Goal: Information Seeking & Learning: Learn about a topic

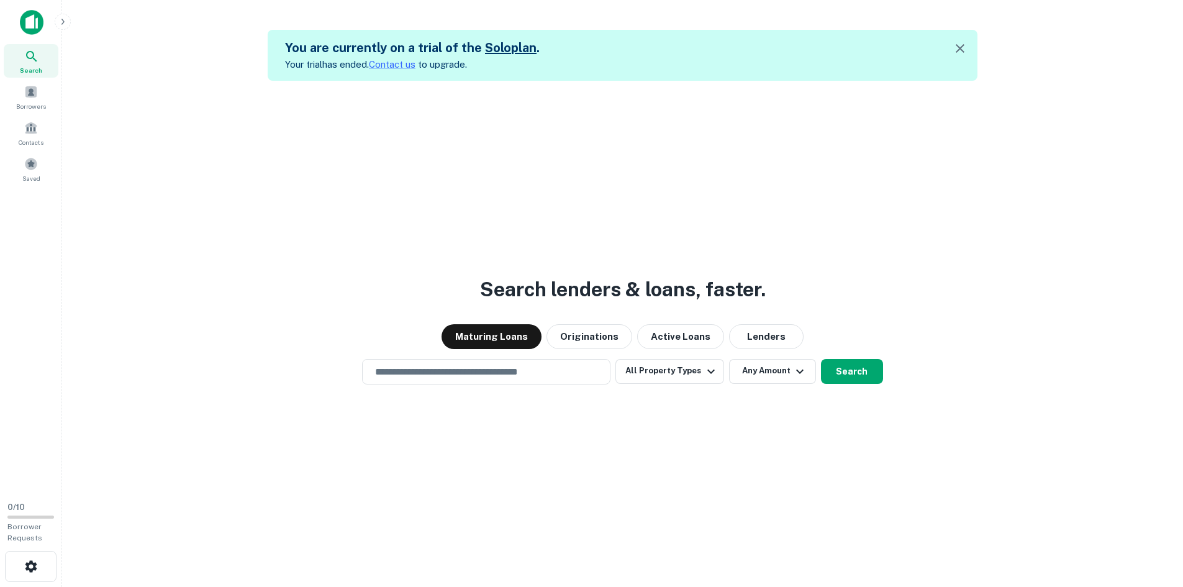
click at [671, 370] on button "All Property Types" at bounding box center [670, 371] width 108 height 25
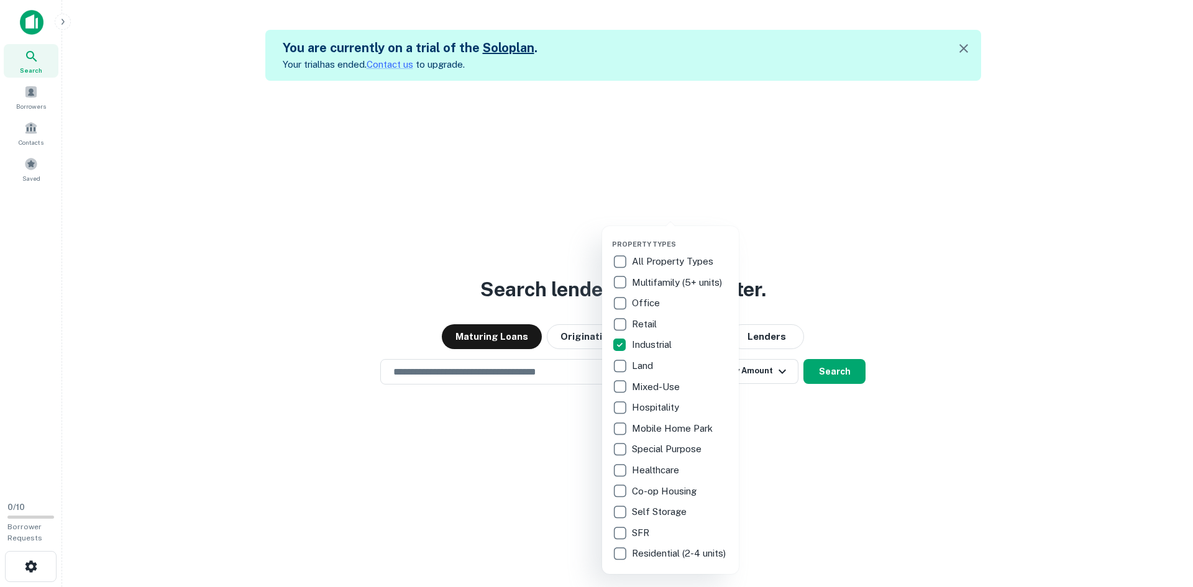
click at [823, 380] on div at bounding box center [596, 293] width 1193 height 587
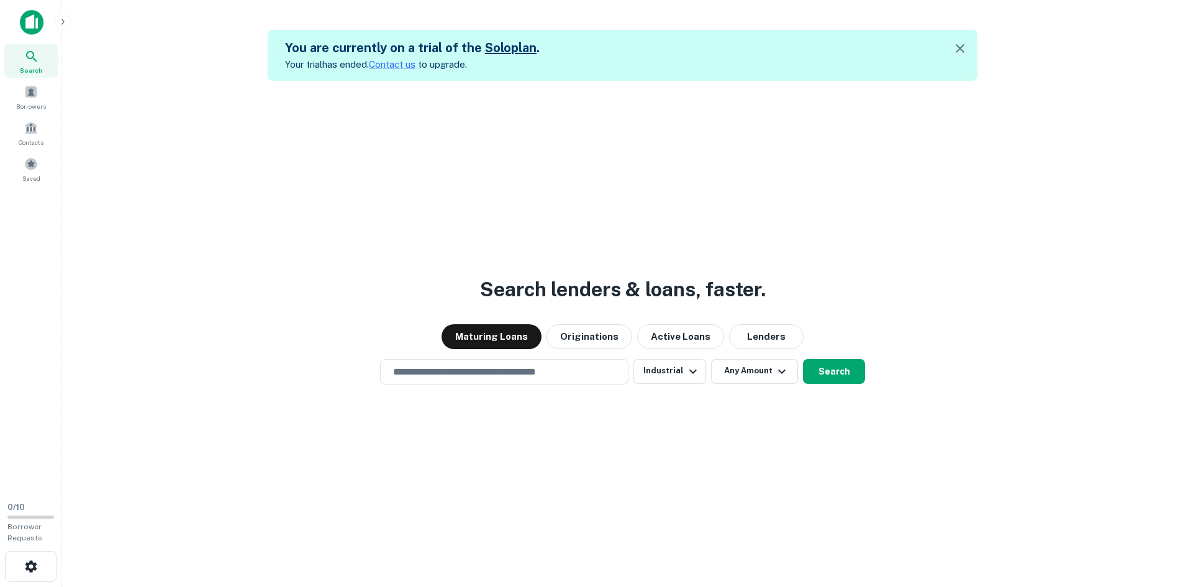
click at [763, 376] on button "Any Amount" at bounding box center [754, 371] width 87 height 25
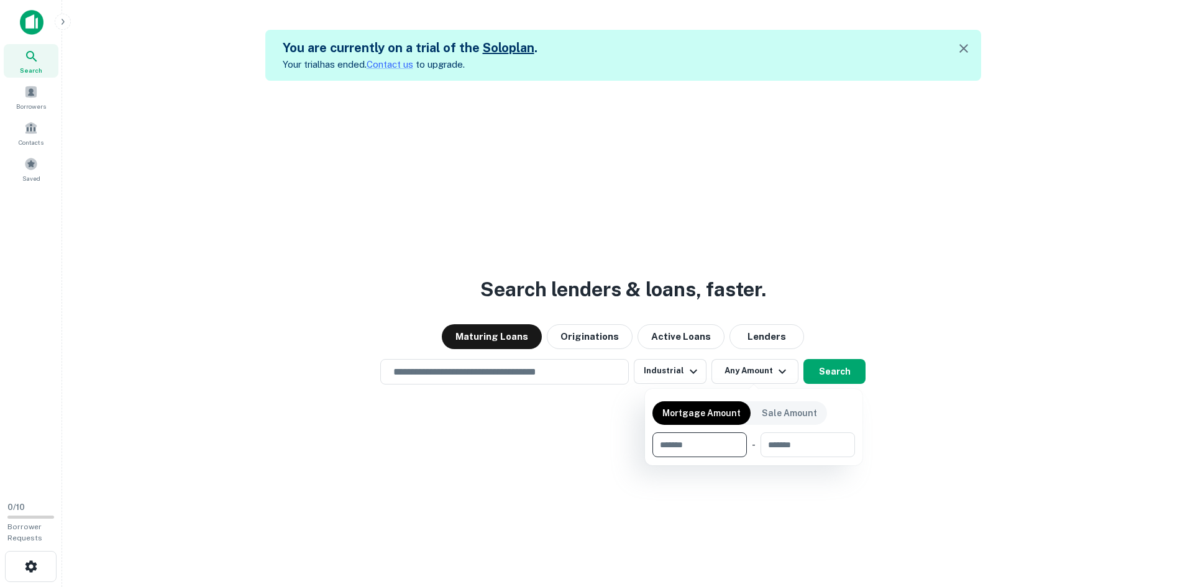
click at [720, 441] on input "number" at bounding box center [695, 444] width 86 height 25
type input "*******"
click at [873, 489] on div at bounding box center [596, 293] width 1193 height 587
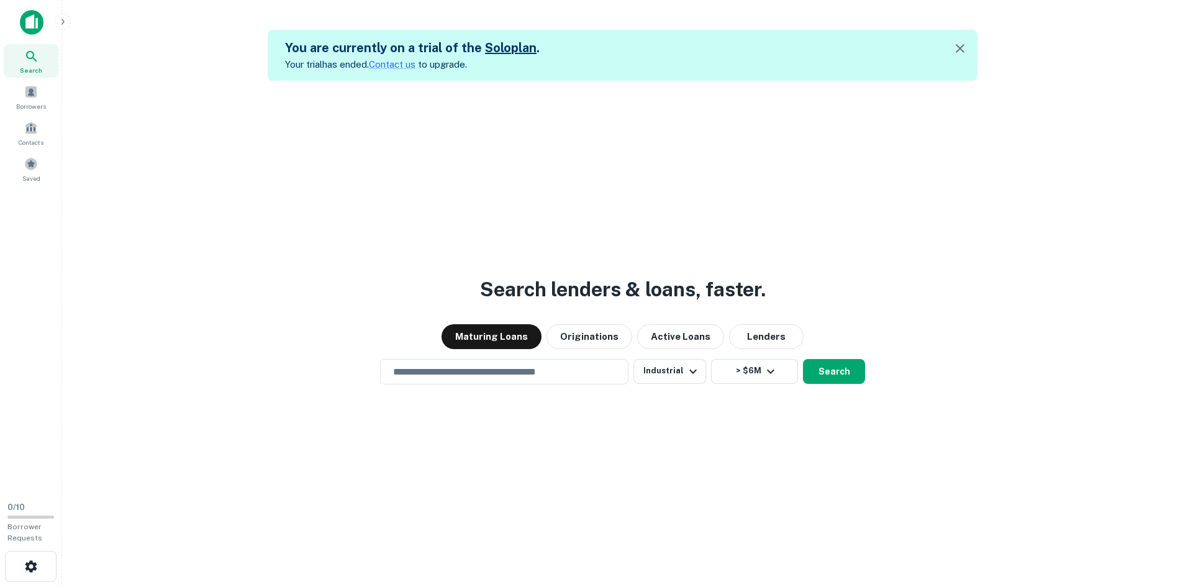
click at [849, 372] on button "Search" at bounding box center [834, 371] width 62 height 25
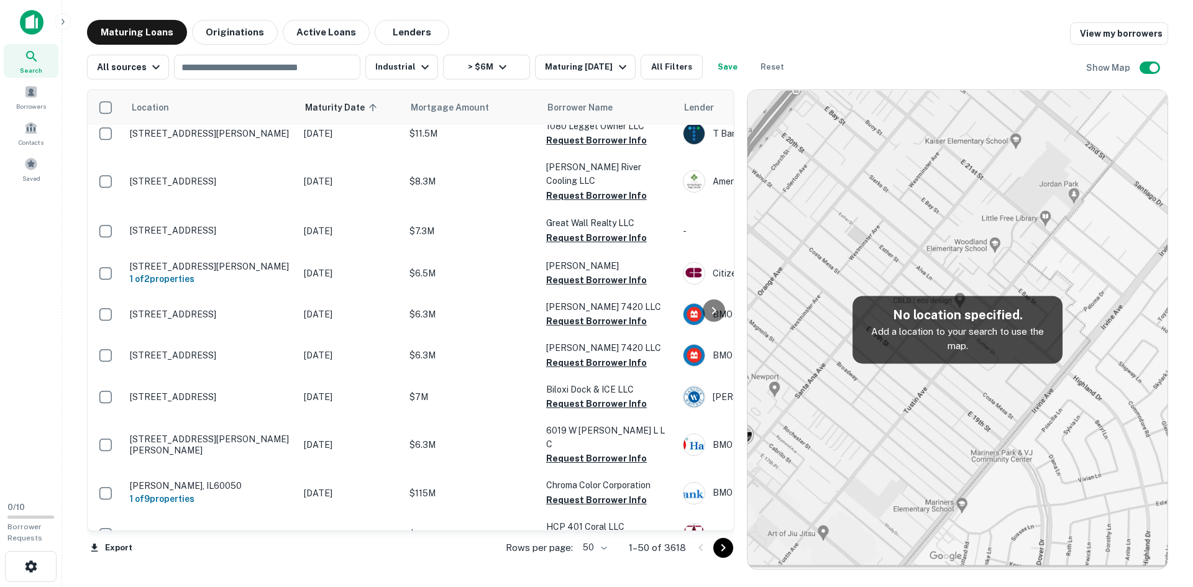
scroll to position [124, 0]
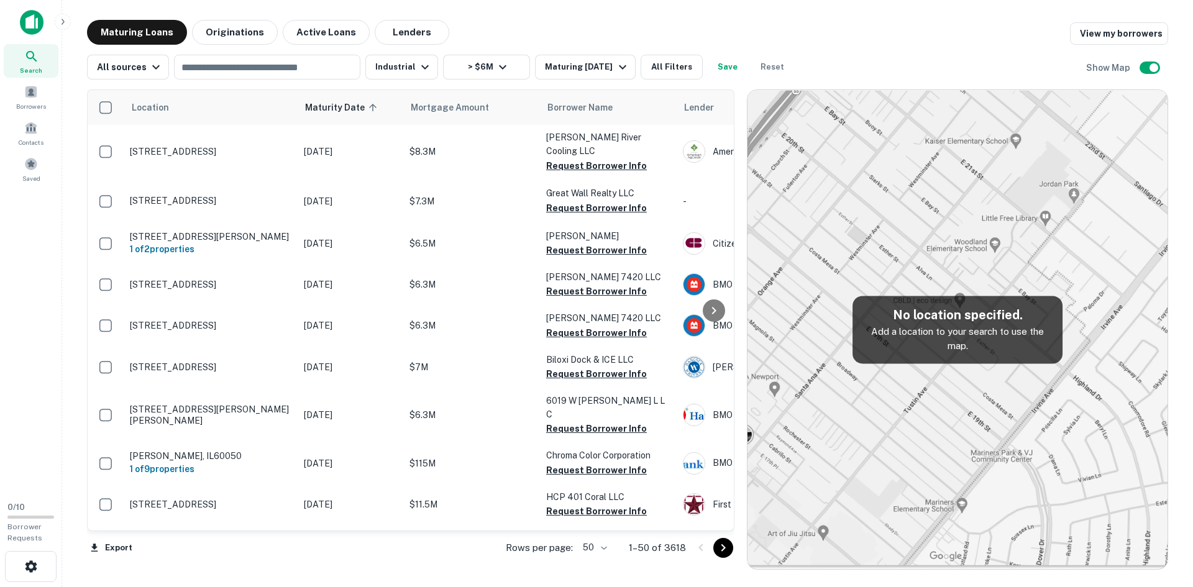
click at [664, 67] on button "All Filters" at bounding box center [671, 67] width 62 height 25
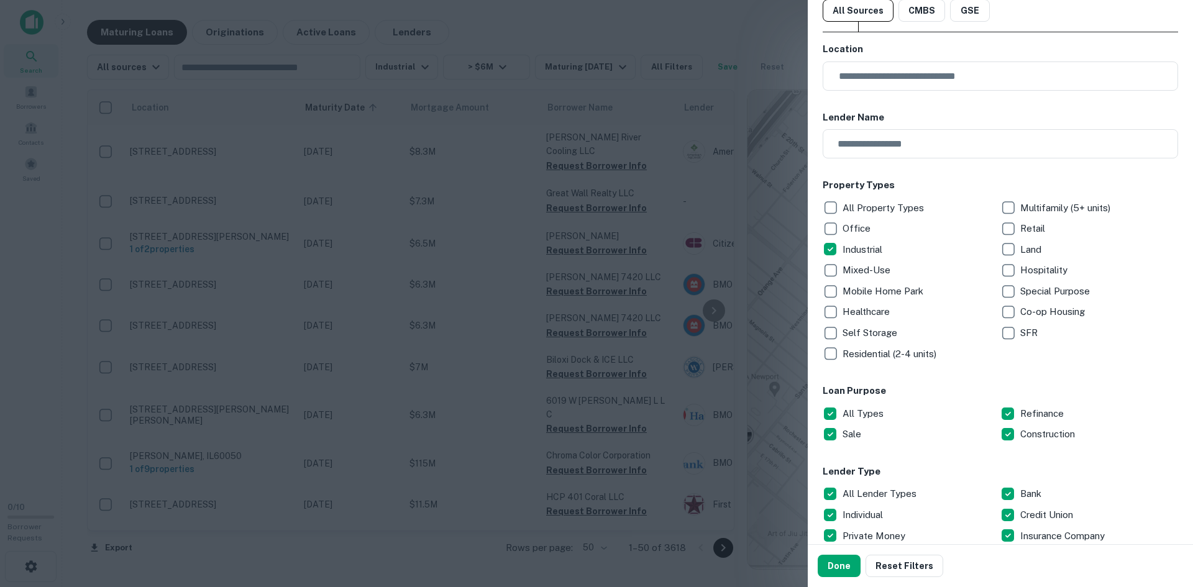
scroll to position [62, 0]
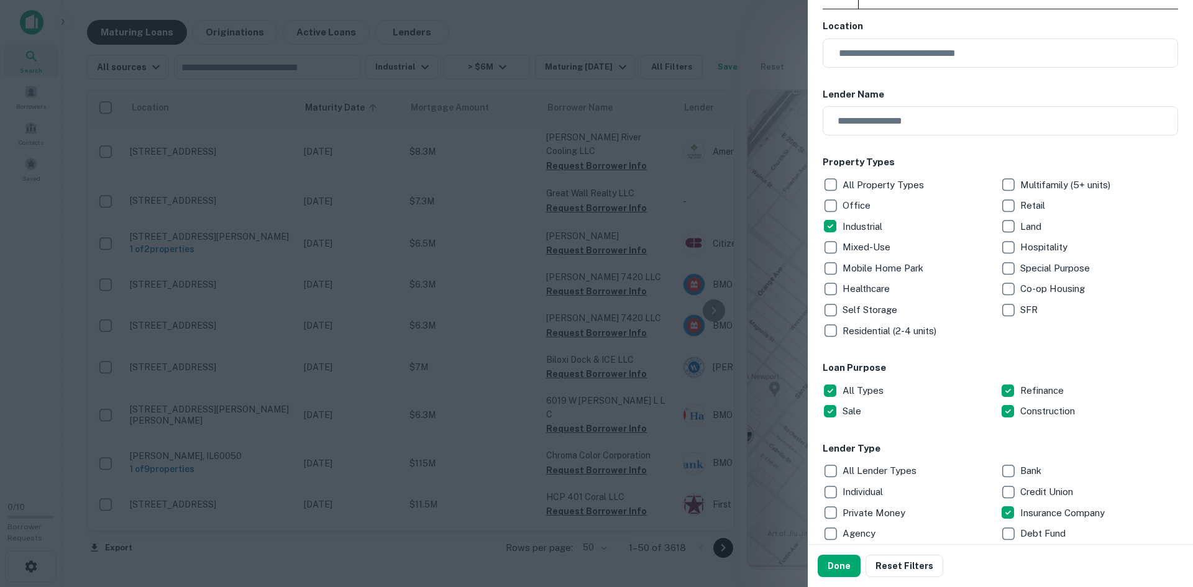
click at [828, 564] on button "Done" at bounding box center [838, 566] width 43 height 22
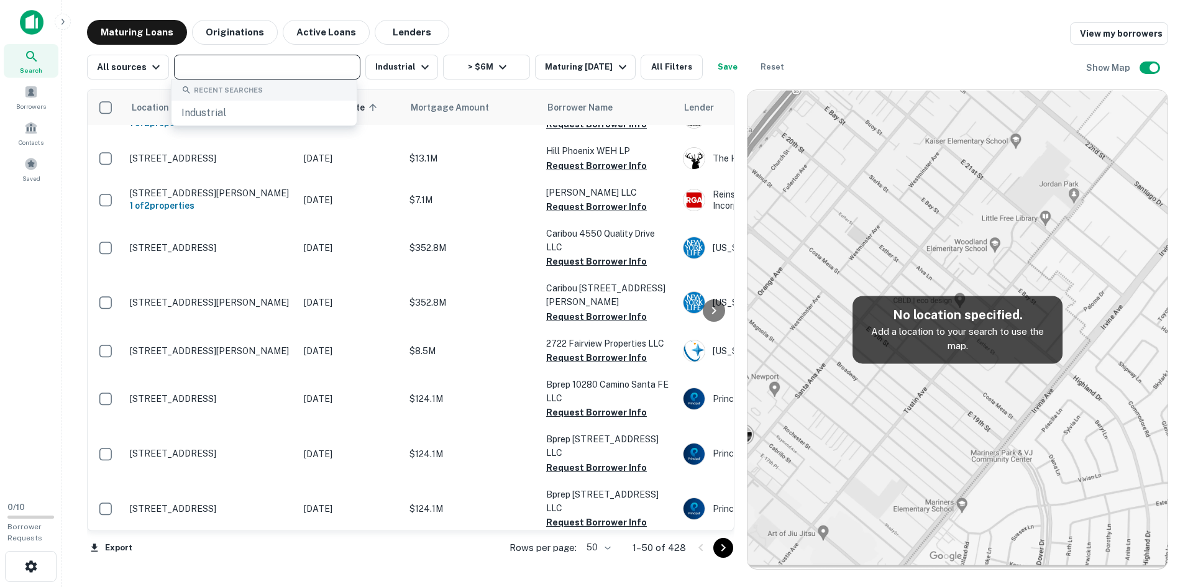
click at [248, 68] on input "text" at bounding box center [266, 66] width 177 height 17
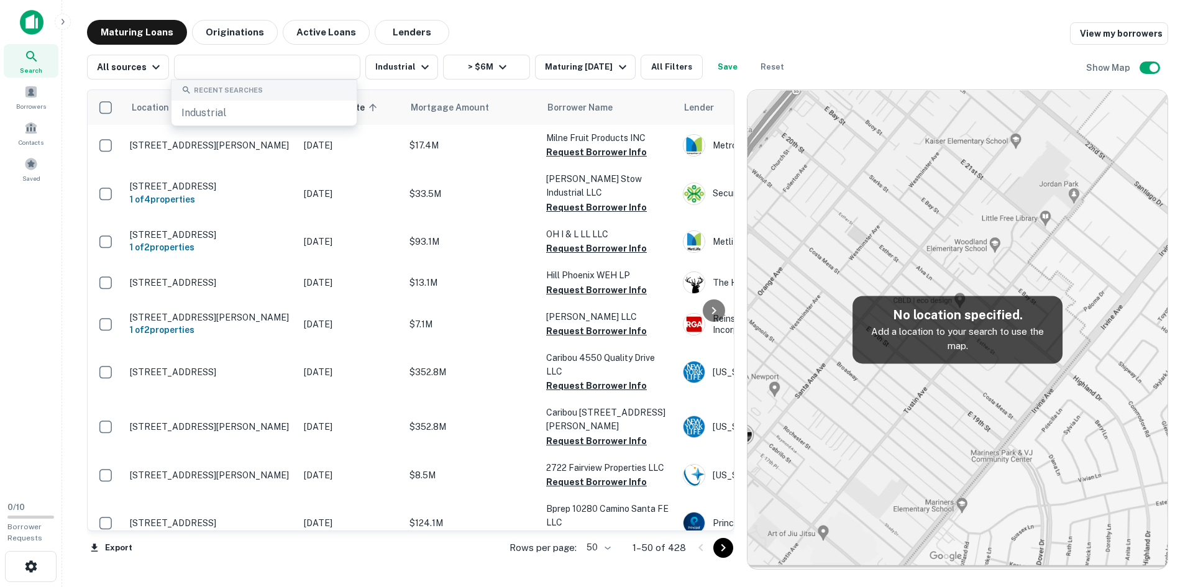
click at [598, 61] on div "Maturing In 1 Year" at bounding box center [587, 67] width 84 height 15
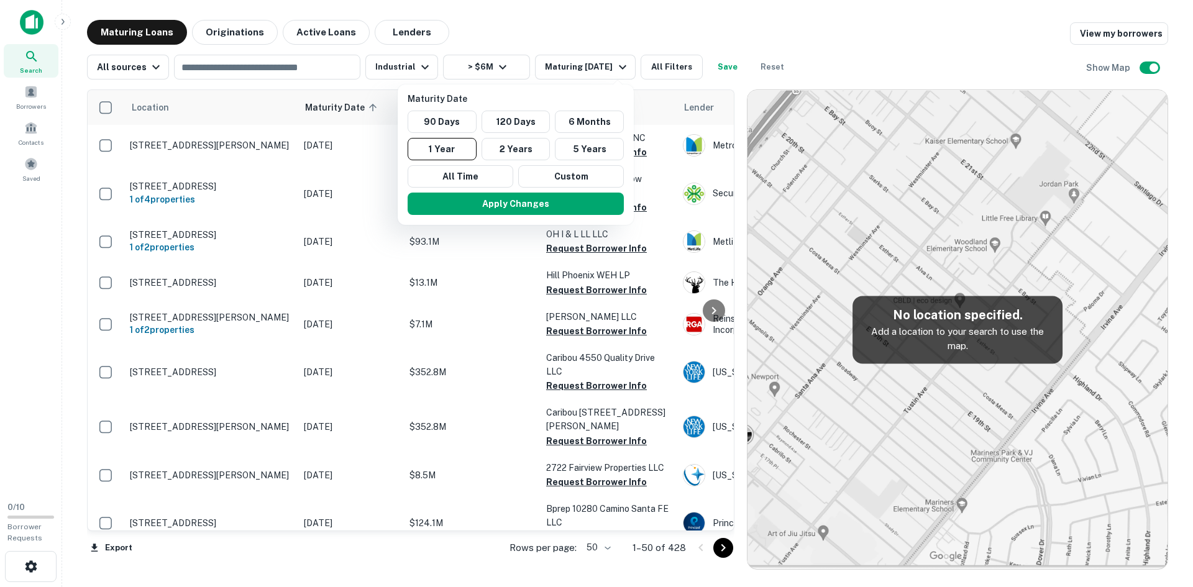
click at [668, 68] on div at bounding box center [596, 293] width 1193 height 587
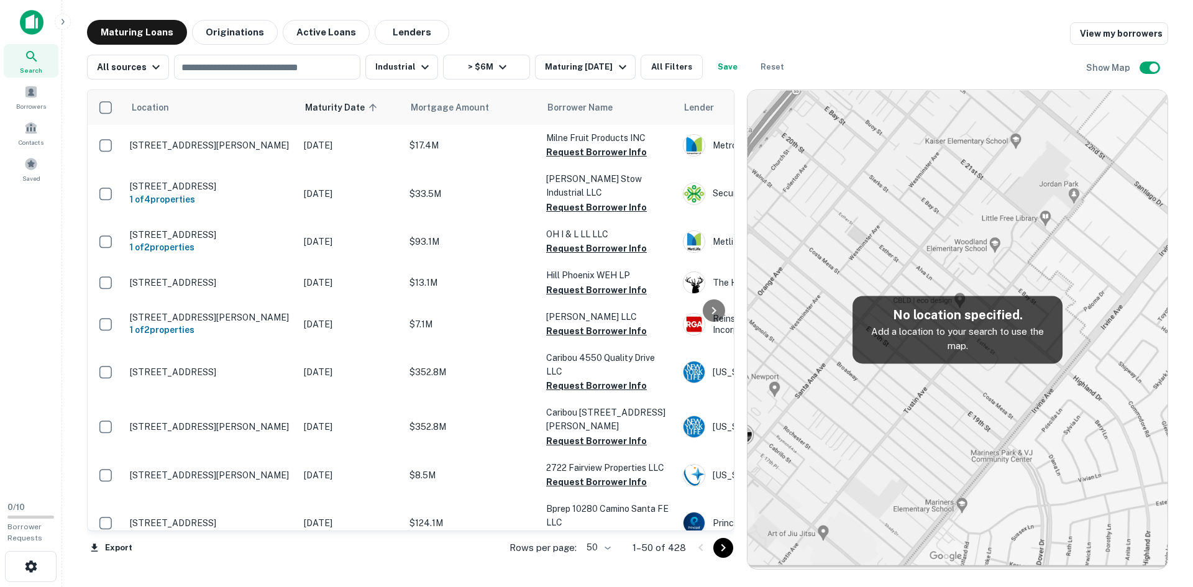
click at [669, 68] on button "All Filters" at bounding box center [671, 67] width 62 height 25
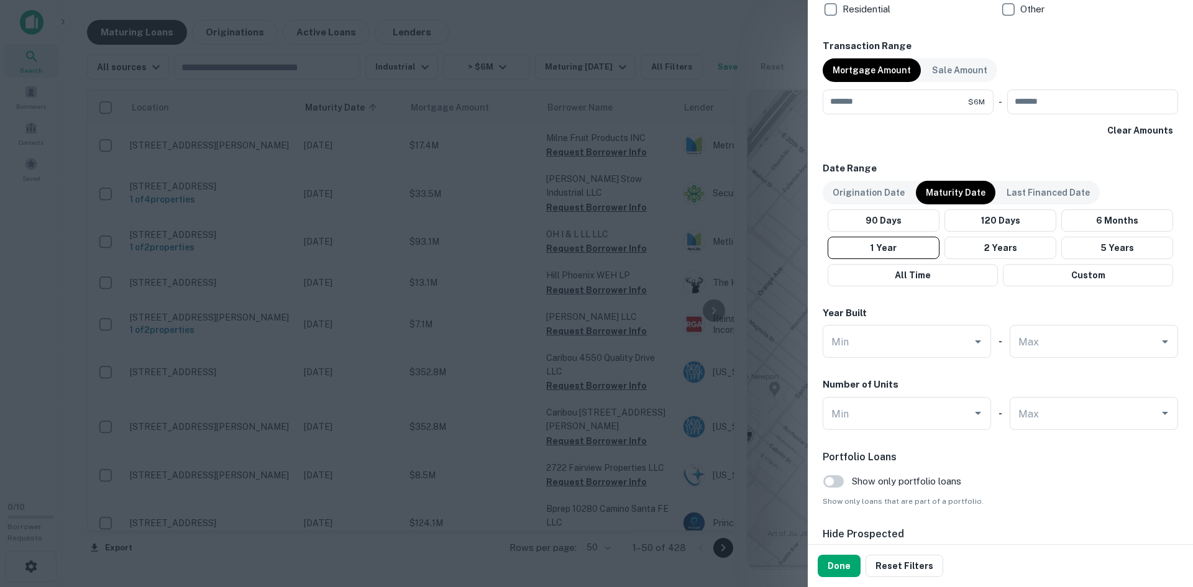
scroll to position [497, 0]
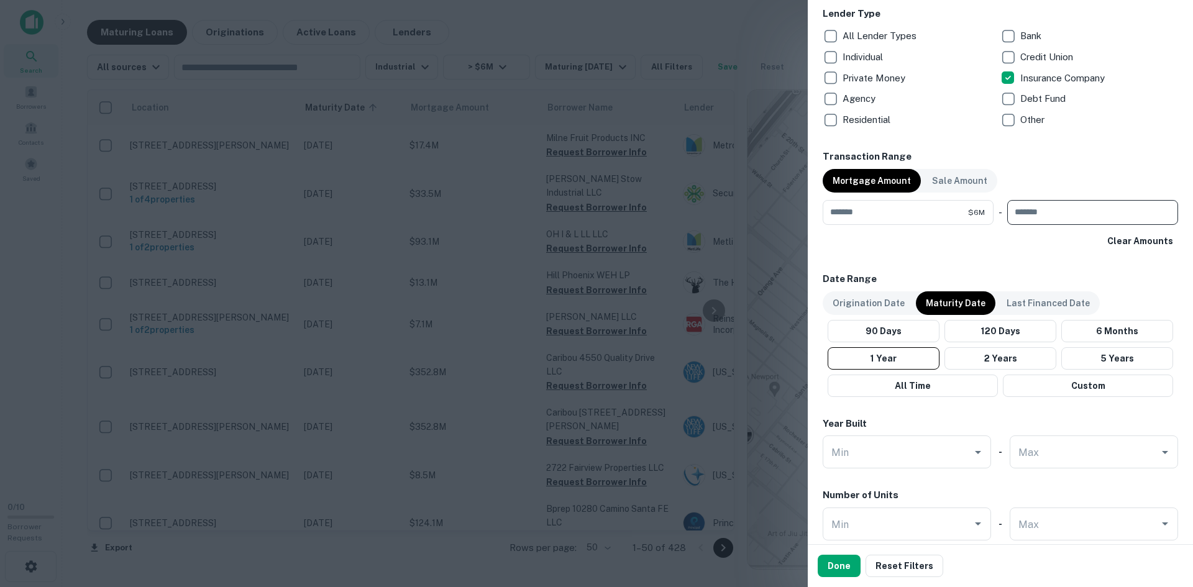
click at [1039, 209] on input "number" at bounding box center [1088, 212] width 162 height 25
type input "********"
click at [1067, 252] on div "Clear Amounts" at bounding box center [999, 241] width 355 height 22
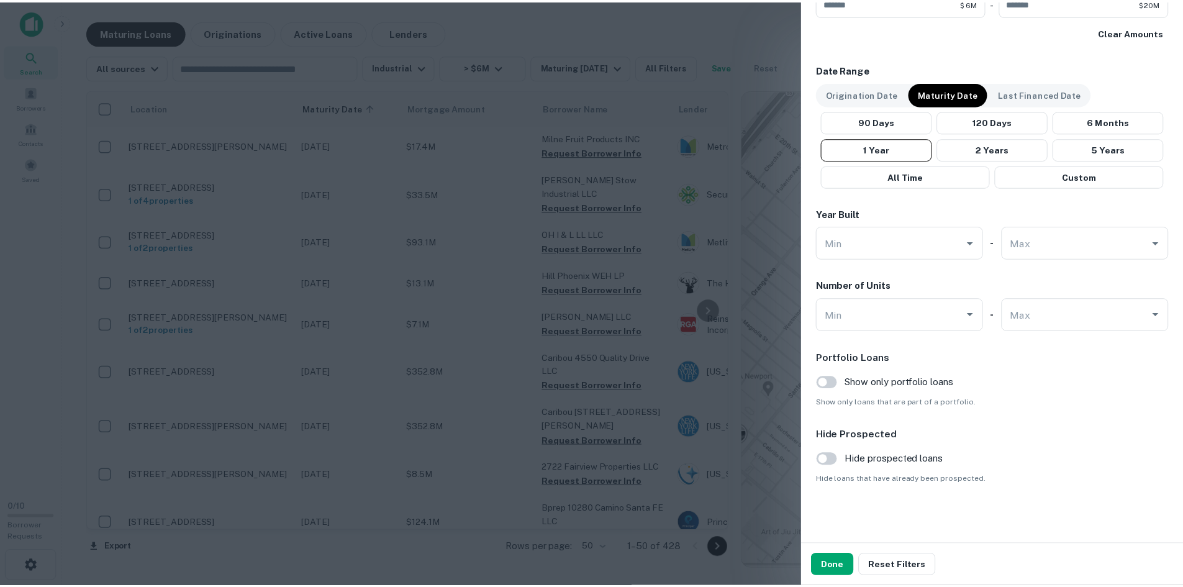
scroll to position [707, 0]
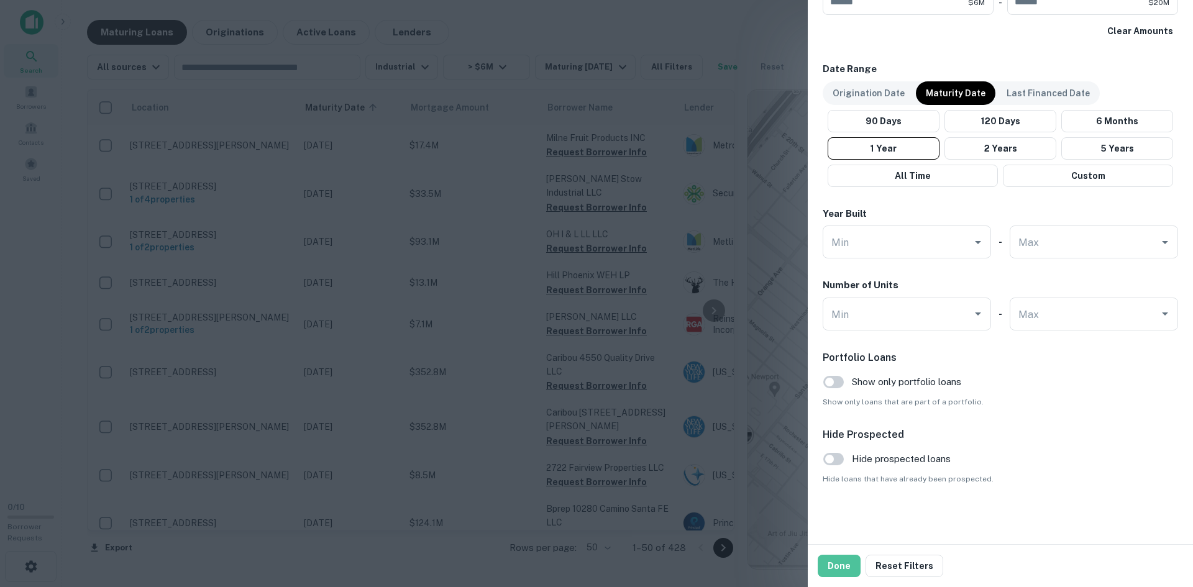
click at [847, 566] on button "Done" at bounding box center [838, 566] width 43 height 22
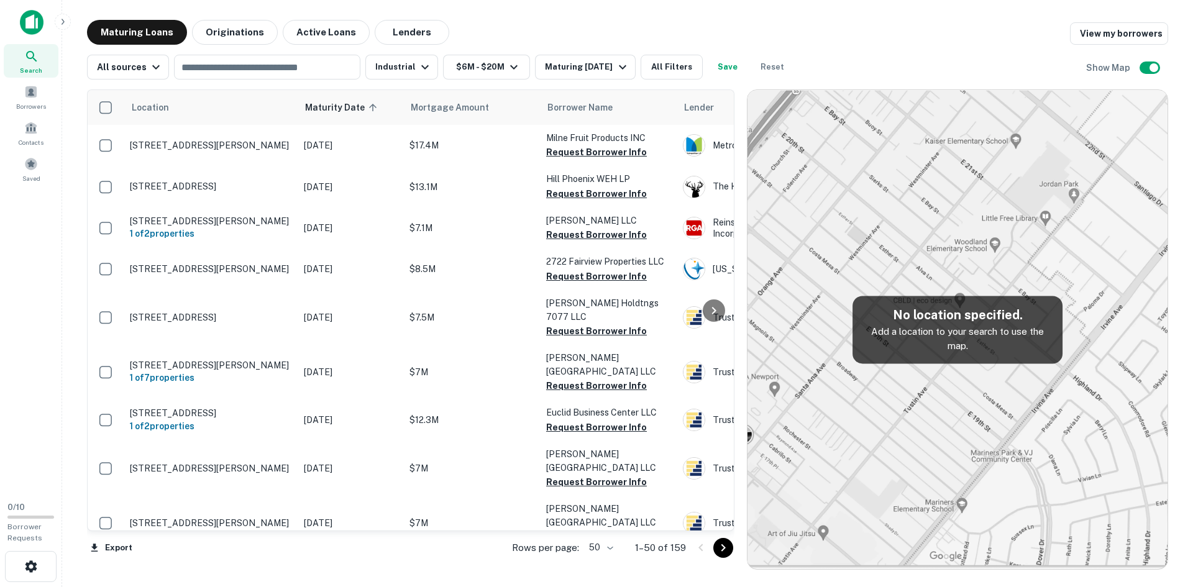
click at [198, 184] on p "1301 Battery Brooke Pkwy North Chesterfield, VA23237" at bounding box center [210, 186] width 161 height 11
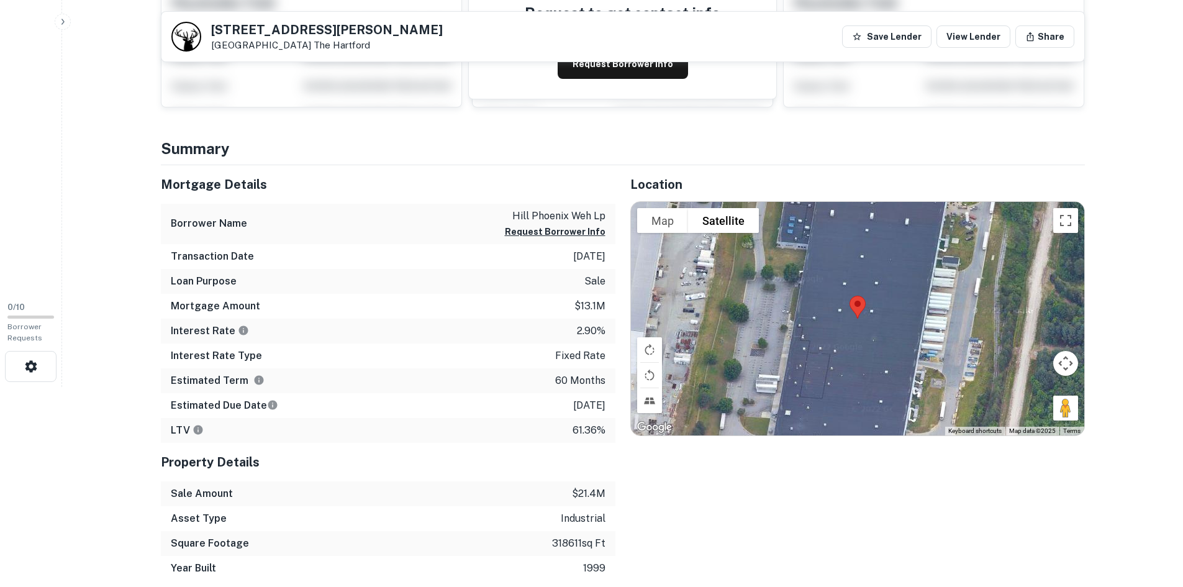
scroll to position [311, 0]
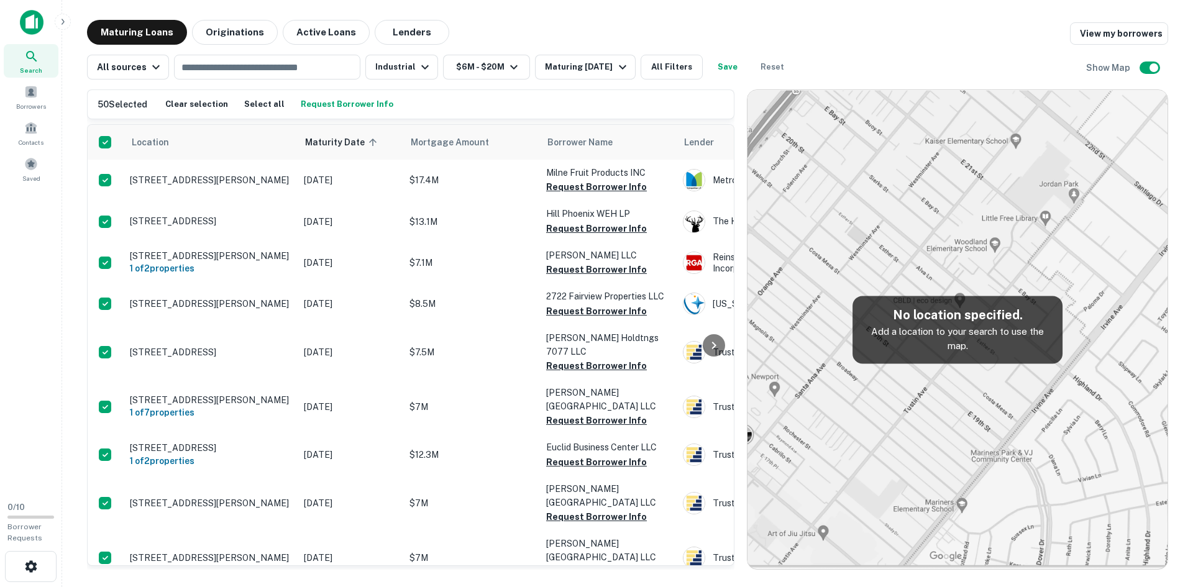
click at [137, 103] on h6 "50 Selected" at bounding box center [123, 105] width 50 height 14
click at [260, 106] on button "Select all" at bounding box center [264, 104] width 47 height 19
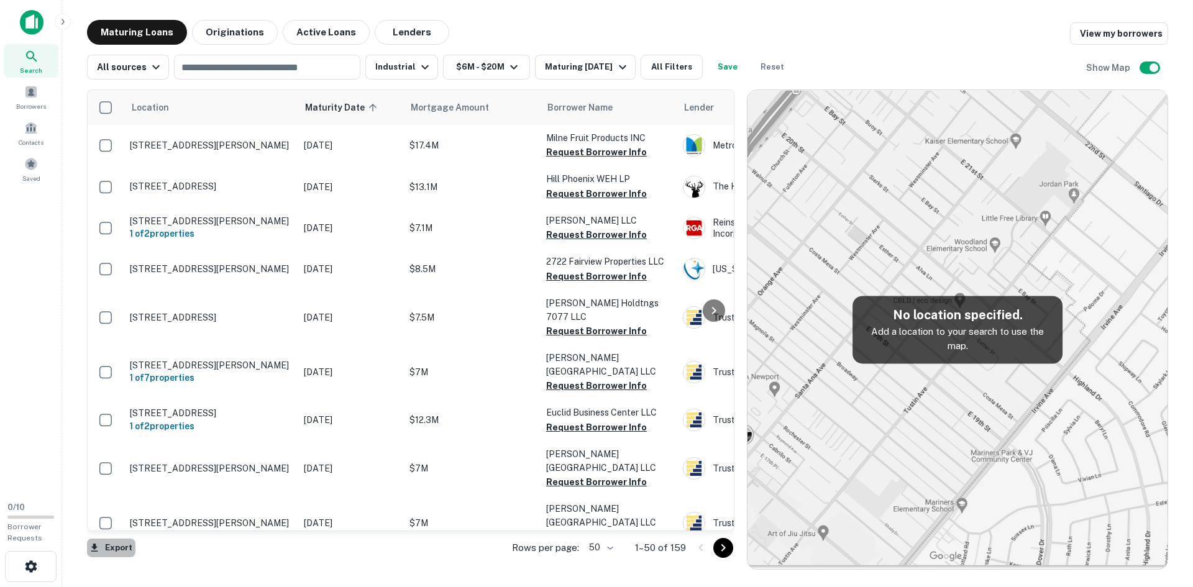
click at [120, 547] on button "Export" at bounding box center [111, 548] width 48 height 19
click at [157, 537] on li "Export as CSV" at bounding box center [157, 538] width 140 height 22
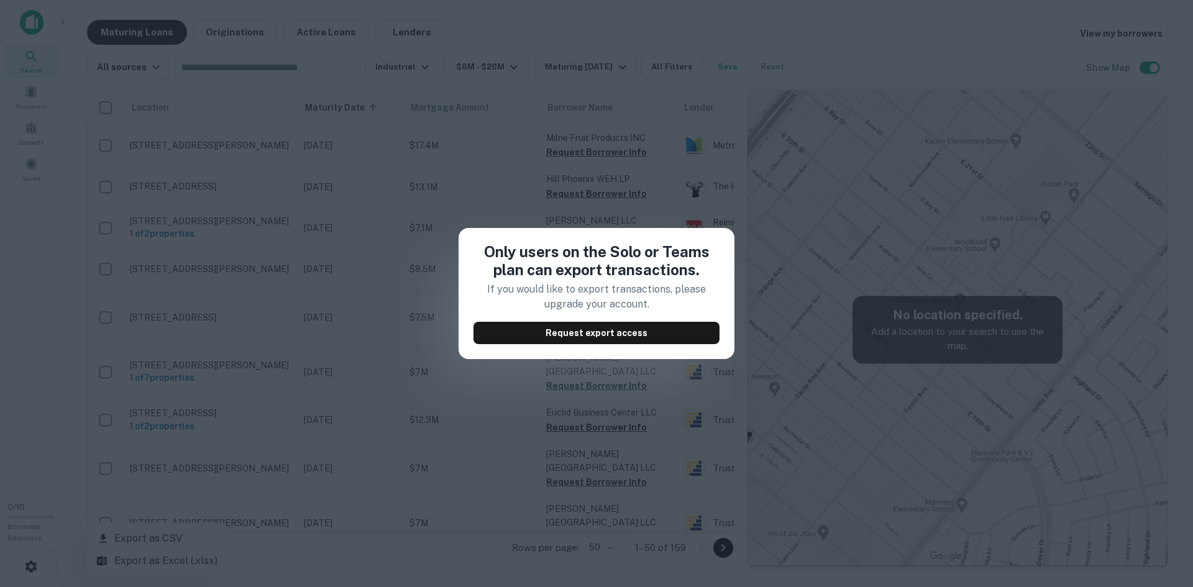
click at [820, 117] on div "Only users on the Solo or Teams plan can export transactions. If you would like…" at bounding box center [596, 293] width 1193 height 587
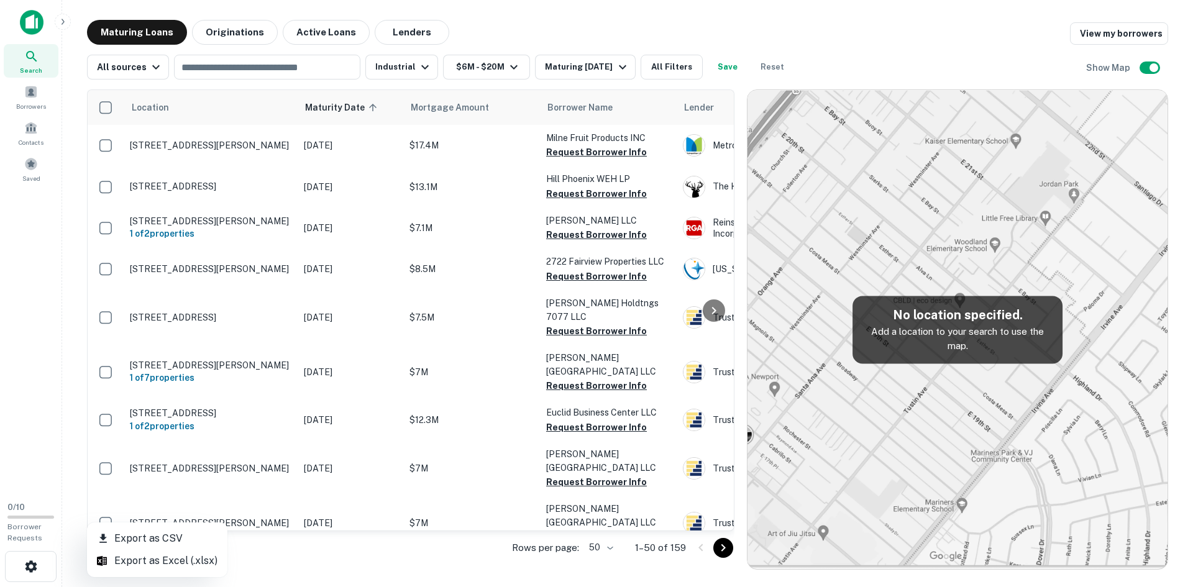
click at [371, 108] on div at bounding box center [596, 293] width 1193 height 587
click at [378, 107] on icon at bounding box center [372, 107] width 11 height 11
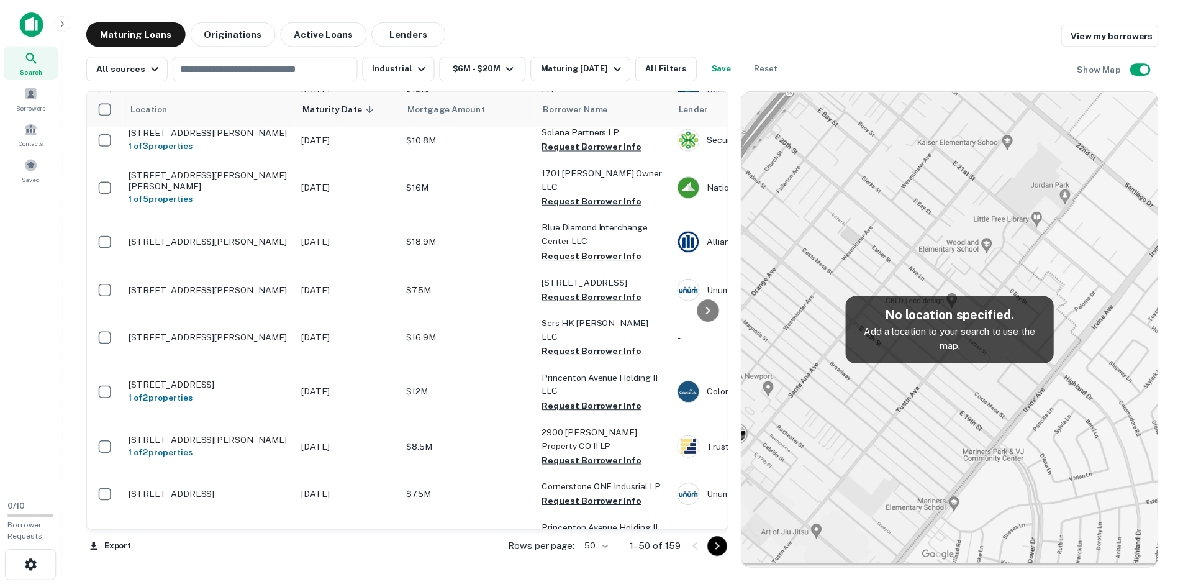
scroll to position [124, 0]
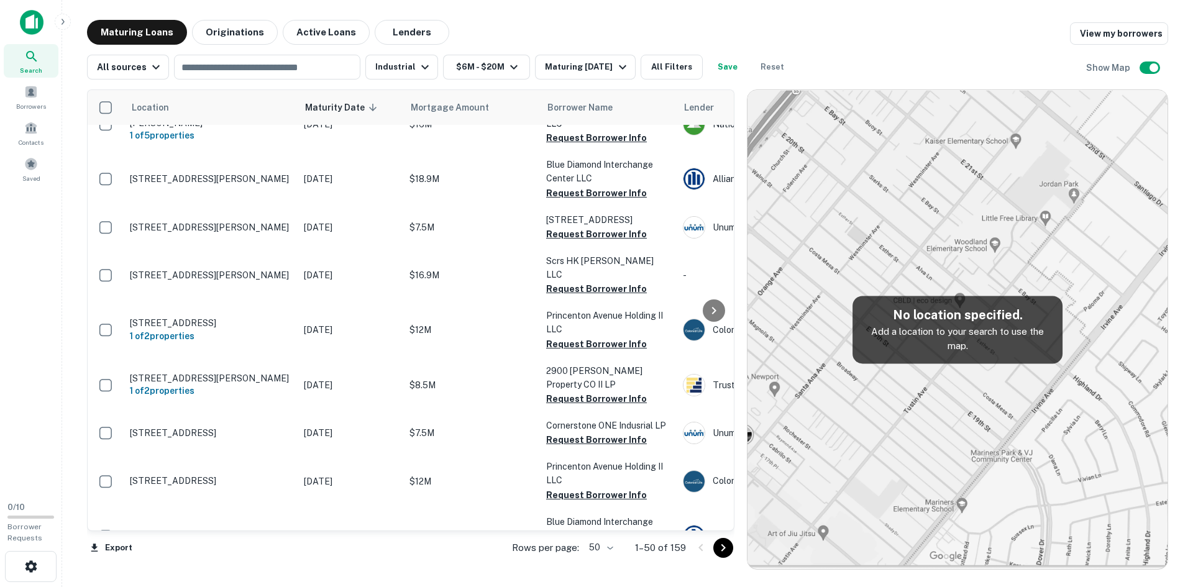
click at [247, 427] on p "1510 Cornerway Blvd San Antonio, TX78219" at bounding box center [210, 432] width 161 height 11
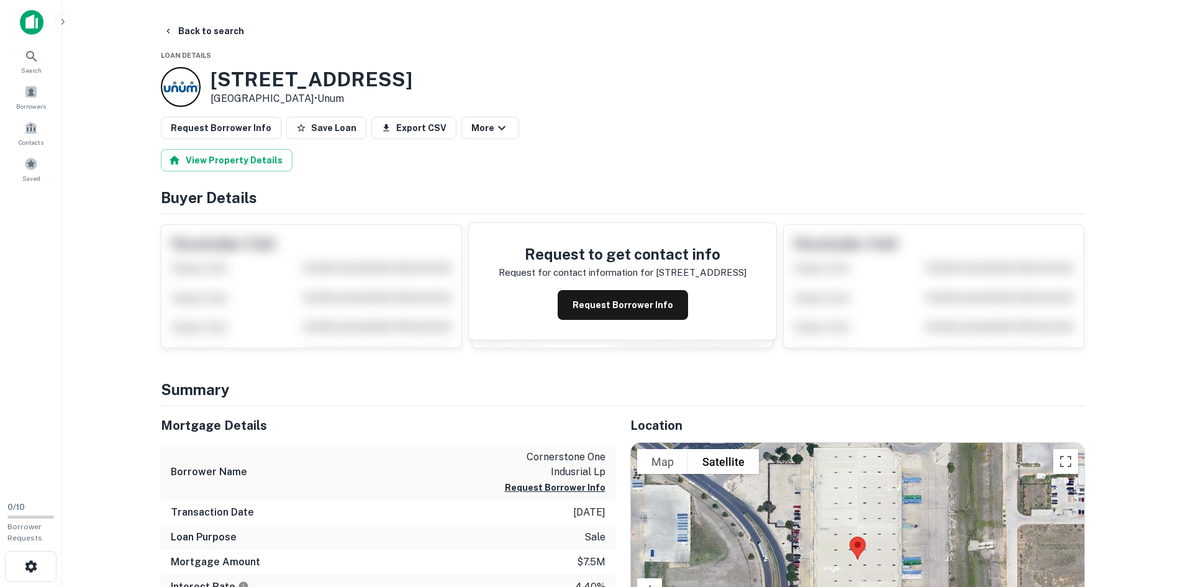
click at [262, 73] on h3 "1510 Cornerway Blvd" at bounding box center [312, 80] width 202 height 24
copy h3 "1510 Cornerway Blvd"
click at [224, 158] on button "View Property Details" at bounding box center [227, 160] width 132 height 22
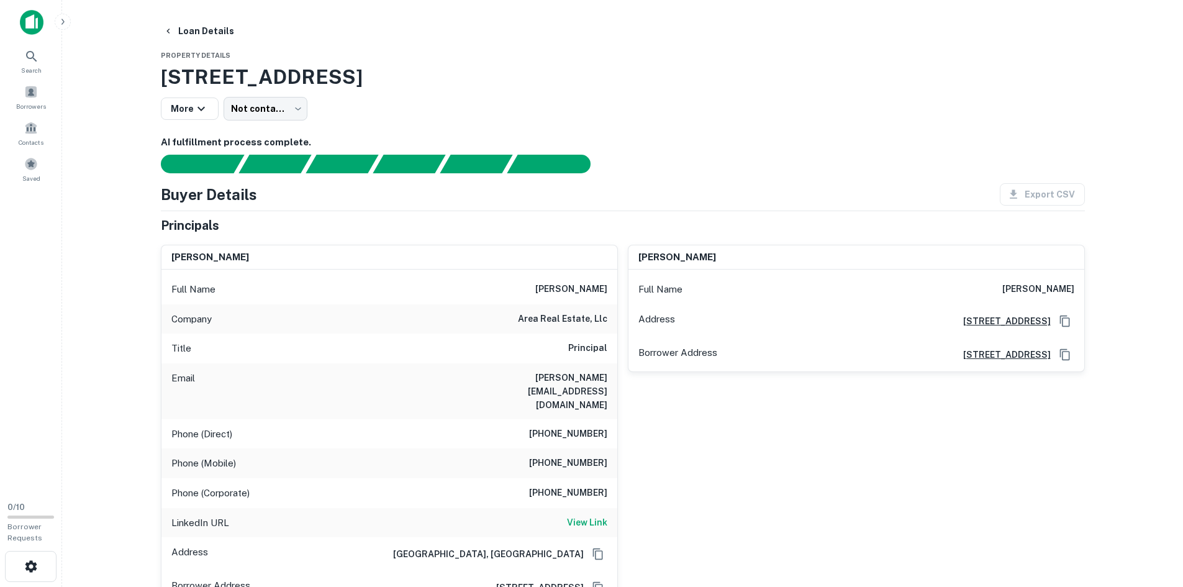
click at [266, 114] on body "Search Borrowers Contacts Saved 0 / 10 Borrower Requests Loan Details Property …" at bounding box center [591, 293] width 1183 height 587
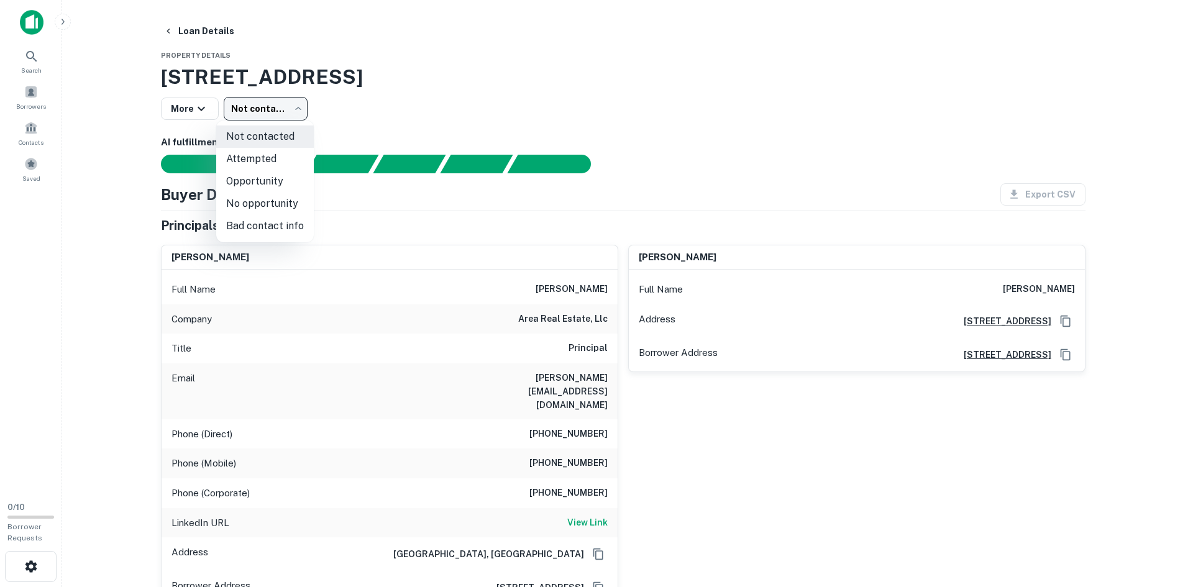
click at [457, 111] on div at bounding box center [596, 293] width 1193 height 587
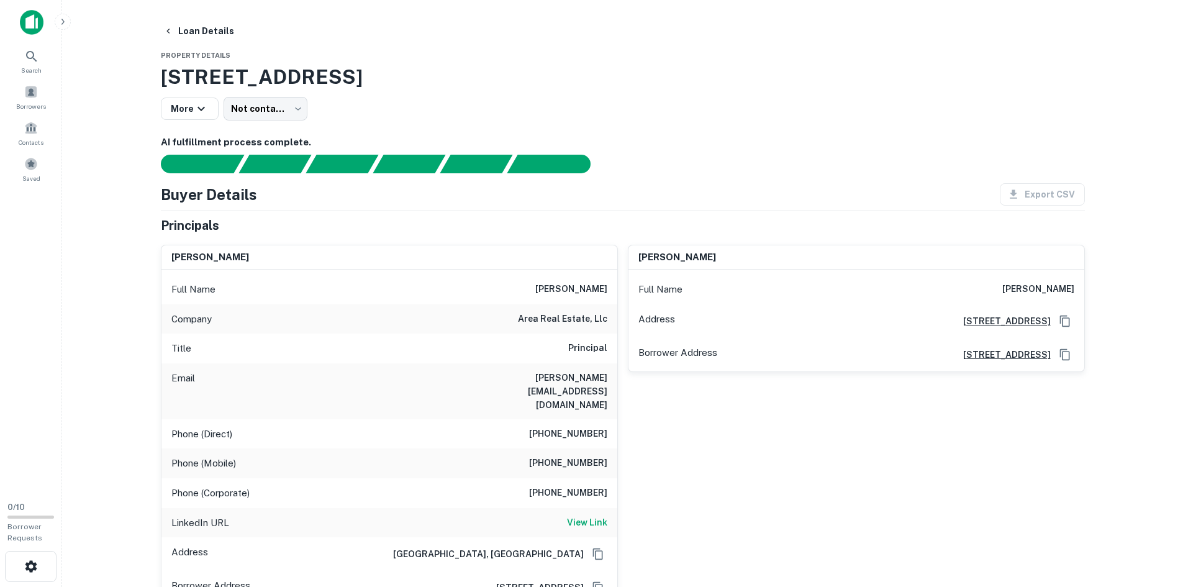
click at [176, 29] on button "Loan Details" at bounding box center [198, 31] width 81 height 22
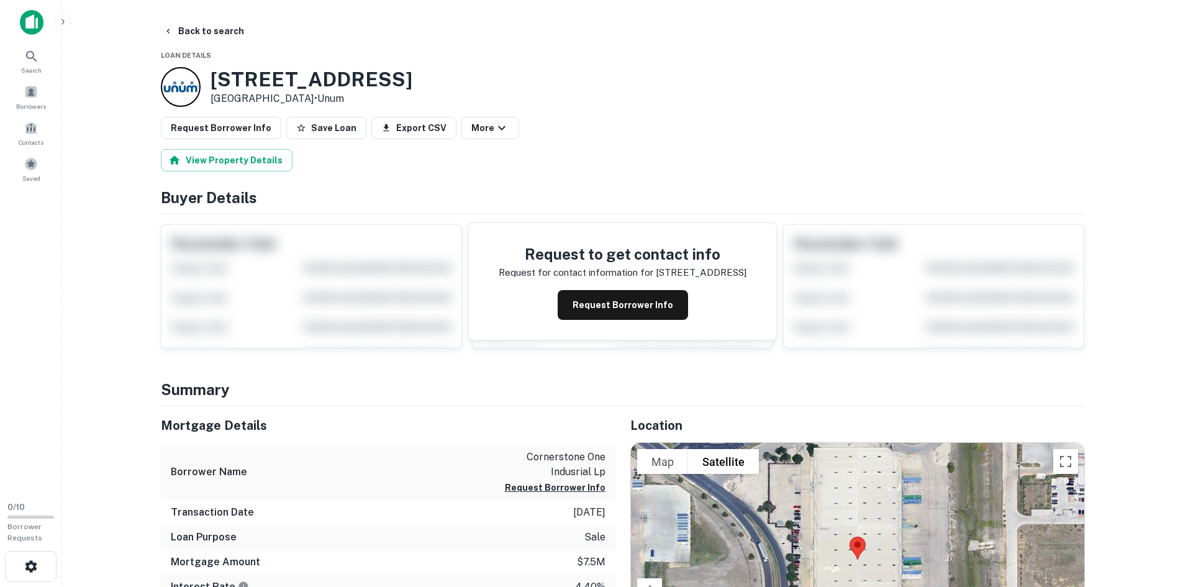
click at [176, 29] on button "Back to search" at bounding box center [203, 31] width 91 height 22
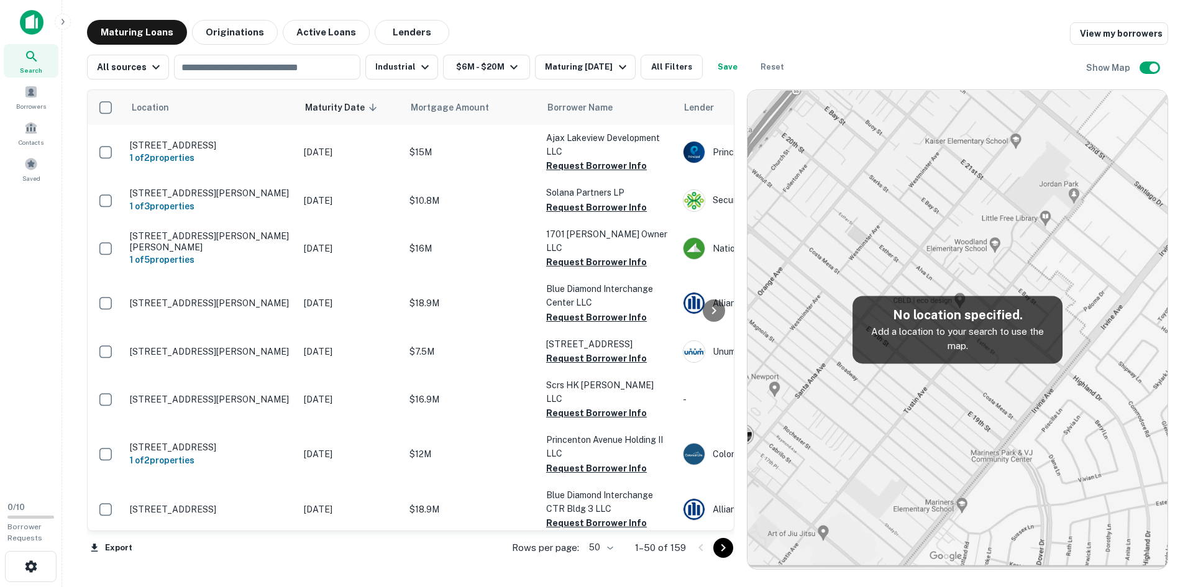
scroll to position [124, 0]
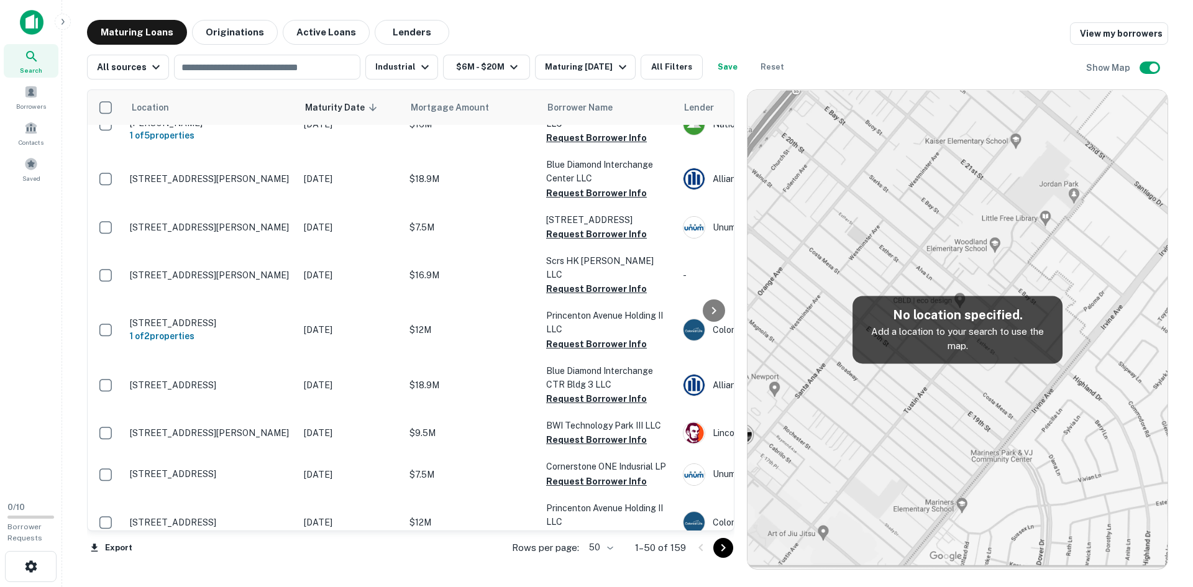
click at [669, 66] on button "All Filters" at bounding box center [671, 67] width 62 height 25
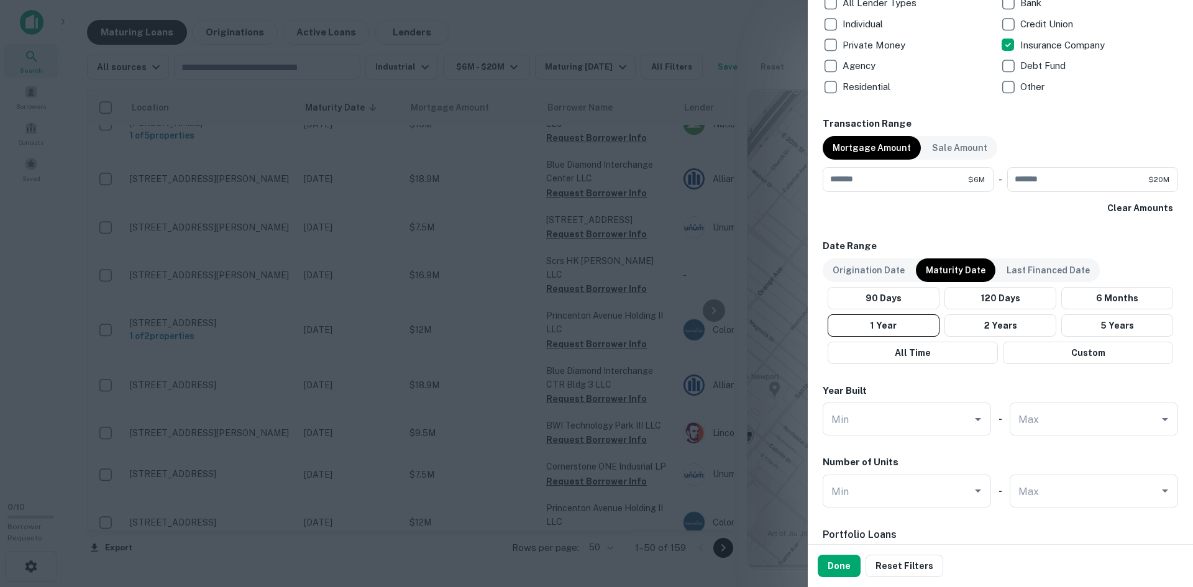
scroll to position [559, 0]
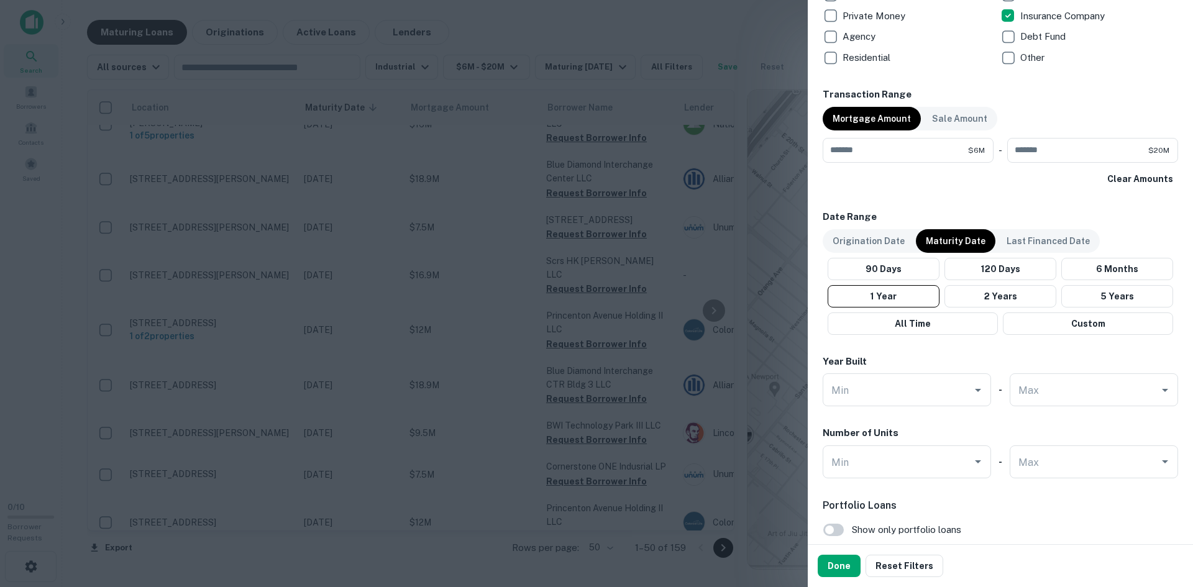
click at [1157, 458] on icon "Open" at bounding box center [1164, 461] width 15 height 15
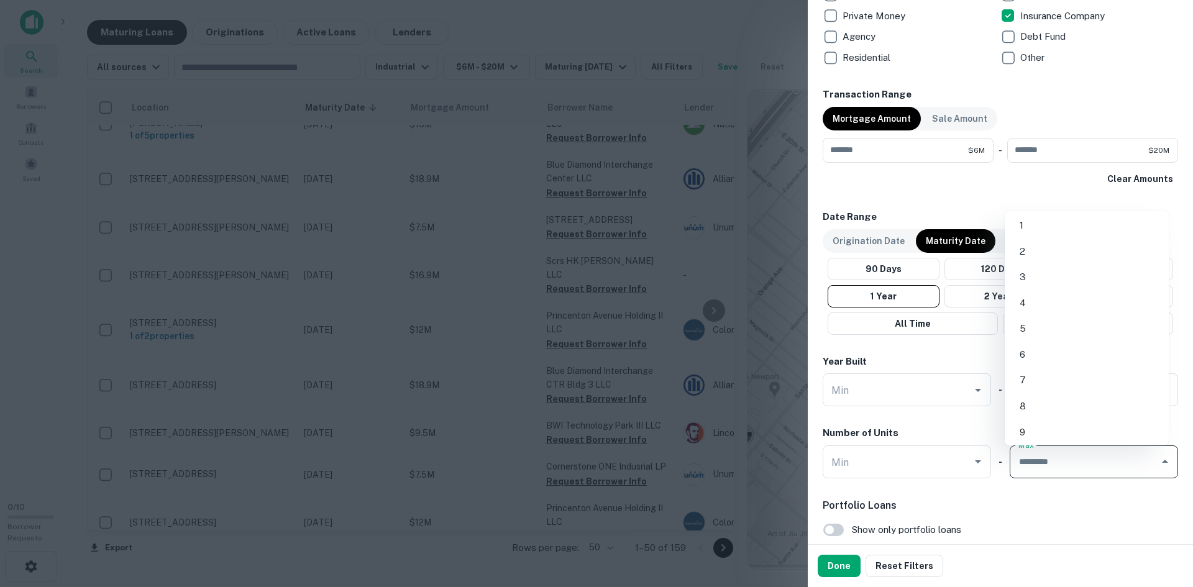
click at [1063, 222] on li "1" at bounding box center [1086, 225] width 154 height 22
type input "*"
click at [1092, 522] on div "Portfolio Loans Show only portfolio loans Show only loans that are part of a po…" at bounding box center [999, 526] width 355 height 57
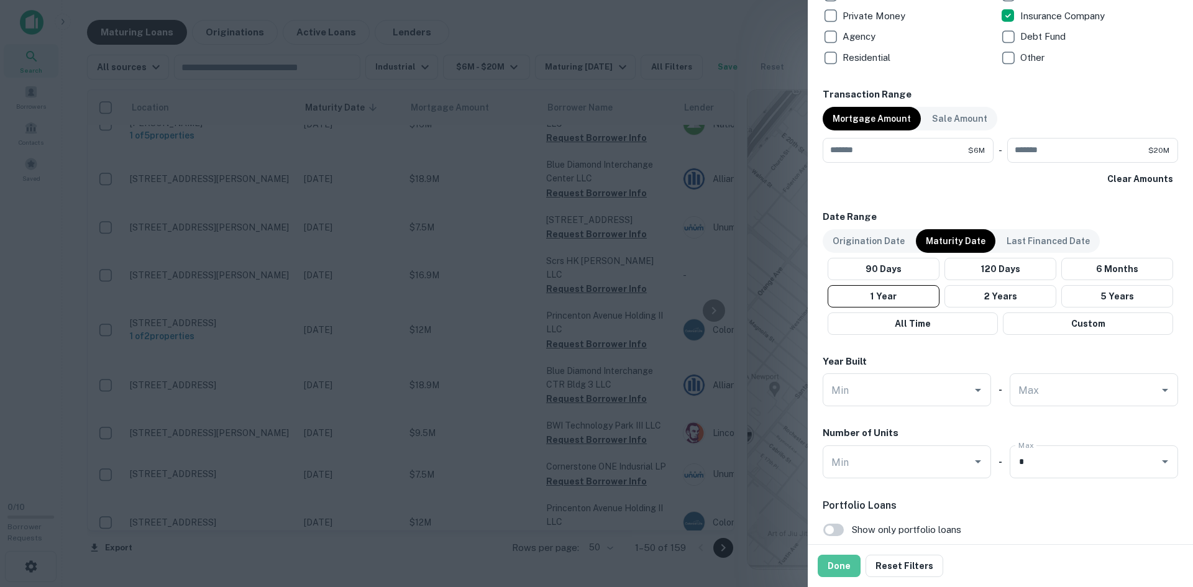
click at [850, 563] on button "Done" at bounding box center [838, 566] width 43 height 22
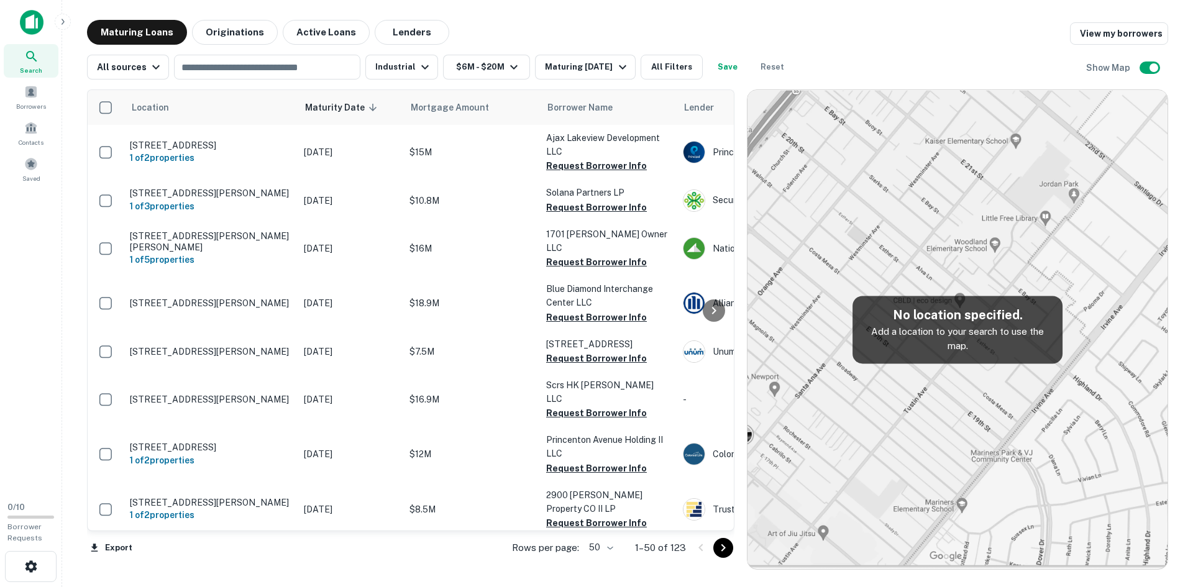
click at [210, 351] on td "5122 Dietrich Rd San Antonio, TX78219" at bounding box center [211, 351] width 174 height 41
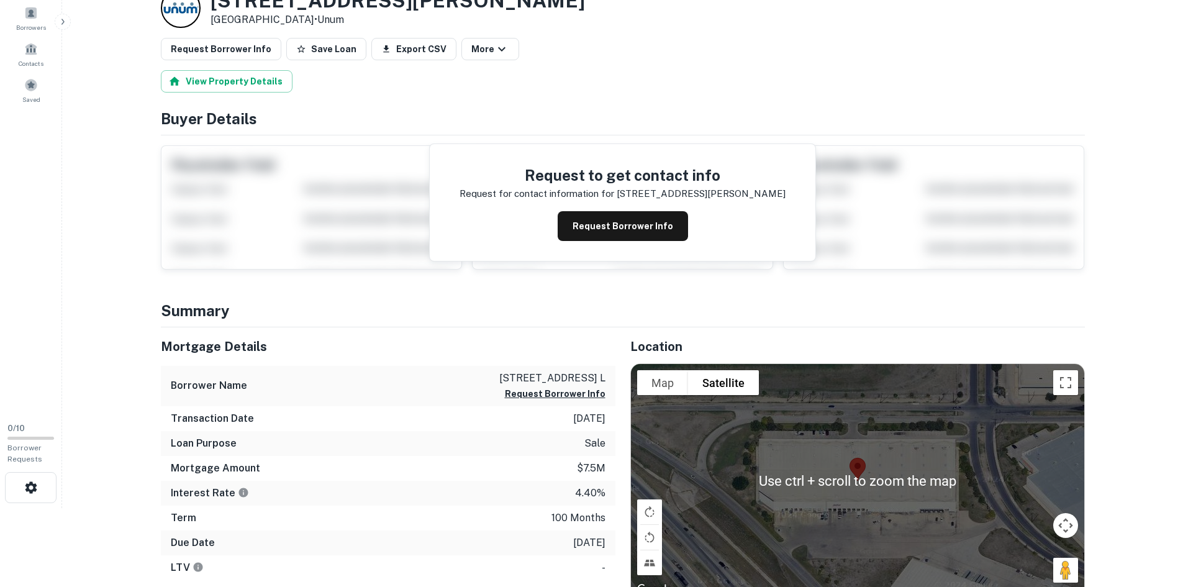
scroll to position [186, 0]
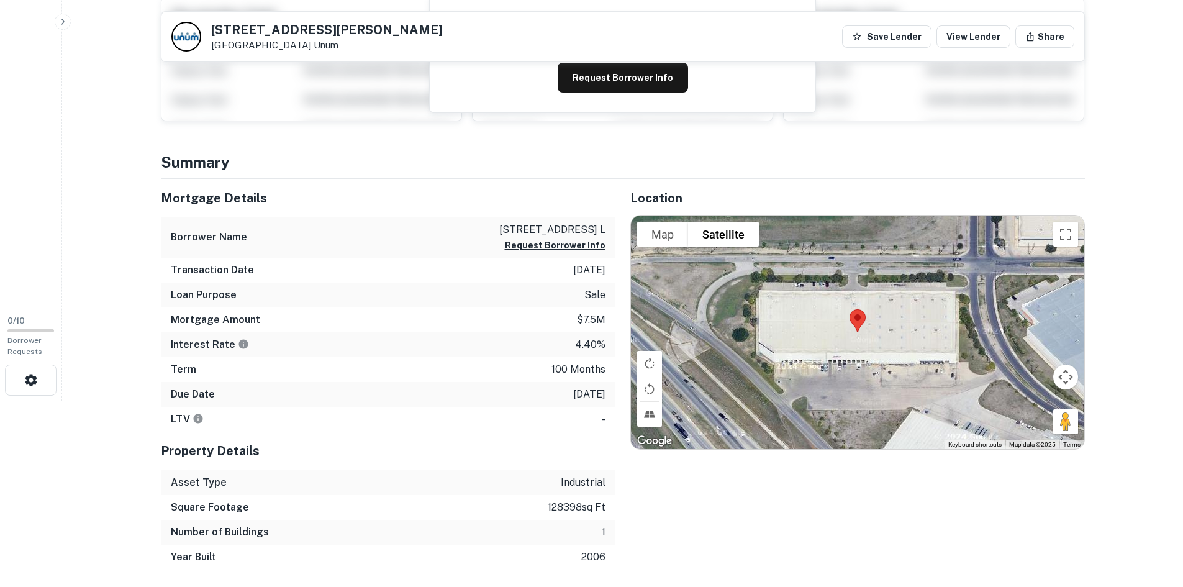
click at [565, 229] on p "5122 deitricgh road venture l" at bounding box center [552, 229] width 106 height 15
drag, startPoint x: 565, startPoint y: 229, endPoint x: 527, endPoint y: 229, distance: 37.3
click at [535, 229] on p "5122 deitricgh road venture l" at bounding box center [552, 229] width 106 height 15
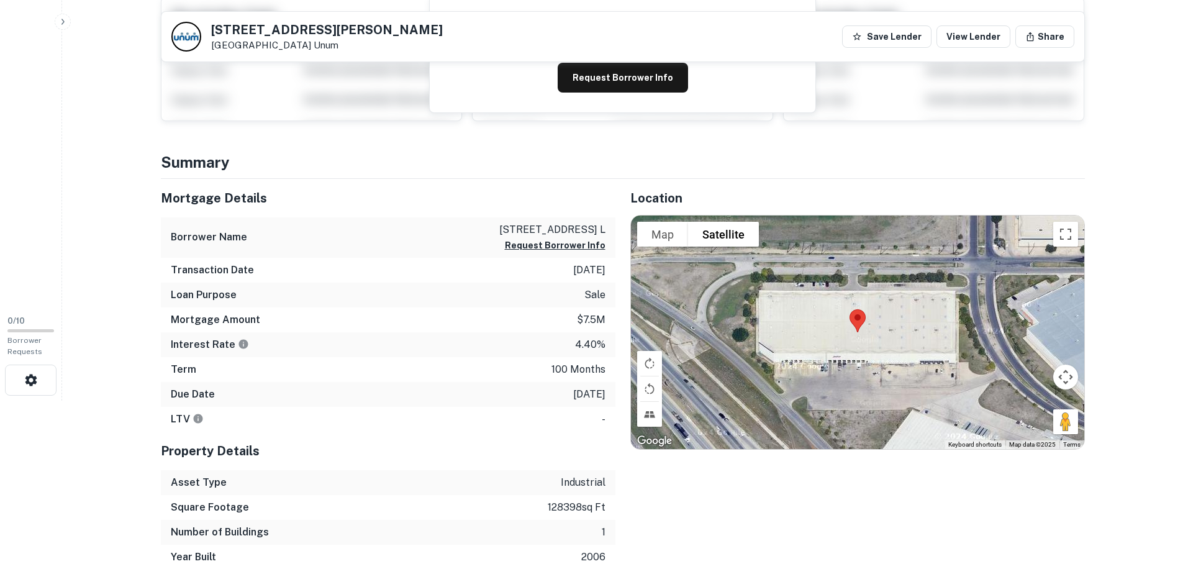
scroll to position [0, 0]
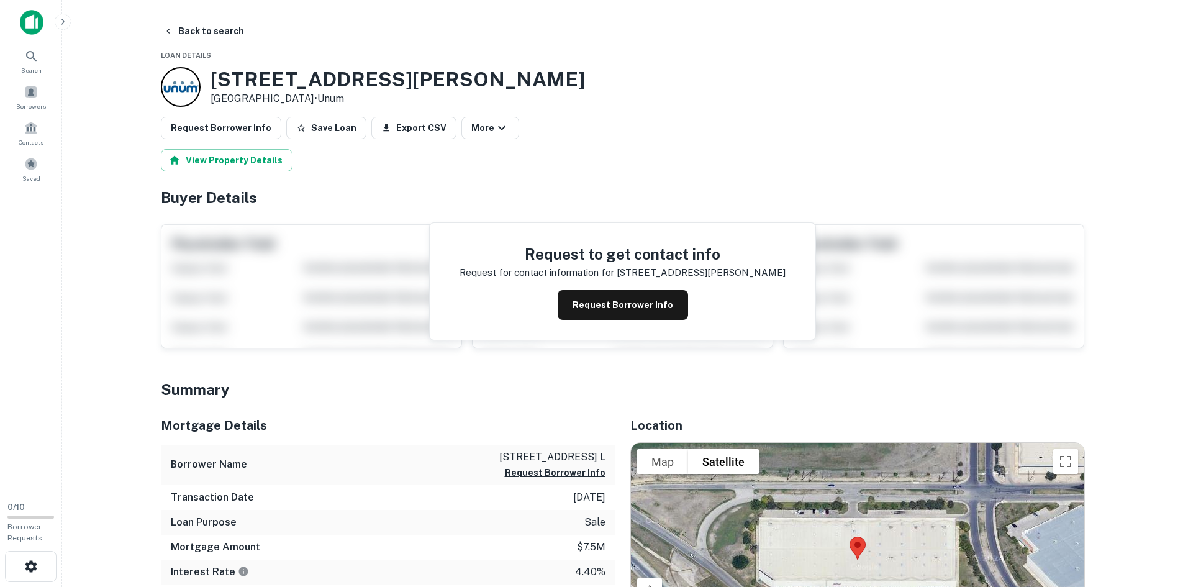
click at [273, 80] on h3 "5122 Dietrich Rd" at bounding box center [398, 80] width 375 height 24
click at [275, 80] on h3 "5122 Dietrich Rd" at bounding box center [398, 80] width 375 height 24
drag, startPoint x: 276, startPoint y: 79, endPoint x: 252, endPoint y: 81, distance: 24.4
click at [252, 82] on h3 "5122 Dietrich Rd" at bounding box center [398, 80] width 375 height 24
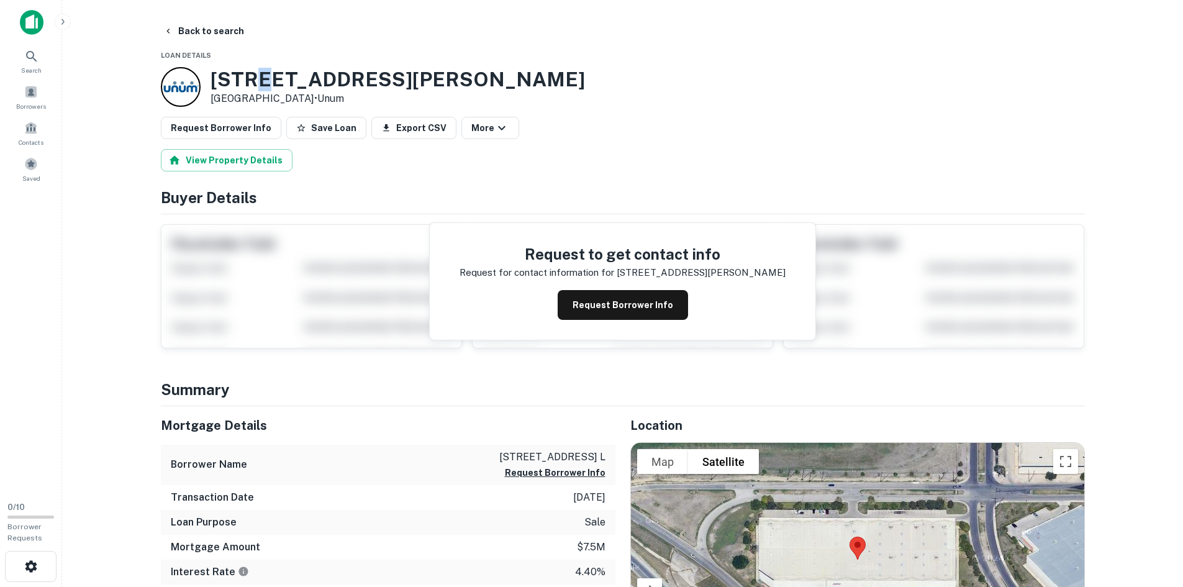
click at [252, 81] on h3 "5122 Dietrich Rd" at bounding box center [398, 80] width 375 height 24
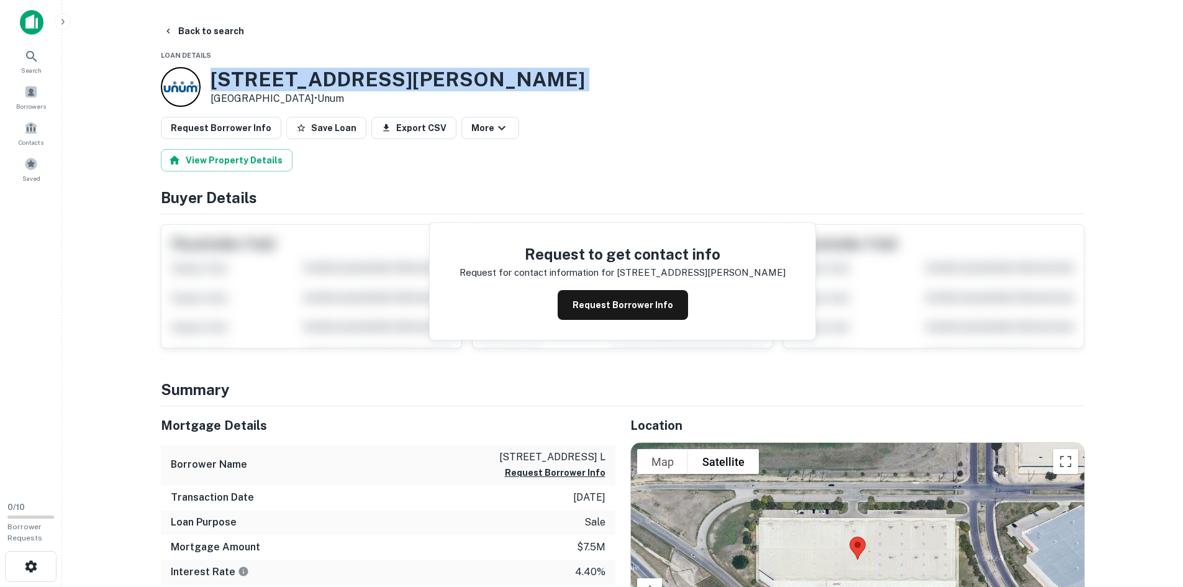
click at [252, 81] on h3 "5122 Dietrich Rd" at bounding box center [398, 80] width 375 height 24
copy h3 "5122 Dietrich Rd"
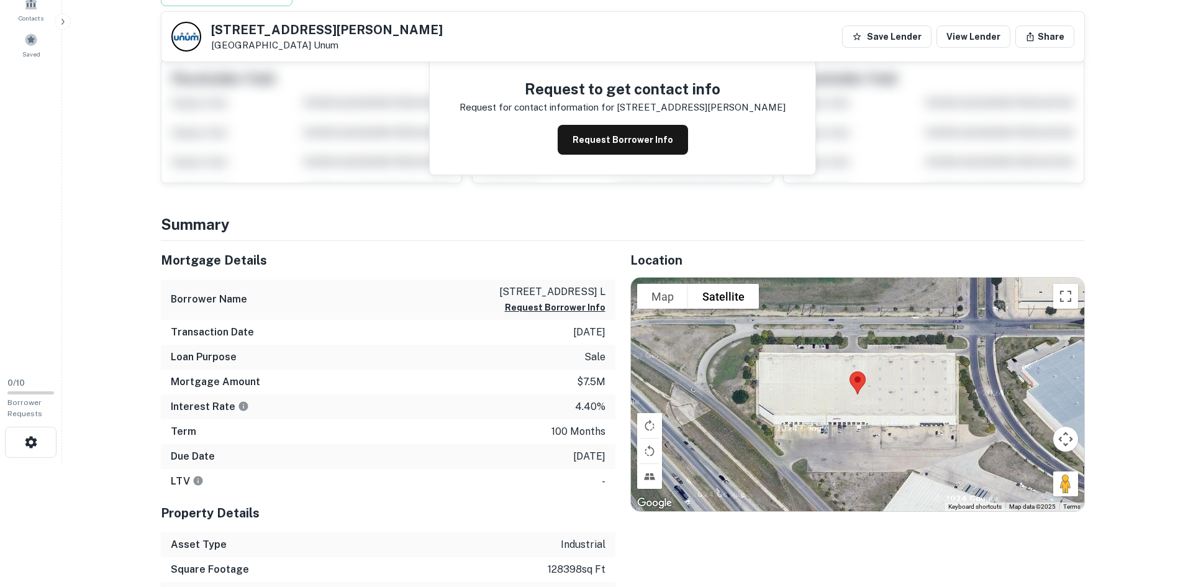
scroll to position [186, 0]
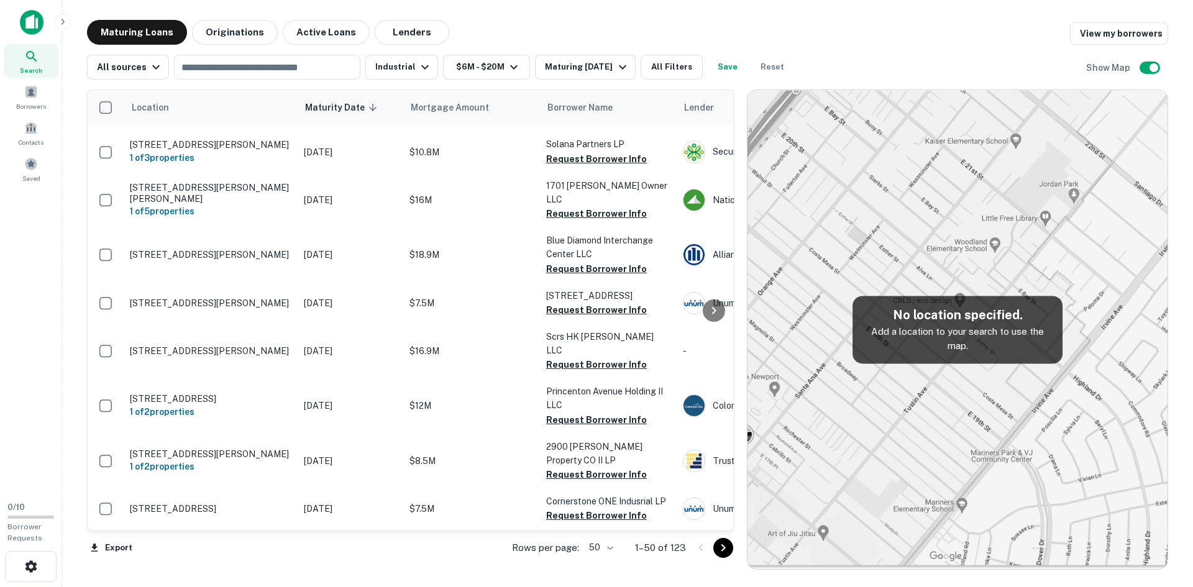
scroll to position [62, 0]
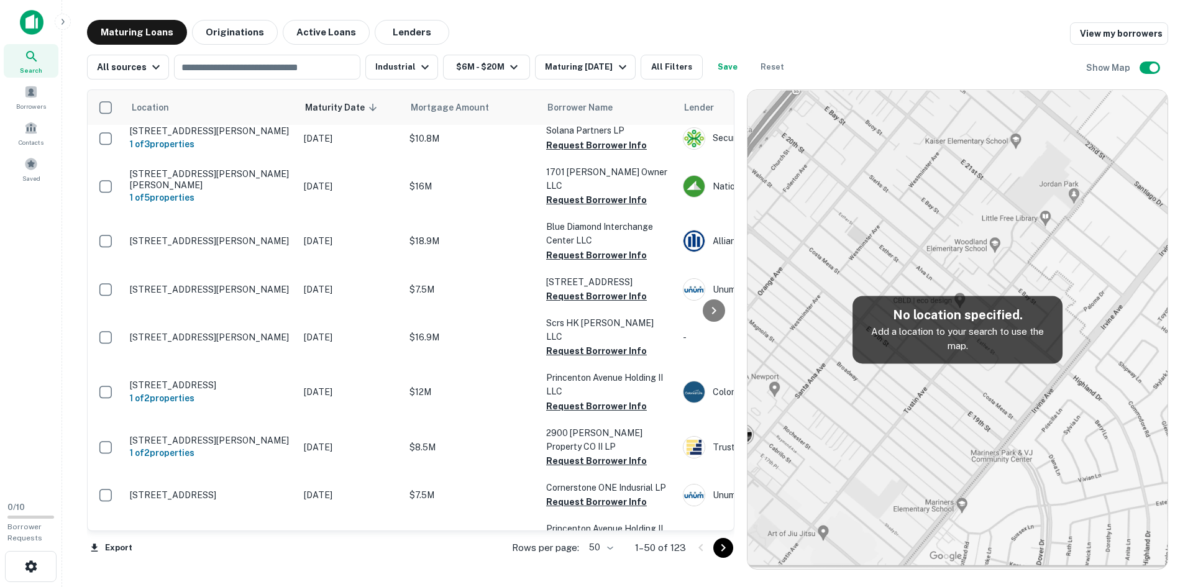
click at [684, 68] on button "All Filters" at bounding box center [671, 67] width 62 height 25
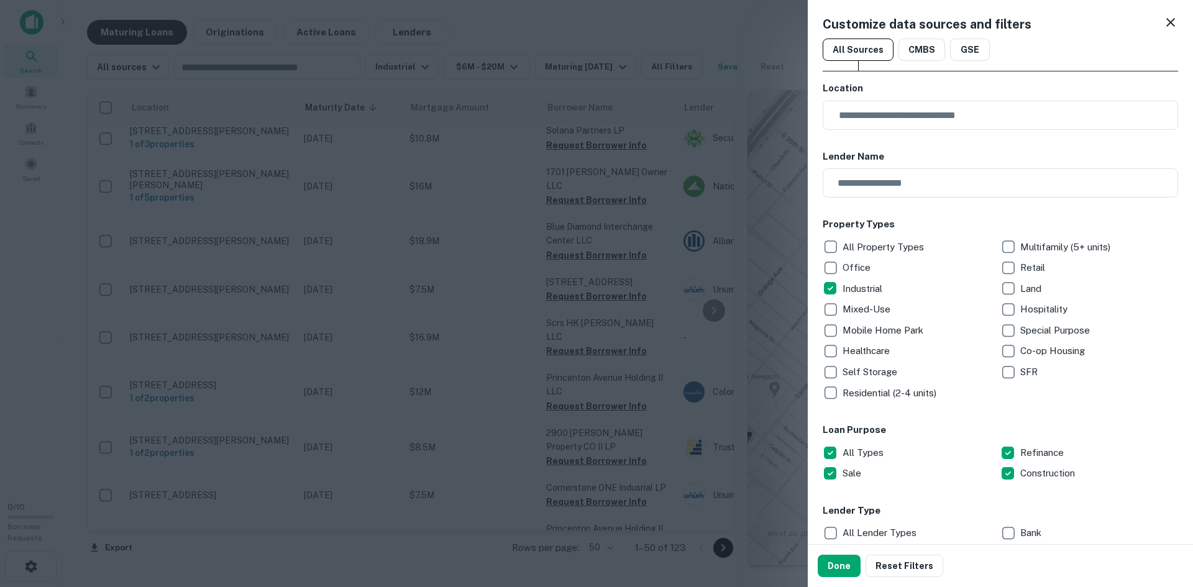
type input "*"
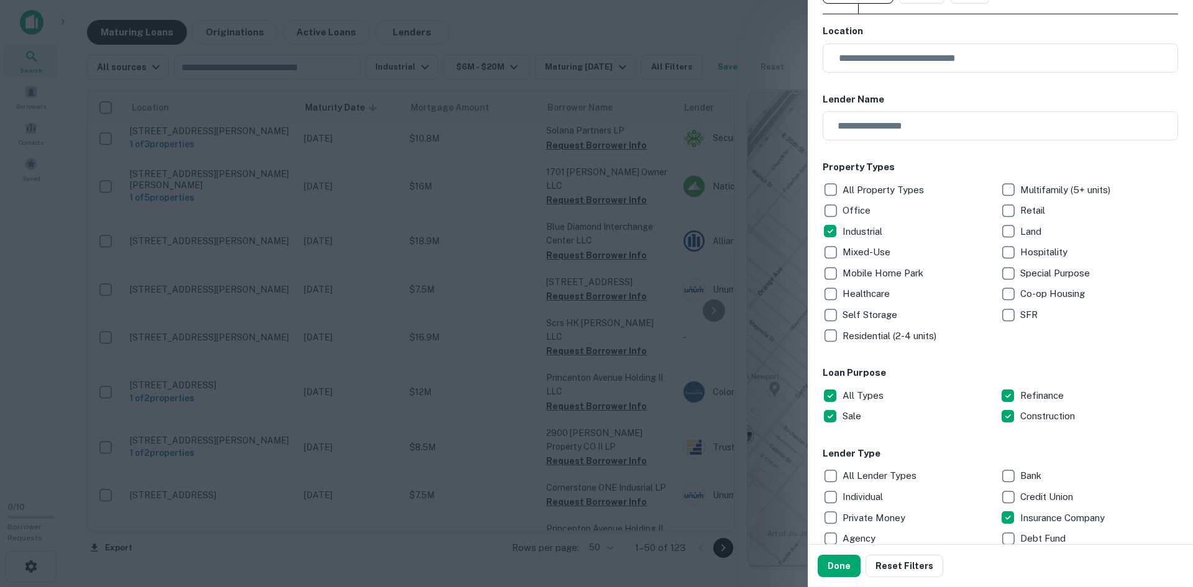
scroll to position [0, 0]
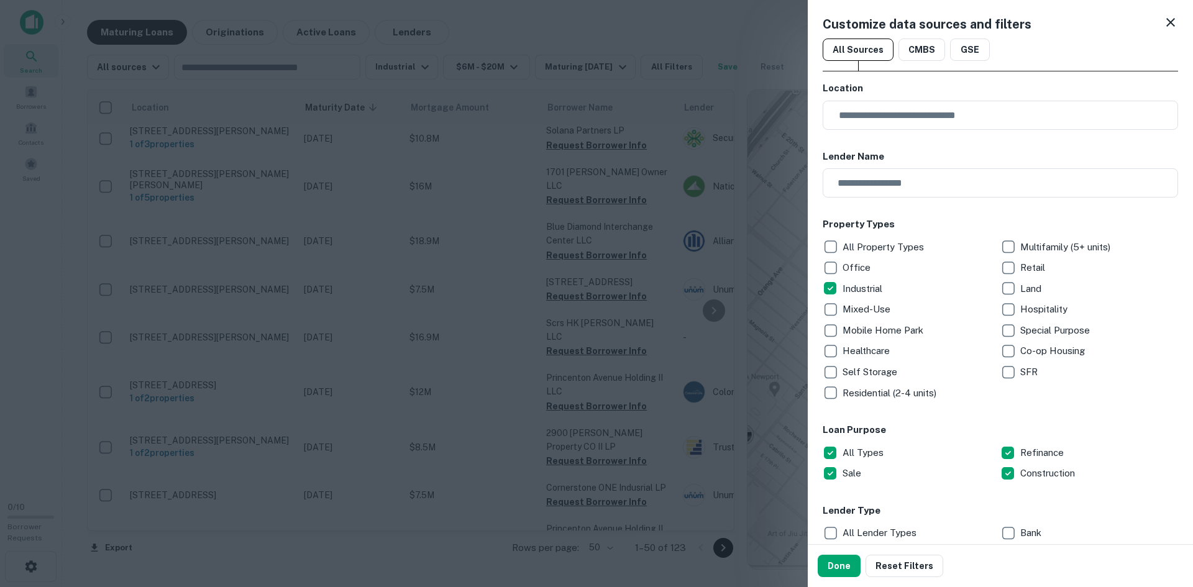
click at [828, 573] on button "Done" at bounding box center [838, 566] width 43 height 22
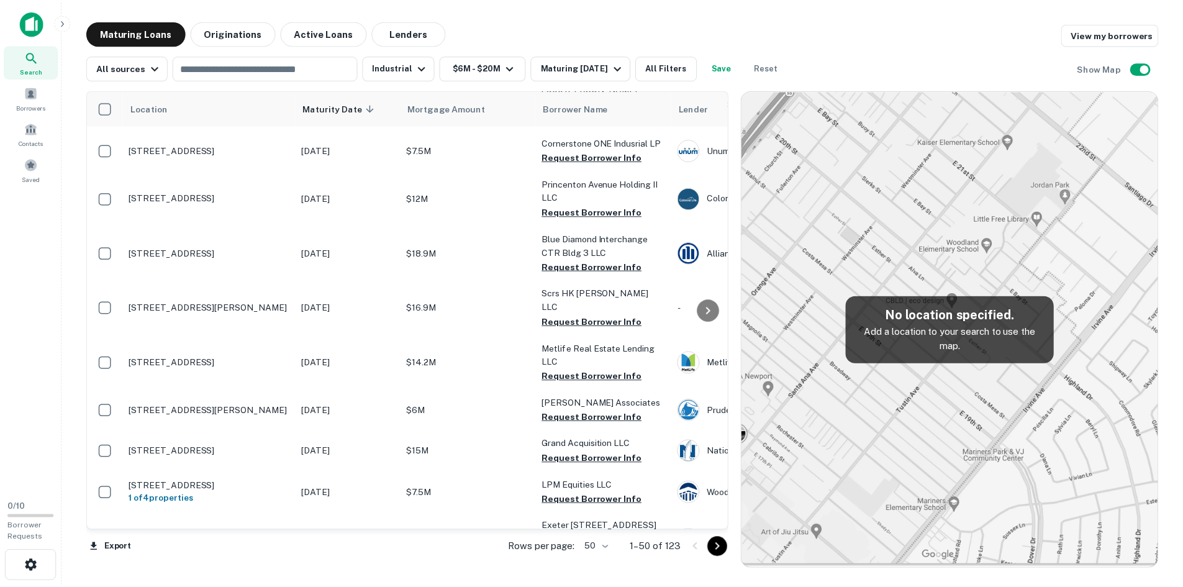
scroll to position [435, 0]
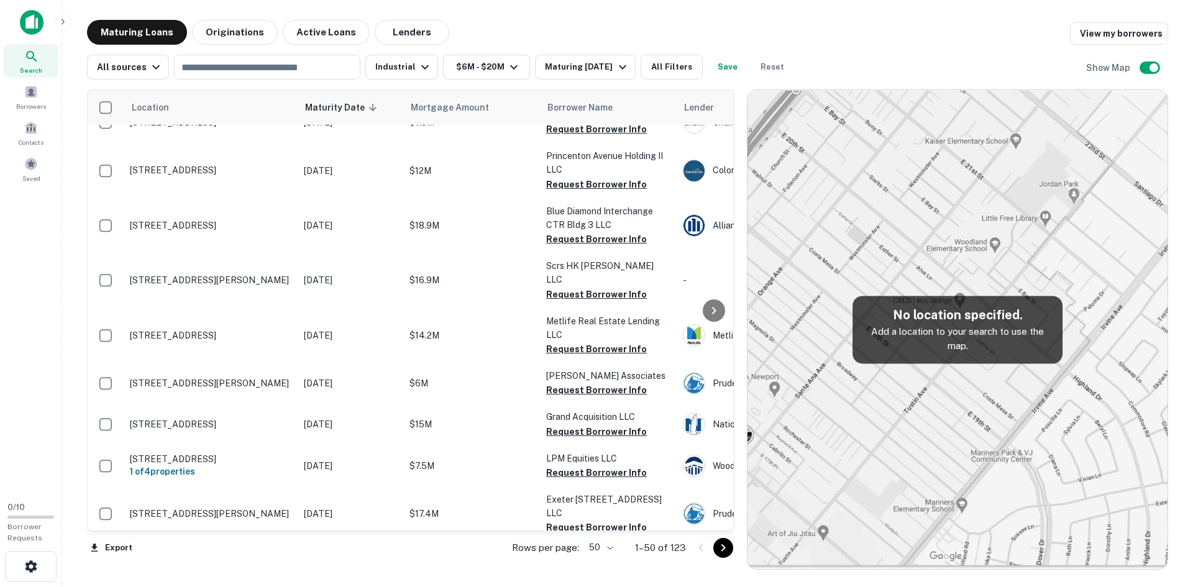
click at [212, 419] on p "4700 Broadmoor Ave Se Grand Rapids, MI49512" at bounding box center [210, 424] width 161 height 11
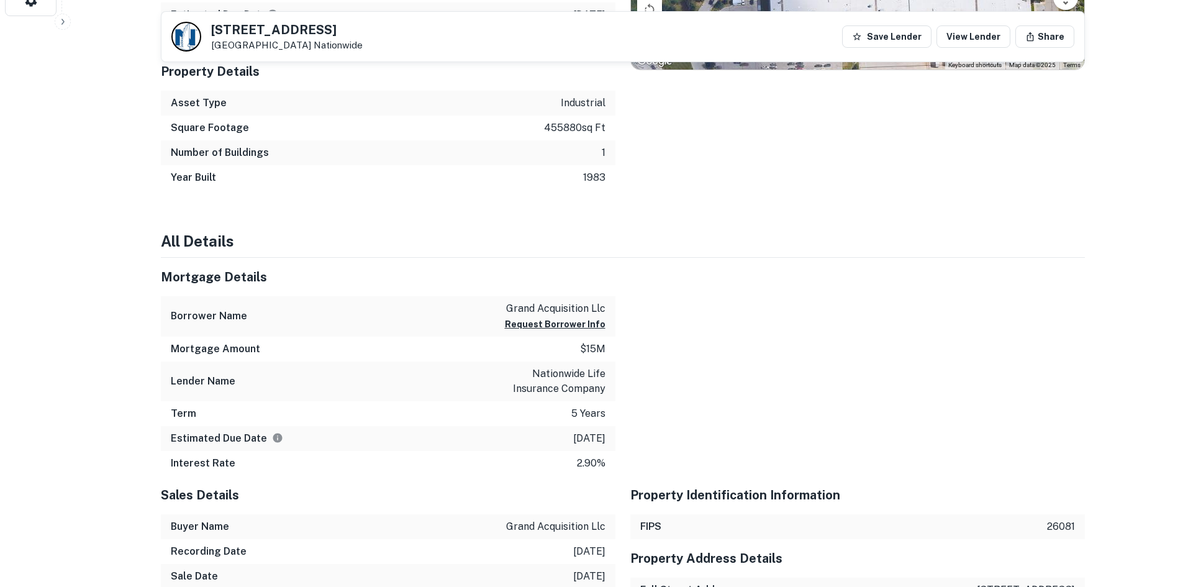
scroll to position [373, 0]
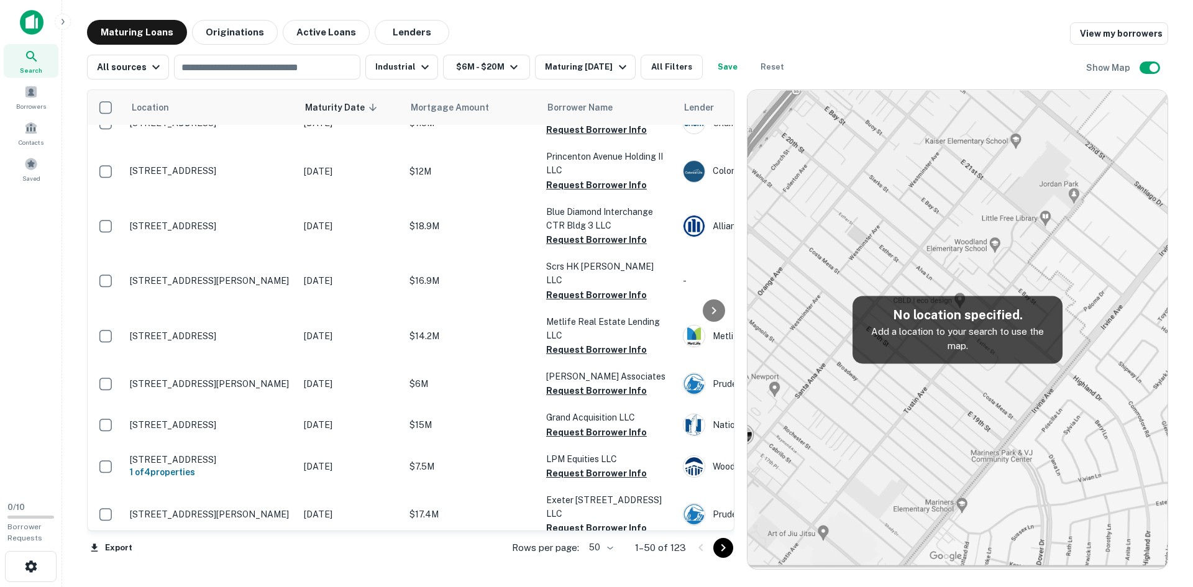
scroll to position [435, 0]
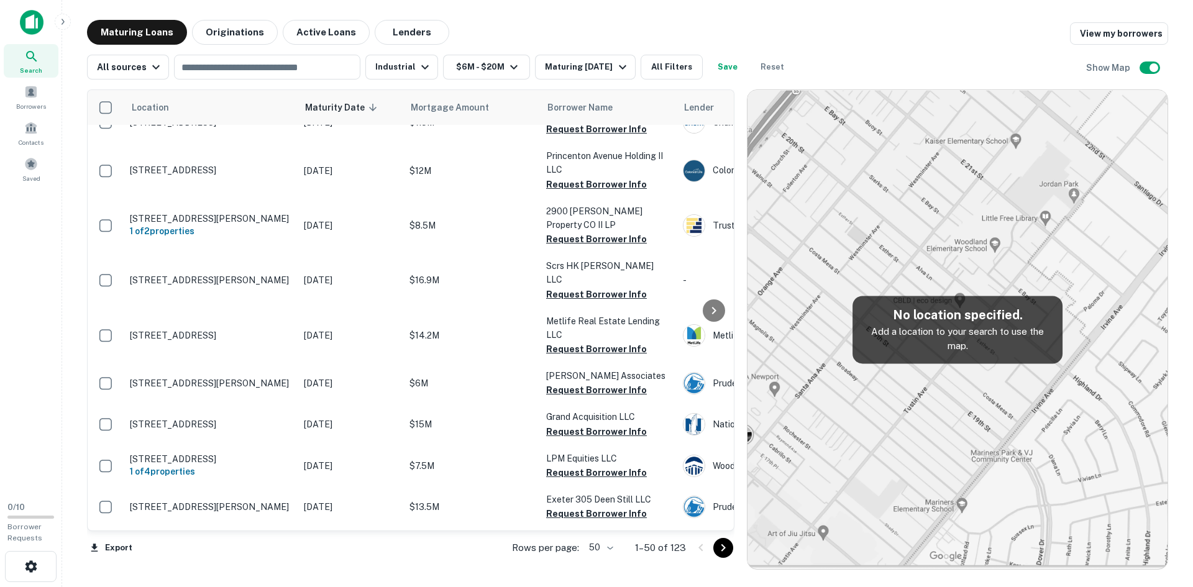
click at [148, 68] on icon "button" at bounding box center [155, 67] width 15 height 15
click at [404, 70] on div at bounding box center [596, 293] width 1193 height 587
click at [407, 69] on button "Industrial" at bounding box center [401, 67] width 73 height 25
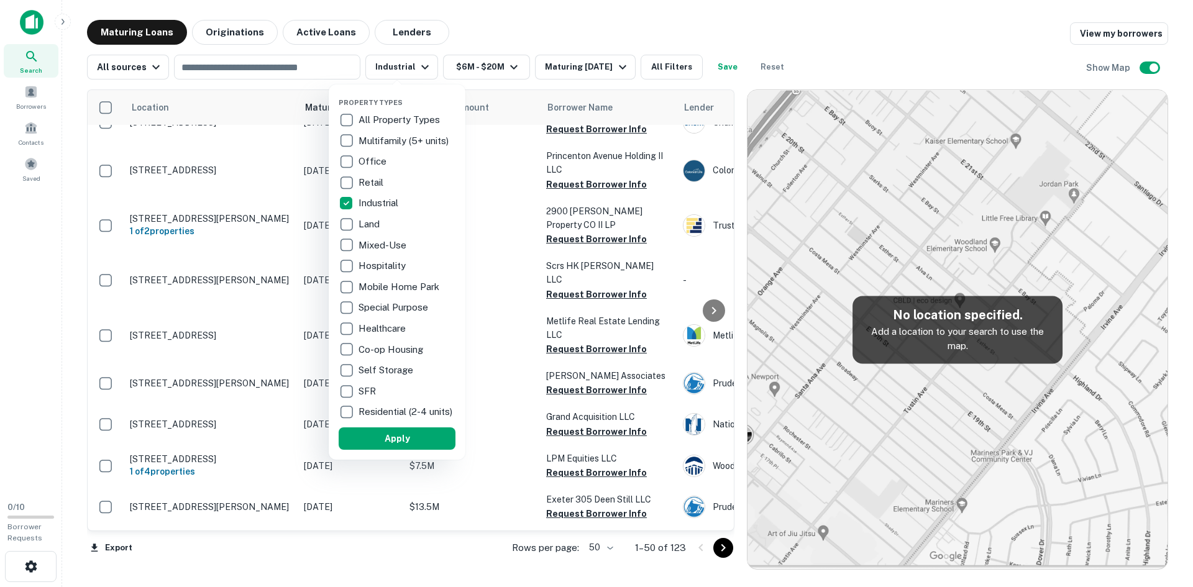
click at [543, 17] on div at bounding box center [596, 293] width 1193 height 587
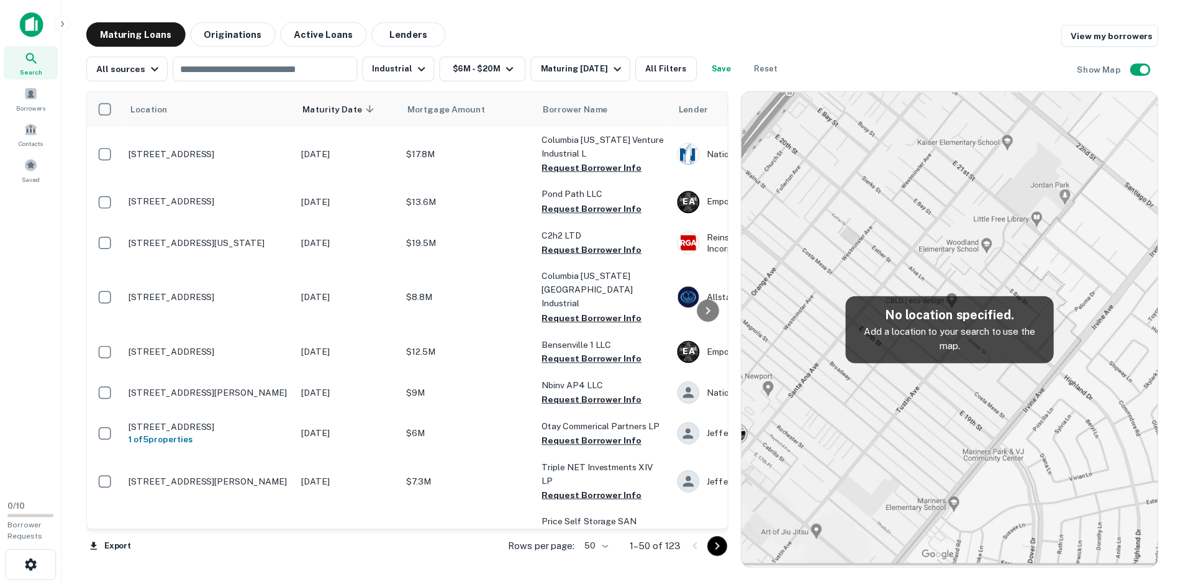
scroll to position [1242, 0]
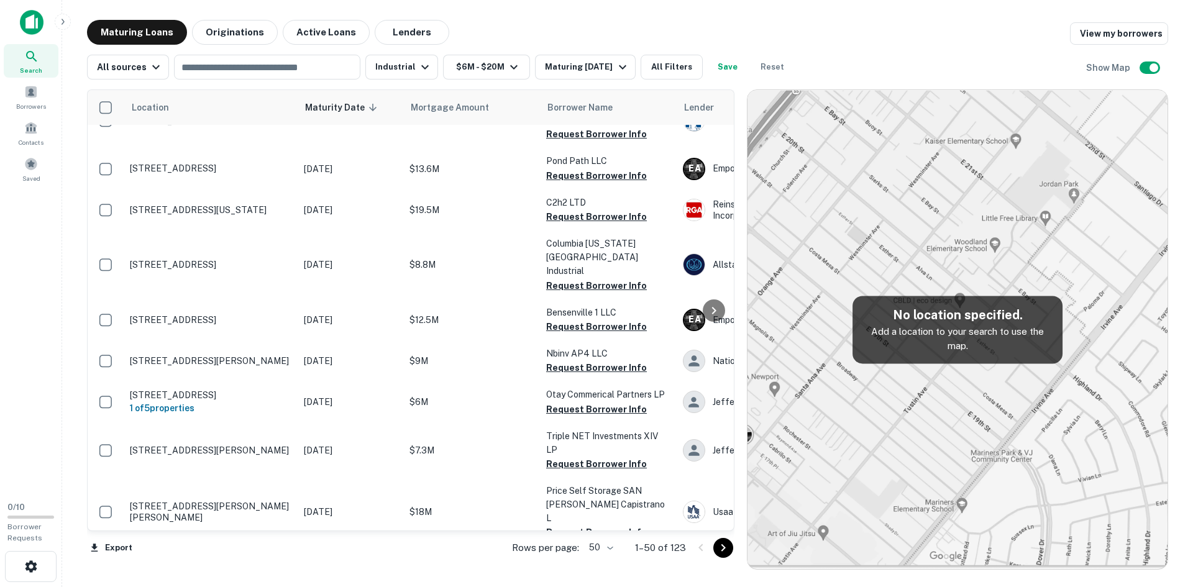
click at [259, 445] on p "2500 Emrick Blvd Bethlehem, PA18020" at bounding box center [210, 450] width 161 height 11
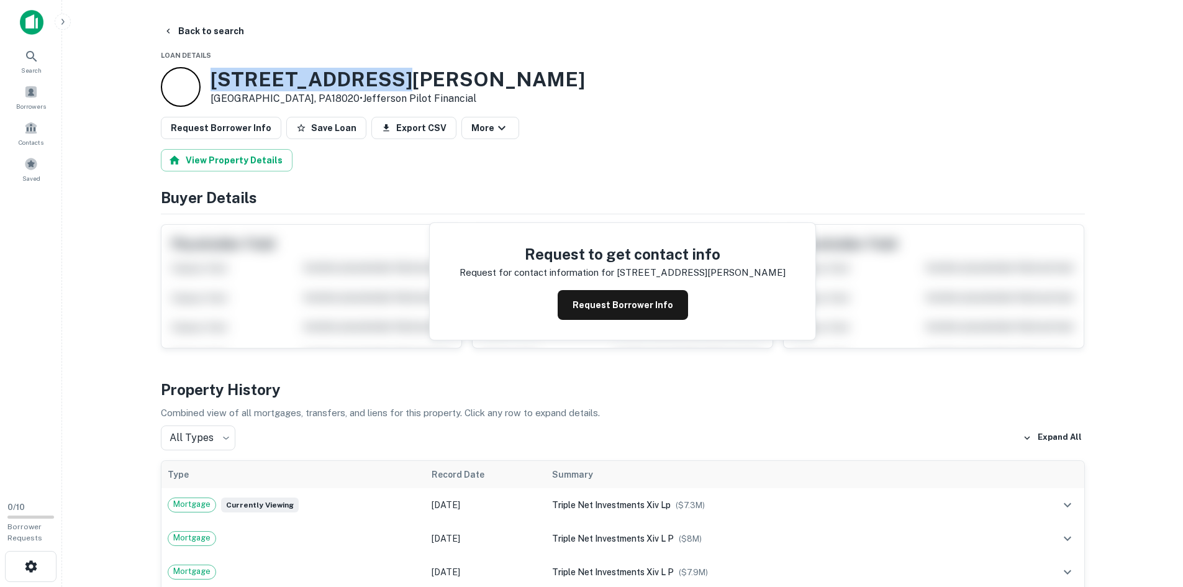
drag, startPoint x: 206, startPoint y: 78, endPoint x: 407, endPoint y: 79, distance: 200.6
click at [407, 79] on div "2500 Emrick Blvd Bethlehem, PA18020 • Jefferson Pilot Financial" at bounding box center [373, 87] width 424 height 40
copy div "2500 Emrick Blvd"
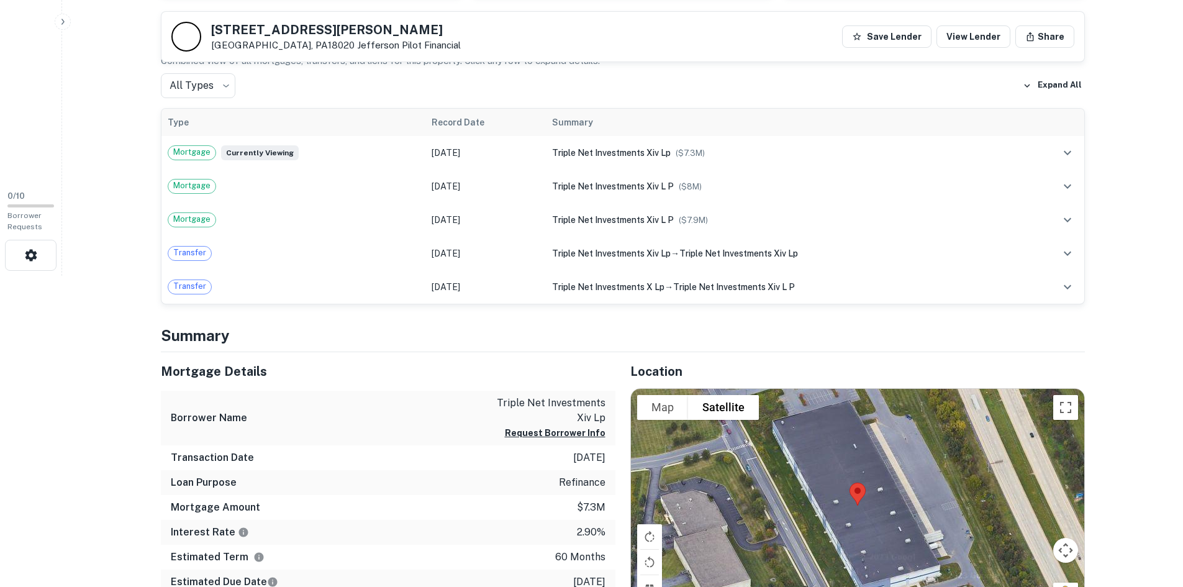
scroll to position [311, 0]
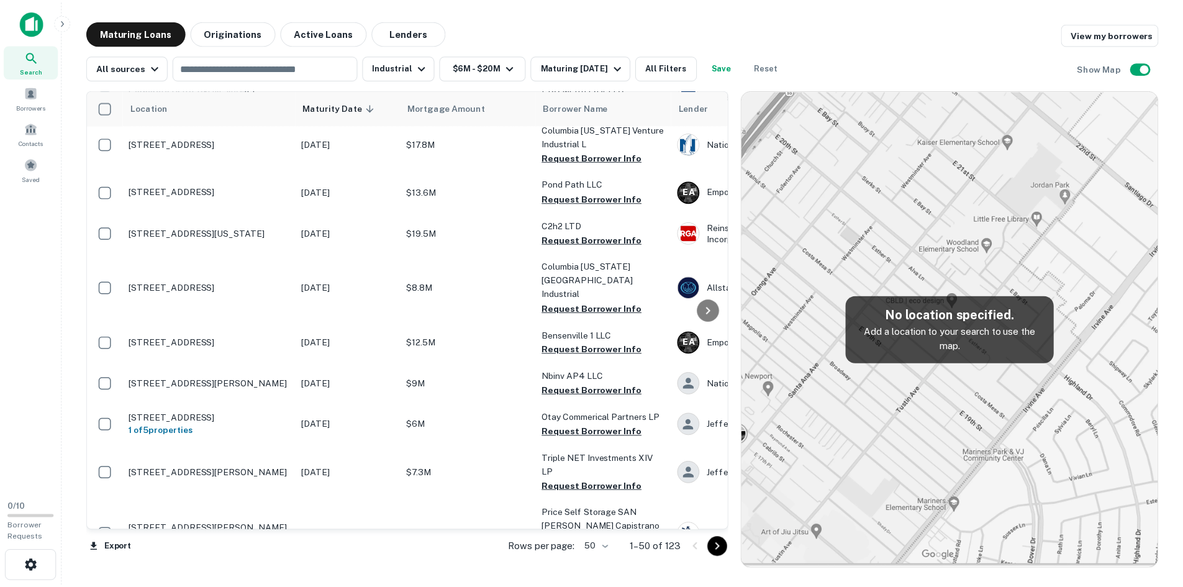
scroll to position [1242, 0]
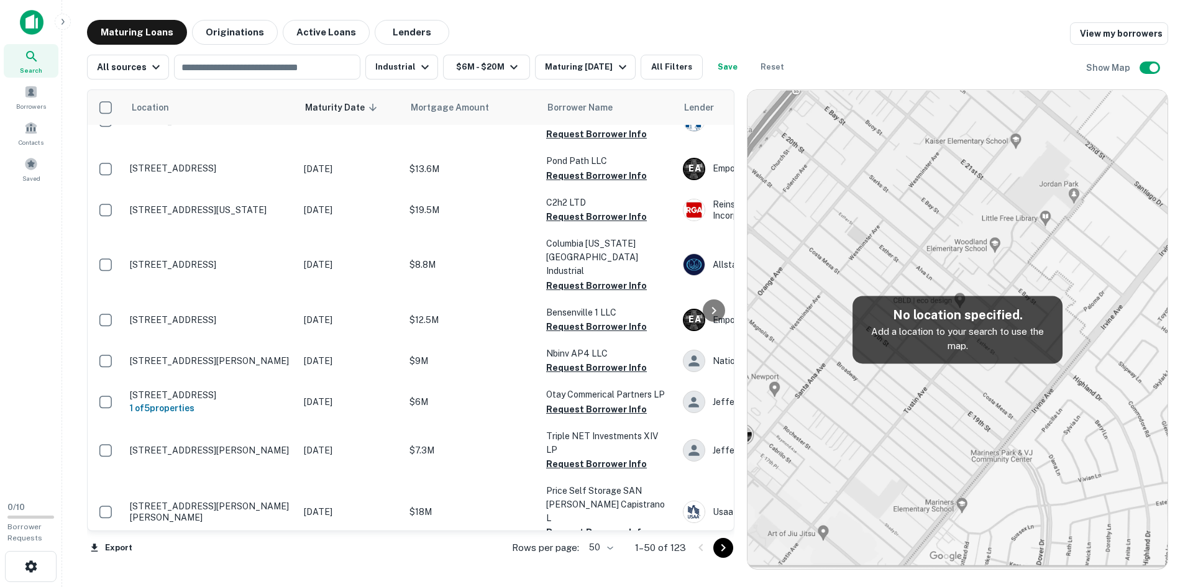
click at [209, 568] on p "4290 E Raines Rd Memphis, TN38118" at bounding box center [210, 573] width 161 height 11
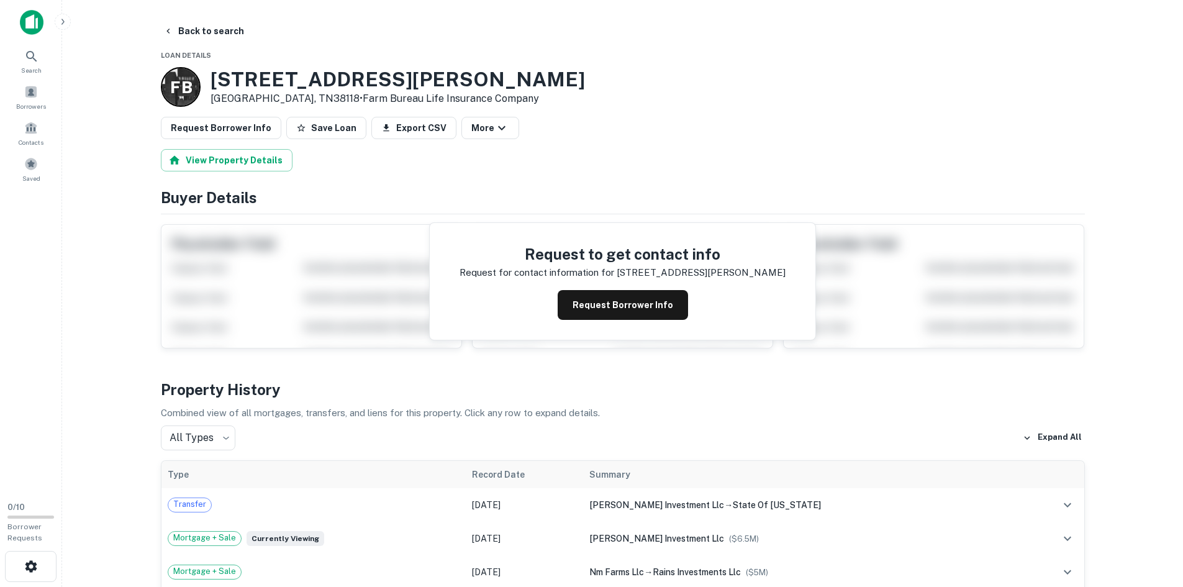
click at [259, 77] on h3 "4290 E Raines Rd" at bounding box center [398, 80] width 375 height 24
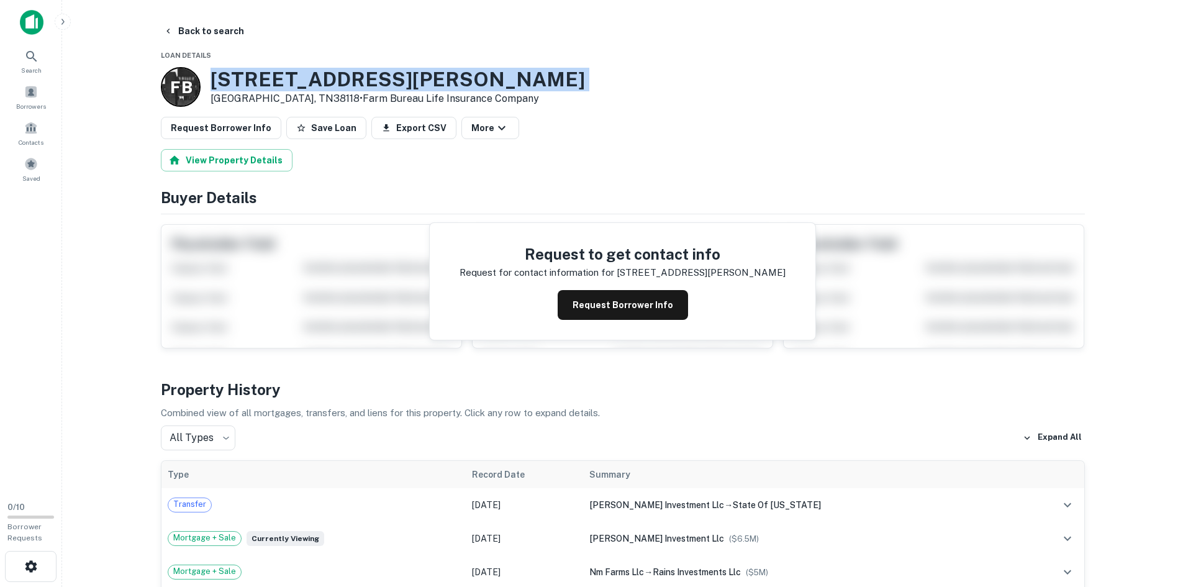
click at [259, 77] on h3 "4290 E Raines Rd" at bounding box center [398, 80] width 375 height 24
copy h3 "4290 E Raines Rd"
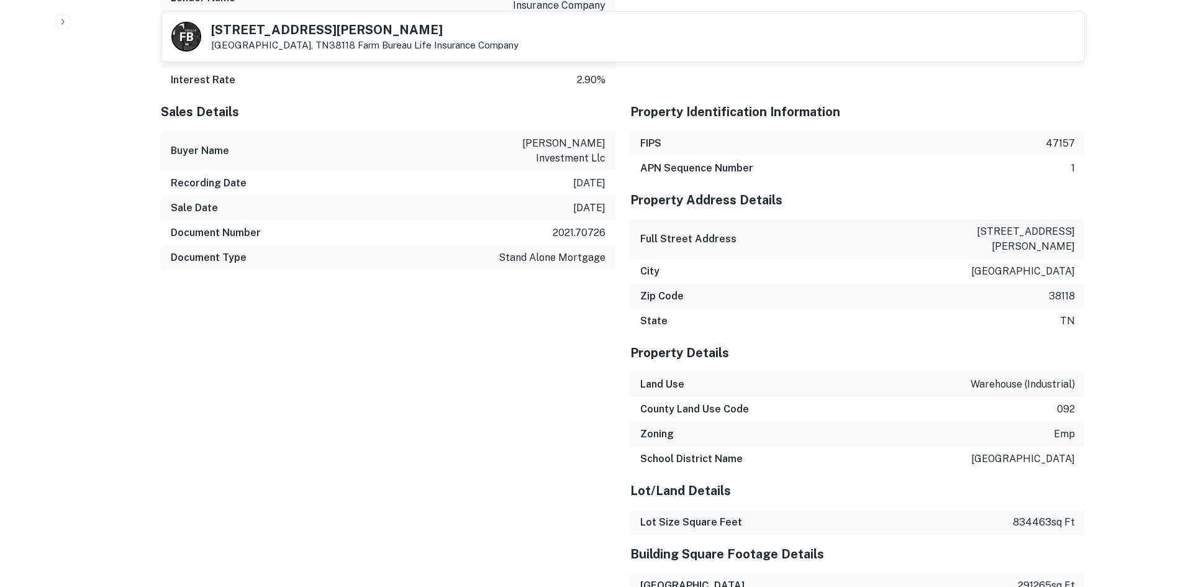
scroll to position [932, 0]
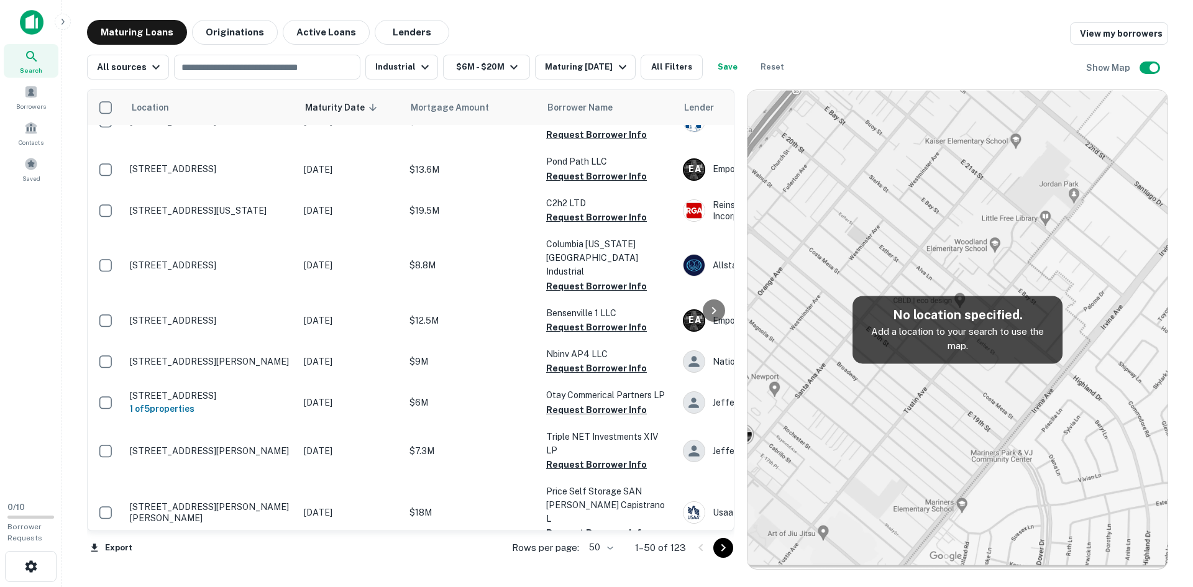
scroll to position [1242, 0]
click at [660, 66] on button "All Filters" at bounding box center [671, 67] width 62 height 25
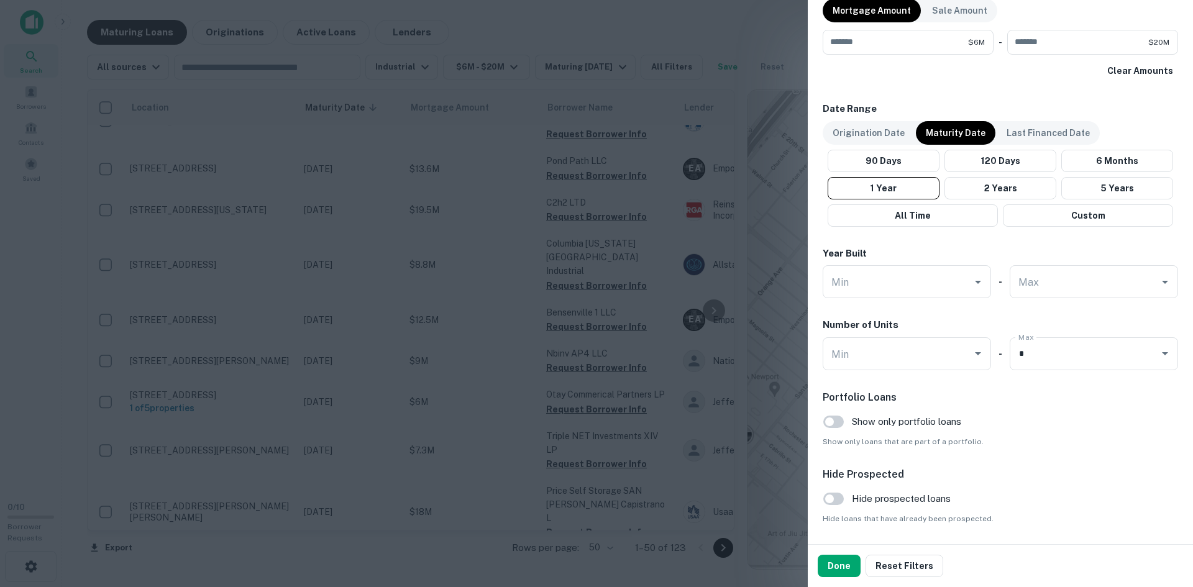
scroll to position [683, 0]
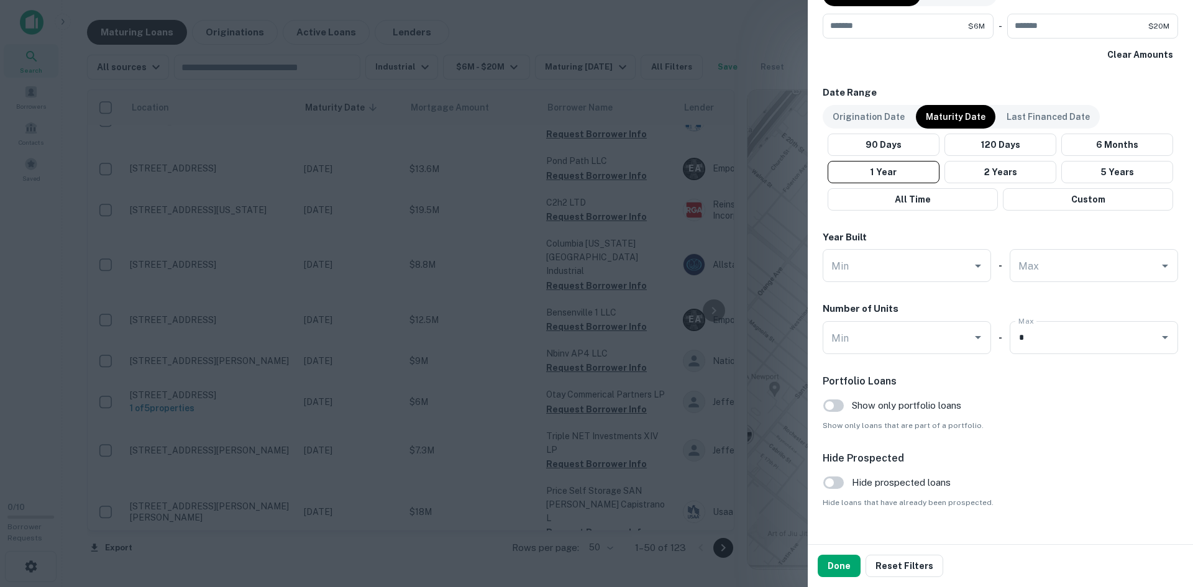
click at [840, 562] on button "Done" at bounding box center [838, 566] width 43 height 22
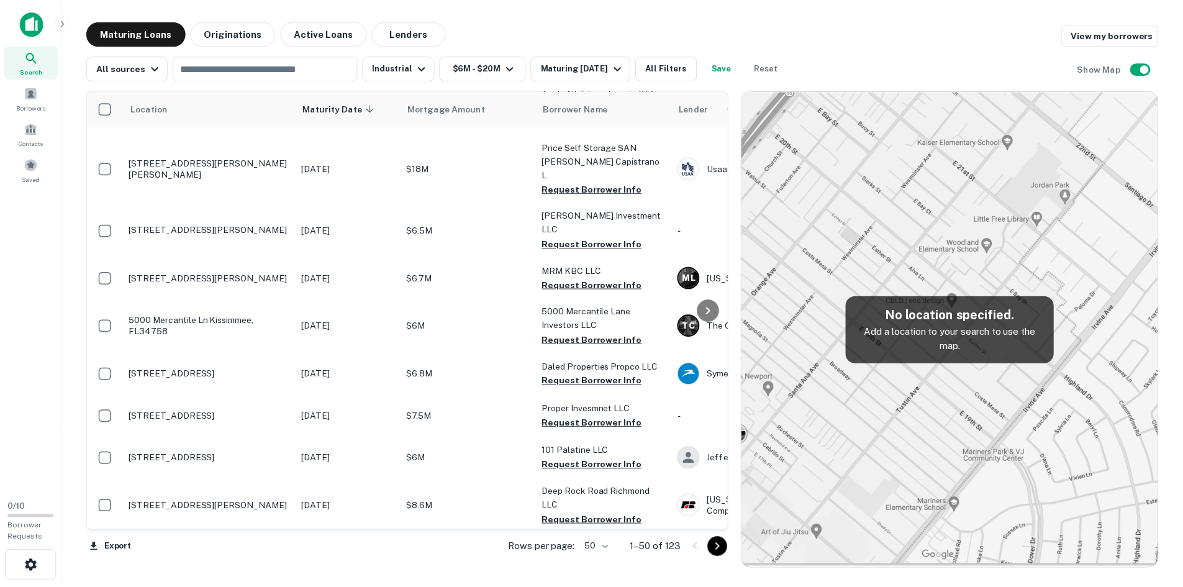
scroll to position [1615, 0]
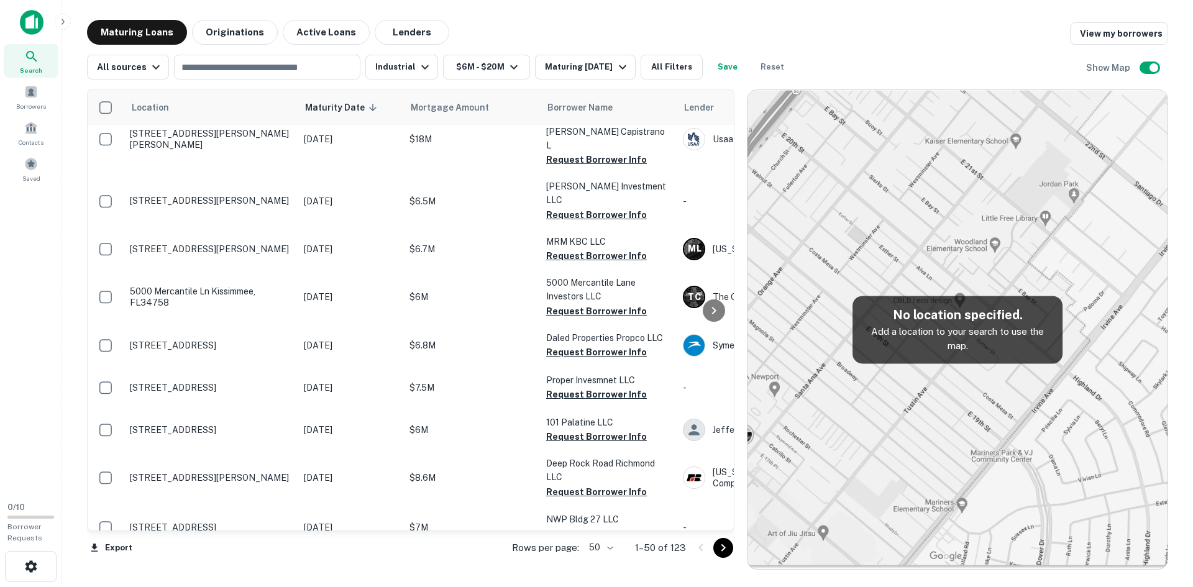
click at [161, 472] on p "3983 Deep Rock Rd Henrico, VA23233" at bounding box center [210, 477] width 161 height 11
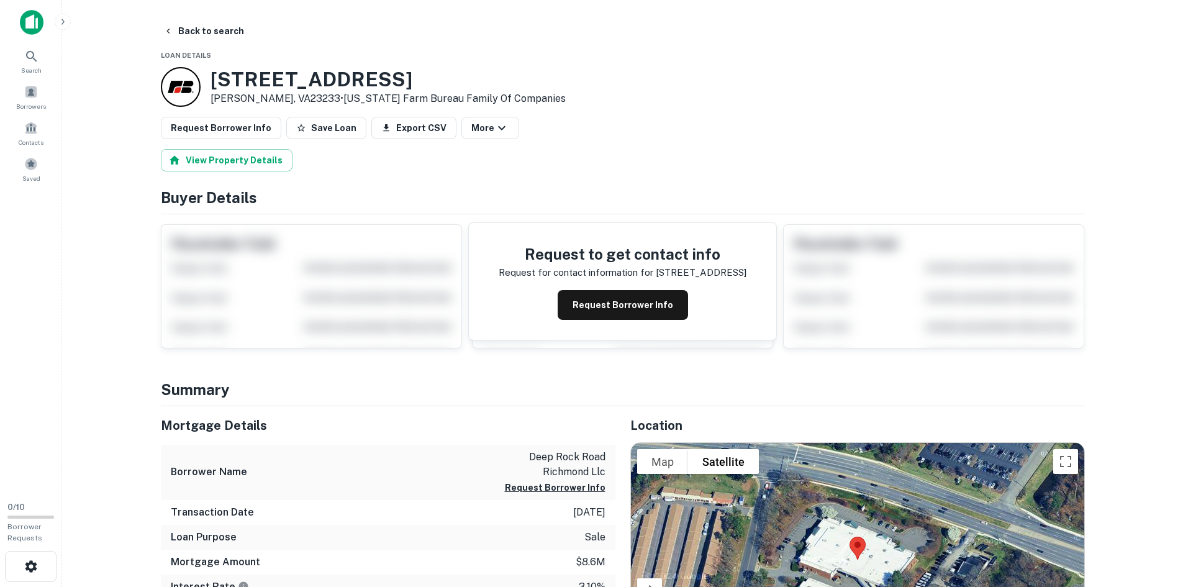
click at [273, 80] on h3 "3983 Deep Rock Rd" at bounding box center [388, 80] width 355 height 24
copy h3 "3983 Deep Rock Rd"
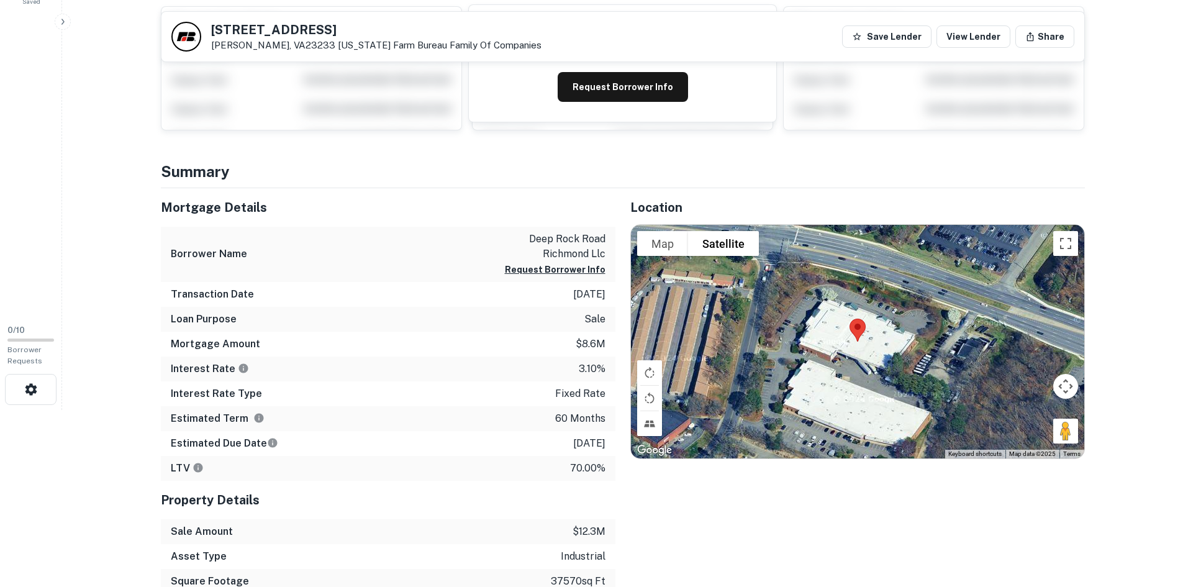
scroll to position [248, 0]
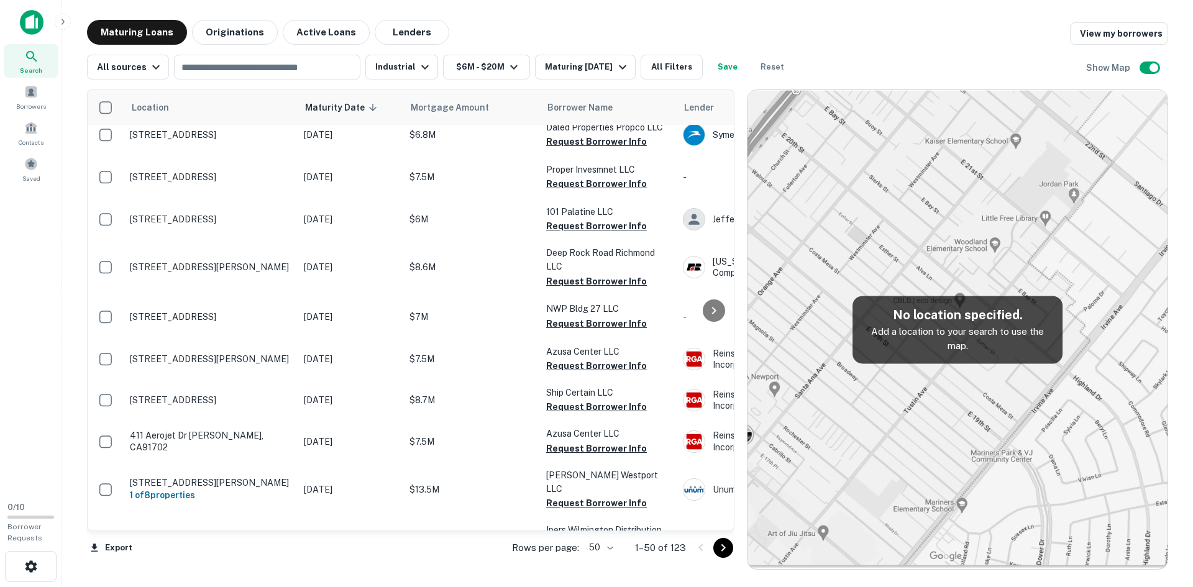
scroll to position [1864, 0]
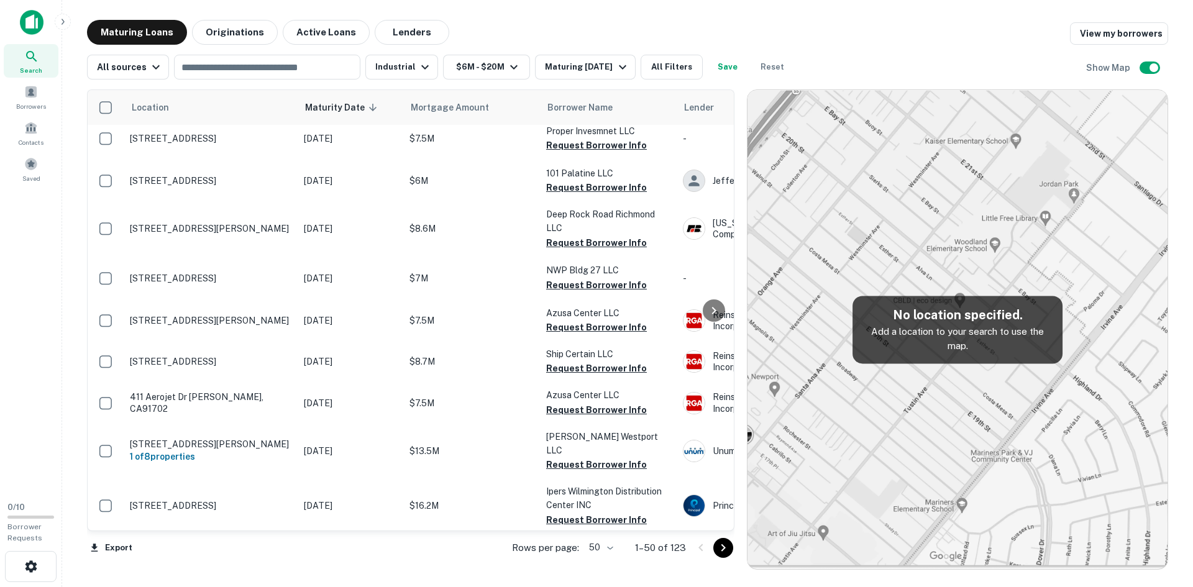
click at [727, 552] on icon "Go to next page" at bounding box center [723, 547] width 15 height 15
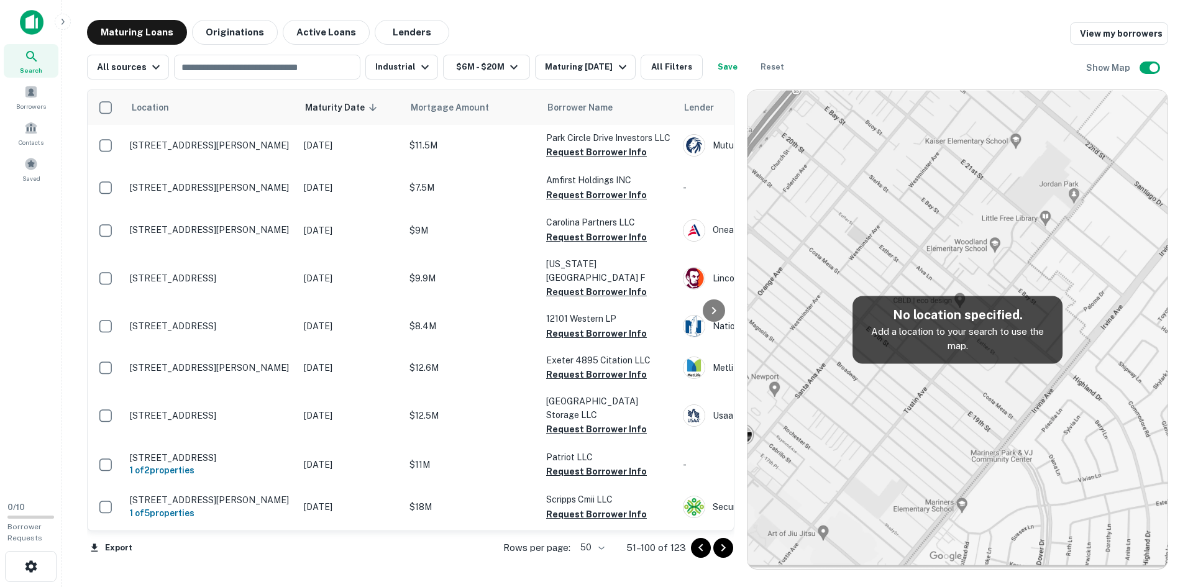
click at [259, 145] on p "7270 Park Circle Dr Hanover, MD21076" at bounding box center [210, 145] width 161 height 11
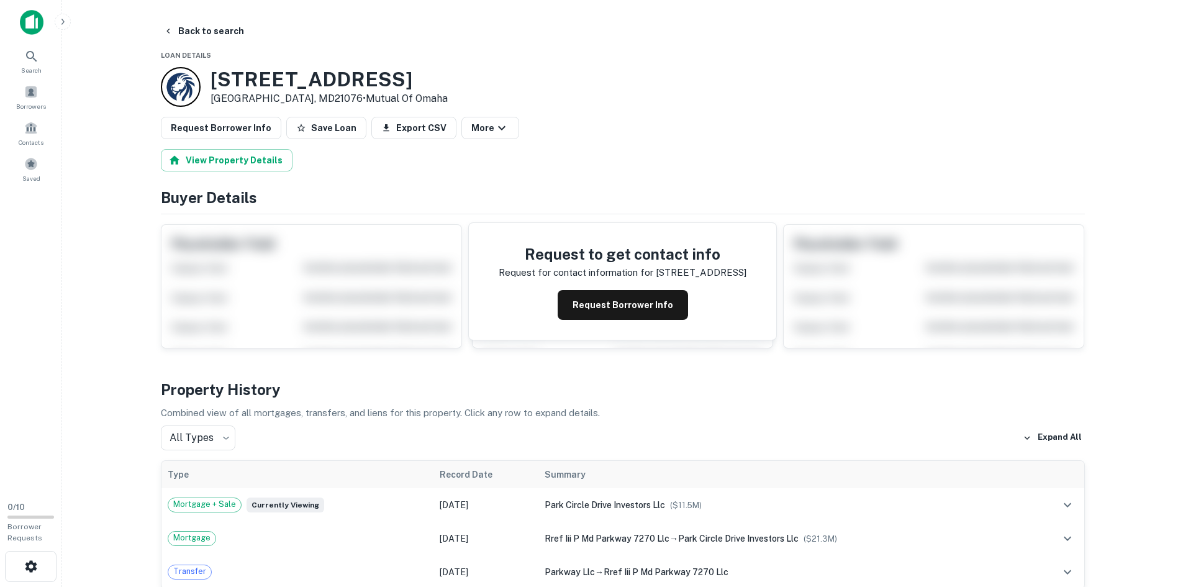
click at [276, 83] on h3 "7270 Park Circle Dr" at bounding box center [329, 80] width 237 height 24
copy h3 "7270 Park Circle Dr"
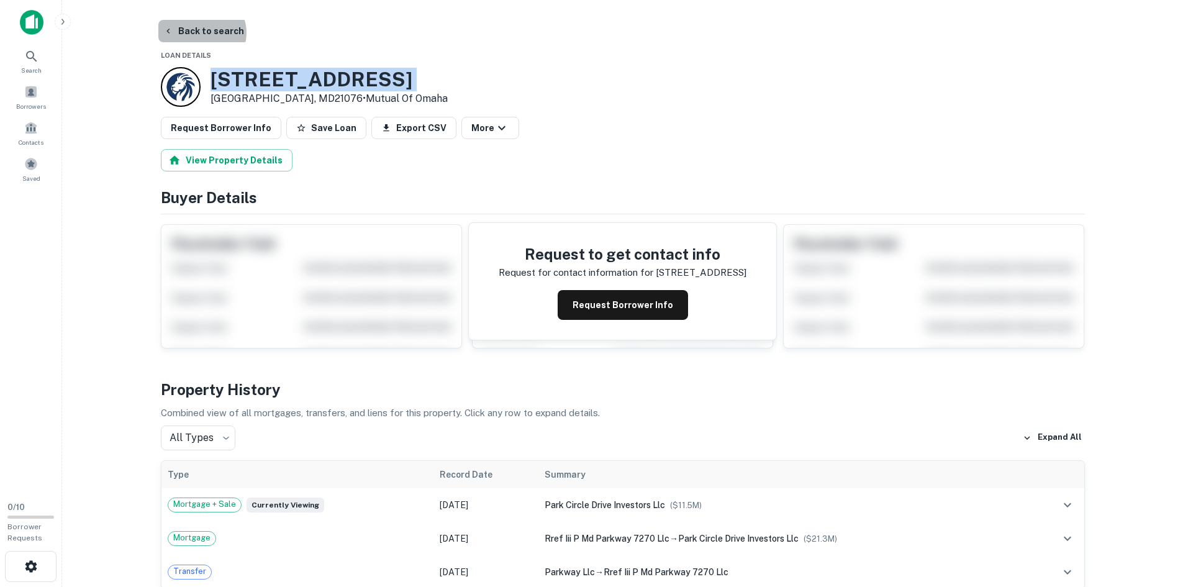
click at [201, 33] on button "Back to search" at bounding box center [203, 31] width 91 height 22
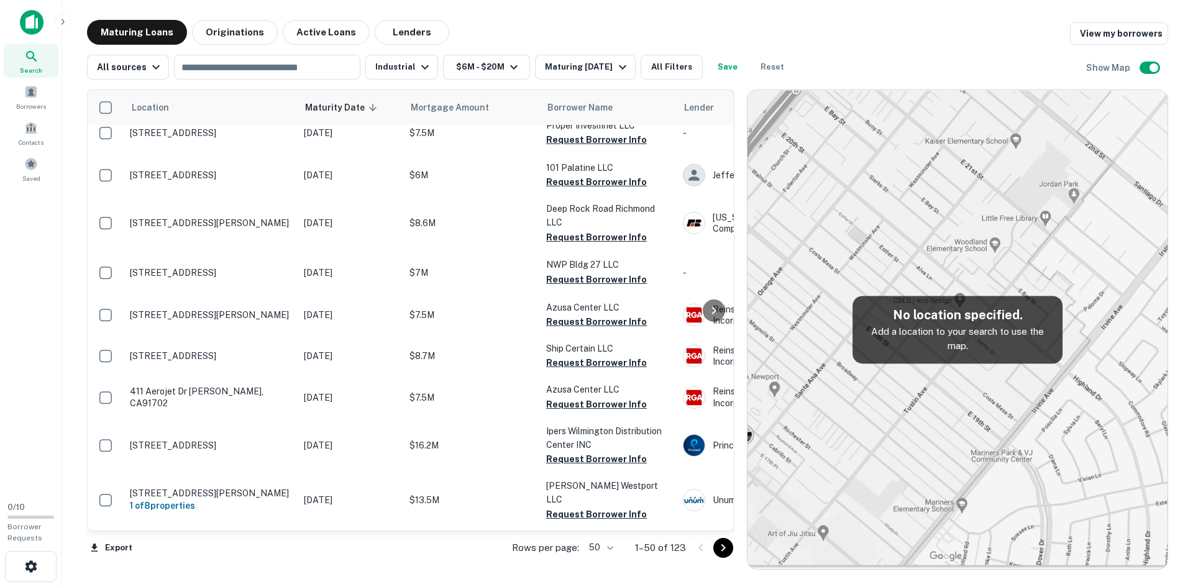
scroll to position [1871, 0]
click at [726, 550] on icon "Go to next page" at bounding box center [723, 547] width 15 height 15
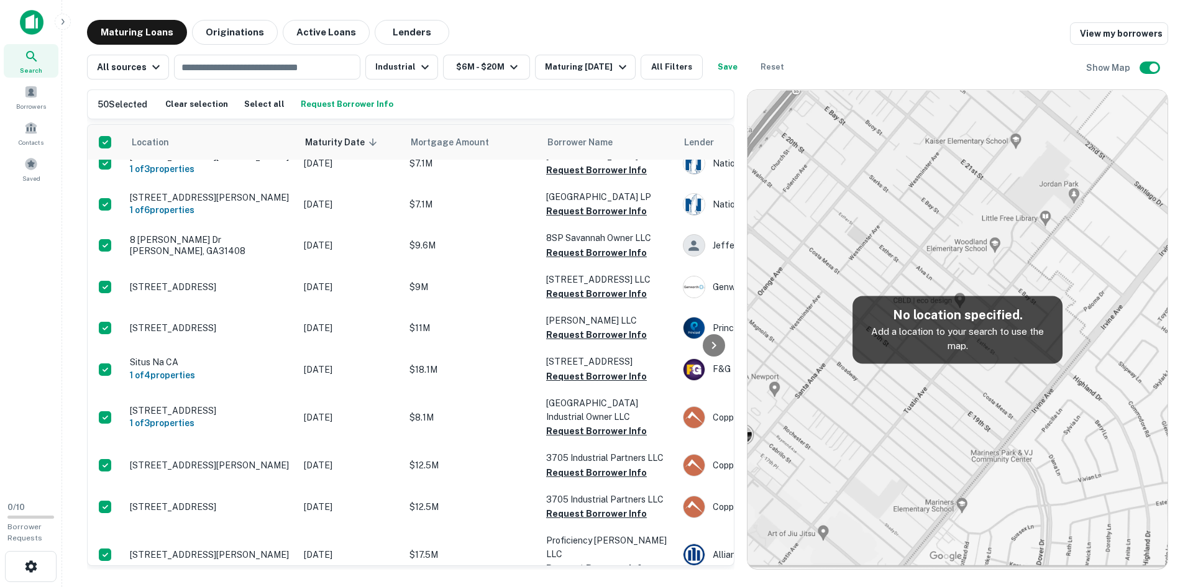
click at [243, 105] on button "Select all" at bounding box center [264, 104] width 47 height 19
click at [250, 105] on button "Select all" at bounding box center [264, 104] width 47 height 19
click at [332, 101] on button "Request Borrower Info" at bounding box center [347, 104] width 99 height 19
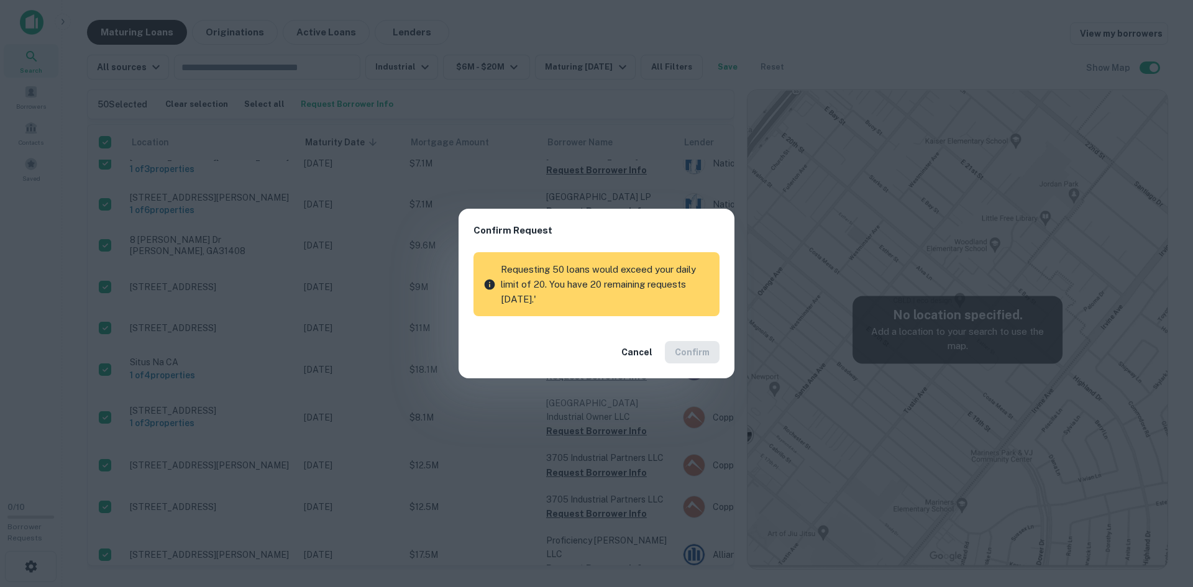
click at [643, 352] on button "Cancel" at bounding box center [636, 352] width 41 height 22
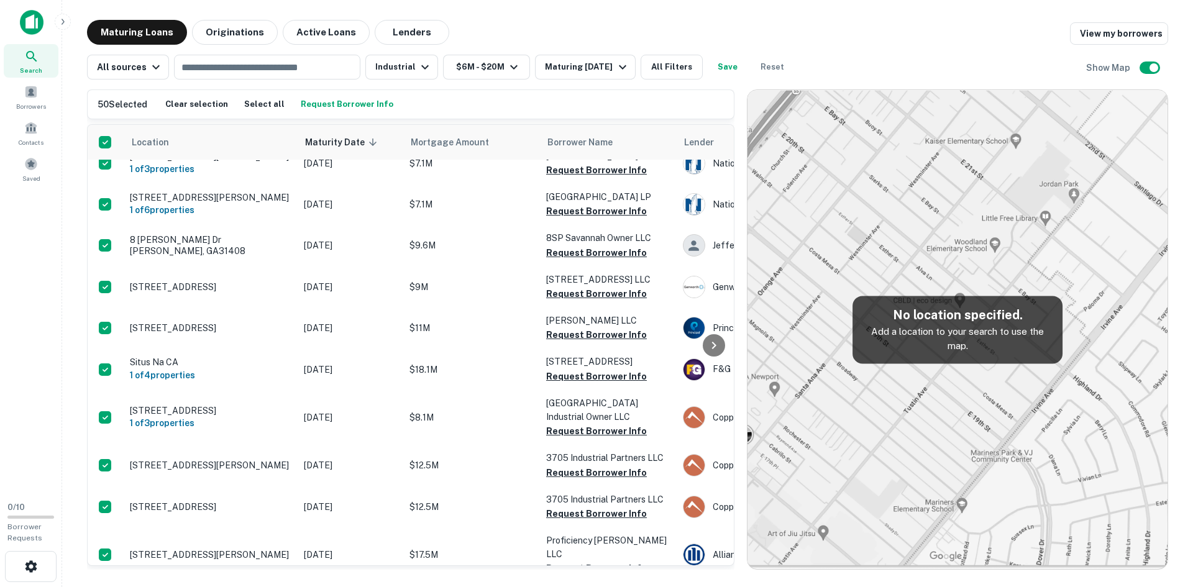
click at [662, 67] on button "All Filters" at bounding box center [671, 67] width 62 height 25
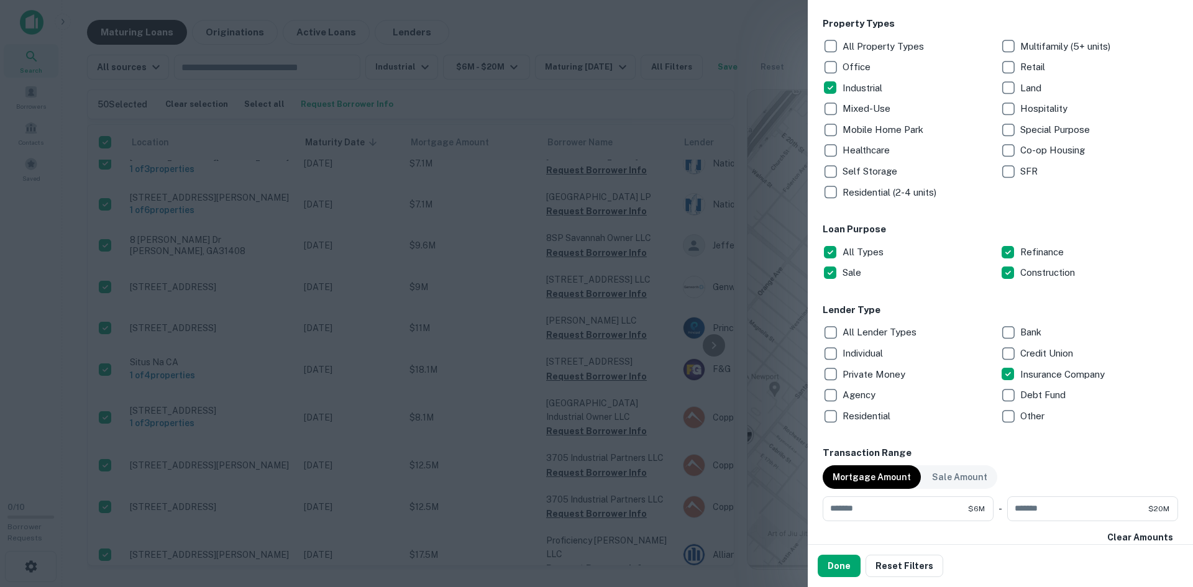
scroll to position [311, 0]
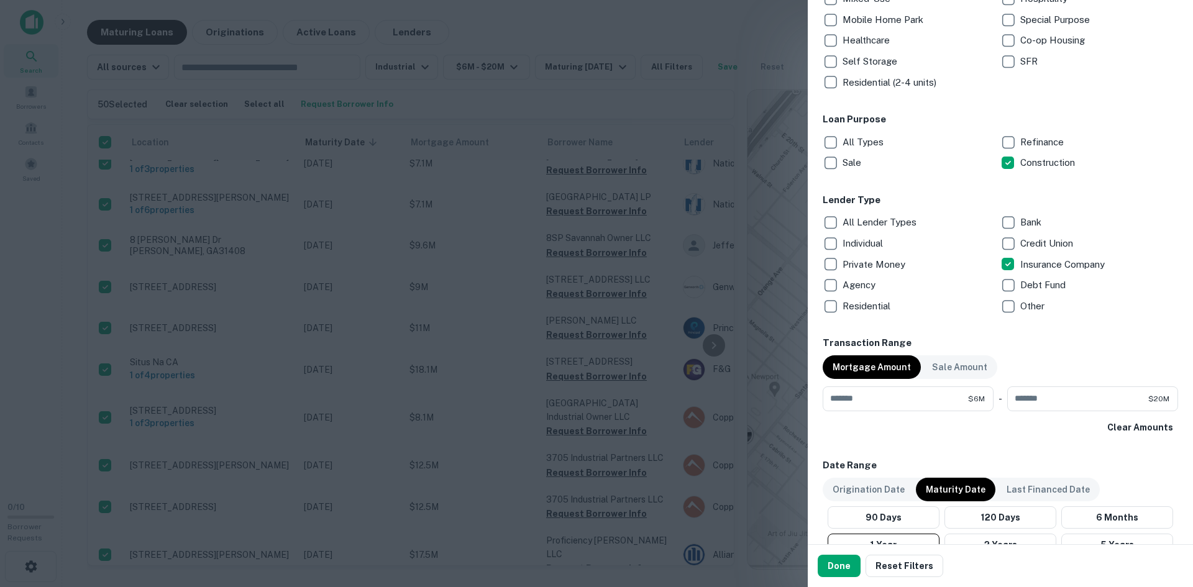
click at [842, 571] on button "Done" at bounding box center [838, 566] width 43 height 22
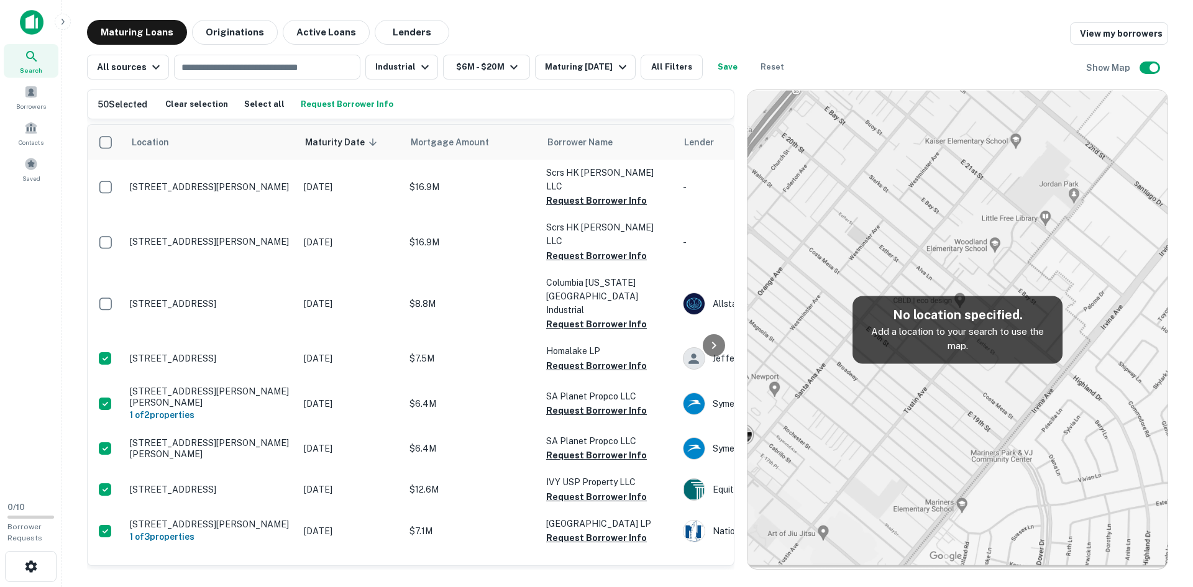
click at [240, 298] on p "1485 W Normantown Rd Romeoville, IL60446" at bounding box center [210, 303] width 161 height 11
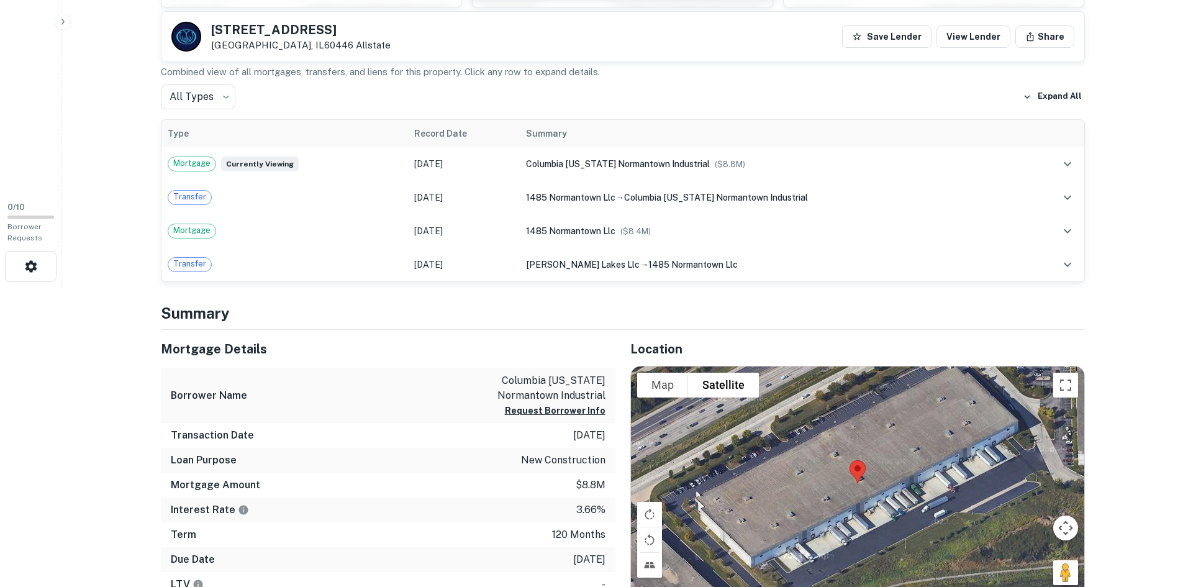
scroll to position [435, 0]
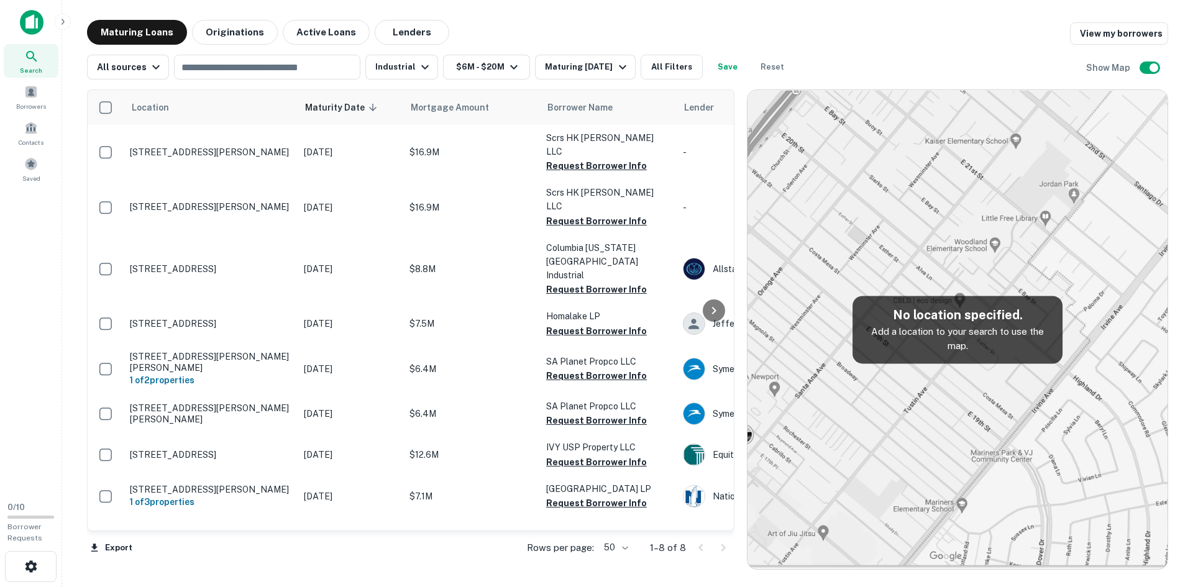
click at [211, 318] on p "1646 S 4490 W Salt Lake City, UT84104" at bounding box center [210, 323] width 161 height 11
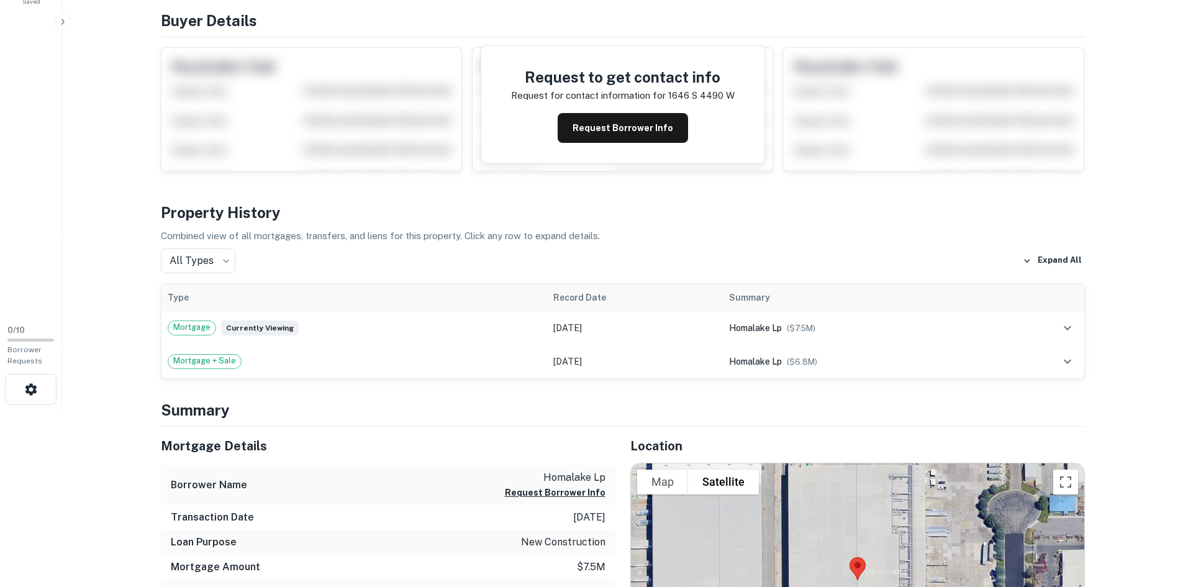
scroll to position [248, 0]
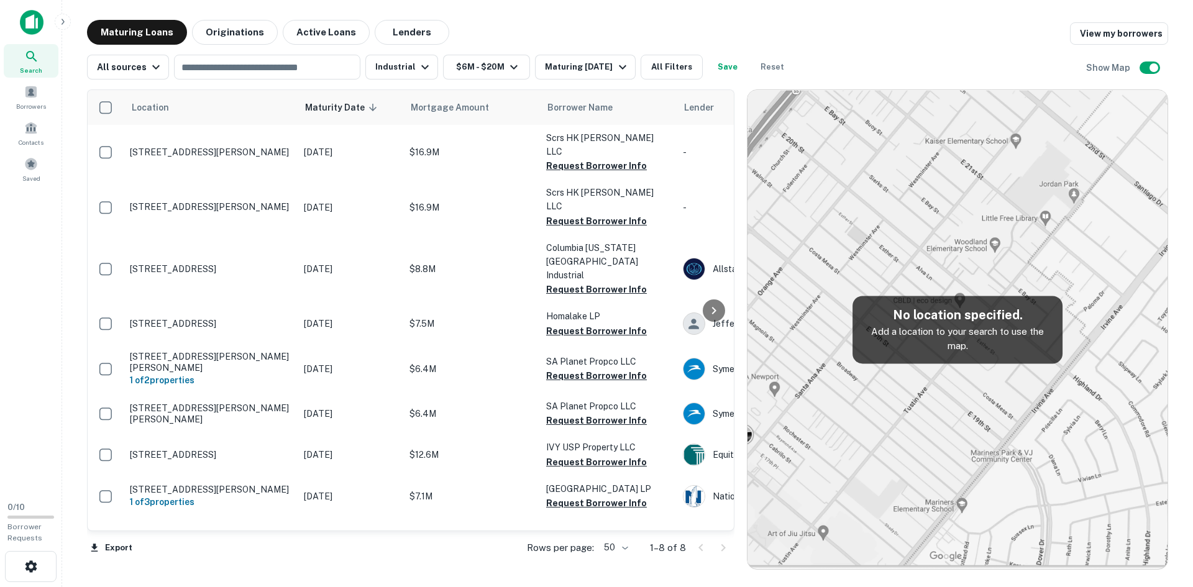
click at [682, 75] on button "All Filters" at bounding box center [671, 67] width 62 height 25
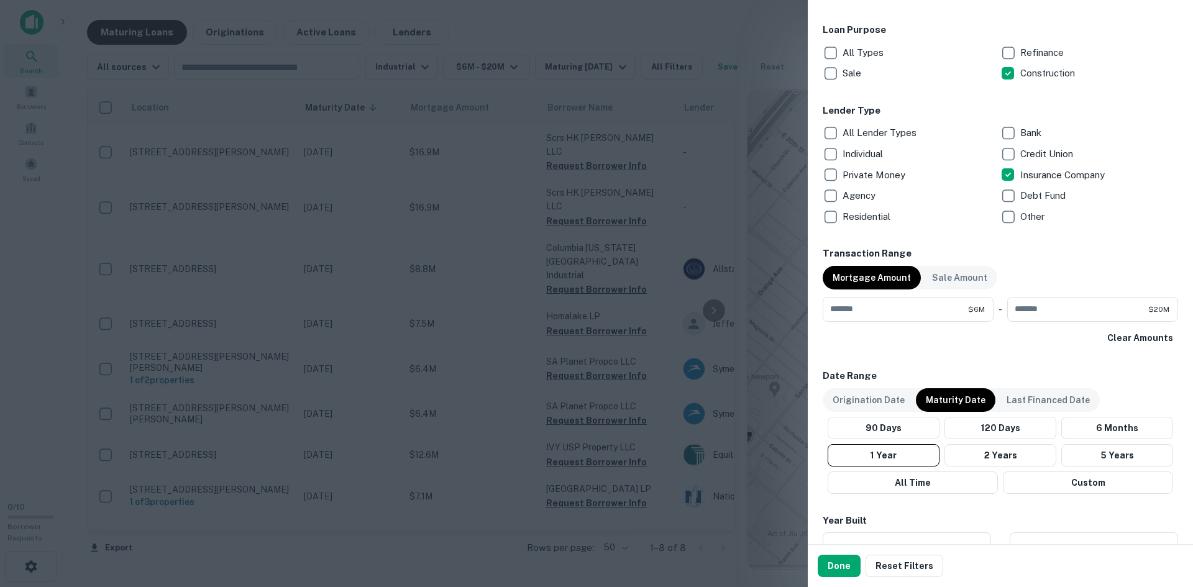
scroll to position [497, 0]
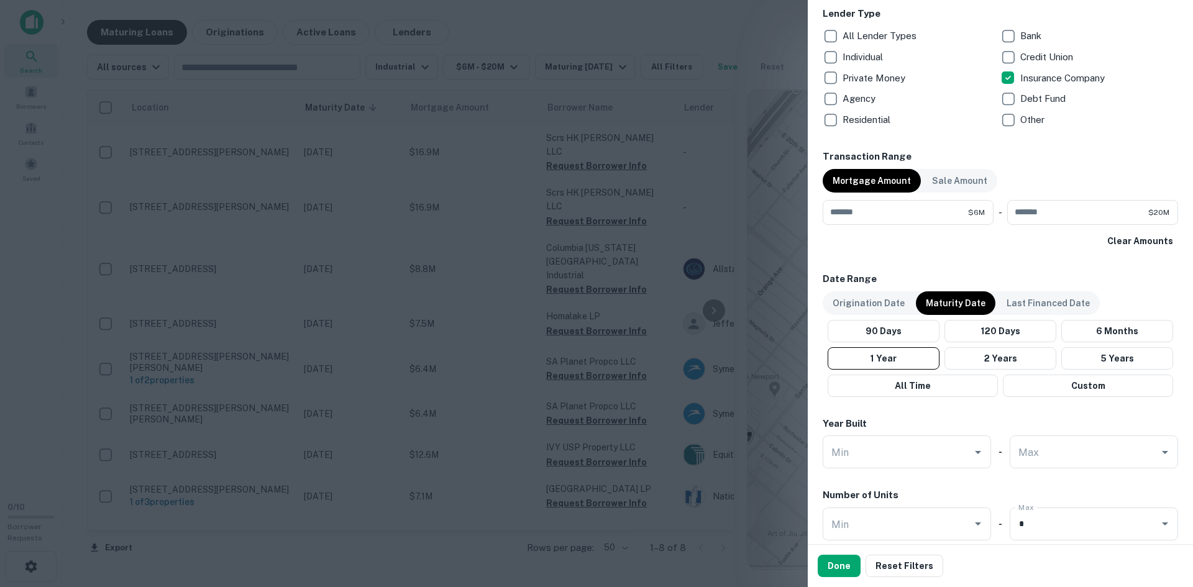
click at [1061, 510] on div "* Max" at bounding box center [1093, 523] width 168 height 33
click at [848, 565] on button "Done" at bounding box center [838, 566] width 43 height 22
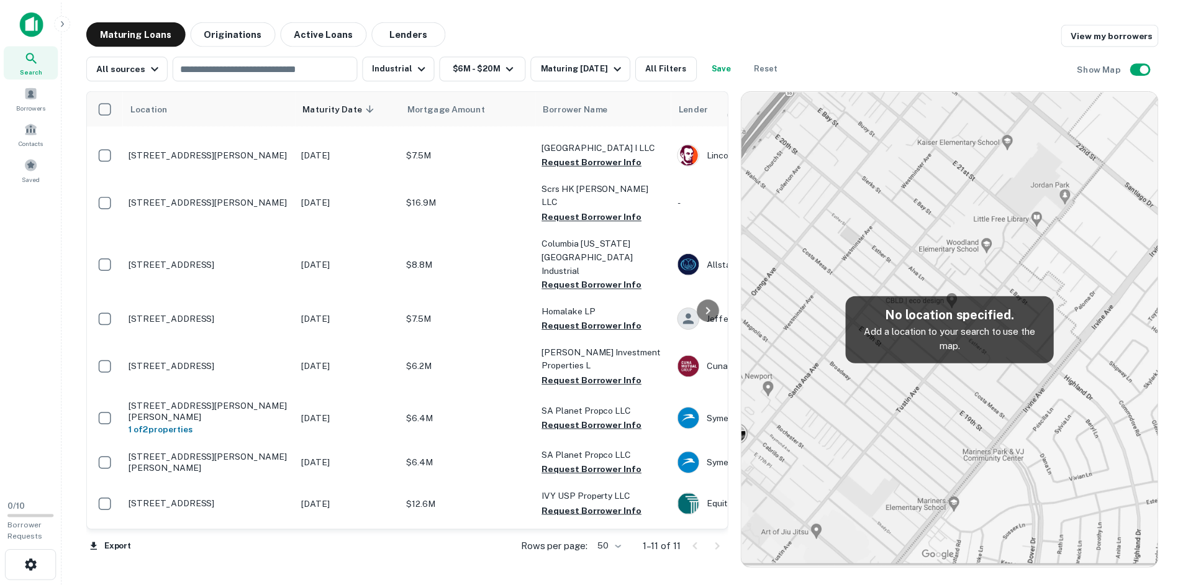
scroll to position [89, 0]
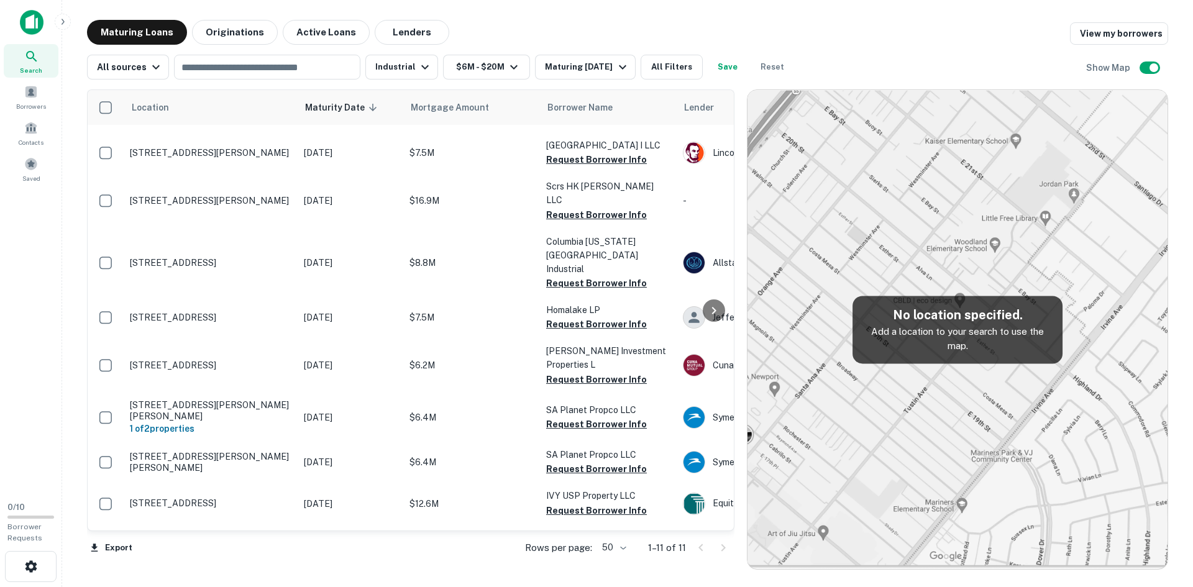
click at [190, 498] on p "13900 Nw 57th Ct Miami Lakes, FL33014" at bounding box center [210, 503] width 161 height 11
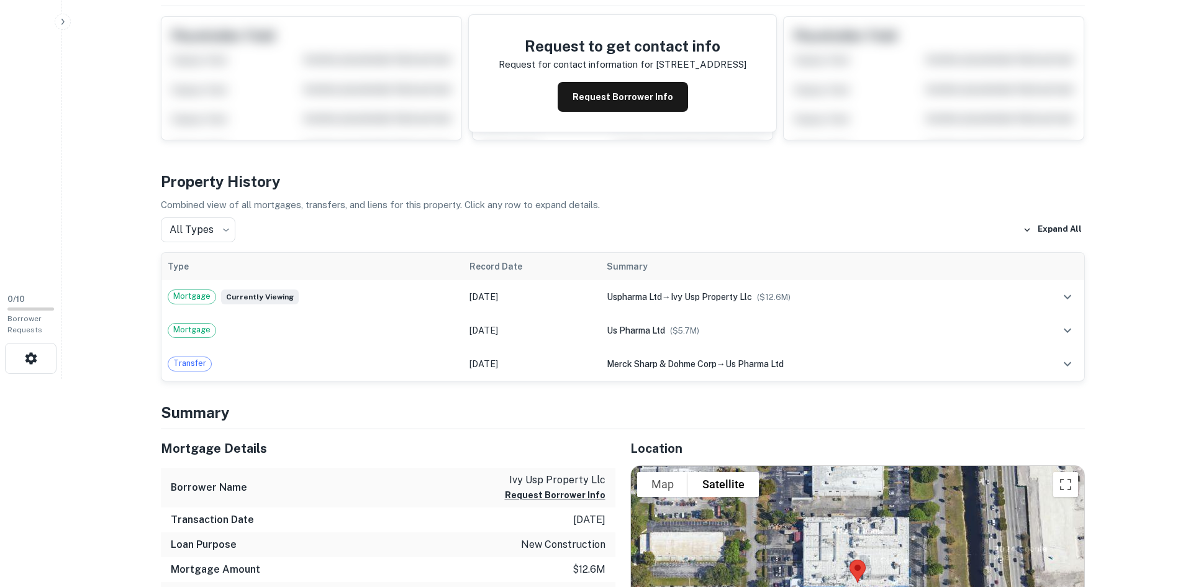
scroll to position [311, 0]
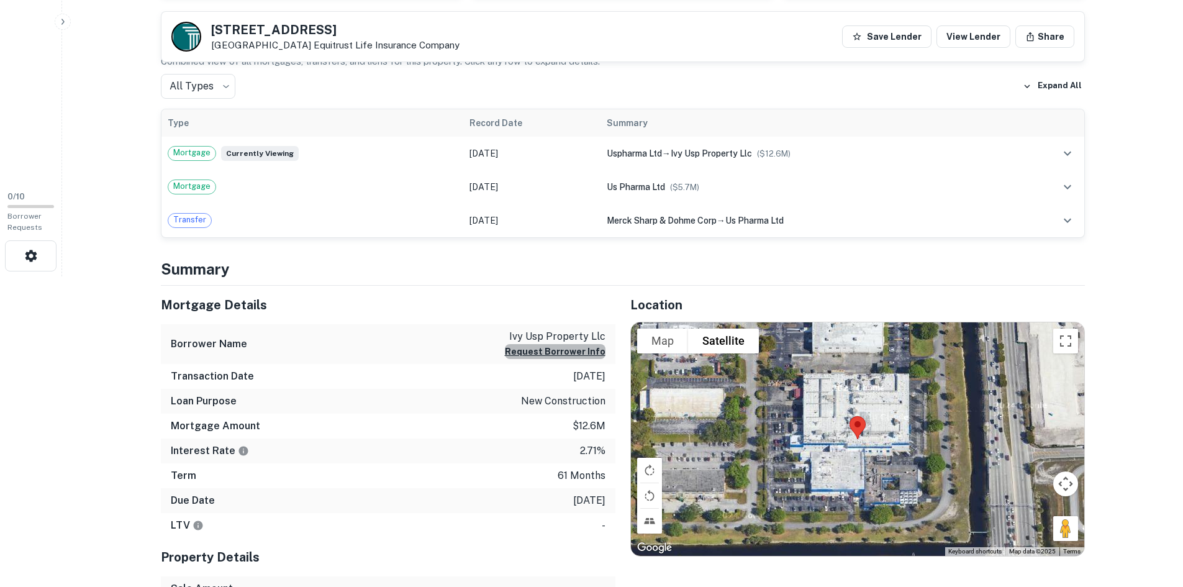
click at [589, 353] on button "Request Borrower Info" at bounding box center [555, 351] width 101 height 15
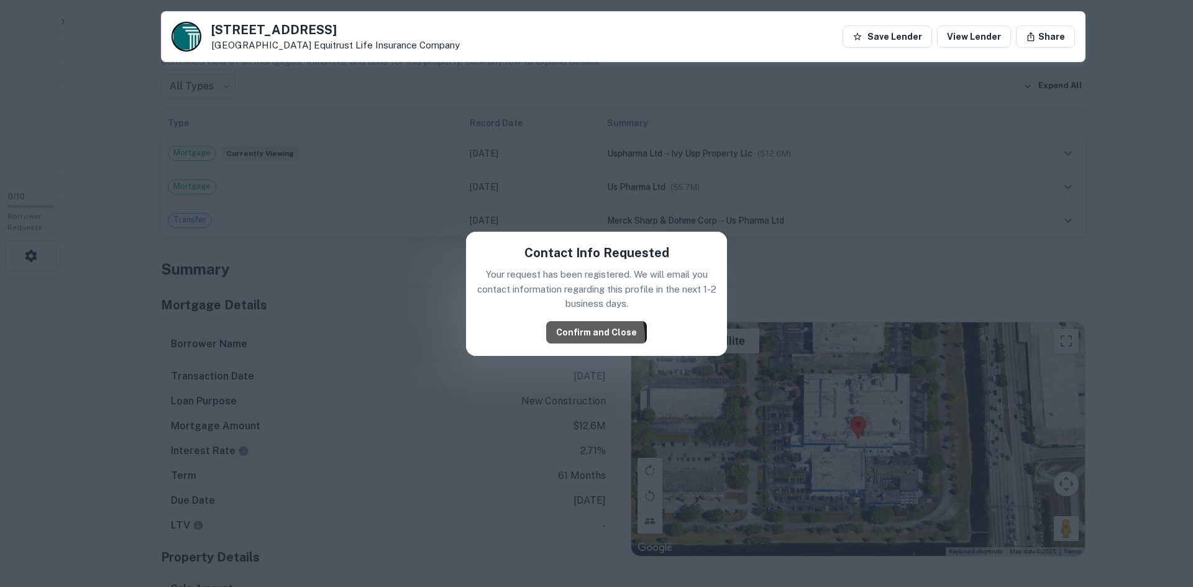
click at [581, 337] on button "Confirm and Close" at bounding box center [596, 332] width 101 height 22
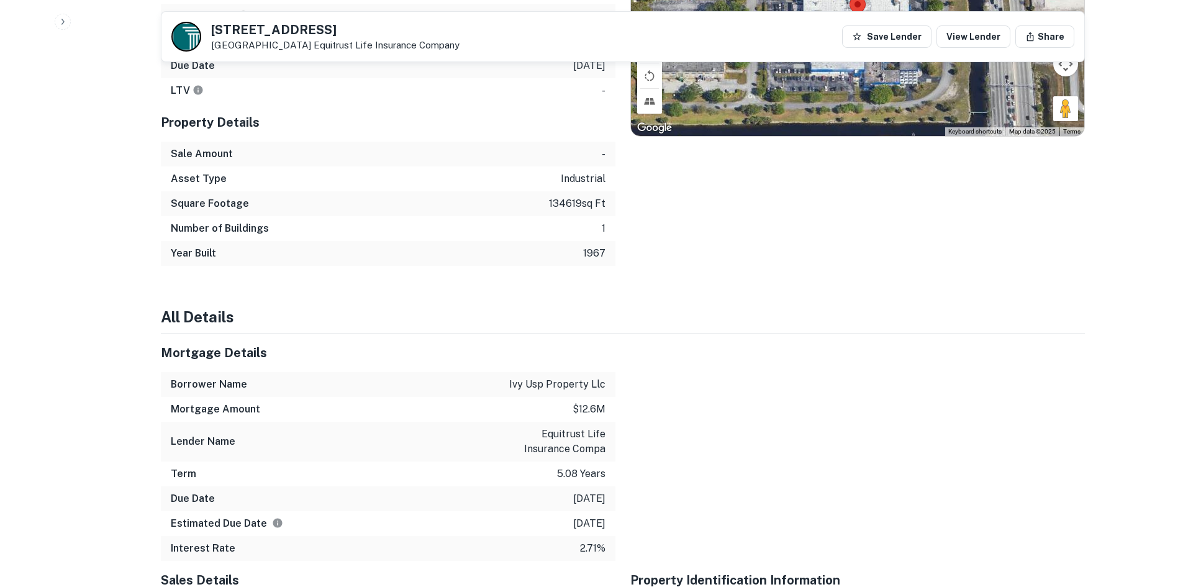
scroll to position [583, 0]
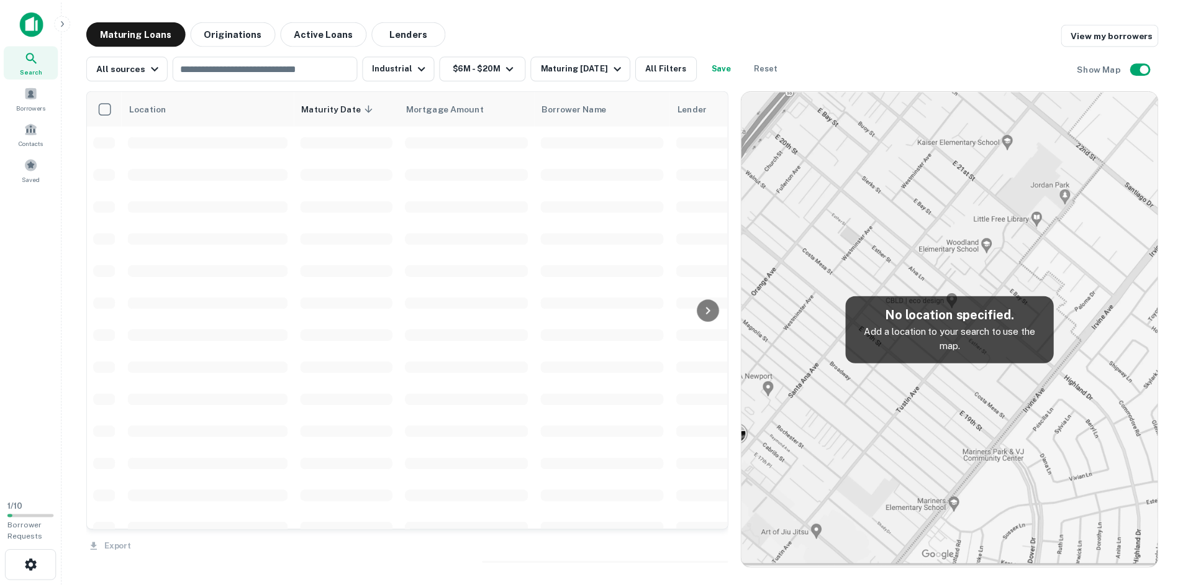
scroll to position [89, 0]
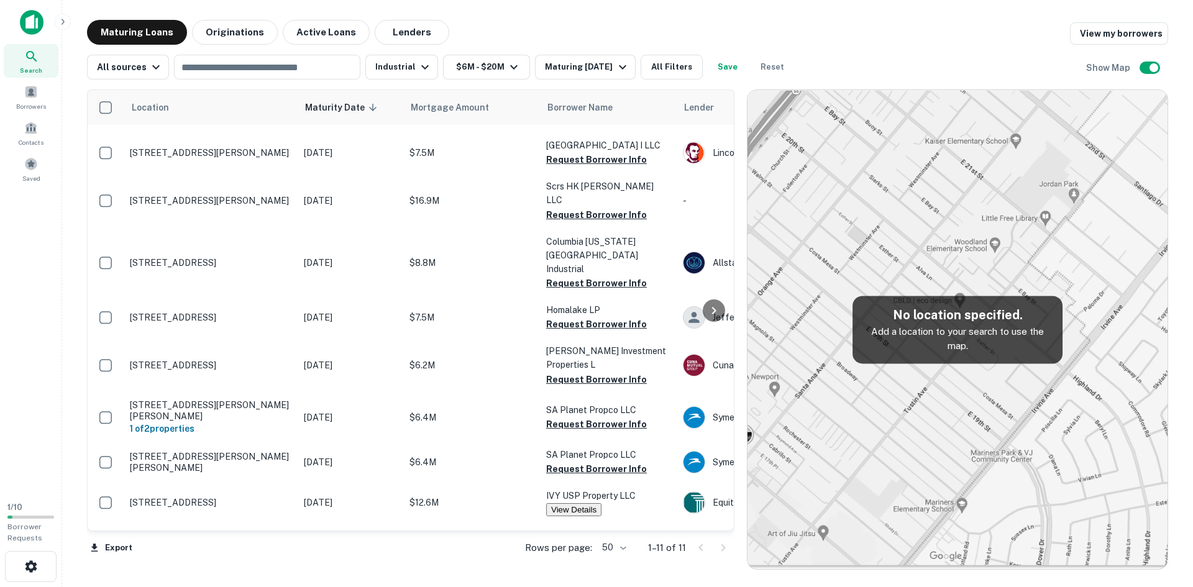
click at [235, 360] on p "3240 B St Nw Auburn, WA98001" at bounding box center [210, 365] width 161 height 11
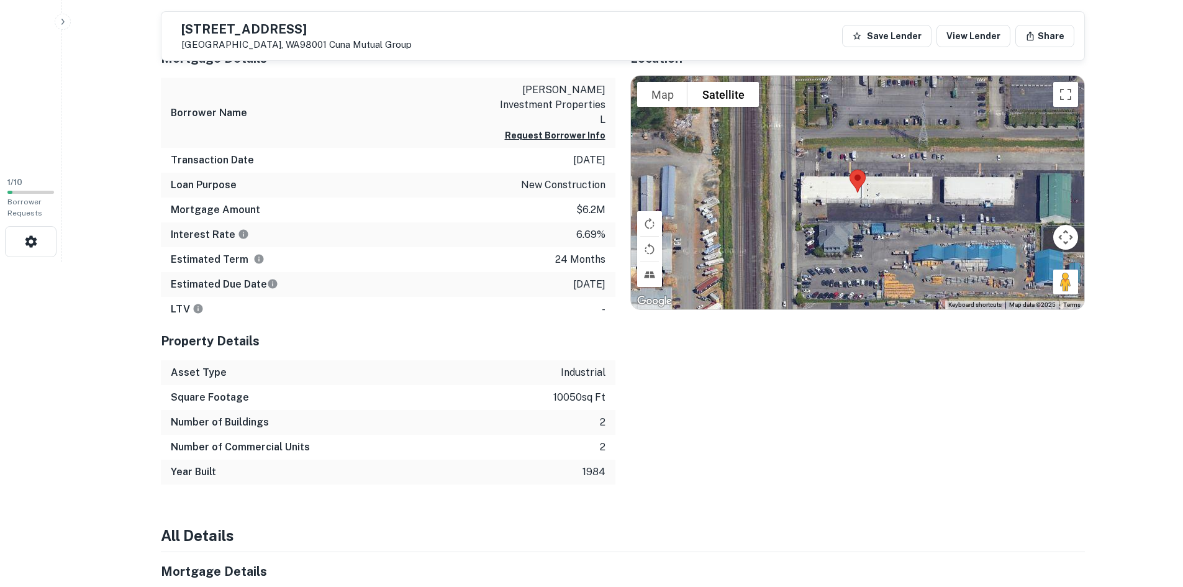
scroll to position [124, 0]
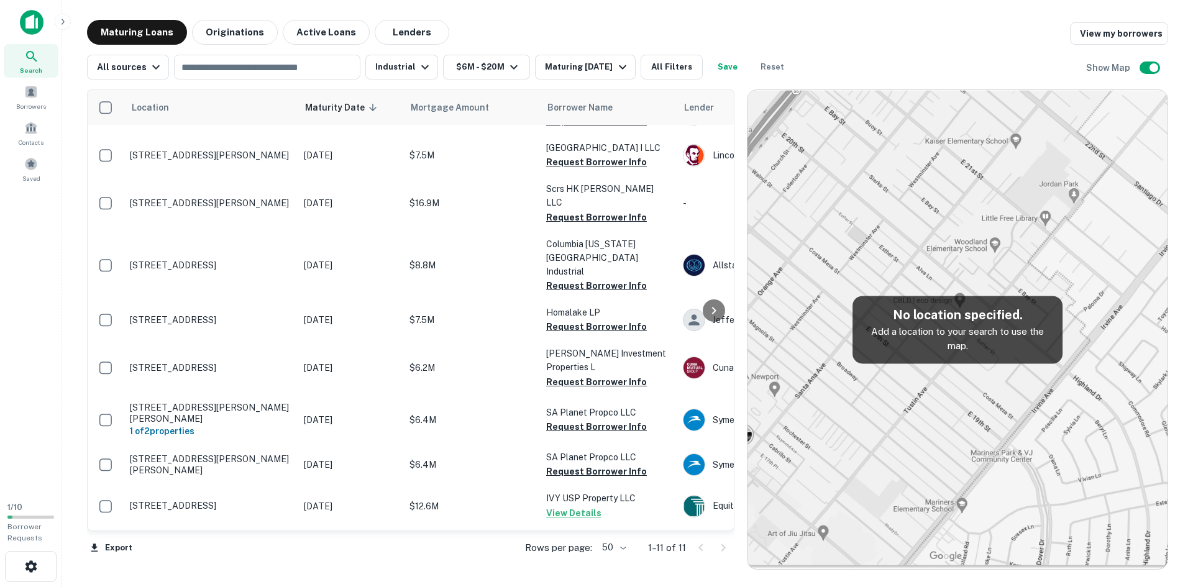
scroll to position [89, 0]
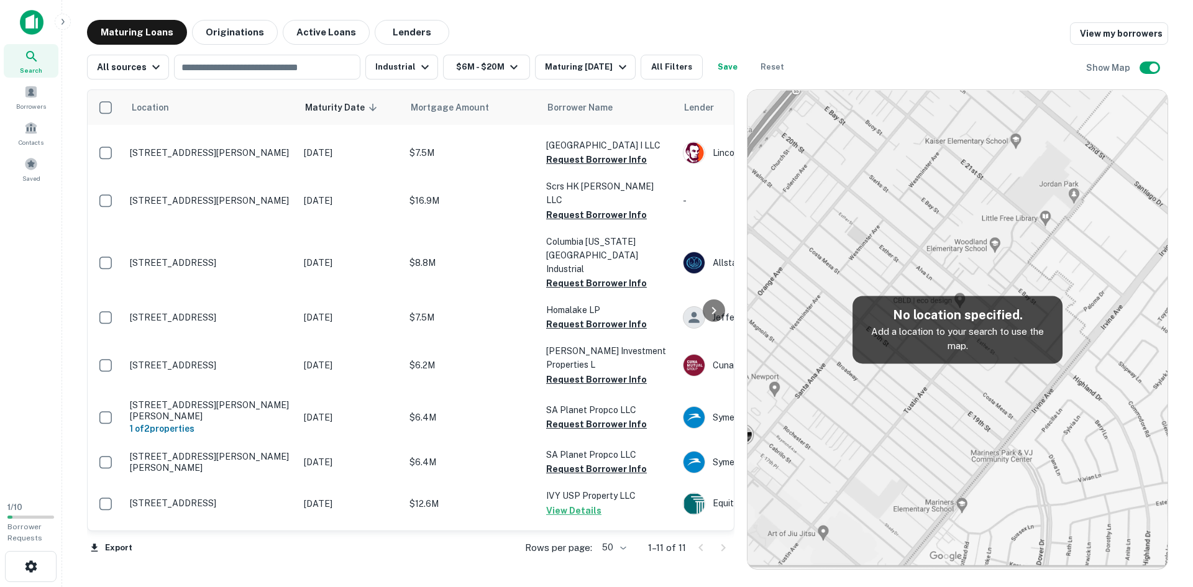
click at [29, 16] on img at bounding box center [32, 22] width 24 height 25
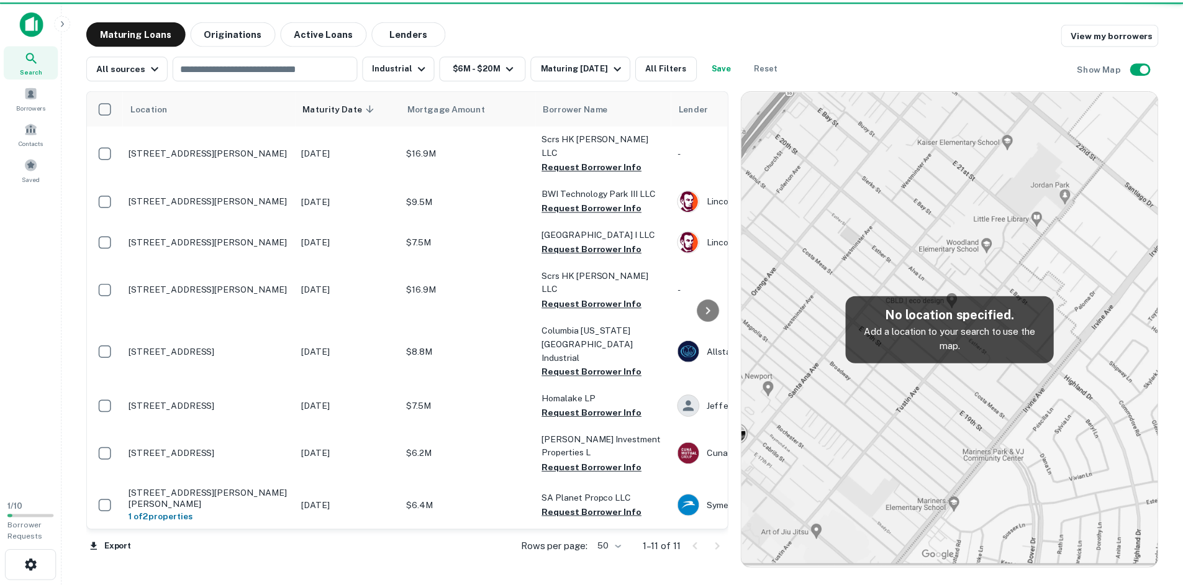
scroll to position [89, 0]
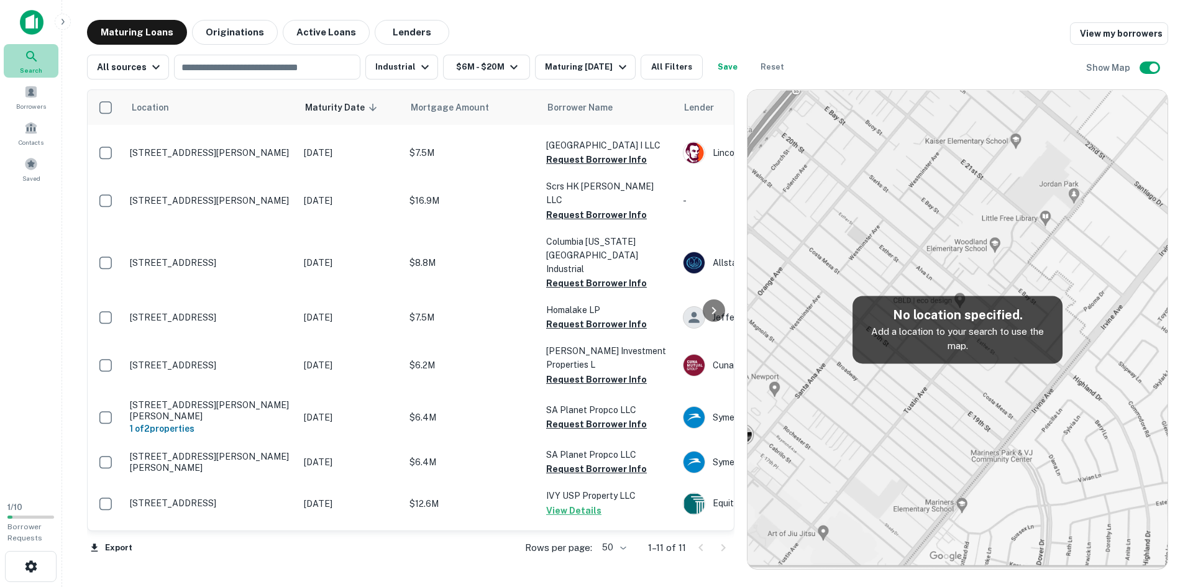
click at [36, 64] on div "Search" at bounding box center [31, 61] width 55 height 34
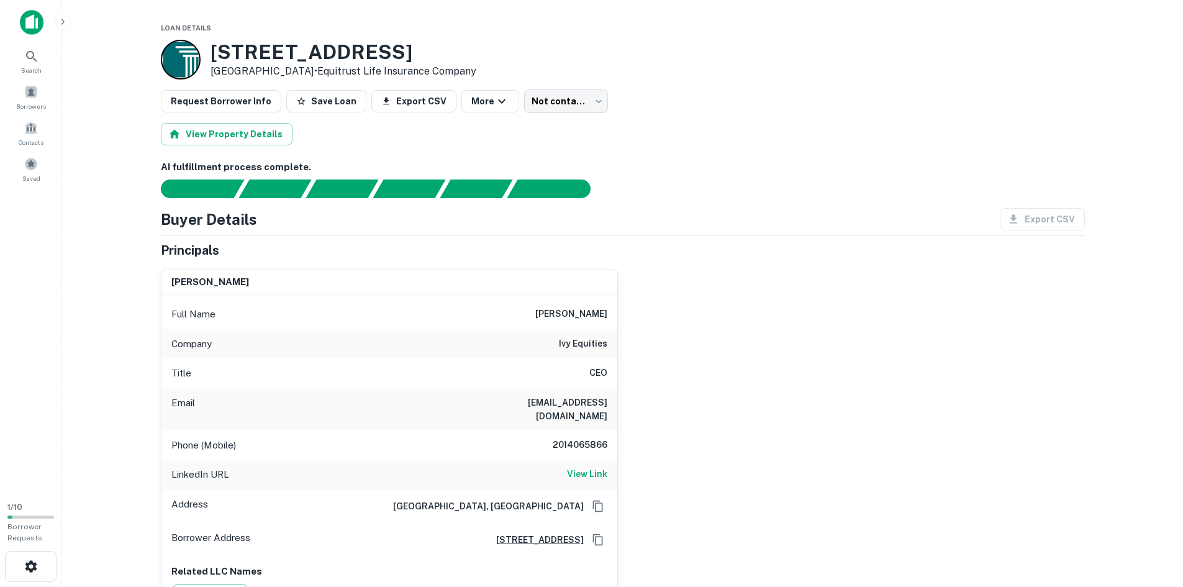
click at [200, 29] on span "Loan Details" at bounding box center [186, 27] width 50 height 7
drag, startPoint x: 34, startPoint y: 55, endPoint x: 42, endPoint y: 55, distance: 8.1
click at [34, 55] on icon at bounding box center [31, 56] width 15 height 15
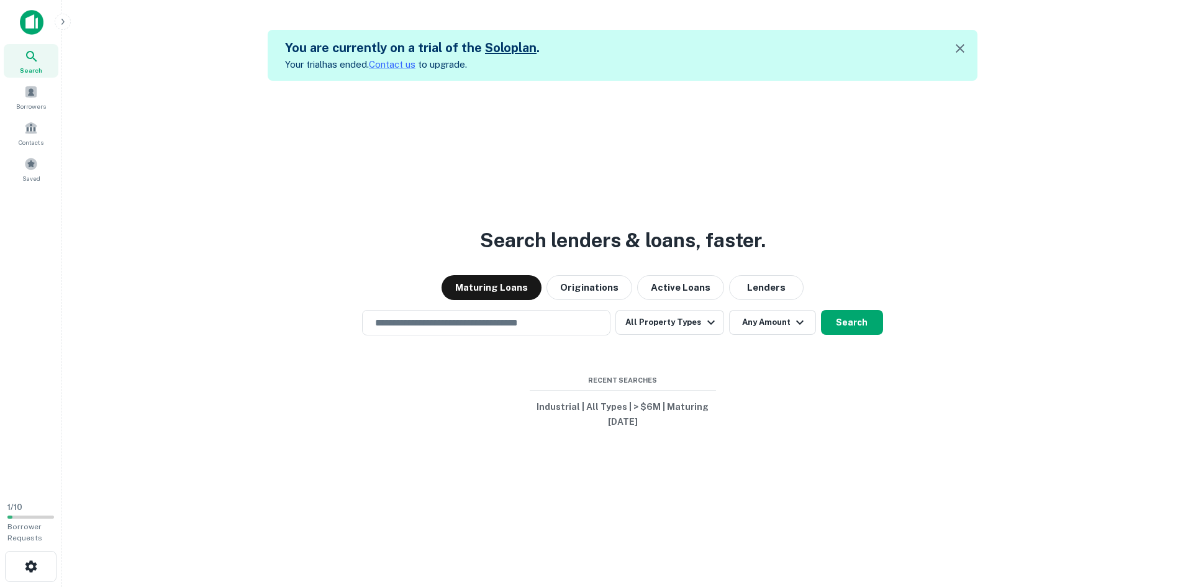
click at [704, 323] on icon "button" at bounding box center [711, 322] width 15 height 15
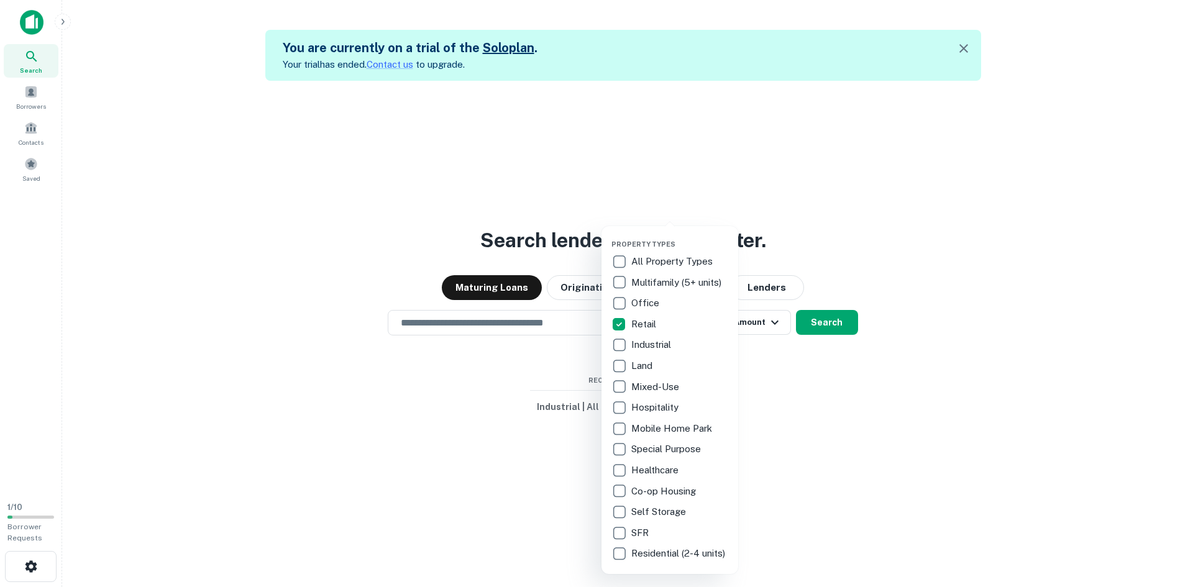
click at [832, 321] on div at bounding box center [596, 293] width 1193 height 587
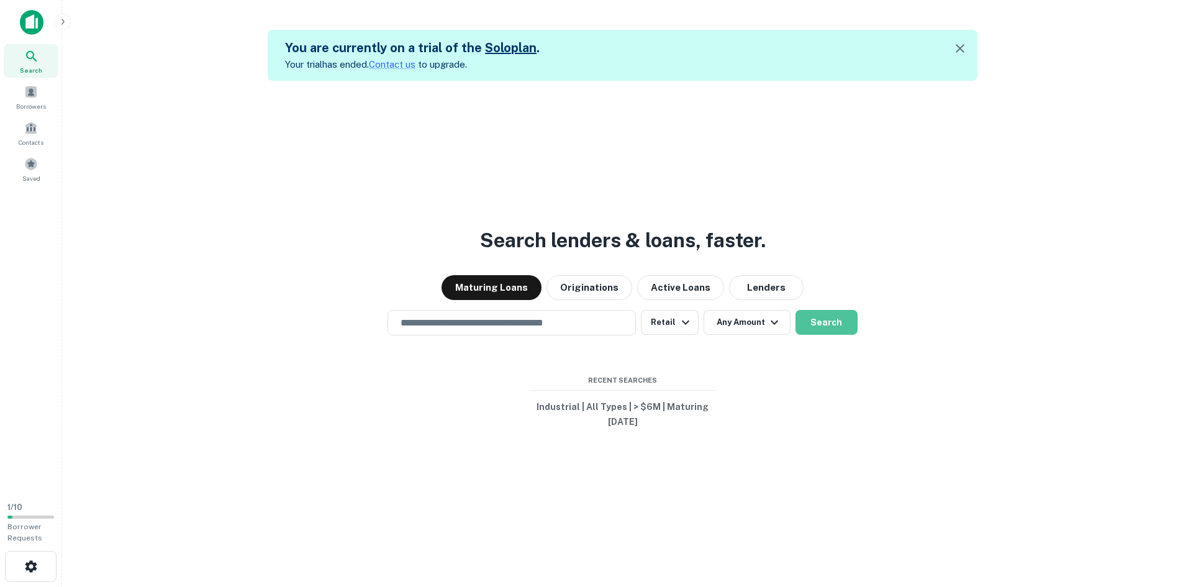
click at [828, 319] on button "Search" at bounding box center [827, 322] width 62 height 25
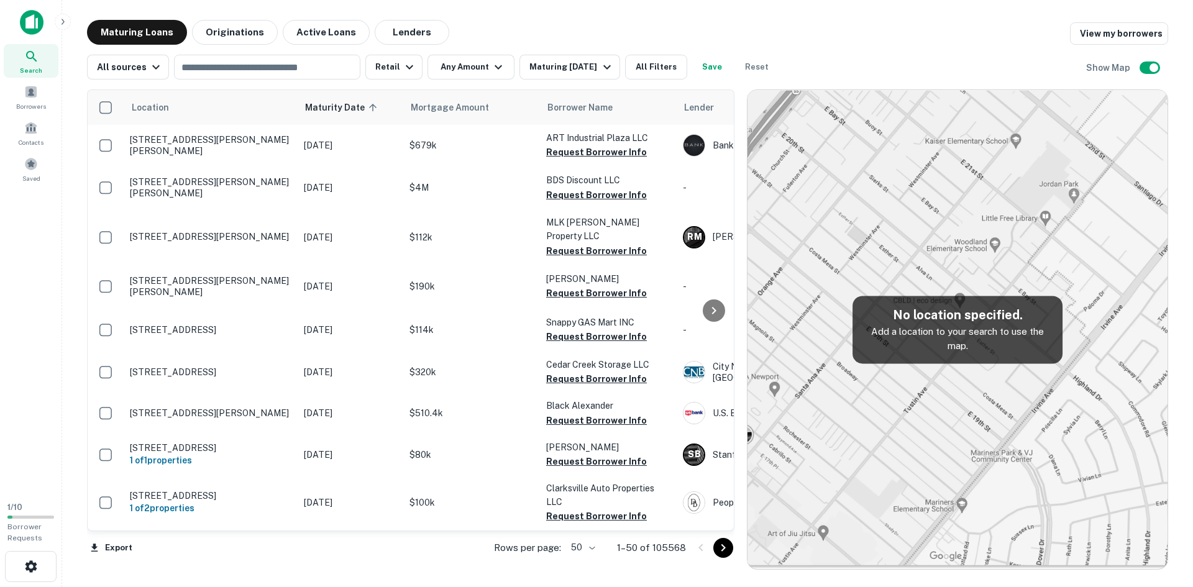
scroll to position [89, 0]
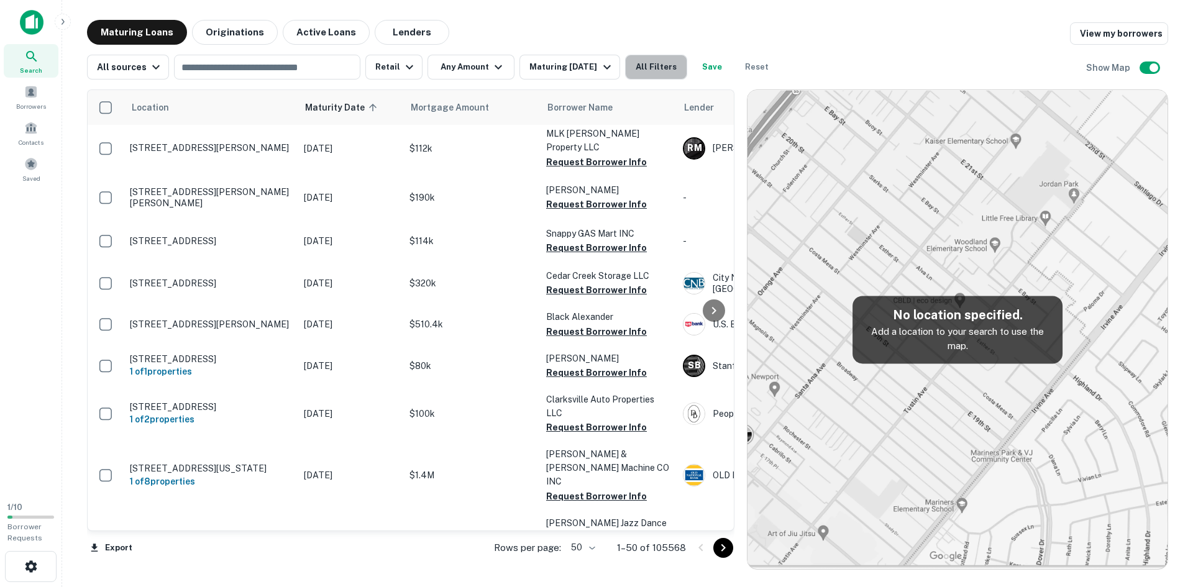
click at [648, 68] on button "All Filters" at bounding box center [656, 67] width 62 height 25
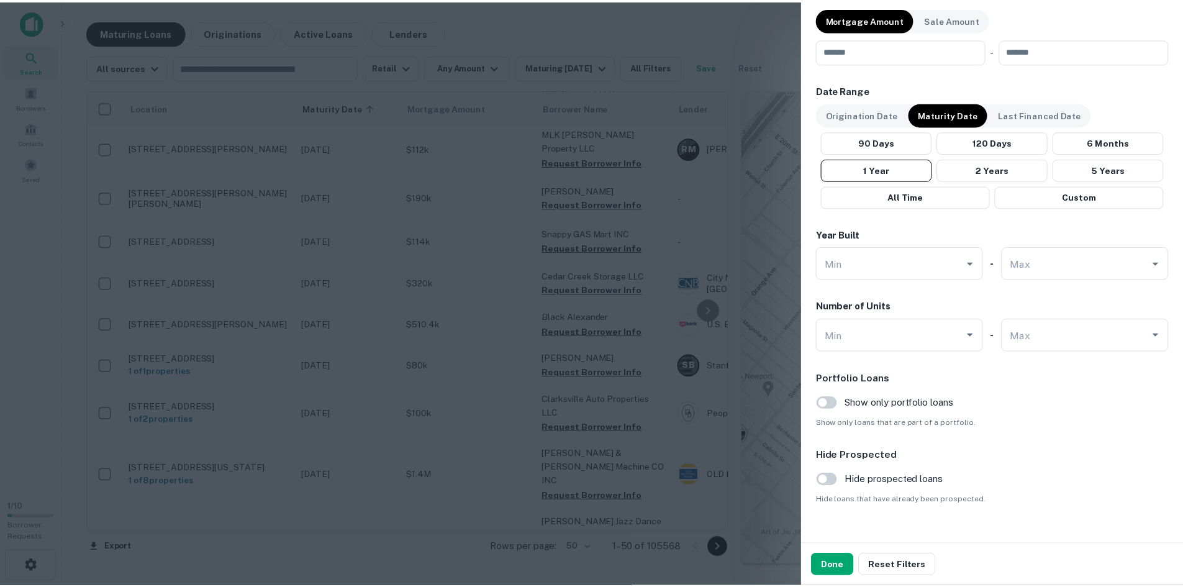
scroll to position [680, 0]
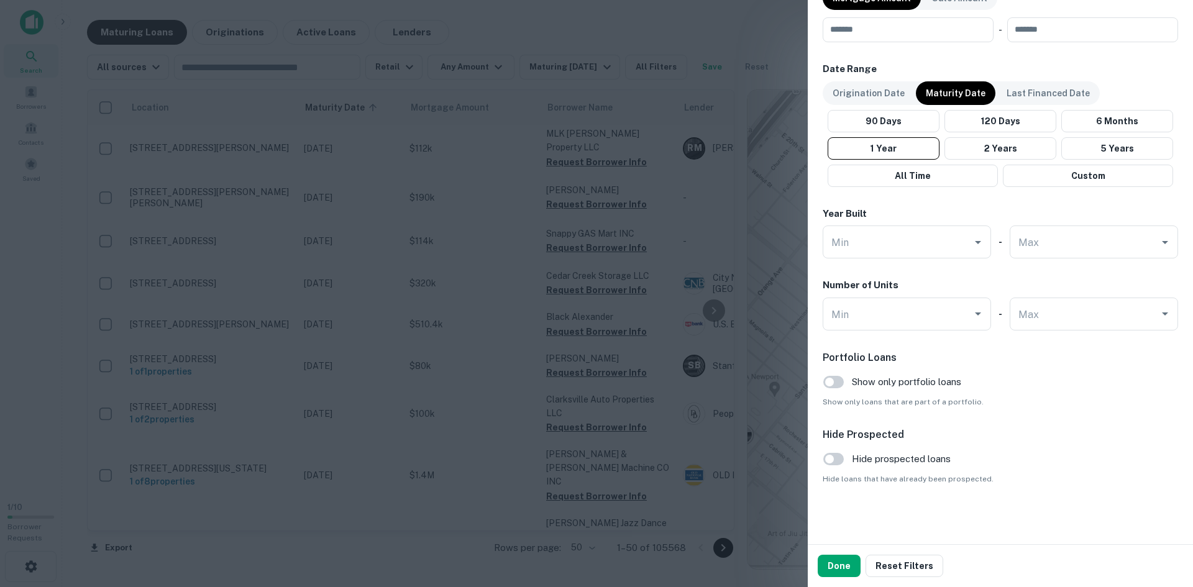
click at [1047, 307] on input "Max" at bounding box center [1084, 314] width 139 height 22
click at [1039, 343] on li "1" at bounding box center [1086, 345] width 154 height 22
type input "*"
click at [841, 561] on button "Done" at bounding box center [838, 566] width 43 height 22
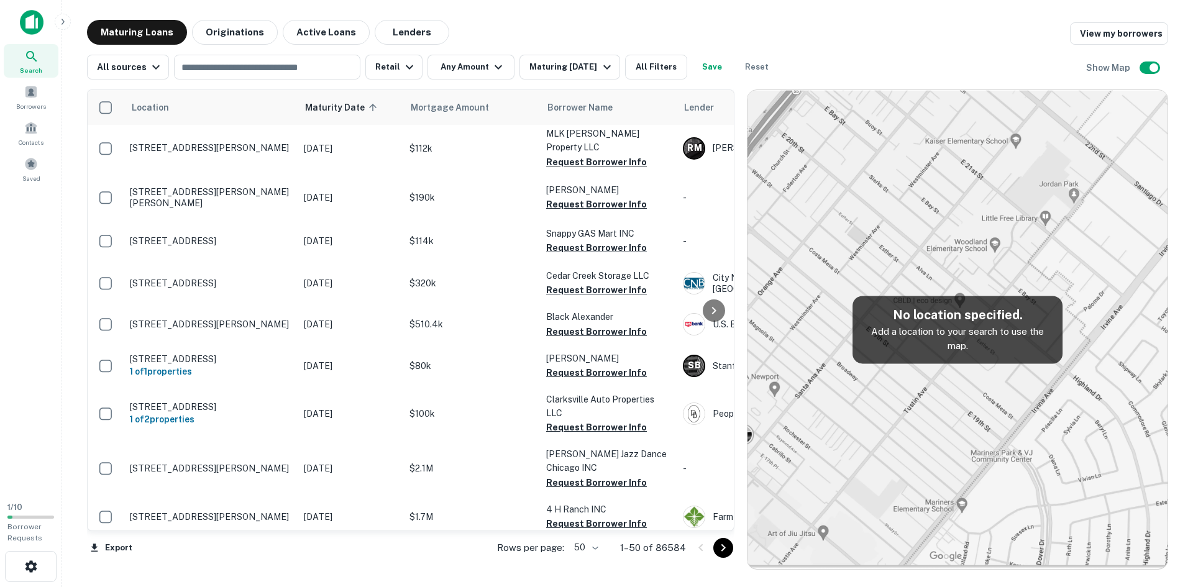
click at [459, 69] on button "Any Amount" at bounding box center [470, 67] width 87 height 25
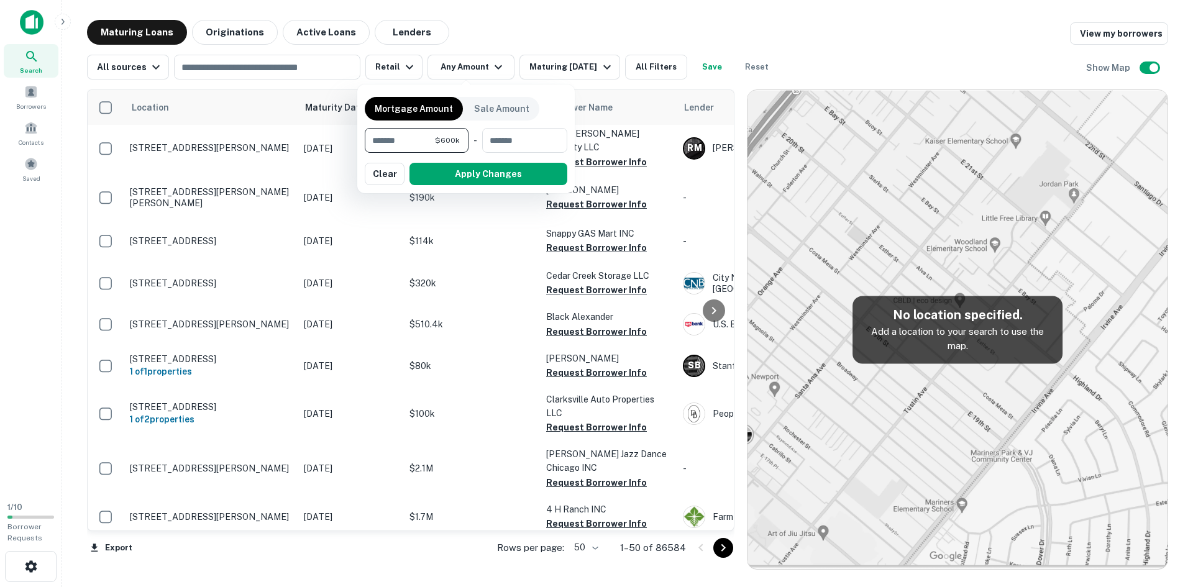
type input "******"
click at [506, 144] on input "number" at bounding box center [520, 140] width 76 height 25
type input "*******"
click at [510, 172] on button "Apply Changes" at bounding box center [488, 174] width 158 height 22
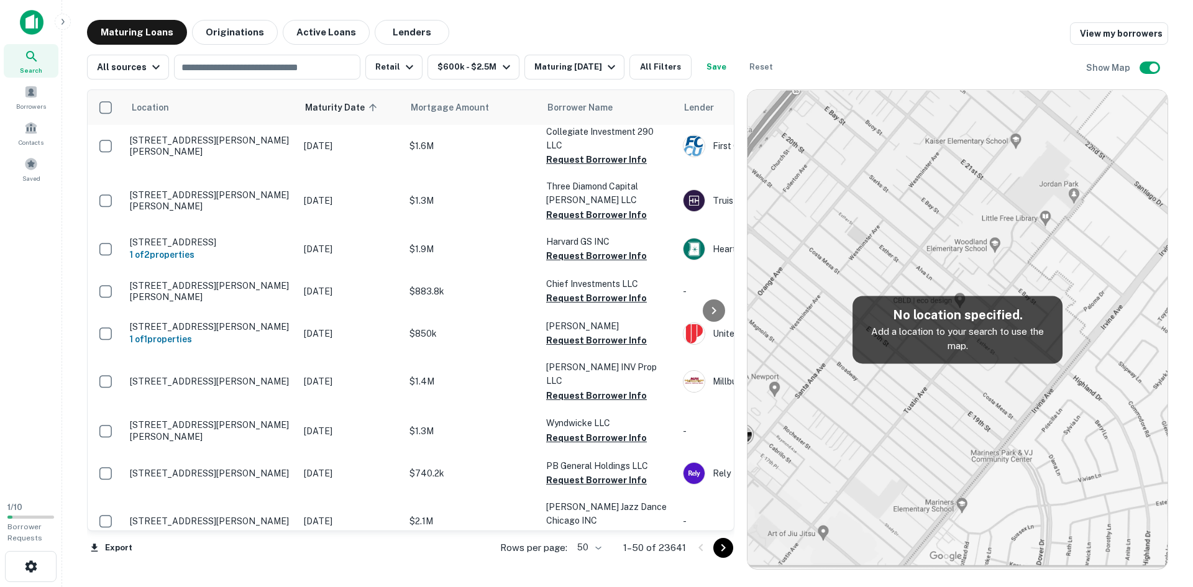
click at [224, 189] on p "2787 N Earl Rudder Fwy Bryan, TX77803" at bounding box center [210, 200] width 161 height 22
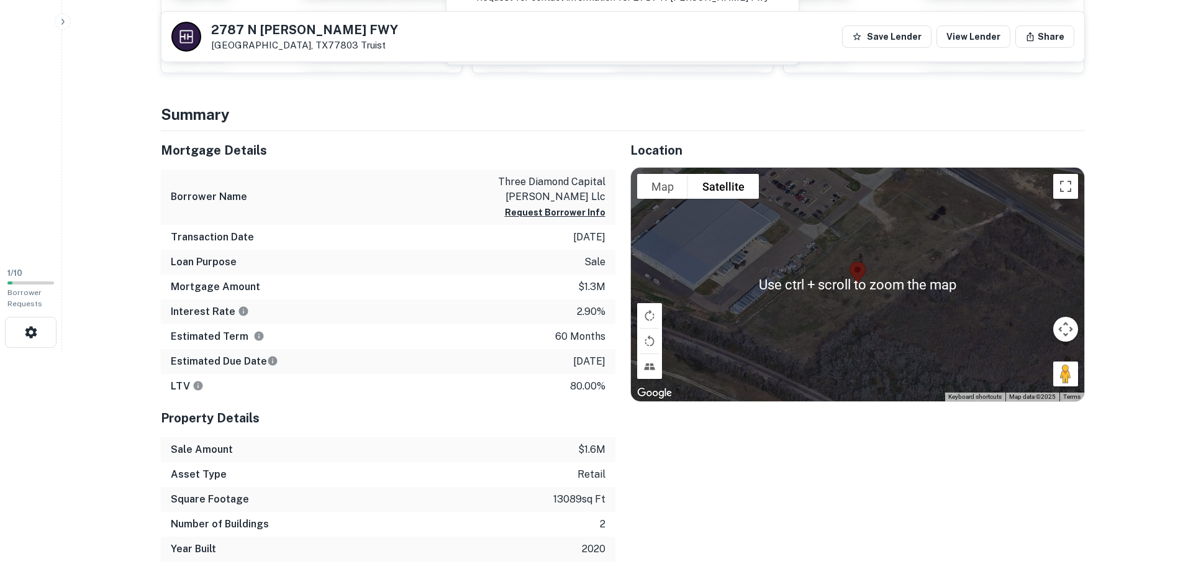
scroll to position [124, 0]
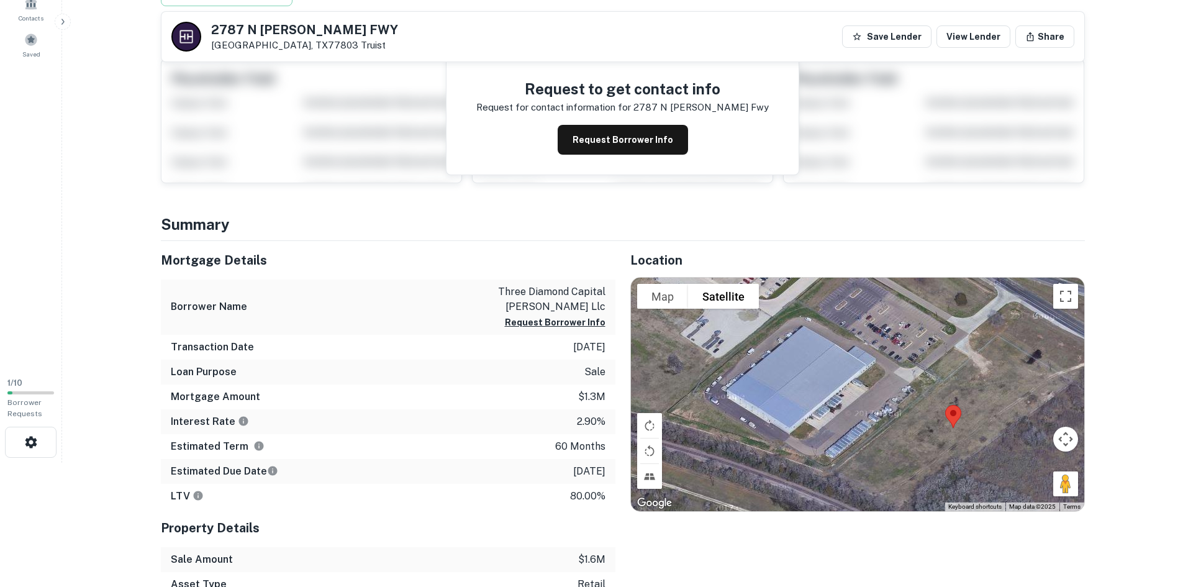
drag, startPoint x: 693, startPoint y: 356, endPoint x: 794, endPoint y: 391, distance: 107.1
click at [794, 391] on div at bounding box center [857, 395] width 453 height 234
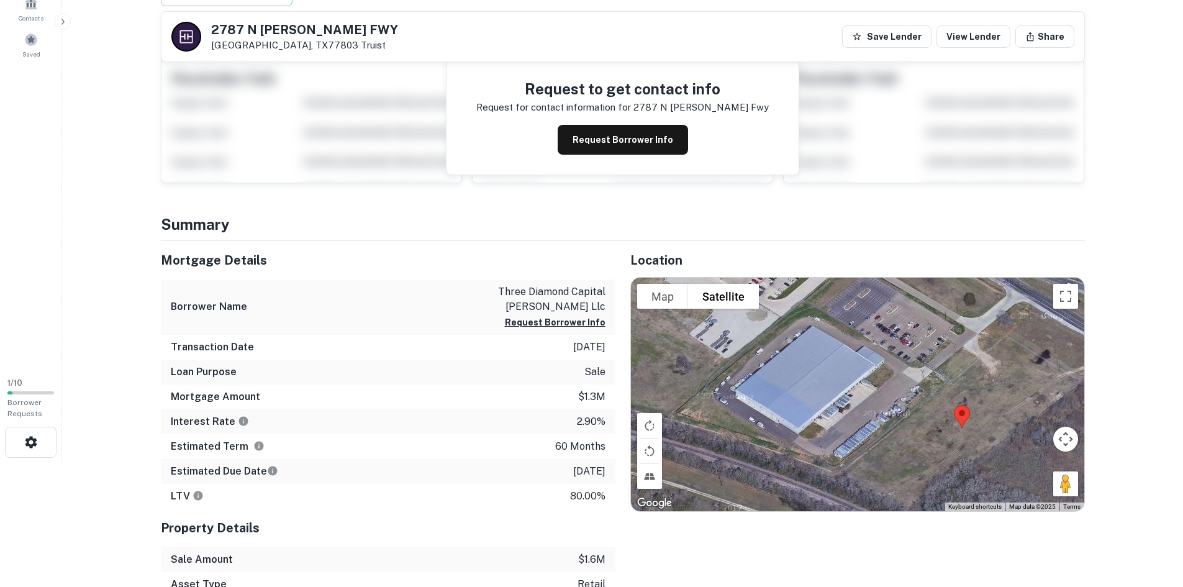
click at [779, 384] on div at bounding box center [857, 395] width 453 height 234
click at [274, 30] on h5 "2787 N EARL RUDDER FWY" at bounding box center [304, 30] width 187 height 12
copy h5 "2787 N EARL RUDDER FWY"
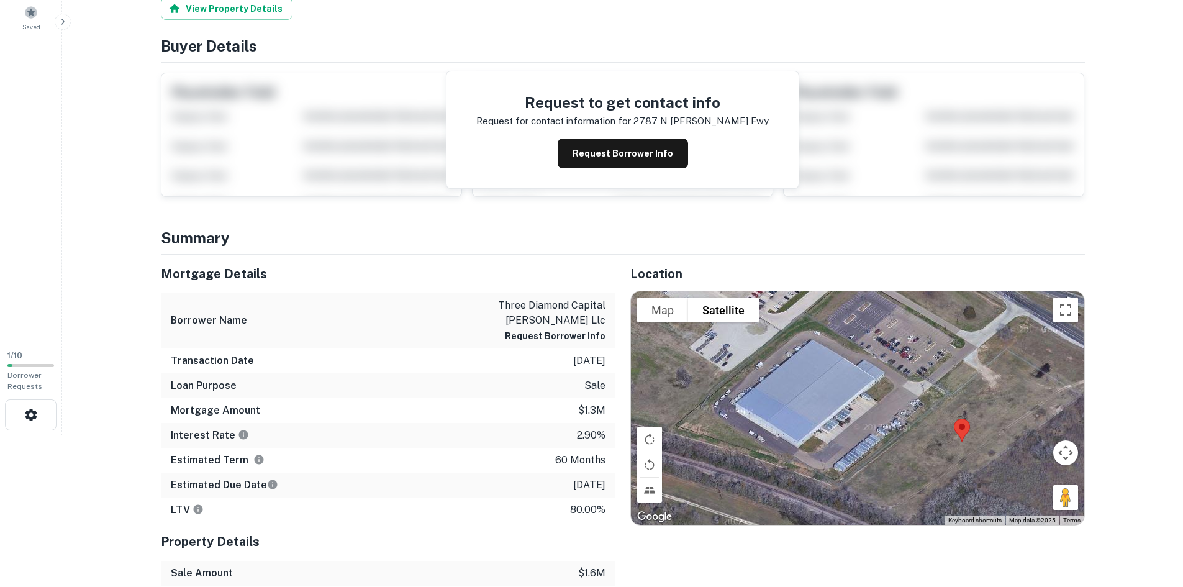
scroll to position [0, 0]
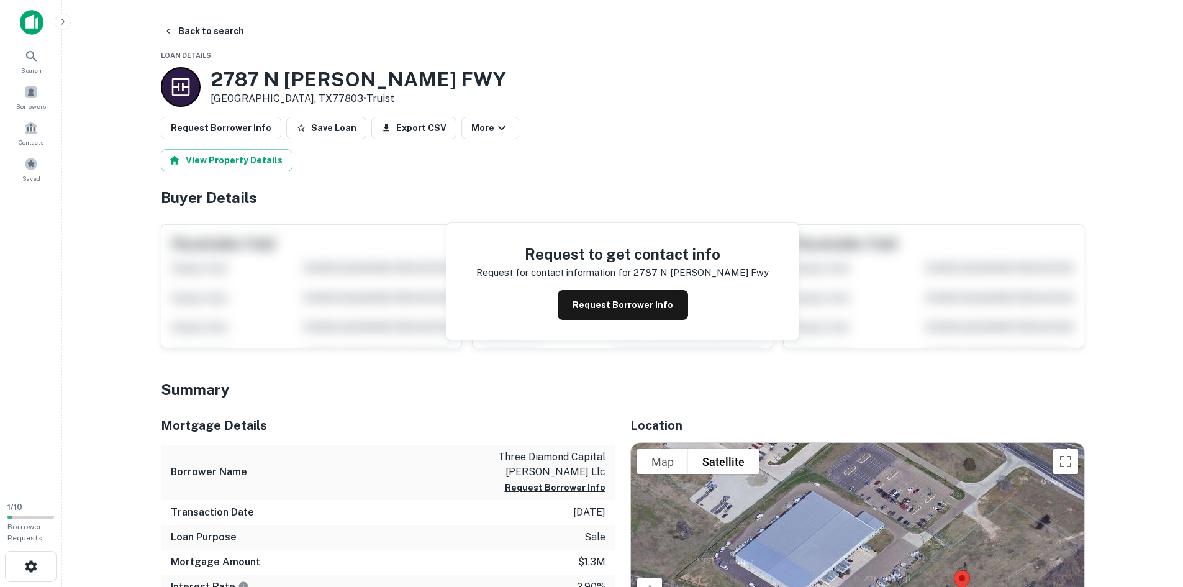
click at [512, 454] on p "three diamond capital bryan llc" at bounding box center [550, 465] width 112 height 30
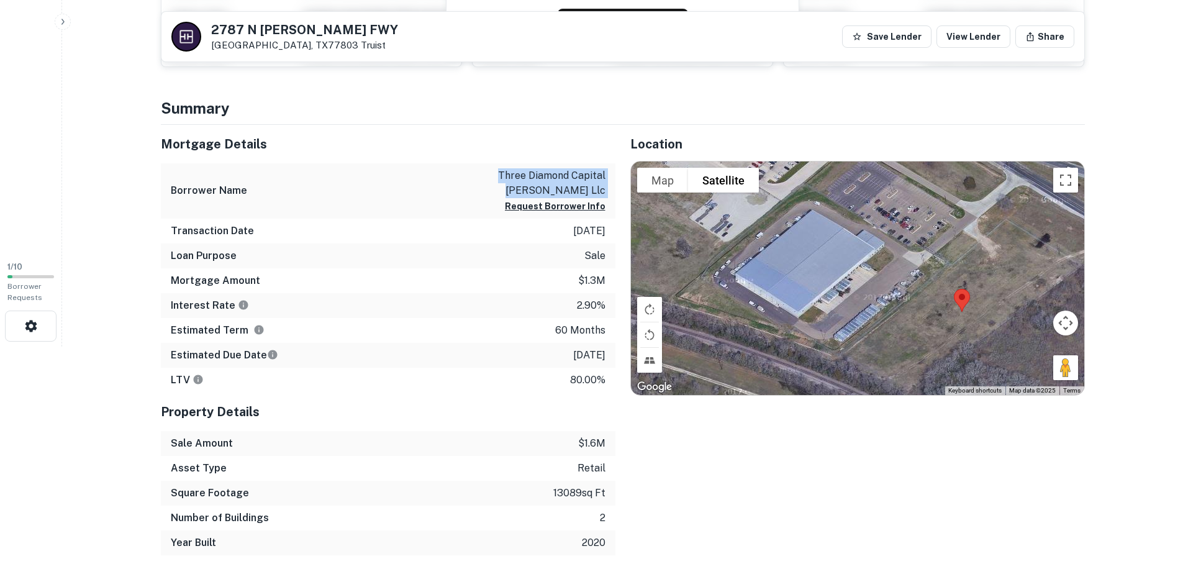
scroll to position [248, 0]
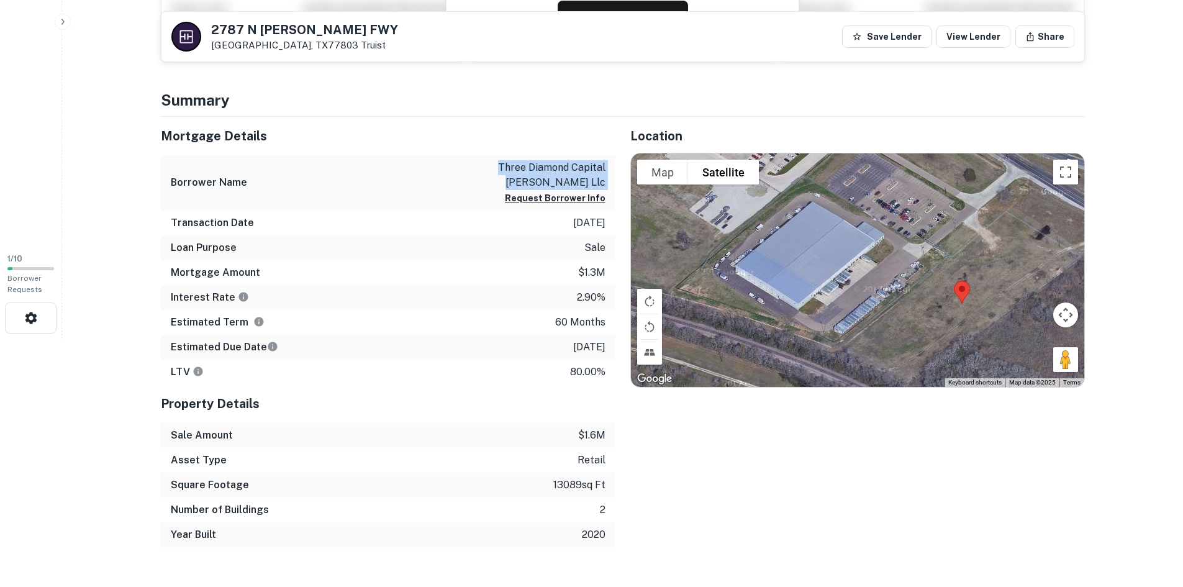
click at [557, 159] on div "Borrower Name three diamond capital bryan llc Request Borrower Info" at bounding box center [388, 182] width 455 height 55
click at [556, 165] on p "three diamond capital bryan llc" at bounding box center [550, 175] width 112 height 30
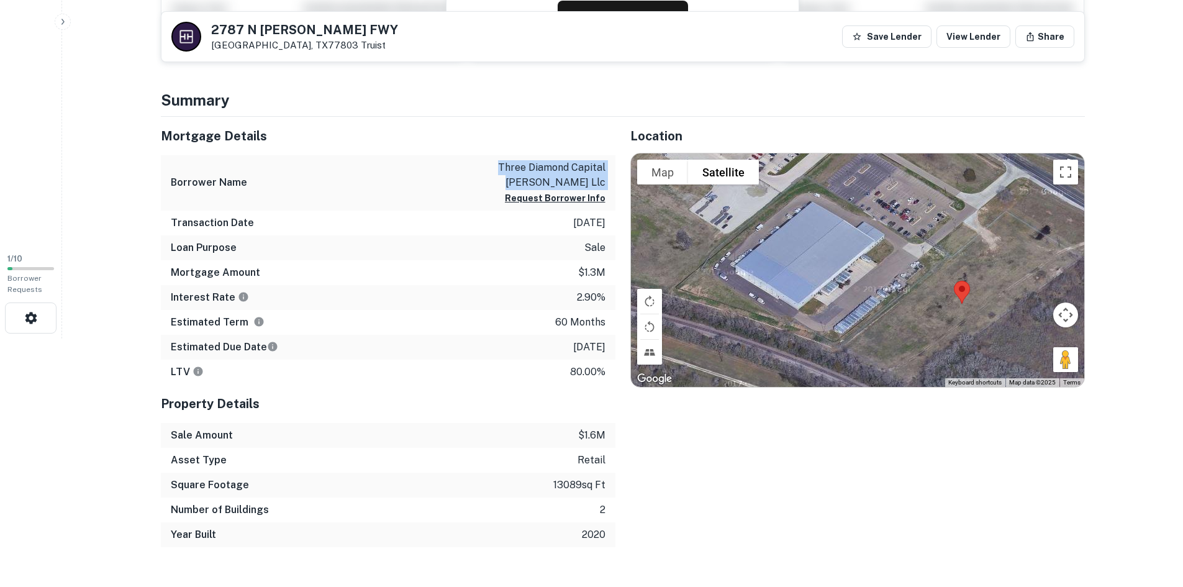
click at [556, 165] on p "three diamond capital bryan llc" at bounding box center [550, 175] width 112 height 30
click at [517, 166] on p "three diamond capital bryan llc" at bounding box center [550, 175] width 112 height 30
drag, startPoint x: 501, startPoint y: 167, endPoint x: 607, endPoint y: 155, distance: 106.2
click at [607, 155] on div "Borrower Name three diamond capital bryan llc Request Borrower Info" at bounding box center [388, 182] width 455 height 55
copy p "three diamond capital"
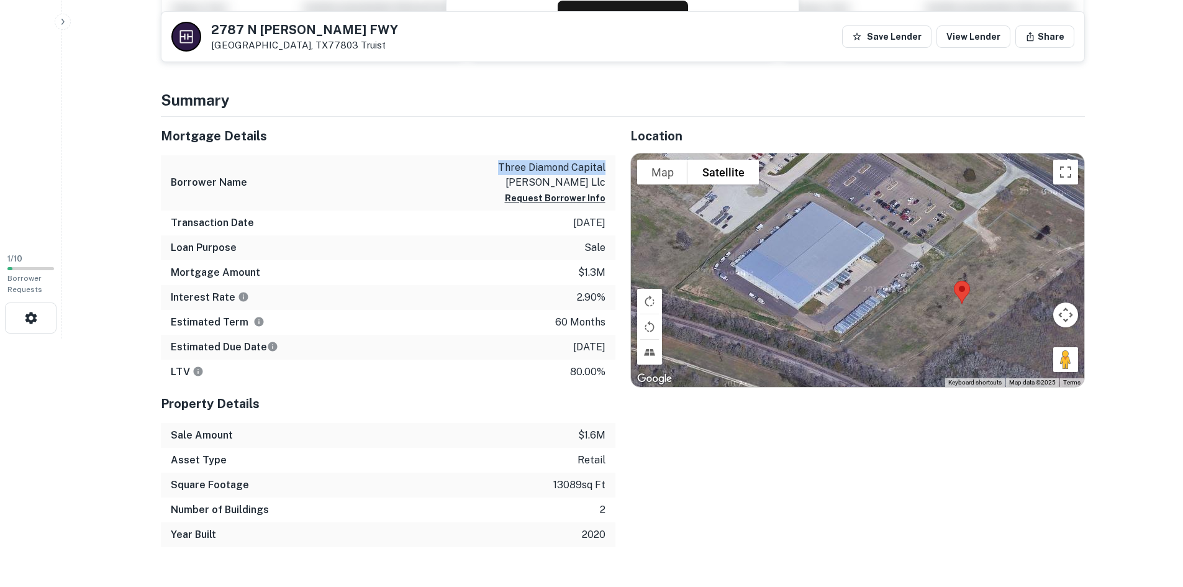
click at [558, 169] on p "three diamond capital bryan llc" at bounding box center [550, 175] width 112 height 30
drag, startPoint x: 555, startPoint y: 168, endPoint x: 529, endPoint y: 167, distance: 26.7
click at [554, 168] on p "three diamond capital bryan llc" at bounding box center [550, 175] width 112 height 30
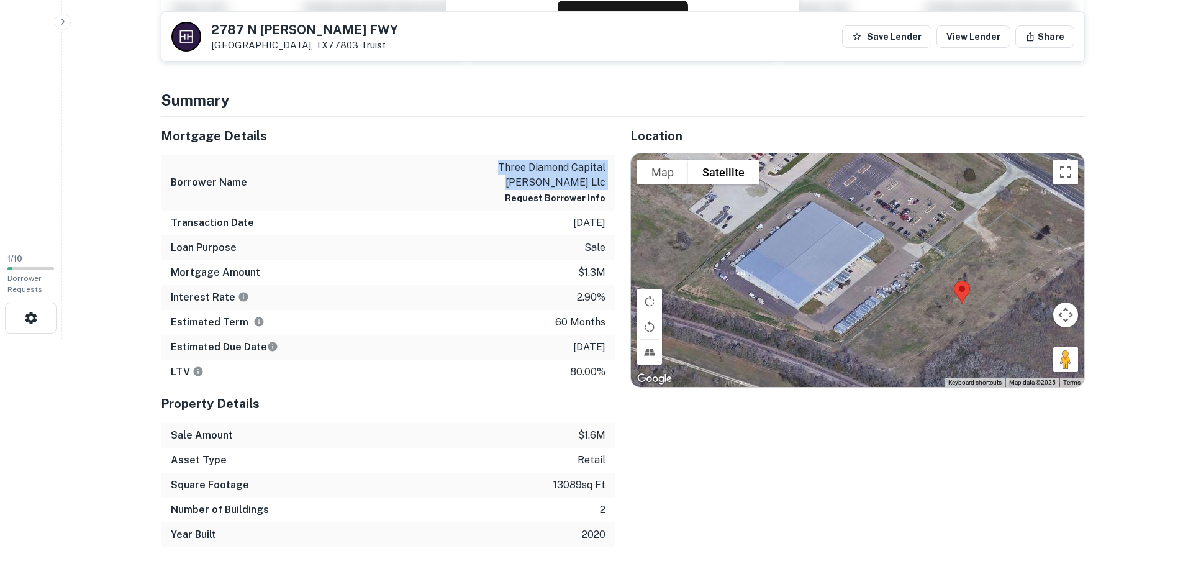
click at [518, 167] on p "three diamond capital bryan llc" at bounding box center [550, 175] width 112 height 30
click at [502, 166] on p "three diamond capital bryan llc" at bounding box center [550, 175] width 112 height 30
drag, startPoint x: 499, startPoint y: 166, endPoint x: 605, endPoint y: 170, distance: 106.3
click at [605, 170] on p "three diamond capital bryan llc" at bounding box center [550, 175] width 112 height 30
copy p "three diamond capital"
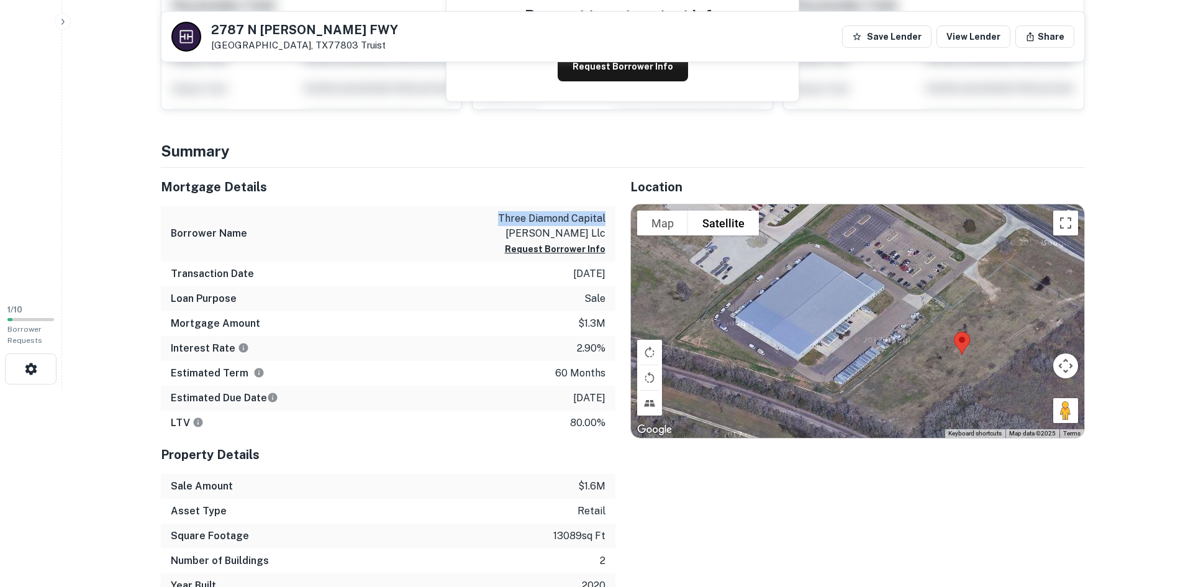
scroll to position [0, 0]
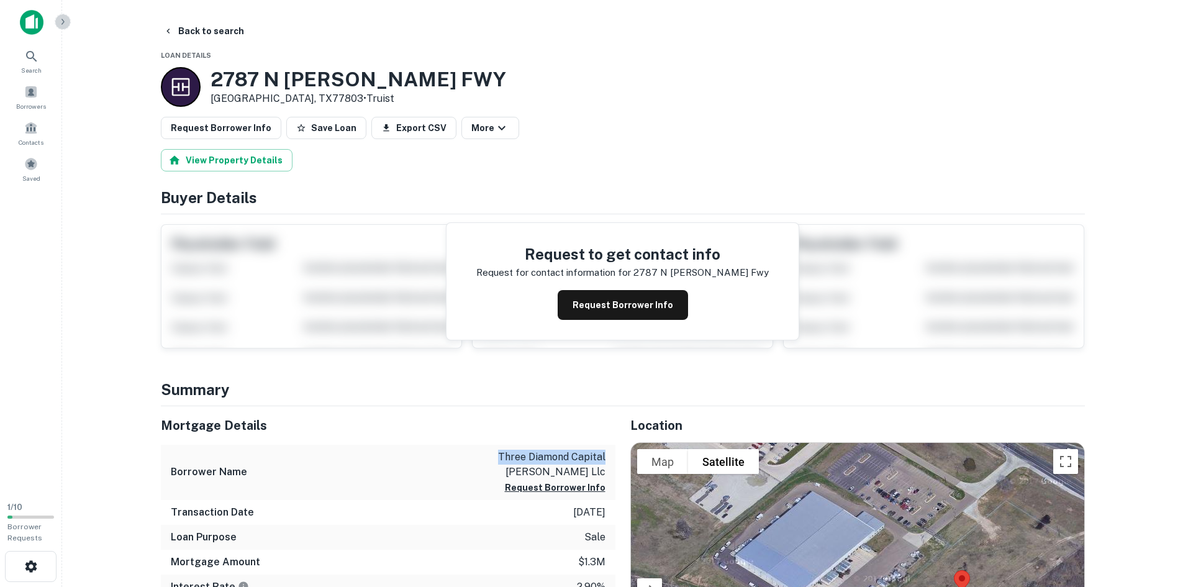
click at [60, 19] on icon "button" at bounding box center [63, 22] width 10 height 10
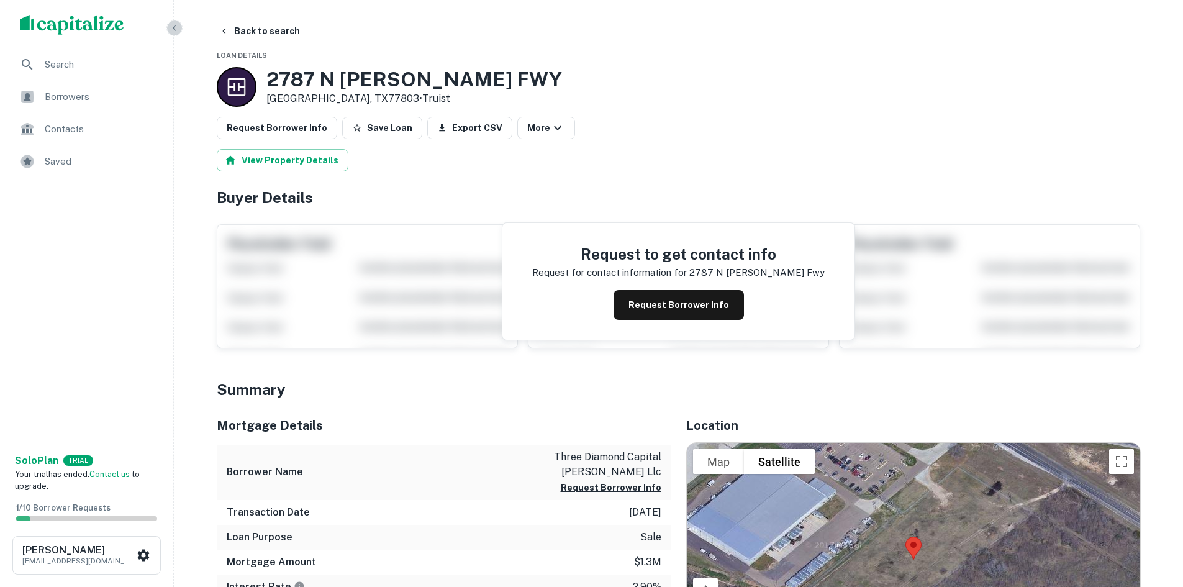
click at [175, 29] on icon "button" at bounding box center [175, 28] width 10 height 10
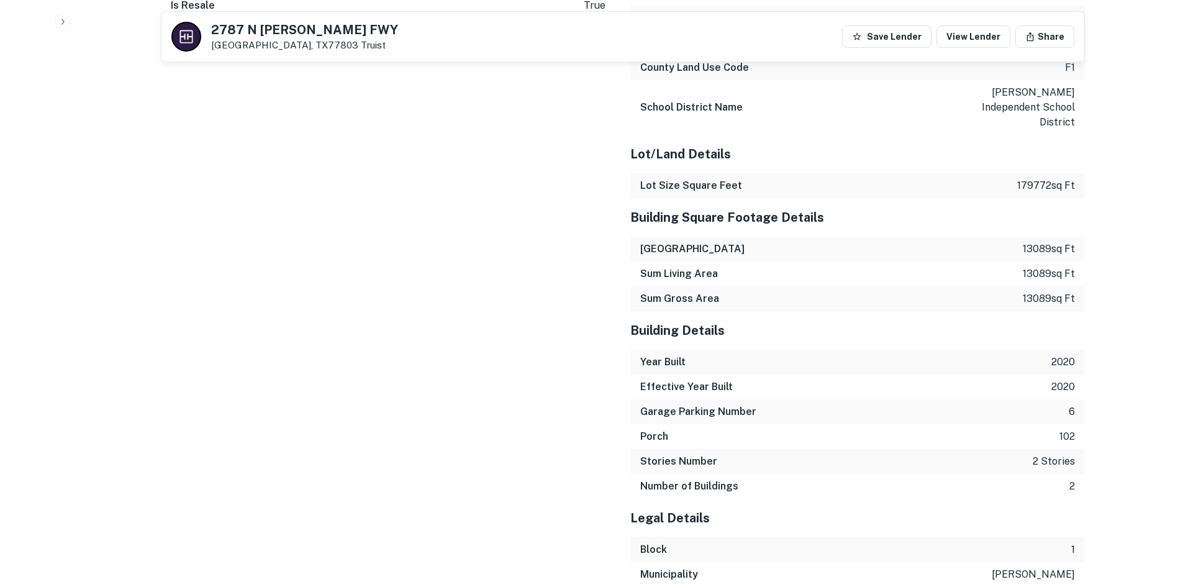
scroll to position [1450, 0]
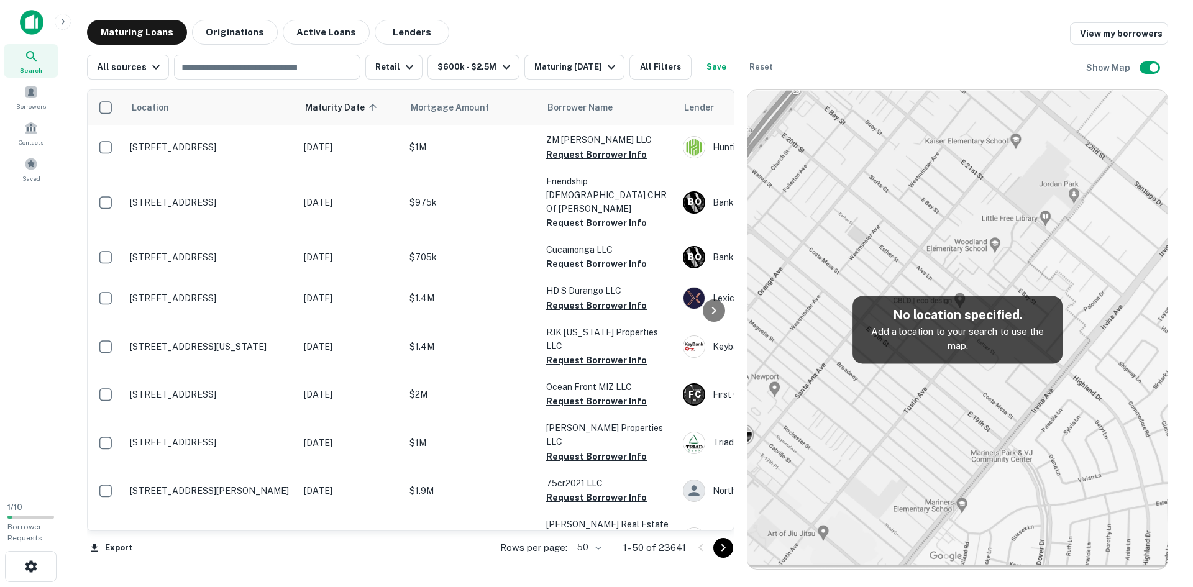
scroll to position [1455, 0]
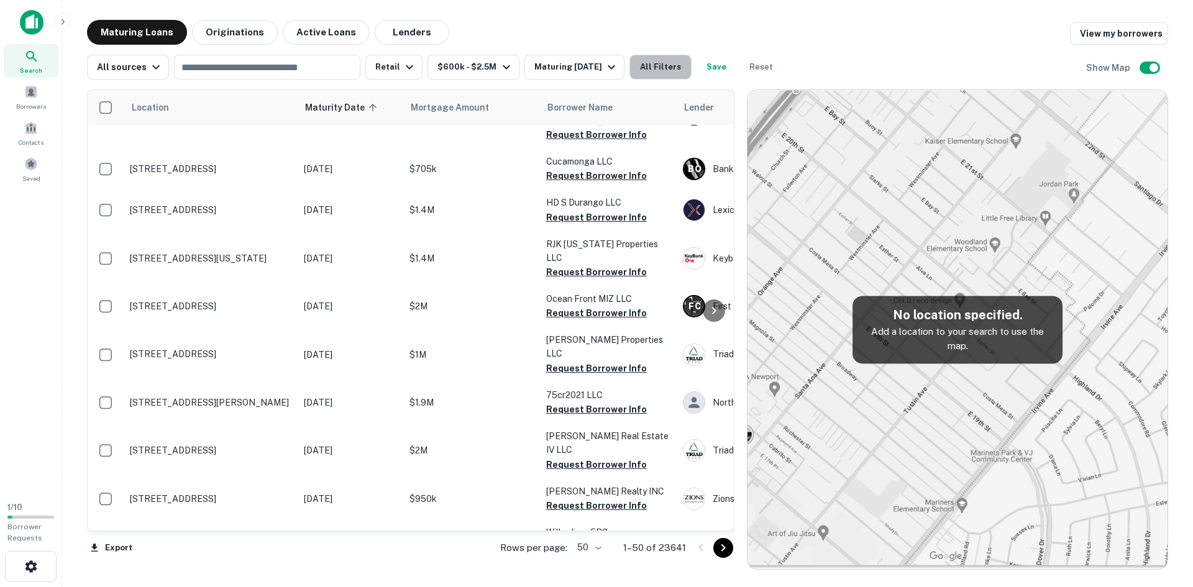
click at [655, 70] on button "All Filters" at bounding box center [660, 67] width 62 height 25
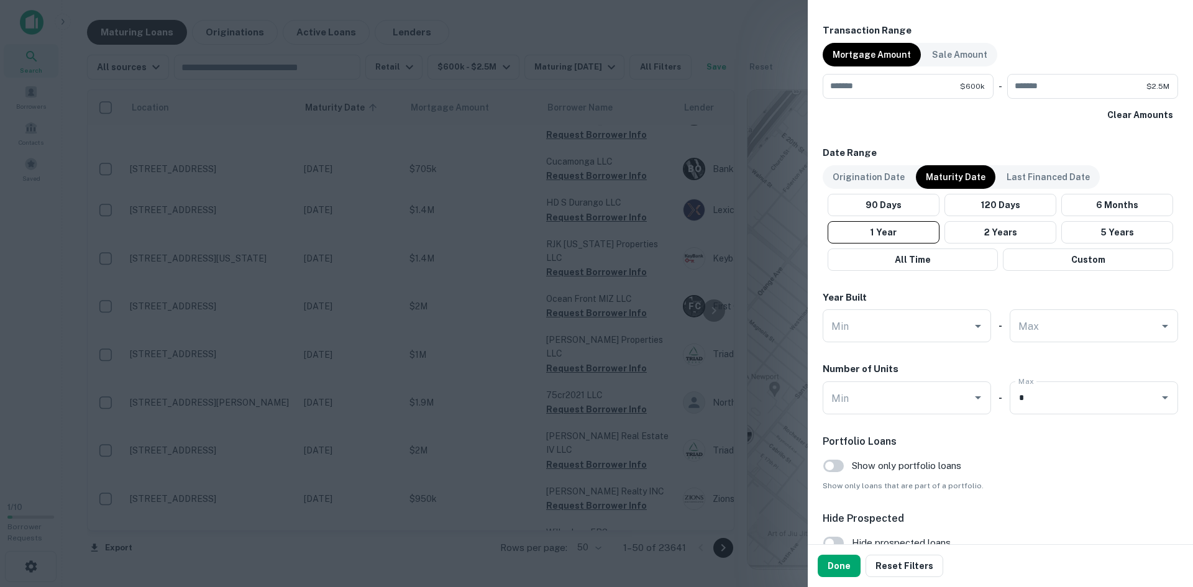
scroll to position [521, 0]
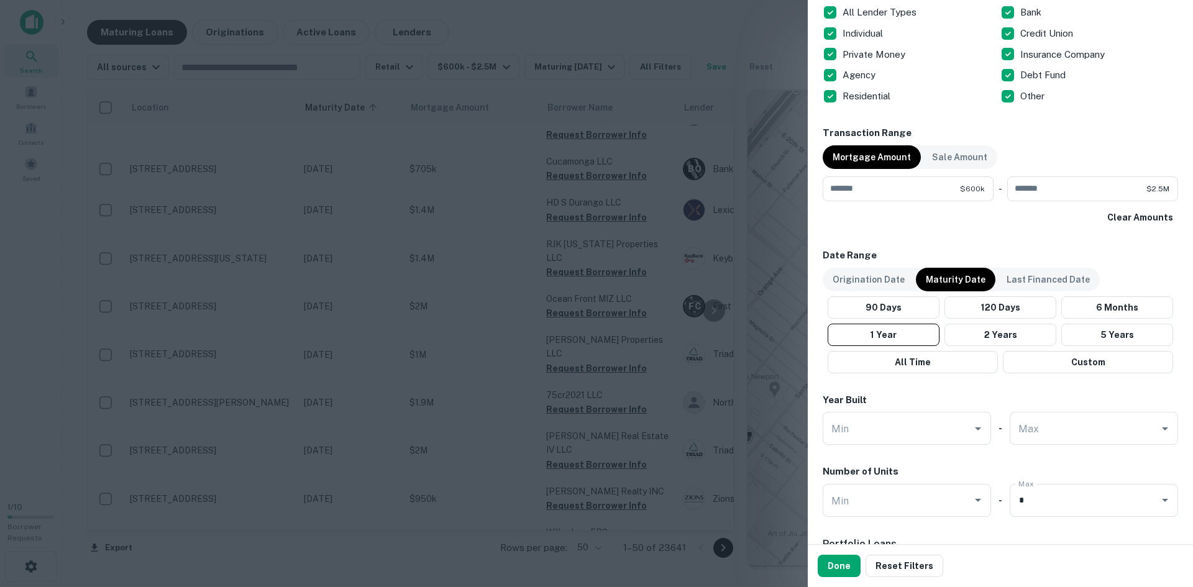
click at [1049, 247] on div "Location ​ Lender Name ​ Property Types All Property Types Multifamily (5+ unit…" at bounding box center [999, 116] width 355 height 1110
click at [303, 281] on div at bounding box center [596, 293] width 1193 height 587
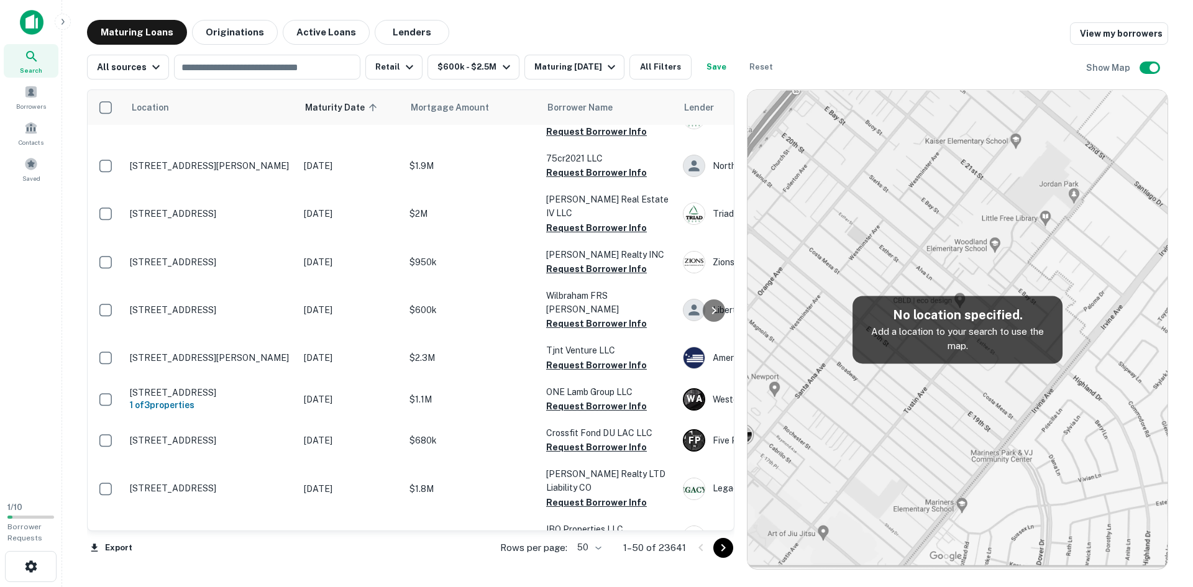
scroll to position [1785, 0]
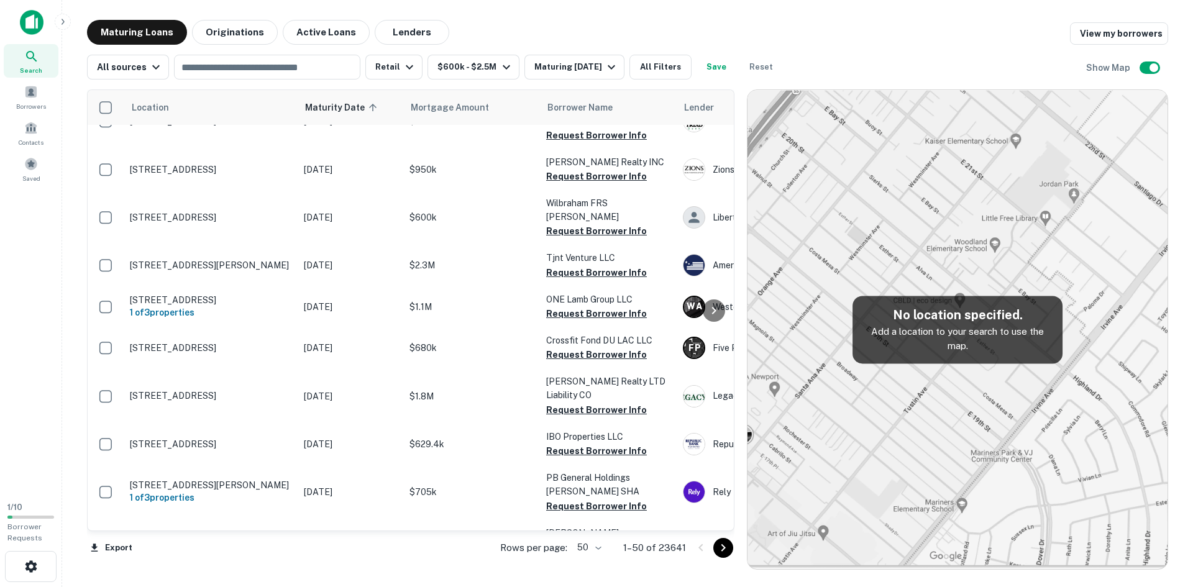
click at [713, 308] on icon at bounding box center [714, 310] width 4 height 7
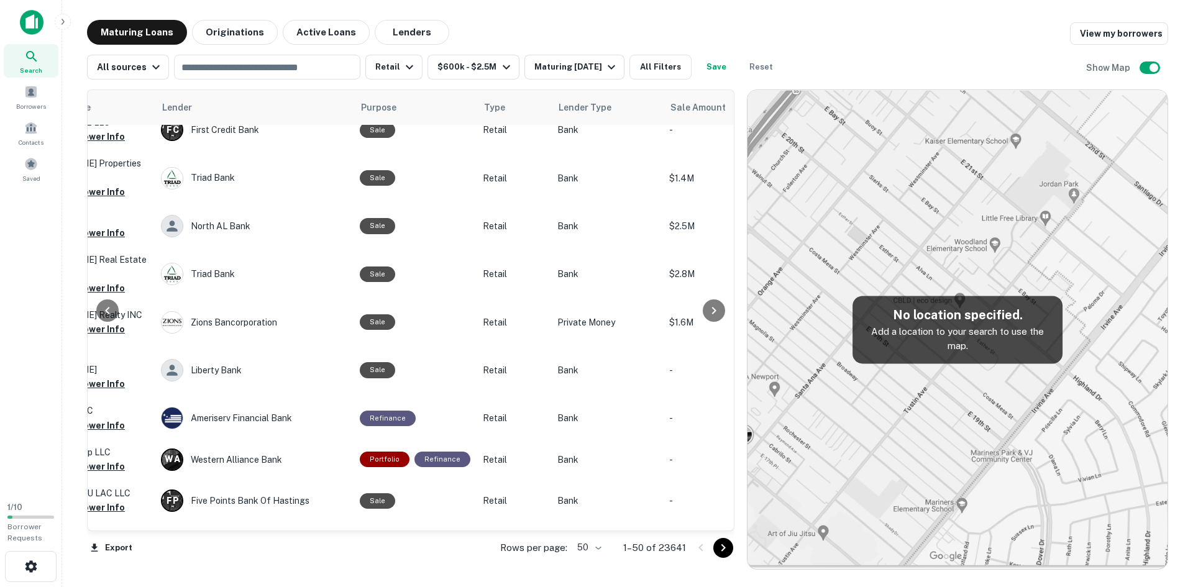
scroll to position [1785, 522]
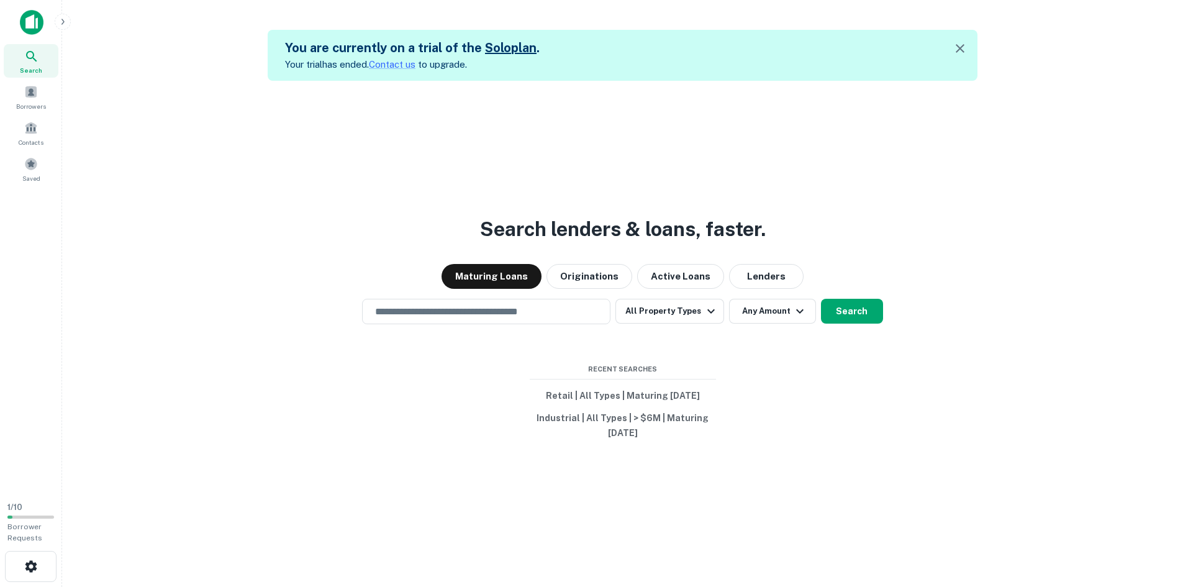
click at [466, 307] on input "text" at bounding box center [486, 311] width 237 height 14
paste input "**********"
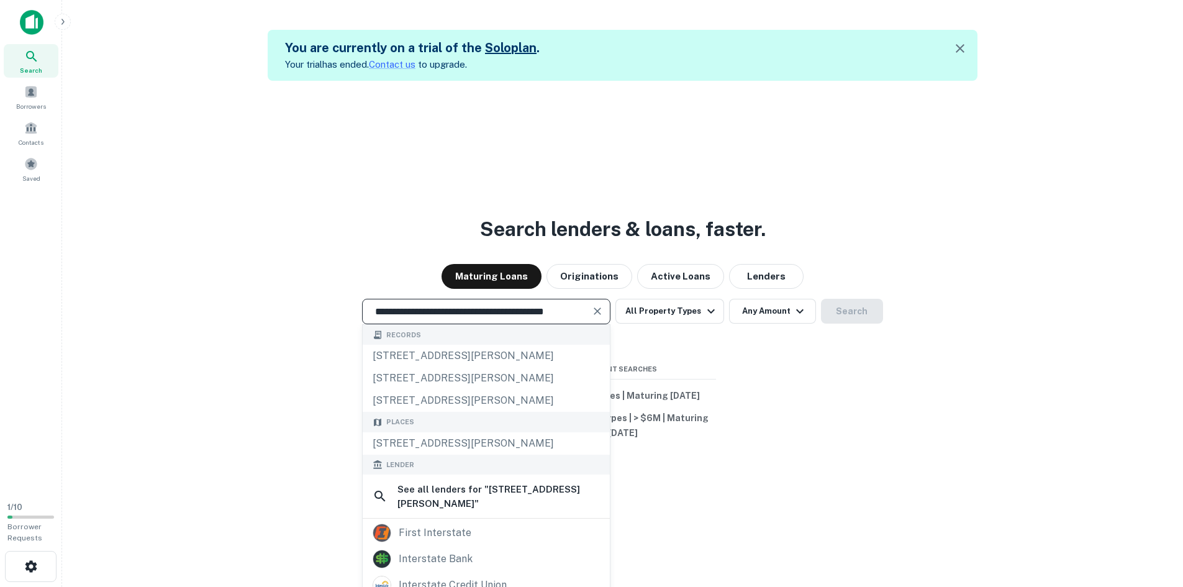
drag, startPoint x: 443, startPoint y: 316, endPoint x: 305, endPoint y: 302, distance: 138.6
click at [305, 302] on div "**********" at bounding box center [622, 311] width 1101 height 25
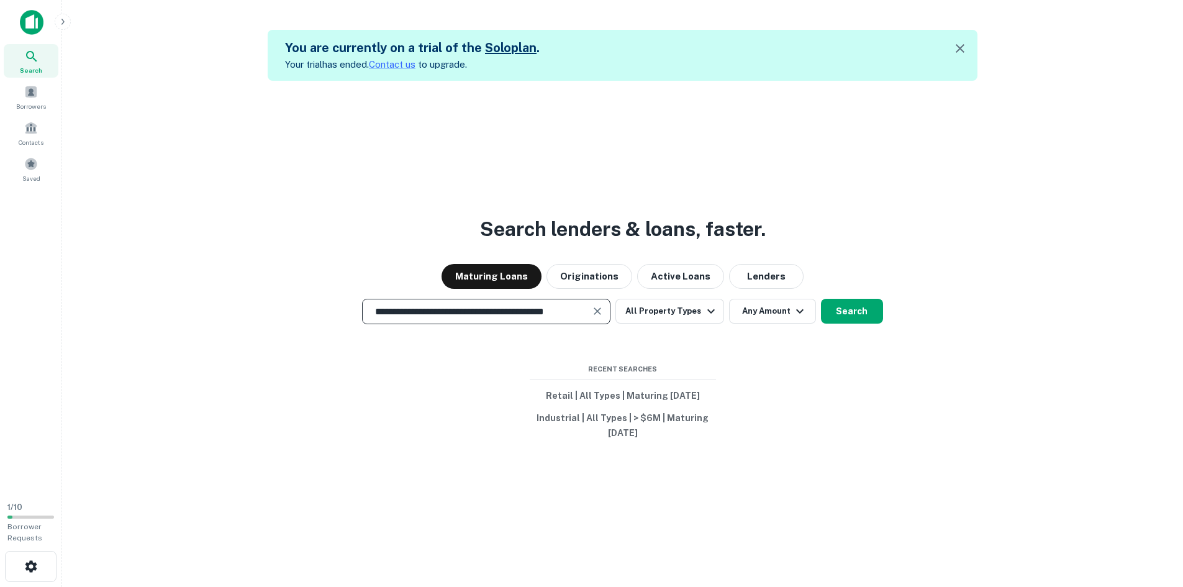
click at [843, 321] on button "Search" at bounding box center [852, 311] width 62 height 25
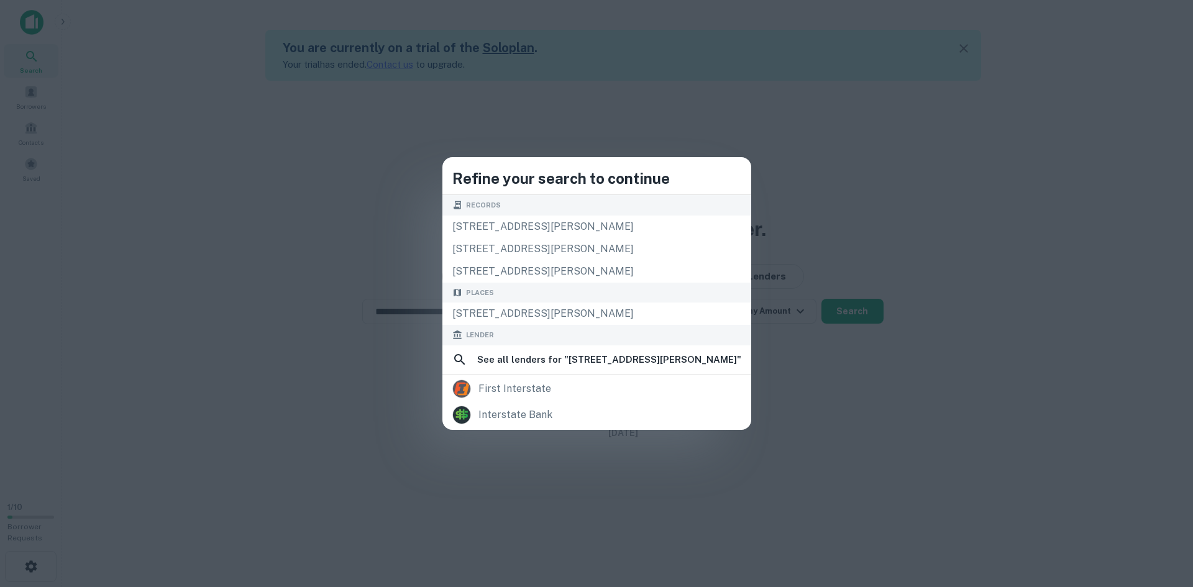
click at [501, 318] on div "4899 Interstate 30, Caddo Mills, TX, USA" at bounding box center [596, 313] width 309 height 22
type input "**********"
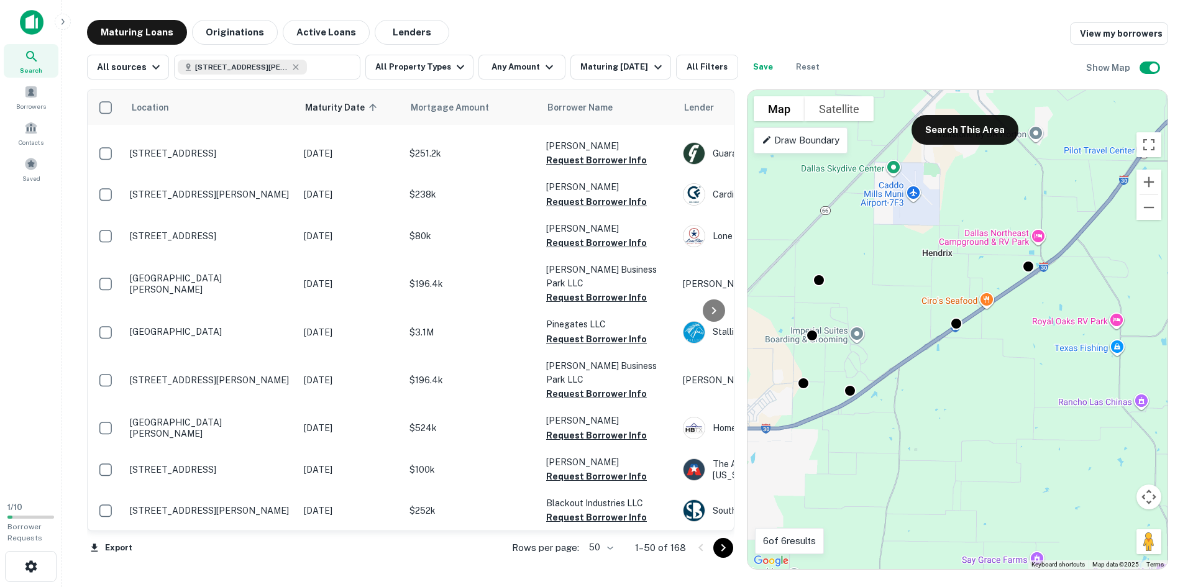
scroll to position [1724, 0]
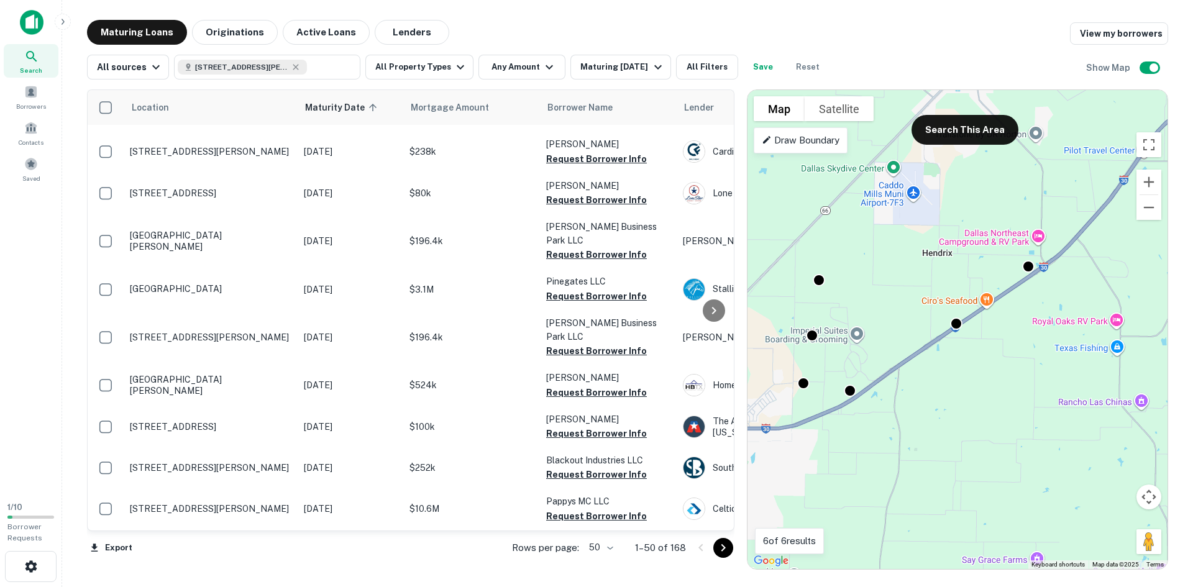
click at [296, 70] on icon at bounding box center [296, 67] width 10 height 10
type input "**********"
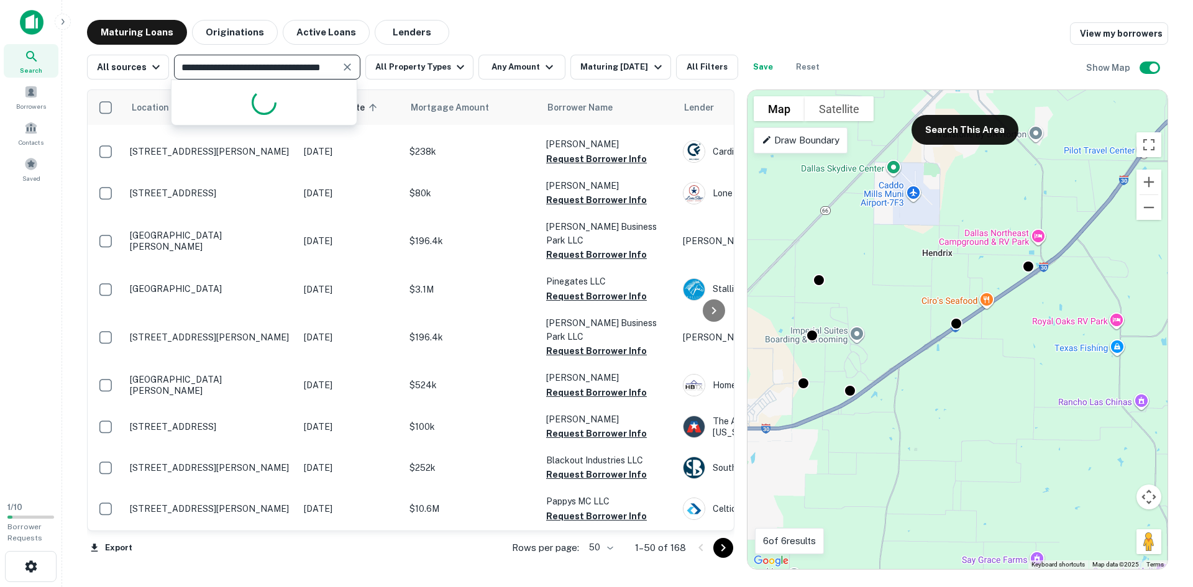
click at [302, 65] on input "**********" at bounding box center [257, 66] width 158 height 17
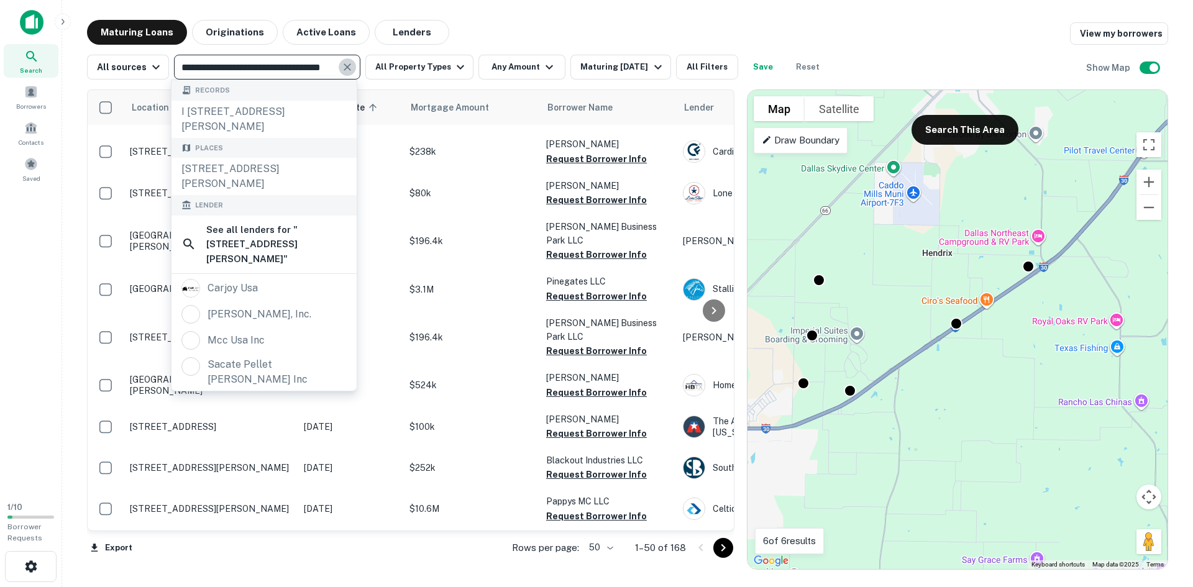
drag, startPoint x: 343, startPoint y: 70, endPoint x: 330, endPoint y: 69, distance: 13.7
click at [343, 70] on icon "Clear" at bounding box center [347, 67] width 12 height 12
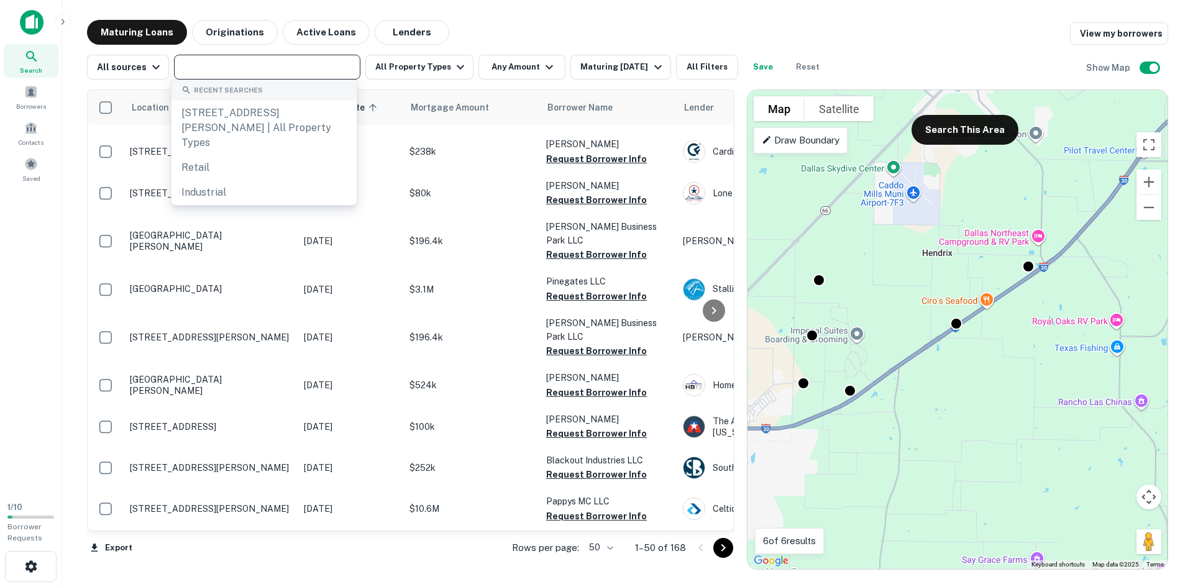
drag, startPoint x: 322, startPoint y: 70, endPoint x: 316, endPoint y: 56, distance: 15.6
click at [321, 70] on input "text" at bounding box center [266, 66] width 177 height 17
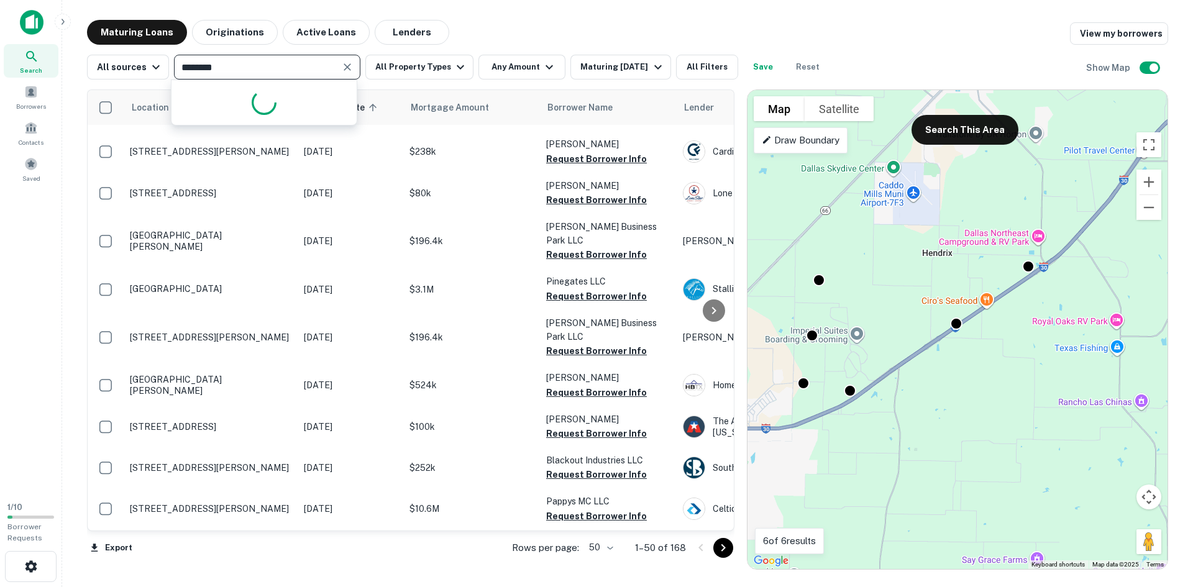
type input "********"
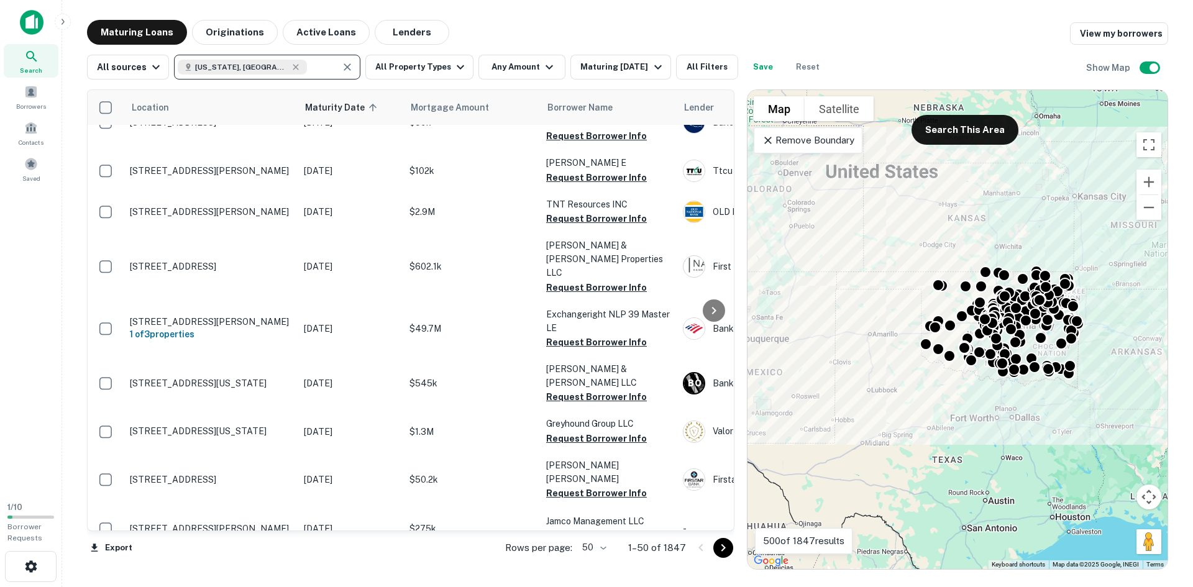
click at [639, 76] on button "Maturing In 6 Months" at bounding box center [620, 67] width 100 height 25
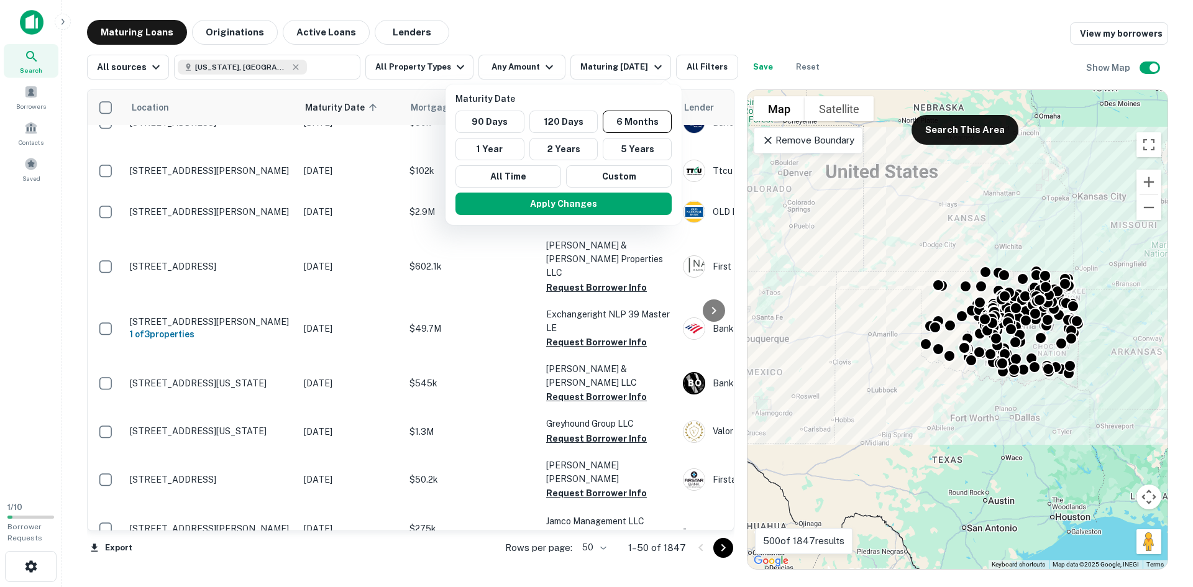
click at [512, 150] on button "1 Year" at bounding box center [489, 149] width 69 height 22
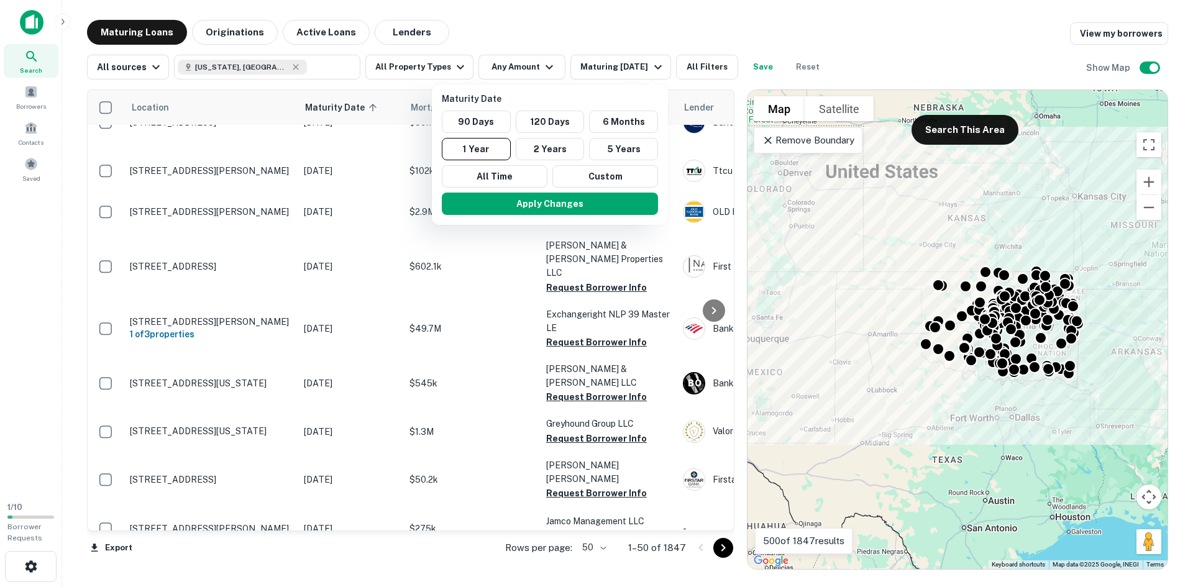
click at [703, 57] on div at bounding box center [596, 293] width 1193 height 587
click at [707, 70] on div at bounding box center [596, 293] width 1193 height 587
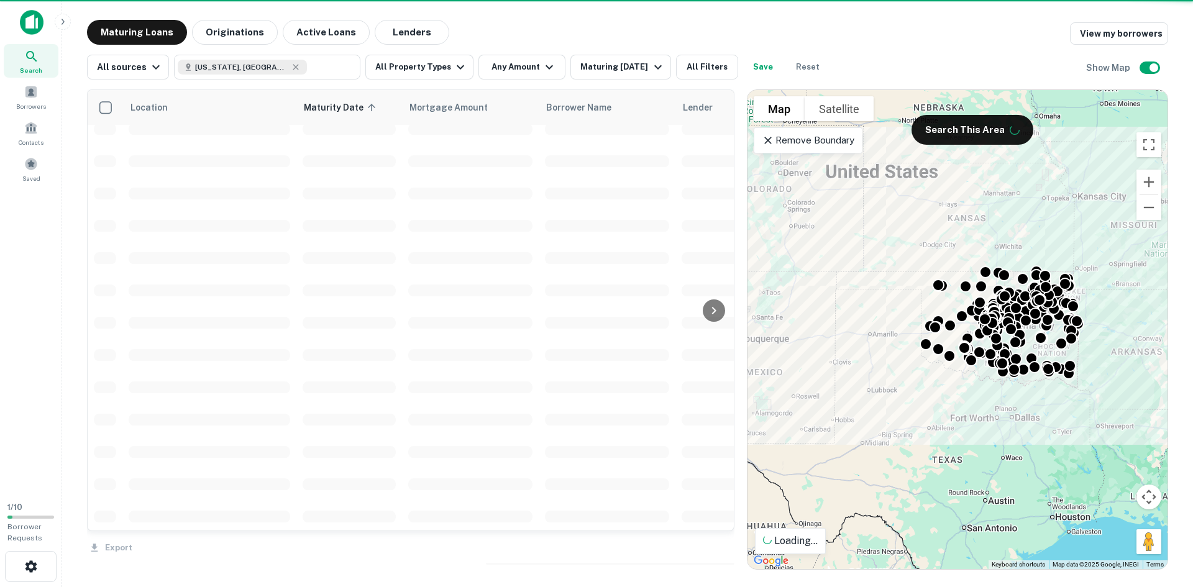
click at [701, 67] on div "Maturity Date 90 Days 120 Days 6 Months 1 Year 2 Years 5 Years All Time Custom …" at bounding box center [596, 293] width 1193 height 587
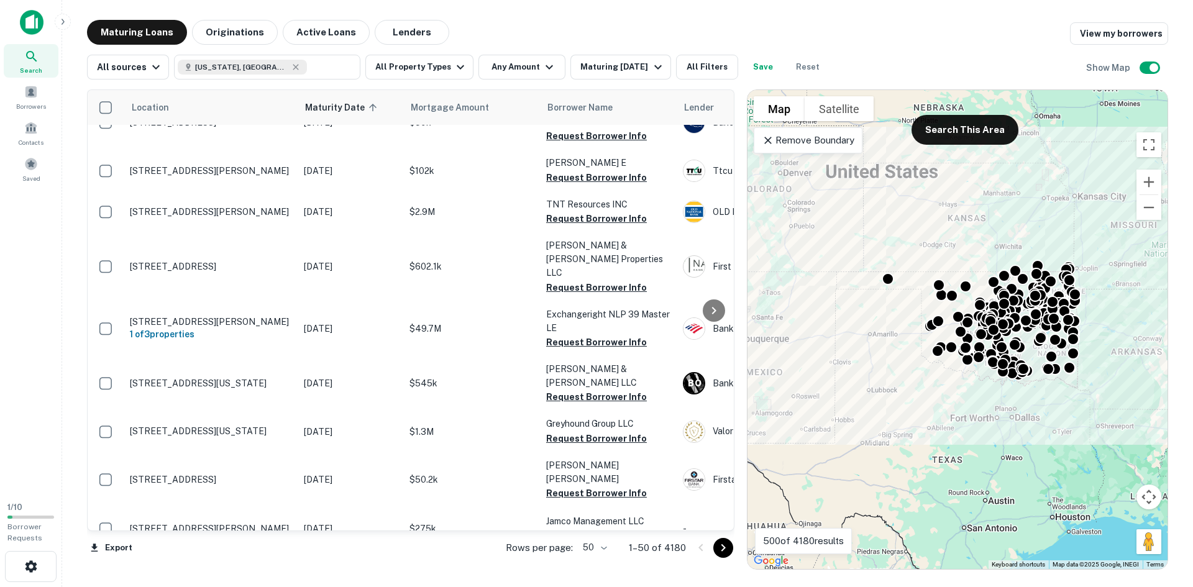
click at [698, 65] on button "All Filters" at bounding box center [707, 67] width 62 height 25
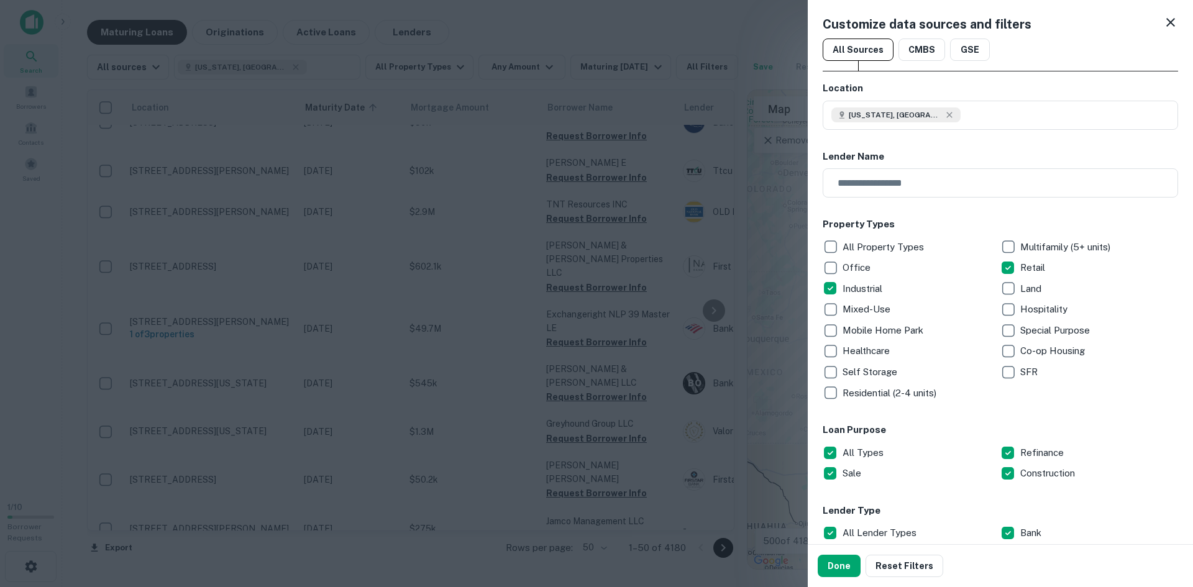
click at [1133, 387] on div "All Property Types Multifamily (5+ units) Office Retail Industrial Land Mixed-U…" at bounding box center [999, 320] width 355 height 167
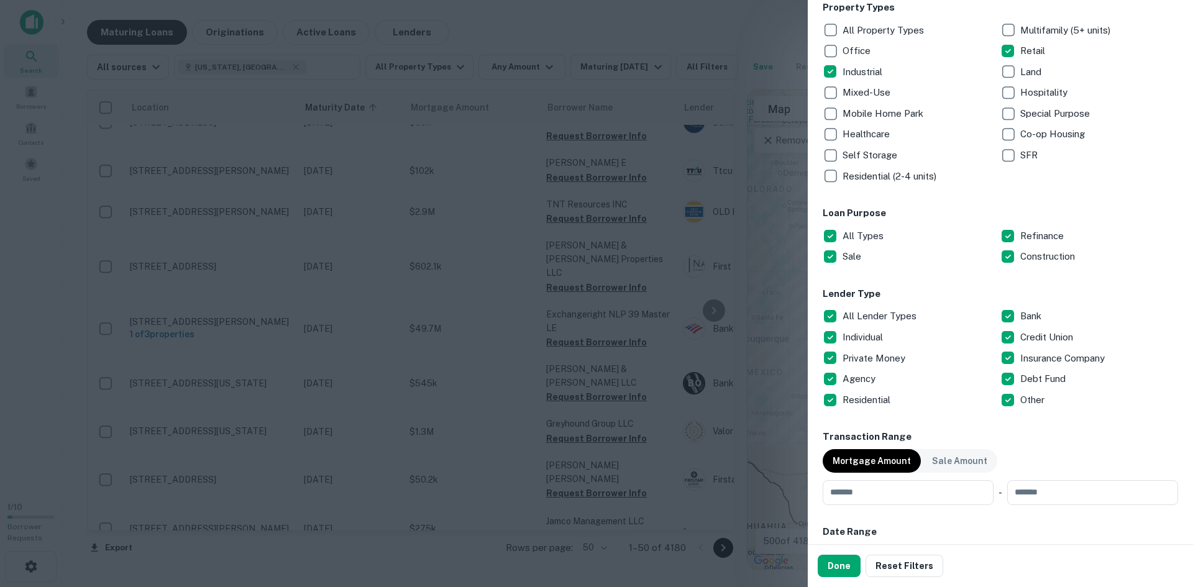
scroll to position [248, 0]
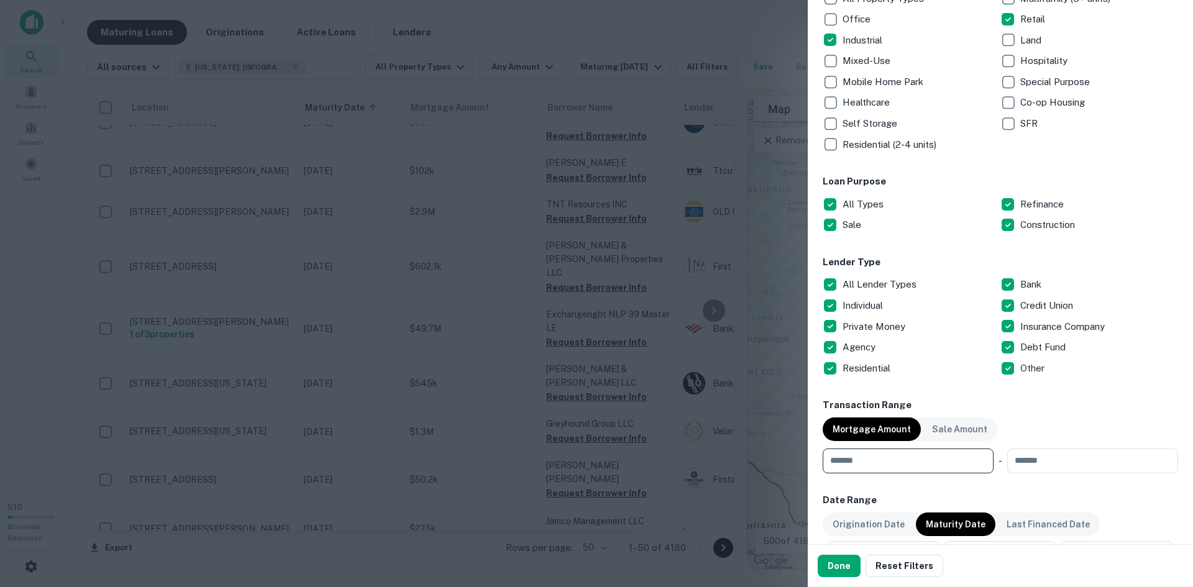
click at [901, 464] on input "number" at bounding box center [903, 460] width 162 height 25
type input "*"
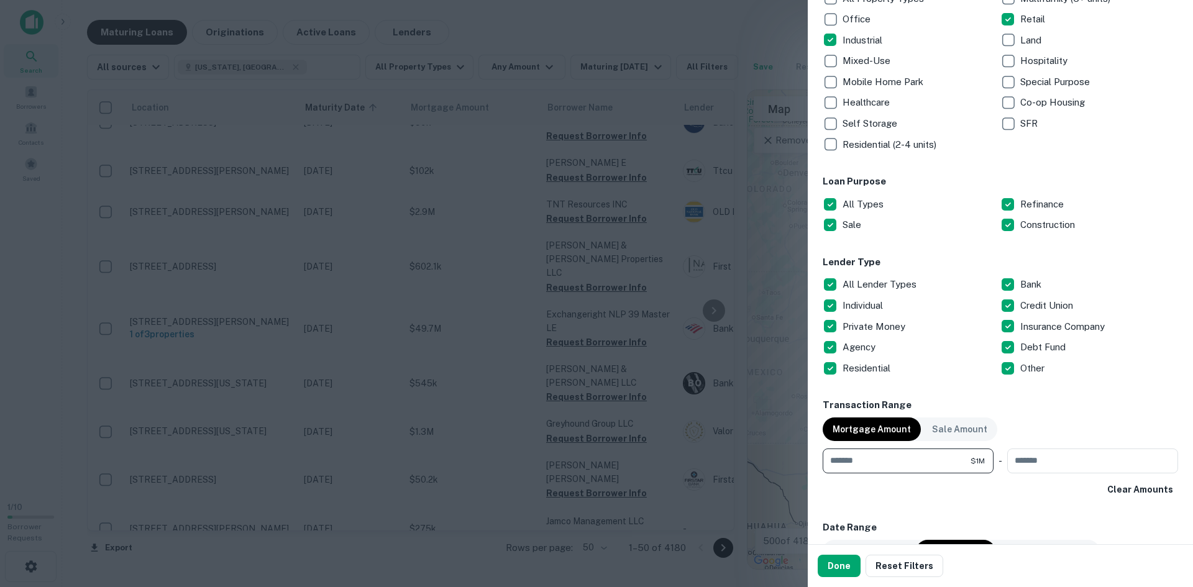
type input "*******"
click at [1080, 460] on input "number" at bounding box center [1088, 460] width 162 height 25
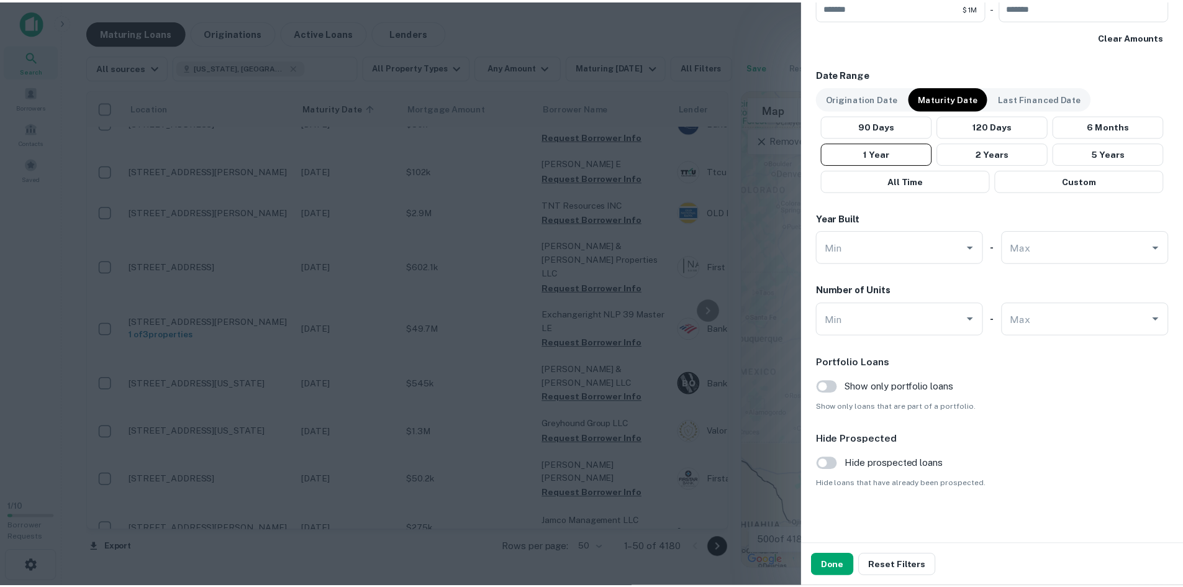
scroll to position [707, 0]
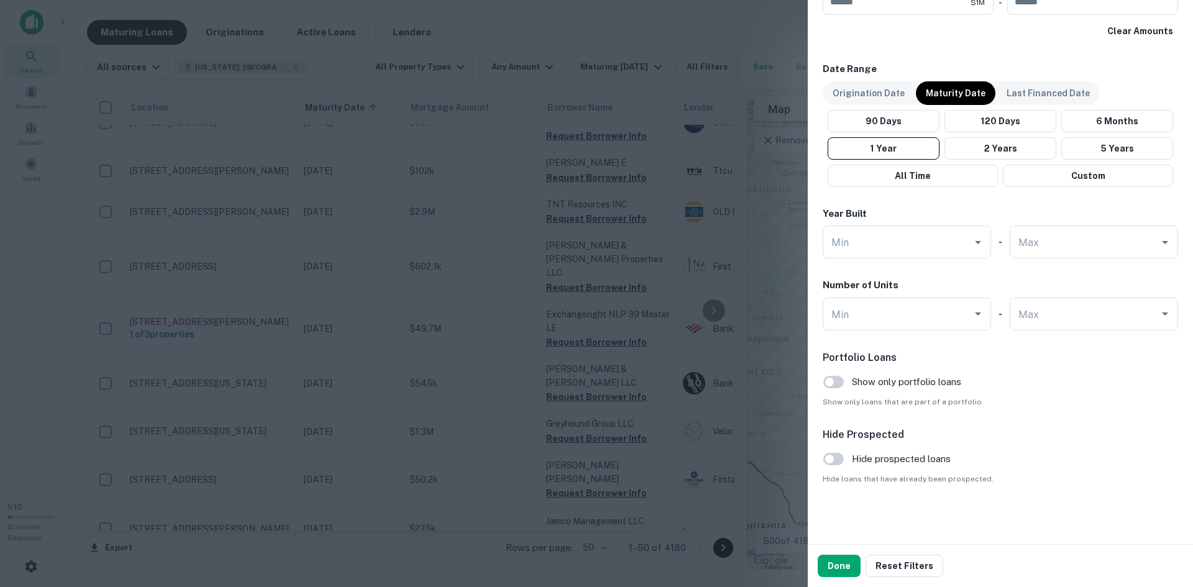
click at [1054, 311] on input "Max" at bounding box center [1084, 314] width 139 height 22
click at [1045, 346] on li "1" at bounding box center [1086, 345] width 154 height 22
type input "*"
click at [845, 561] on button "Done" at bounding box center [838, 566] width 43 height 22
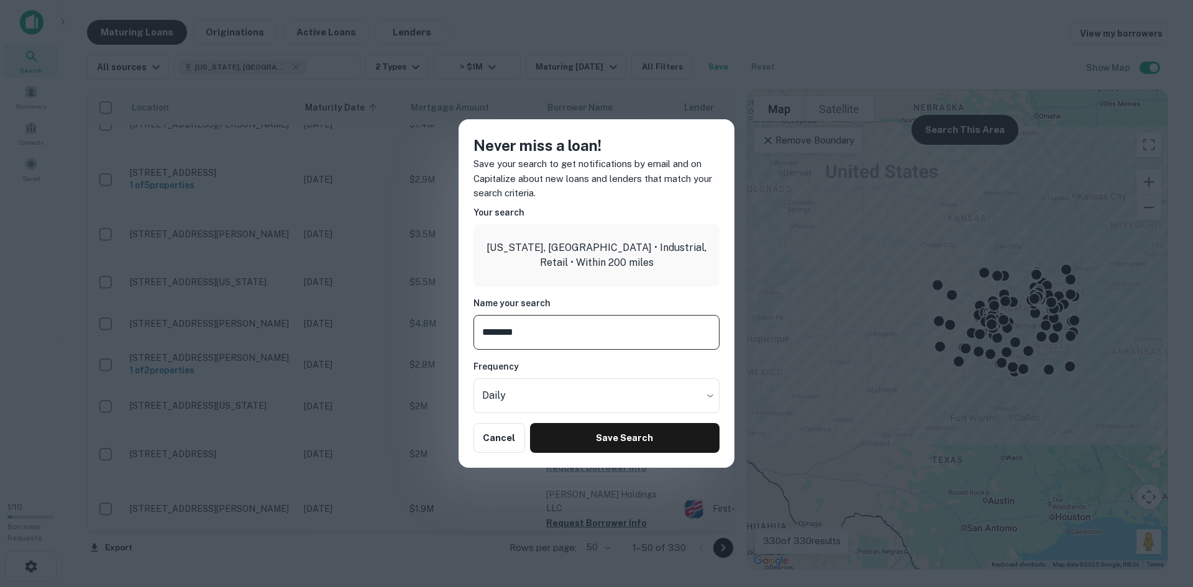
type input "********"
click at [598, 434] on button "Save Search" at bounding box center [624, 438] width 189 height 30
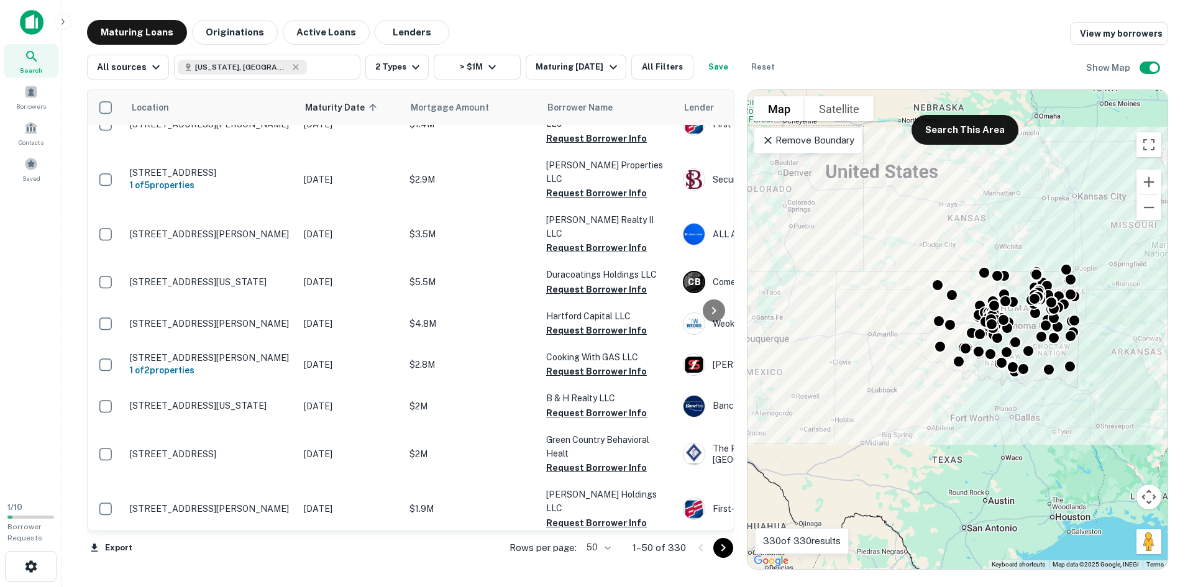
click at [188, 229] on p "10410 S Memorial Dr Tulsa, OK74133" at bounding box center [210, 234] width 161 height 11
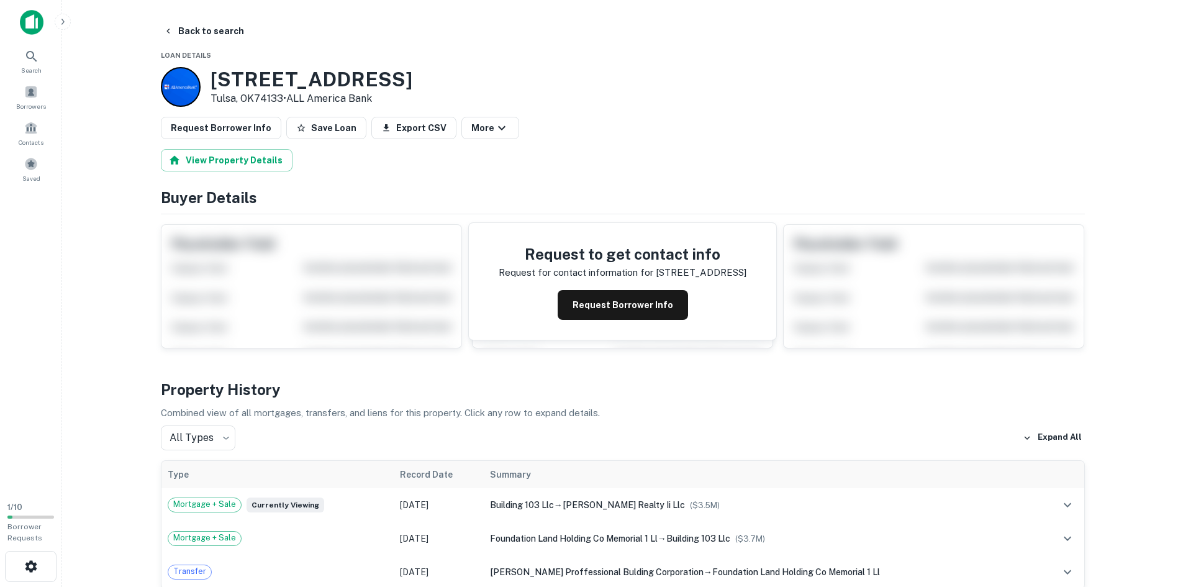
click at [253, 79] on h3 "10410 S MEMORIAL DR" at bounding box center [312, 80] width 202 height 24
copy h3 "10410 S MEMORIAL DR"
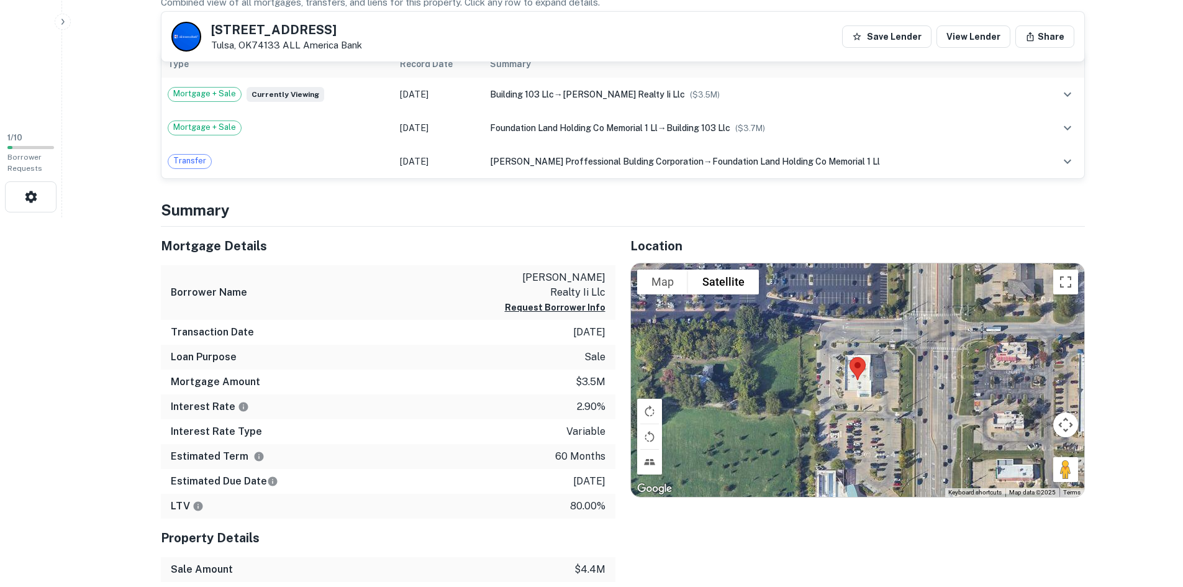
scroll to position [497, 0]
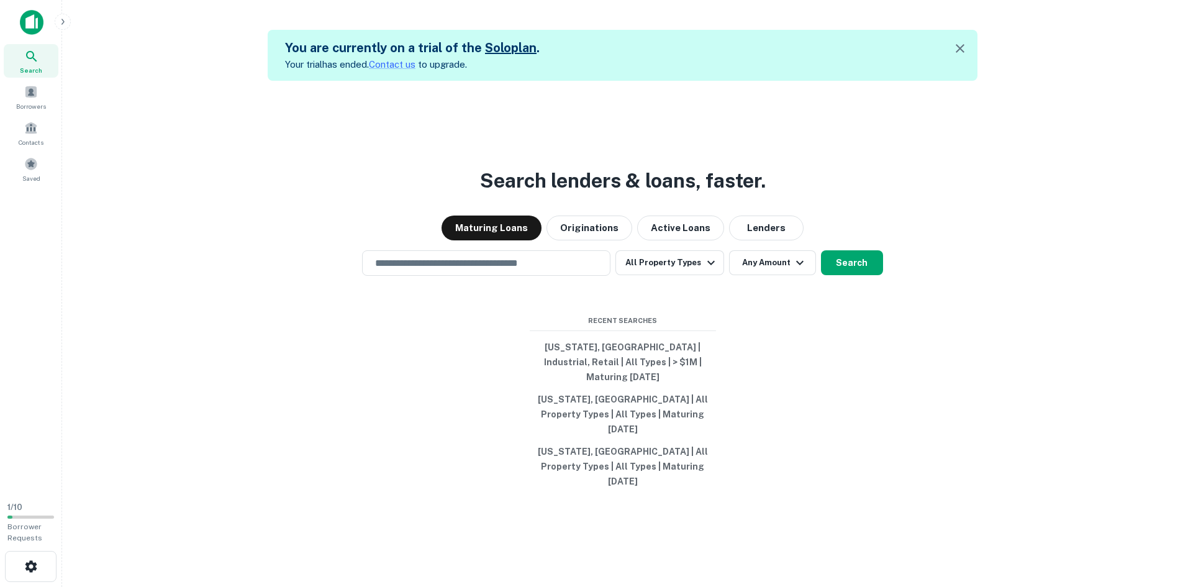
click at [478, 270] on input "text" at bounding box center [486, 263] width 237 height 14
paste input "**********"
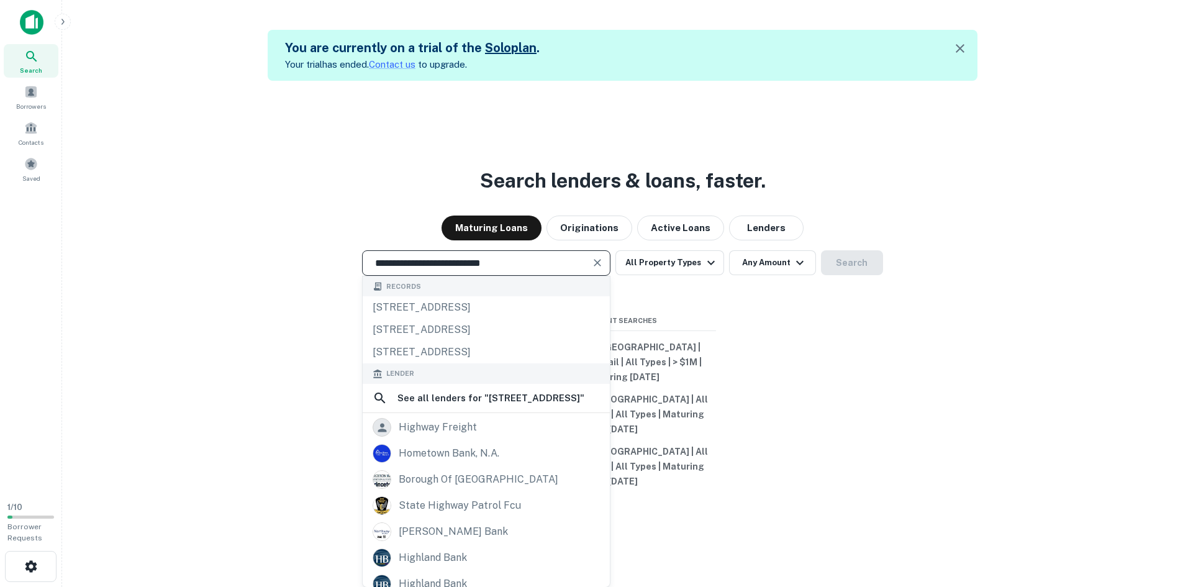
type input "**********"
click at [668, 240] on button "Active Loans" at bounding box center [680, 228] width 87 height 25
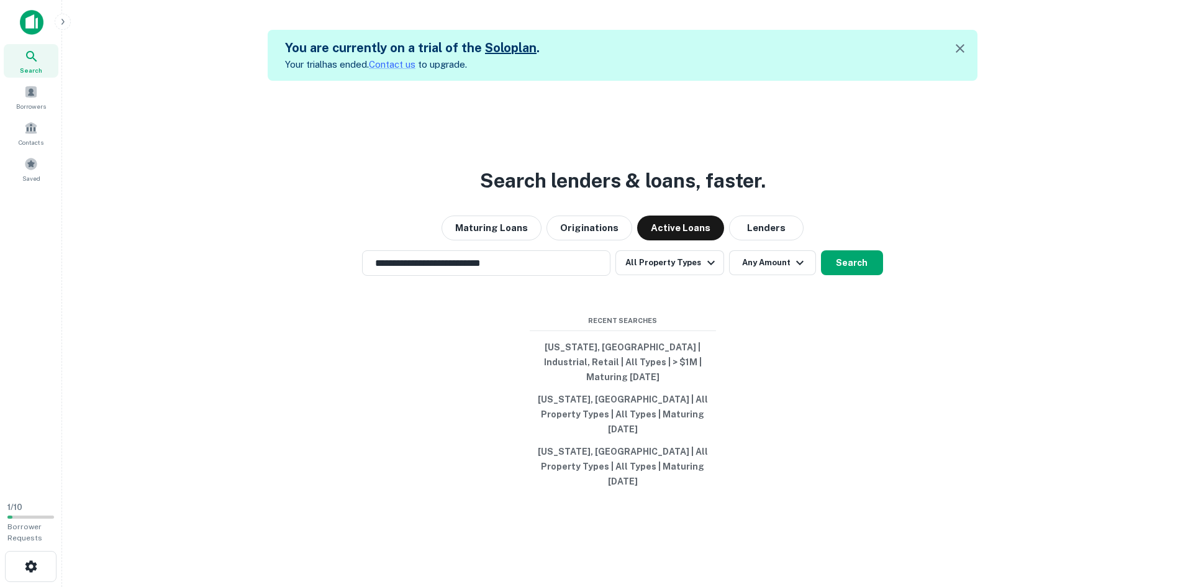
click at [551, 276] on div "**********" at bounding box center [486, 262] width 248 height 25
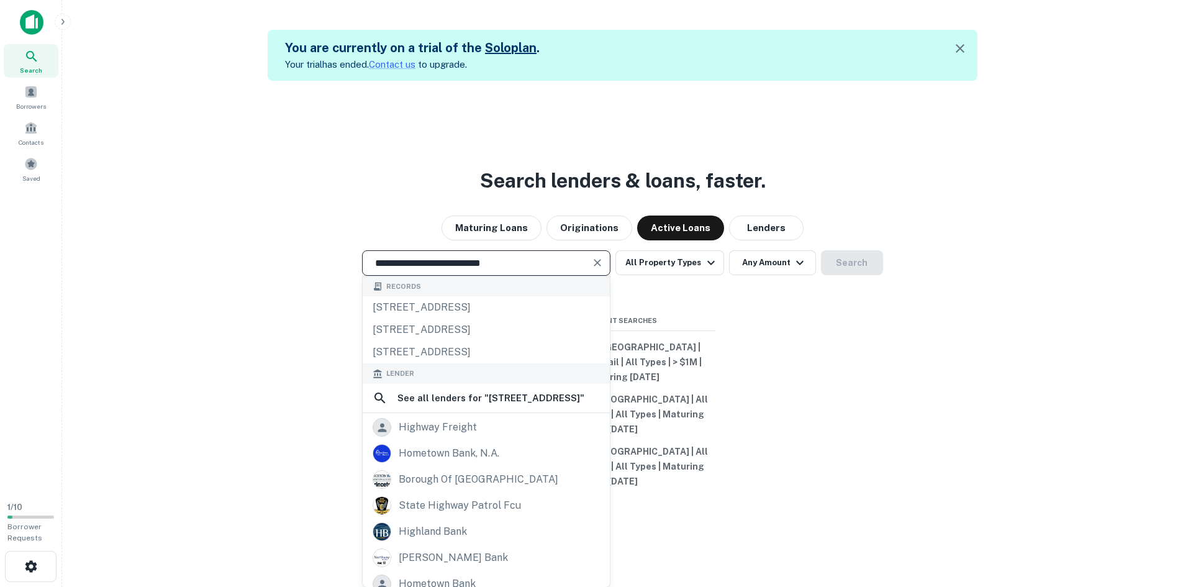
drag, startPoint x: 1068, startPoint y: 202, endPoint x: 928, endPoint y: 239, distance: 145.1
click at [1068, 202] on div "**********" at bounding box center [622, 374] width 1101 height 587
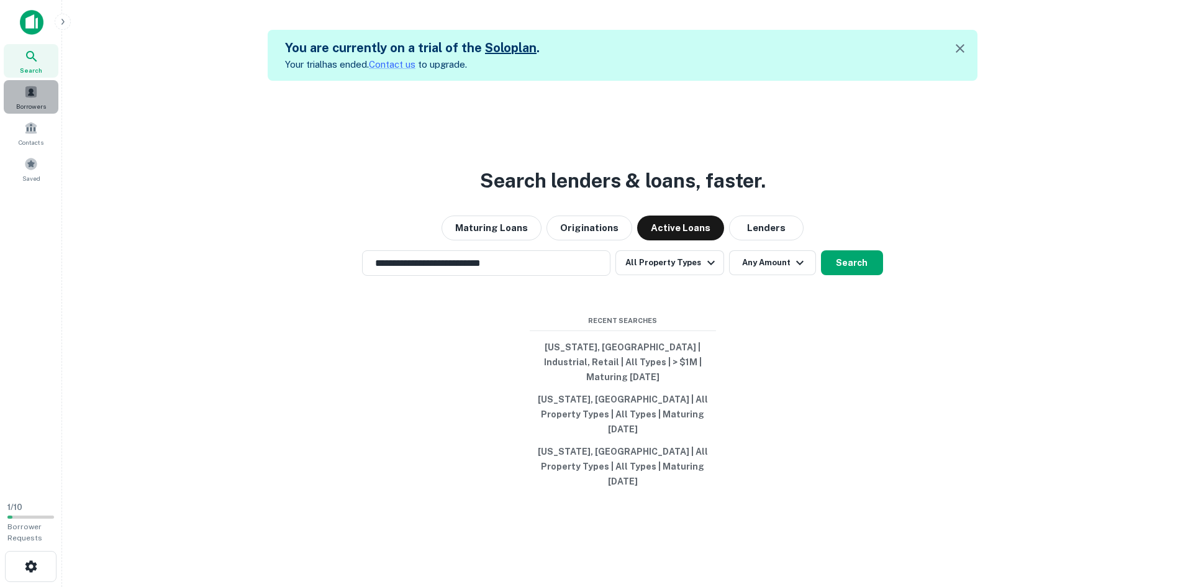
click at [27, 98] on span at bounding box center [31, 92] width 14 height 14
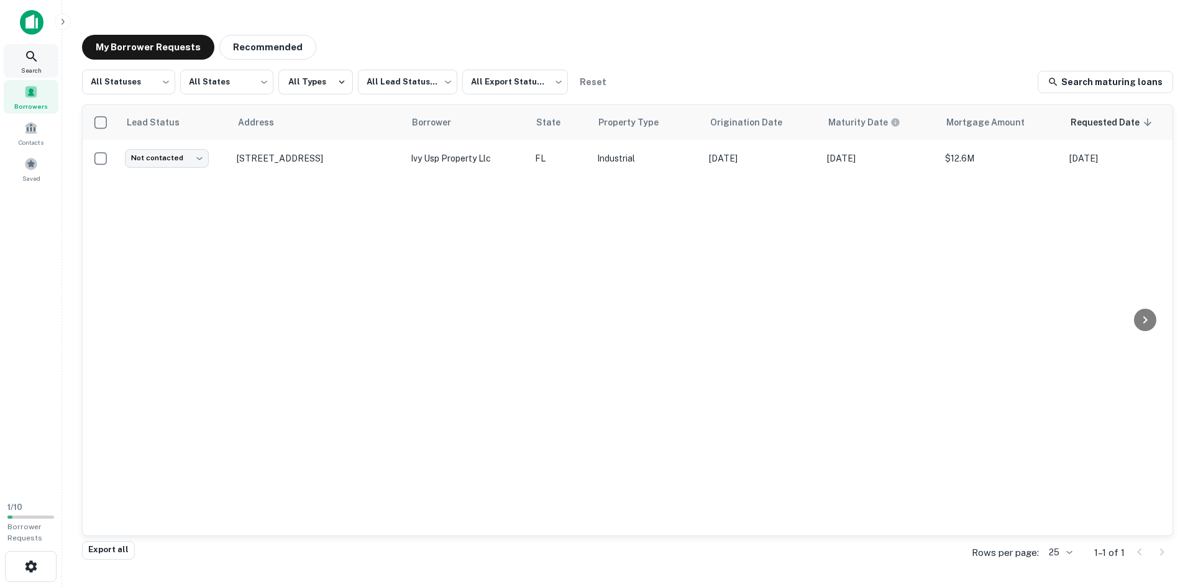
click at [37, 62] on icon at bounding box center [31, 56] width 15 height 15
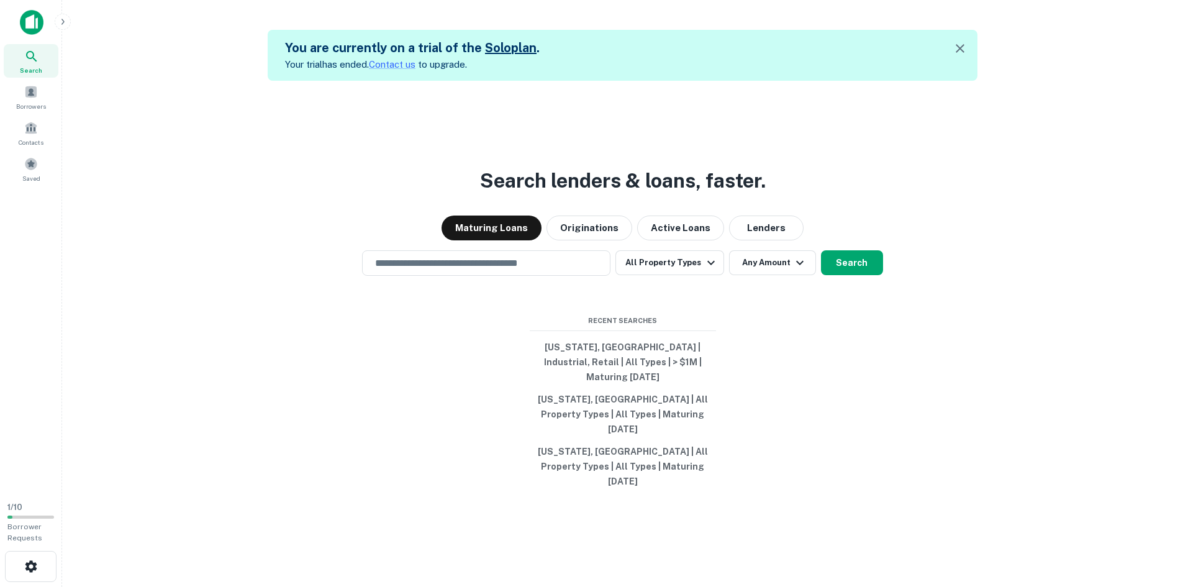
click at [458, 270] on input "text" at bounding box center [486, 263] width 237 height 14
paste input "**********"
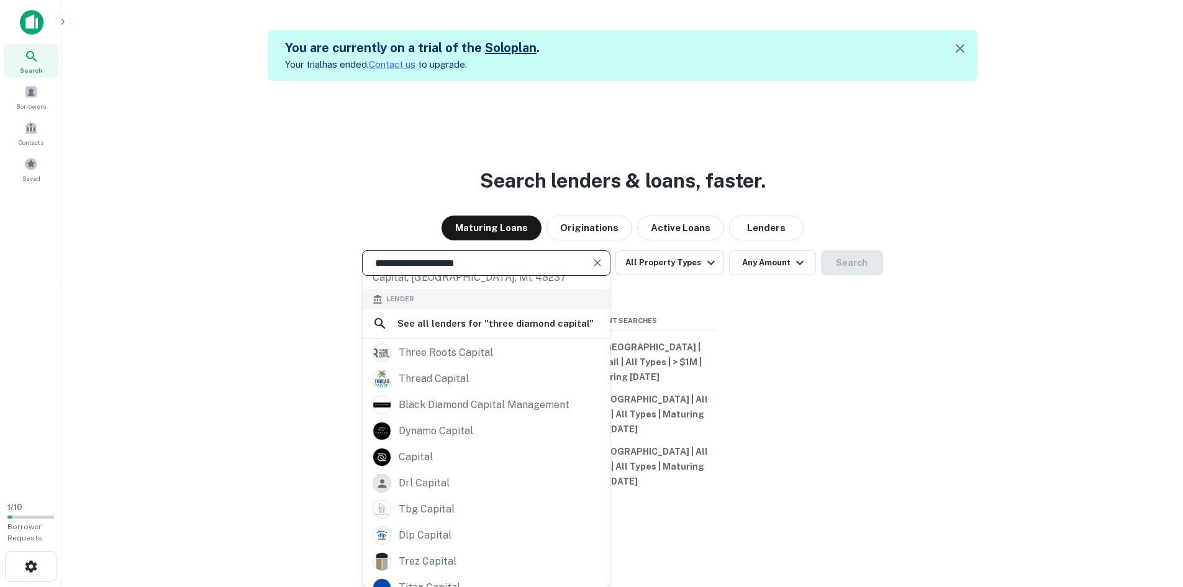
scroll to position [43, 0]
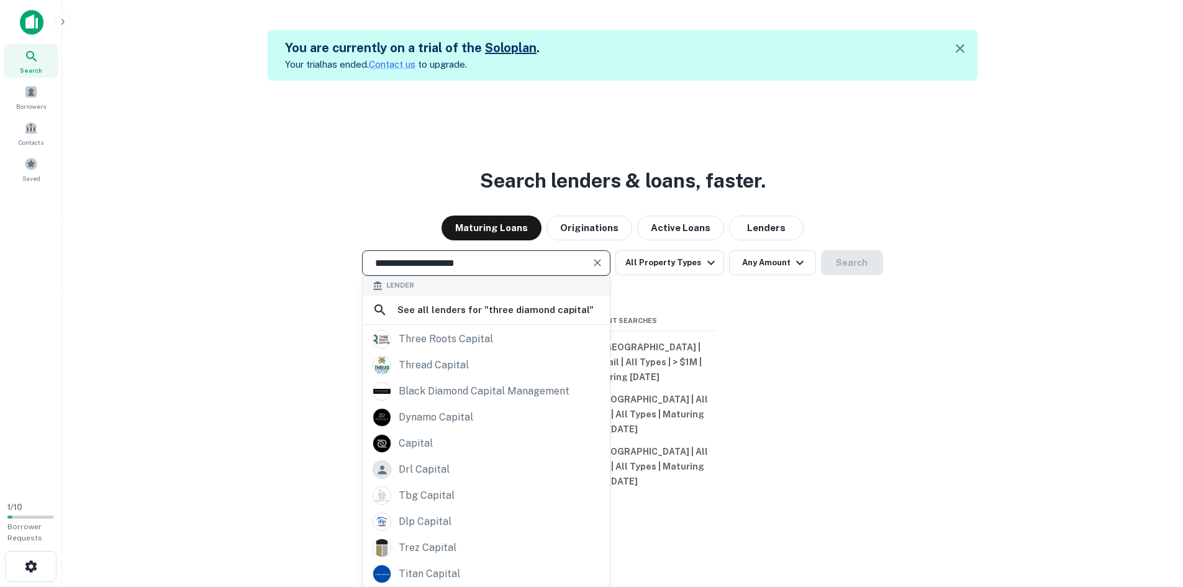
type input "**********"
drag, startPoint x: 752, startPoint y: 255, endPoint x: 266, endPoint y: 216, distance: 487.2
click at [465, 278] on div "**********" at bounding box center [622, 374] width 1101 height 587
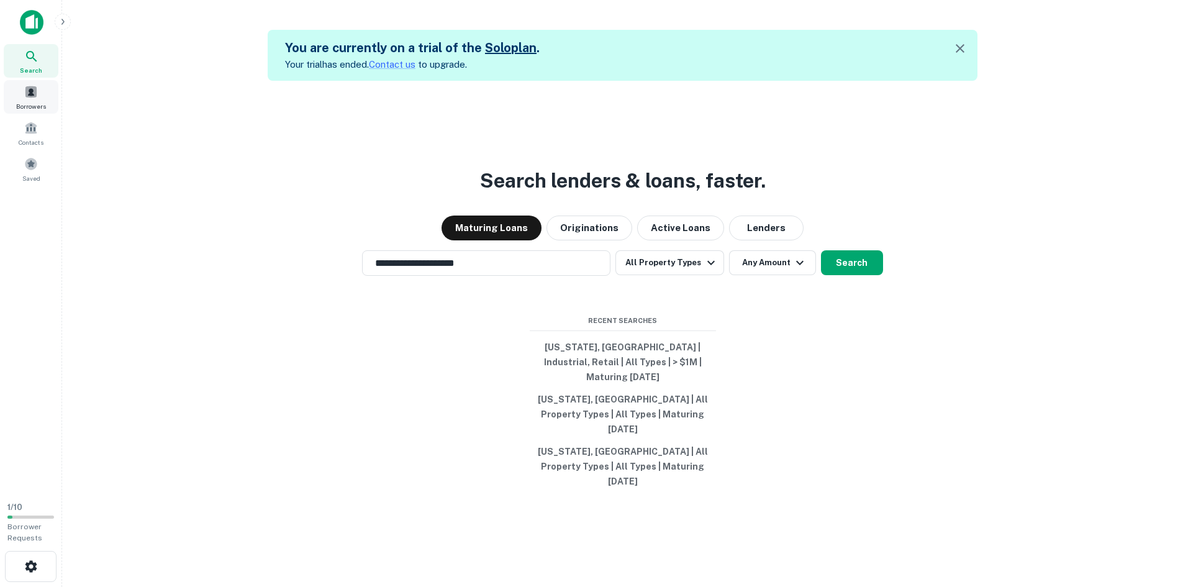
click at [38, 96] on div "Borrowers" at bounding box center [31, 97] width 55 height 34
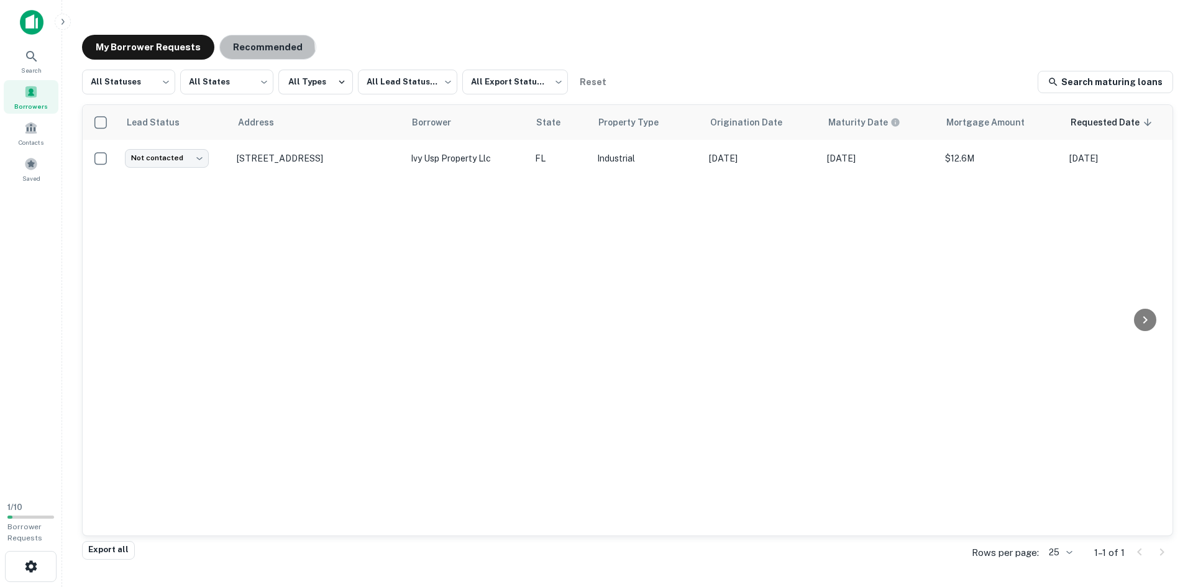
click at [234, 52] on button "Recommended" at bounding box center [267, 47] width 97 height 25
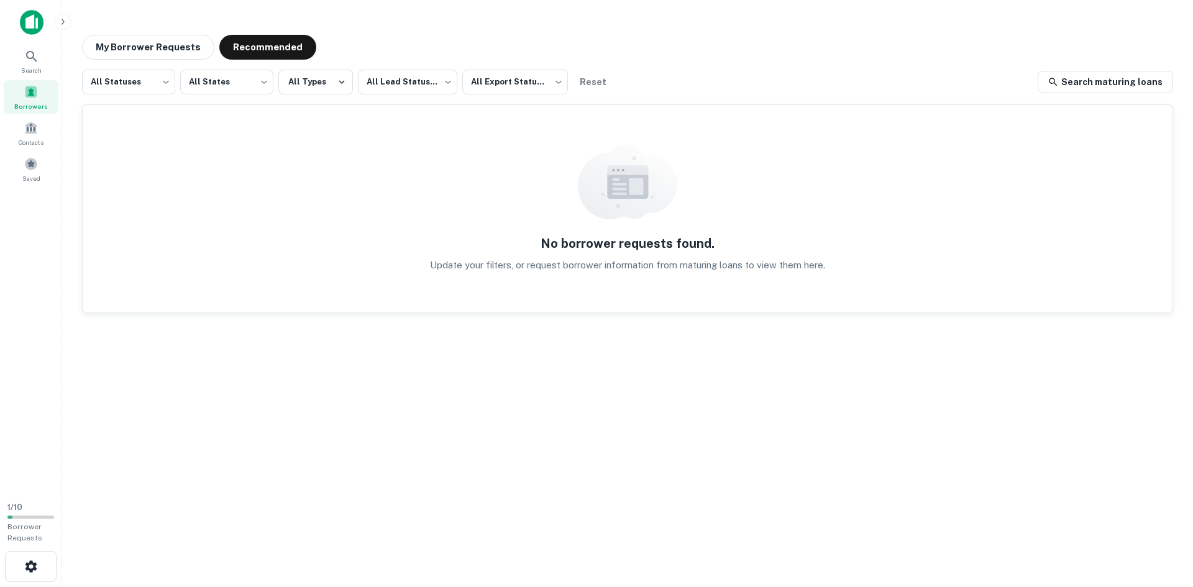
click at [135, 50] on button "My Borrower Requests" at bounding box center [148, 47] width 132 height 25
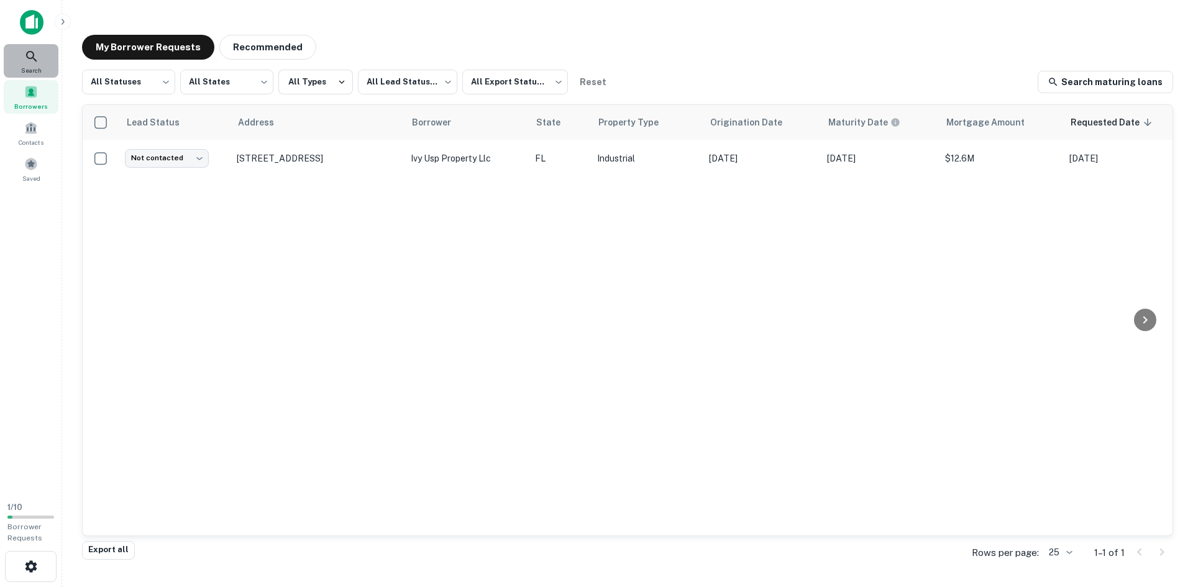
click at [27, 68] on span "Search" at bounding box center [31, 70] width 20 height 10
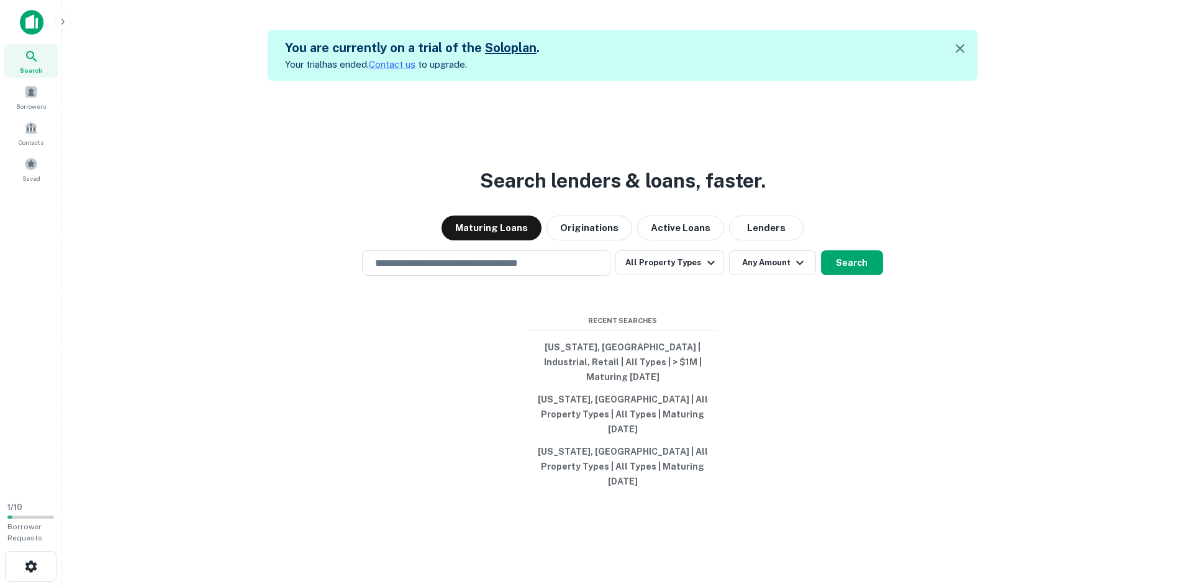
click at [684, 240] on button "Active Loans" at bounding box center [680, 228] width 87 height 25
click at [568, 270] on input "text" at bounding box center [486, 263] width 237 height 14
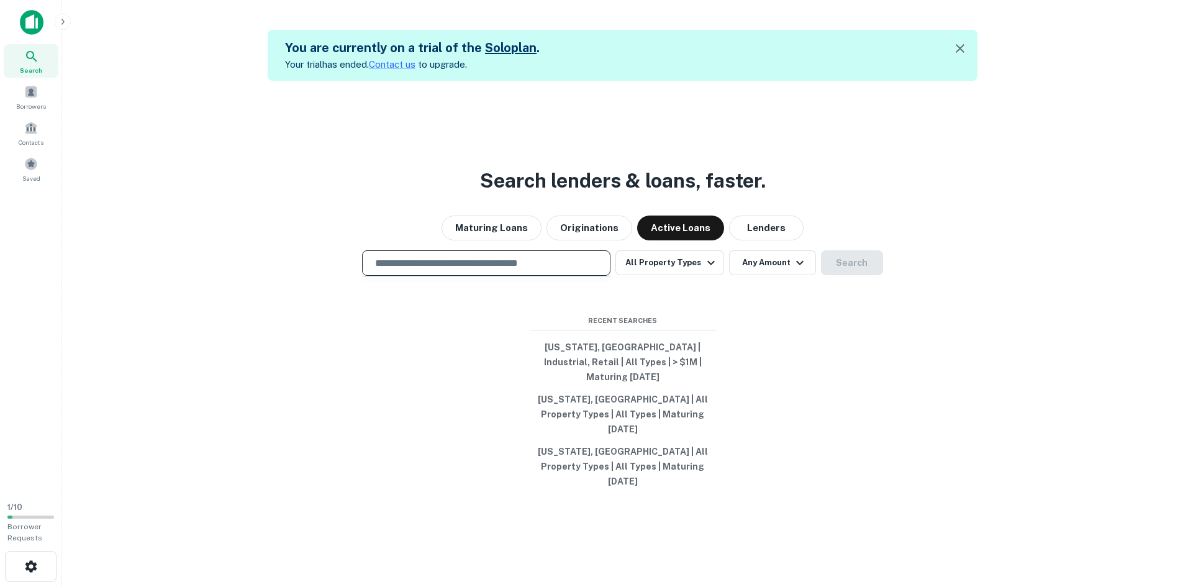
drag, startPoint x: 564, startPoint y: 285, endPoint x: 883, endPoint y: 356, distance: 326.4
click at [883, 356] on div "Search lenders & loans, faster. Maturing Loans Originations Active Loans Lender…" at bounding box center [622, 374] width 1101 height 587
click at [602, 376] on button "[US_STATE], [GEOGRAPHIC_DATA] | Industrial, Retail | All Types | > $1M | Maturi…" at bounding box center [623, 362] width 186 height 52
type input "**********"
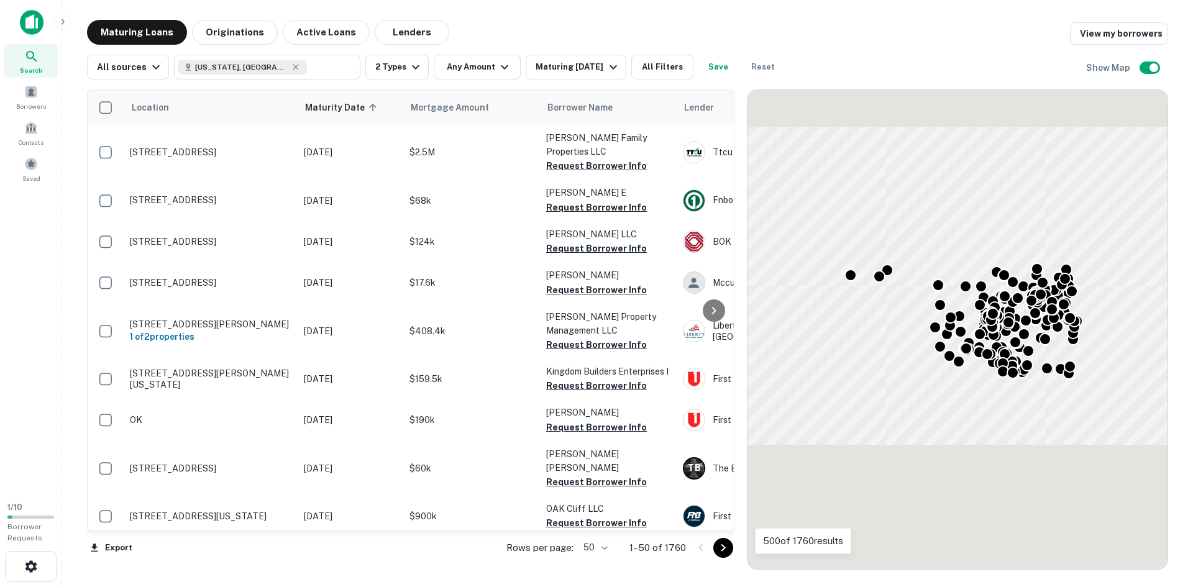
click at [715, 316] on icon at bounding box center [713, 310] width 15 height 15
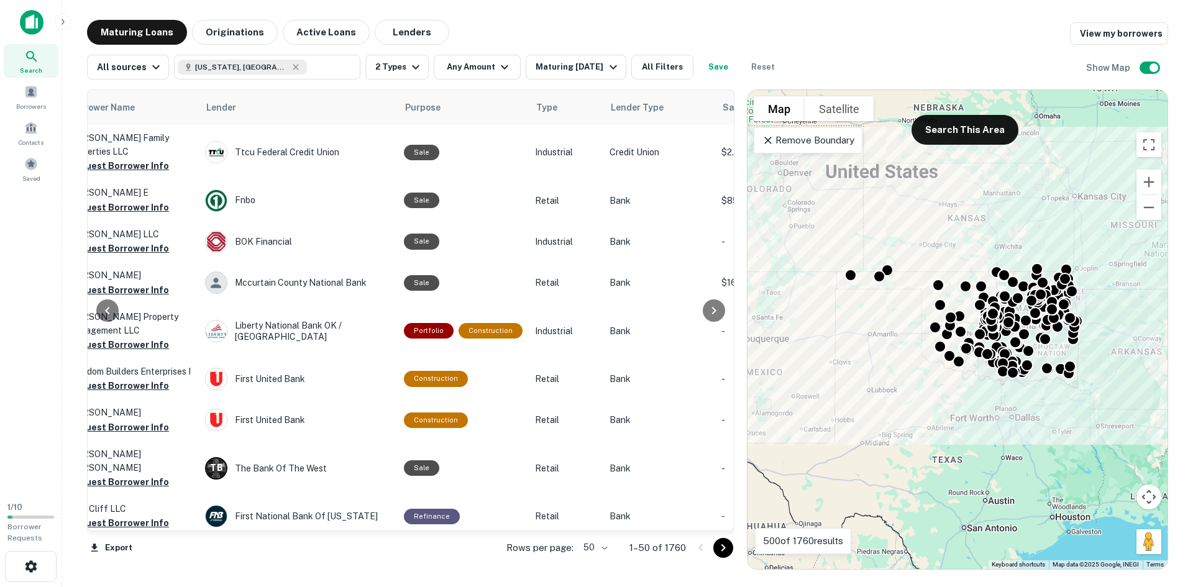
scroll to position [0, 522]
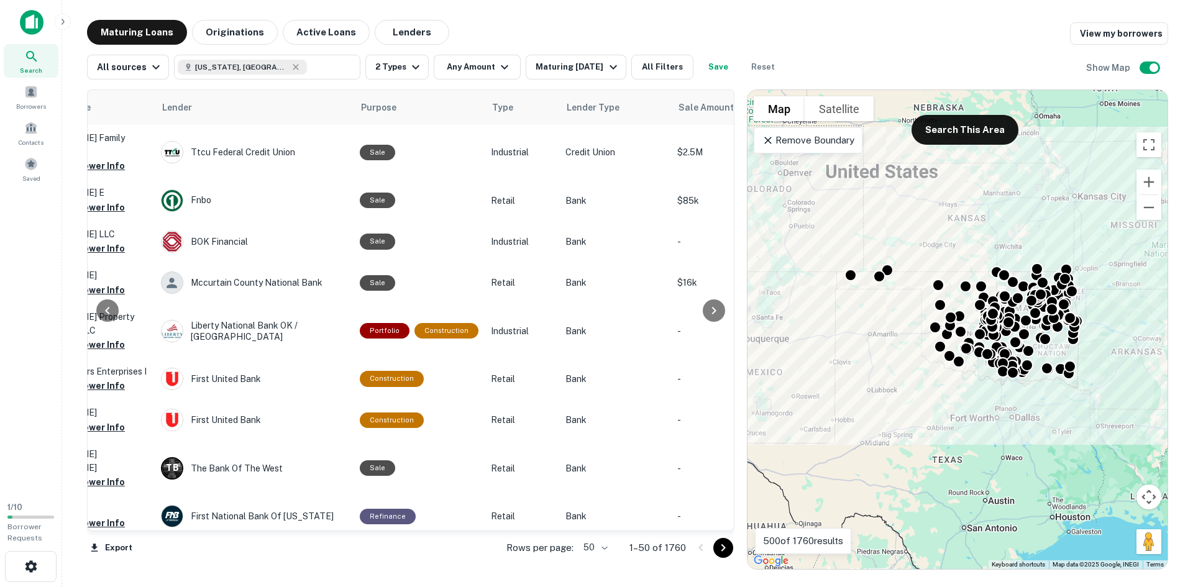
click at [107, 316] on icon at bounding box center [107, 310] width 15 height 15
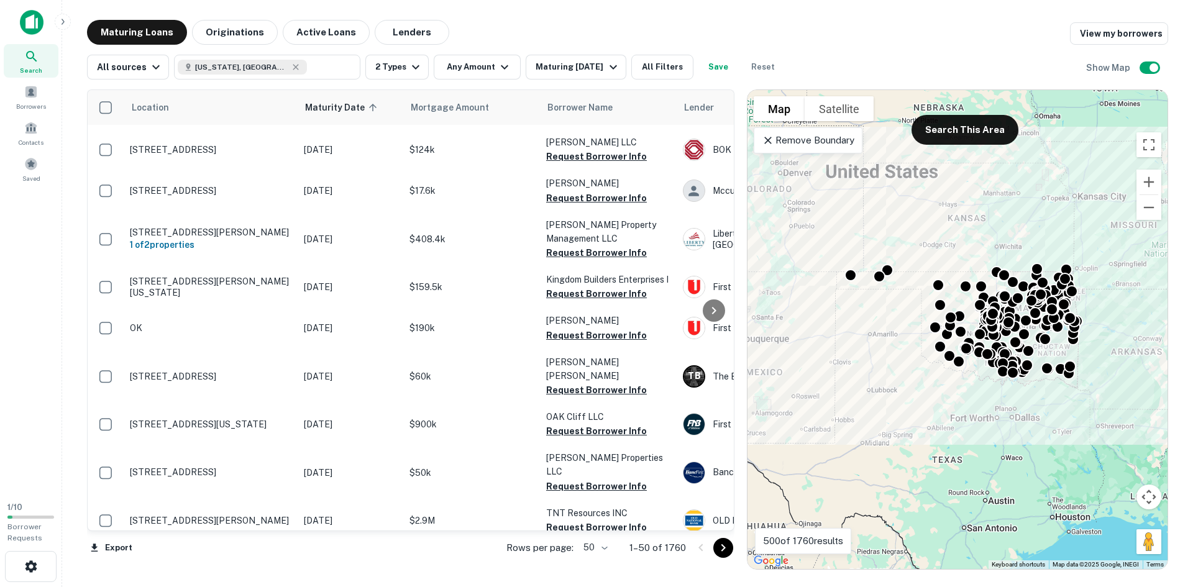
scroll to position [248, 0]
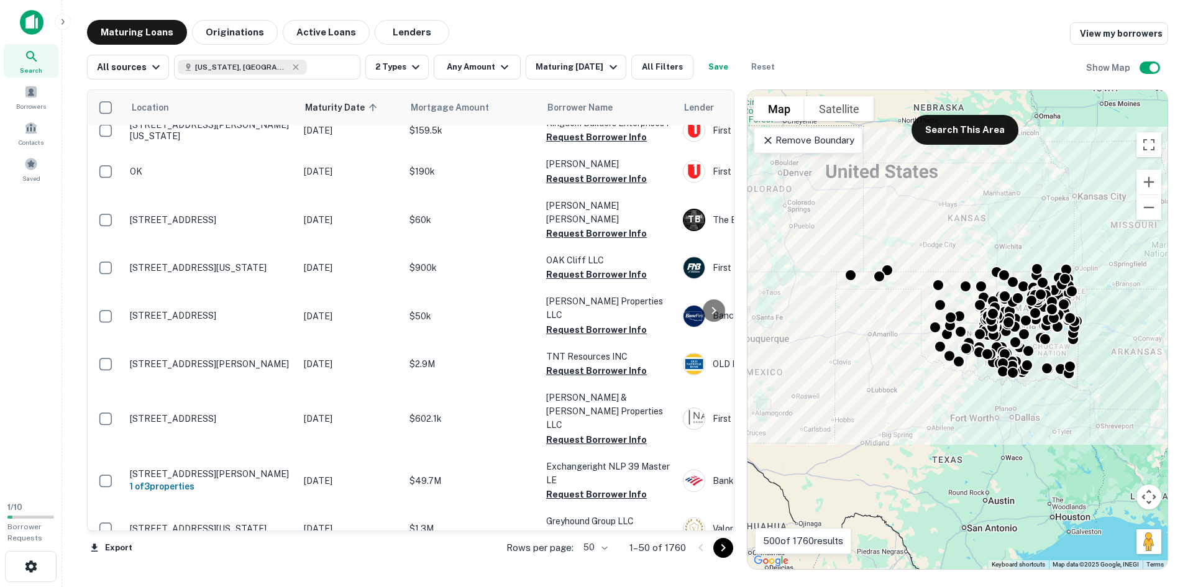
click at [412, 68] on icon "button" at bounding box center [415, 67] width 7 height 4
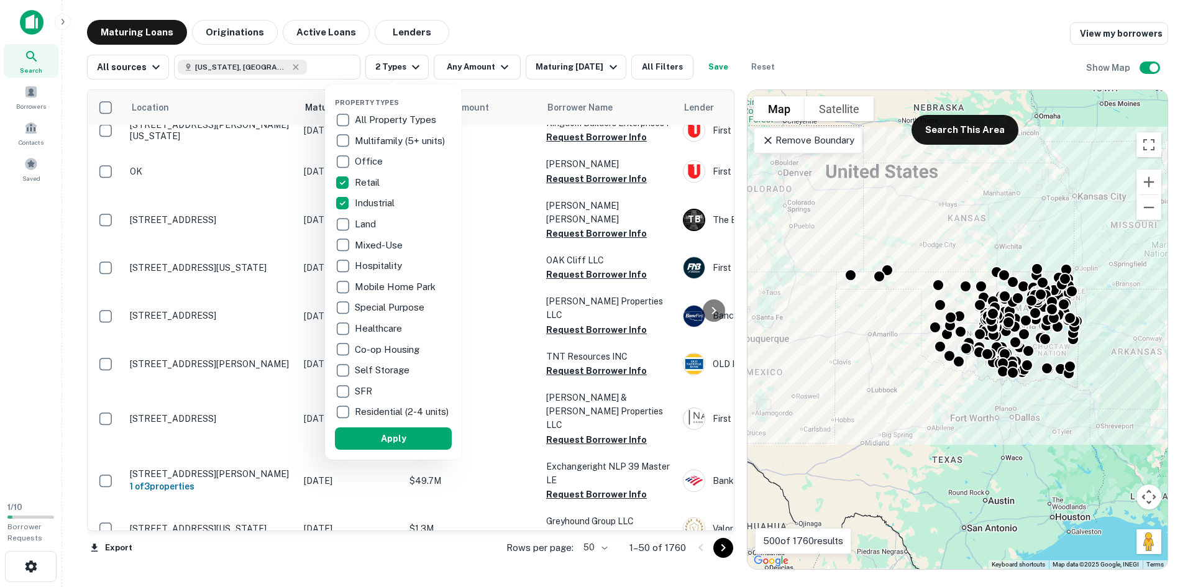
click at [580, 66] on div at bounding box center [596, 293] width 1193 height 587
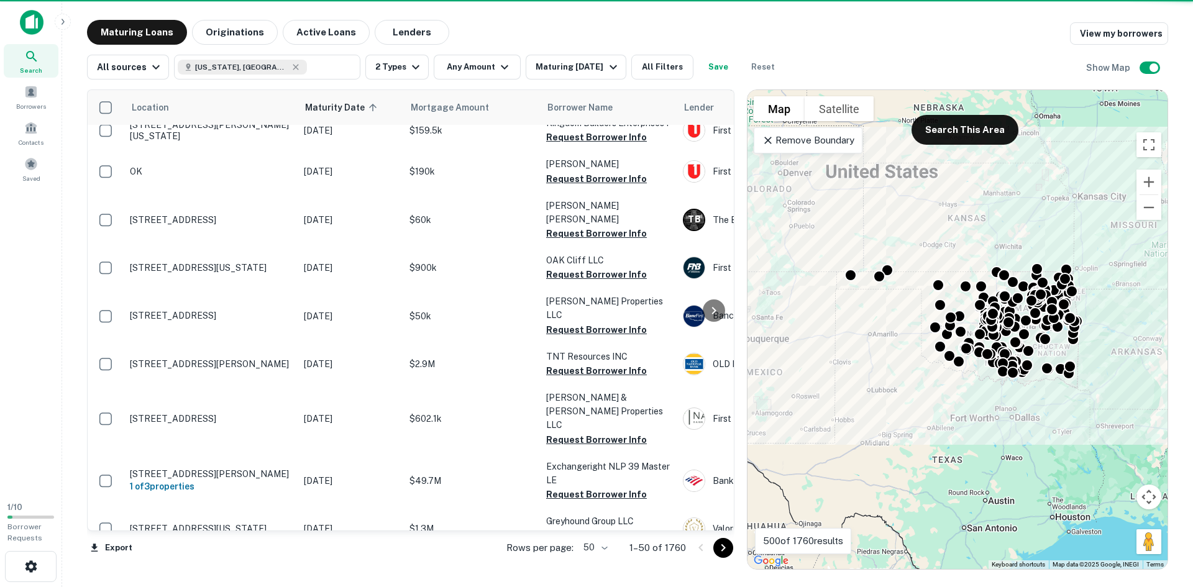
click at [490, 67] on div "Property Types All Property Types Multifamily (5+ units) Office Retail Industri…" at bounding box center [596, 293] width 1193 height 587
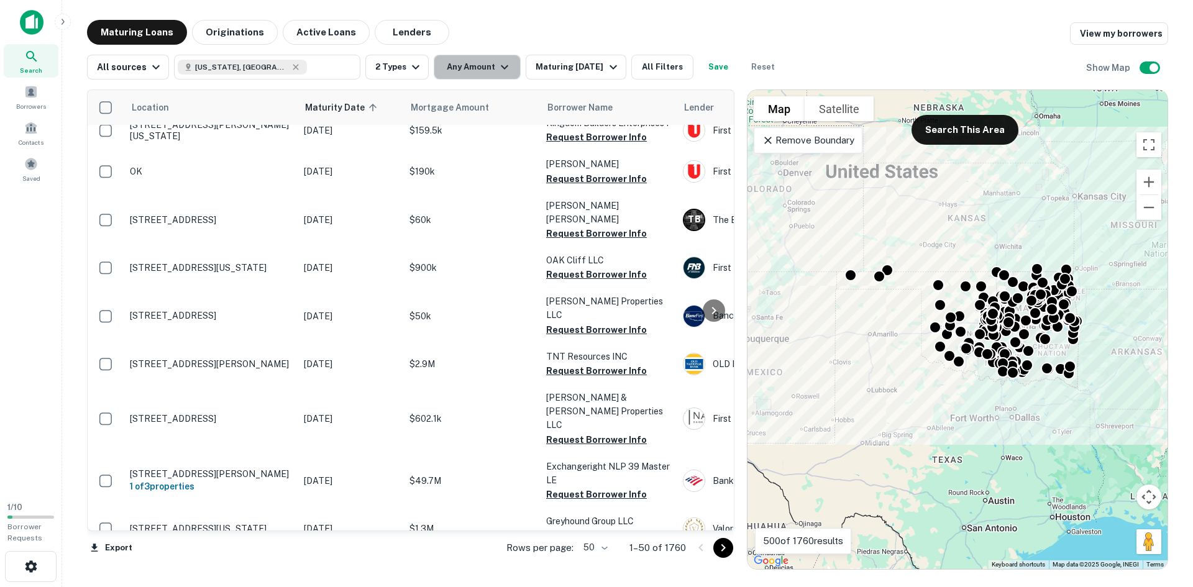
click at [457, 66] on button "Any Amount" at bounding box center [477, 67] width 87 height 25
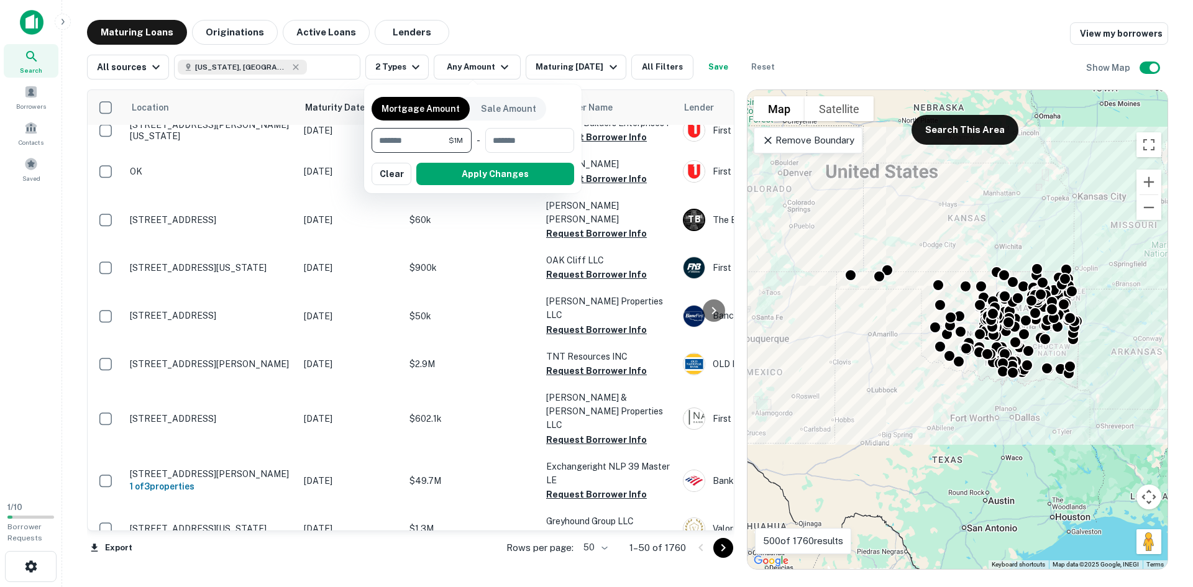
type input "*******"
click at [446, 176] on button "Apply Changes" at bounding box center [495, 174] width 158 height 22
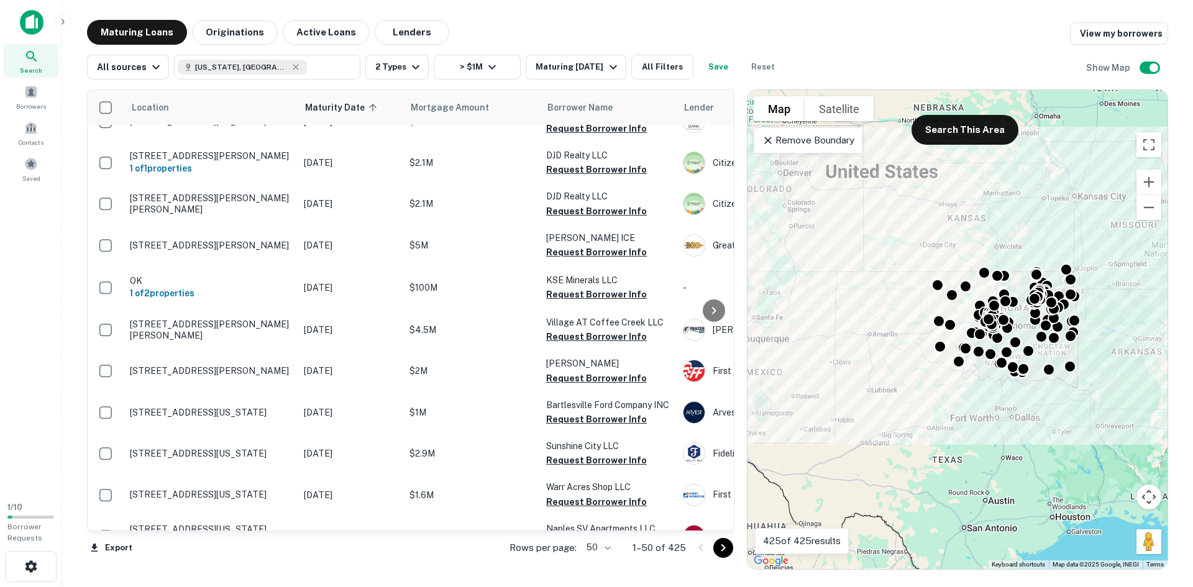
scroll to position [1366, 0]
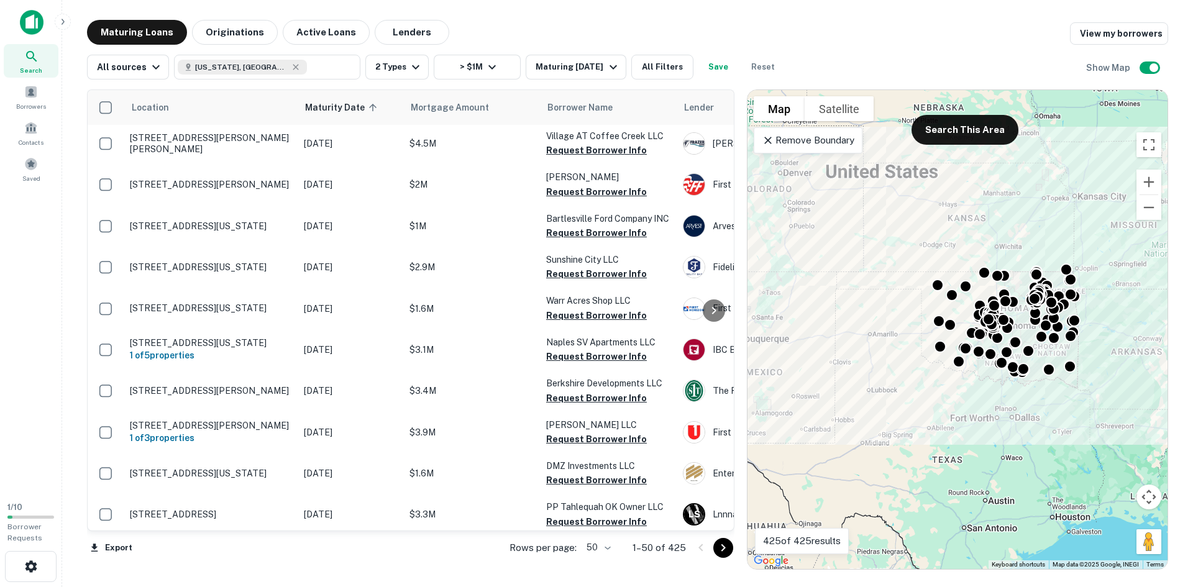
click at [409, 65] on icon "button" at bounding box center [415, 67] width 15 height 15
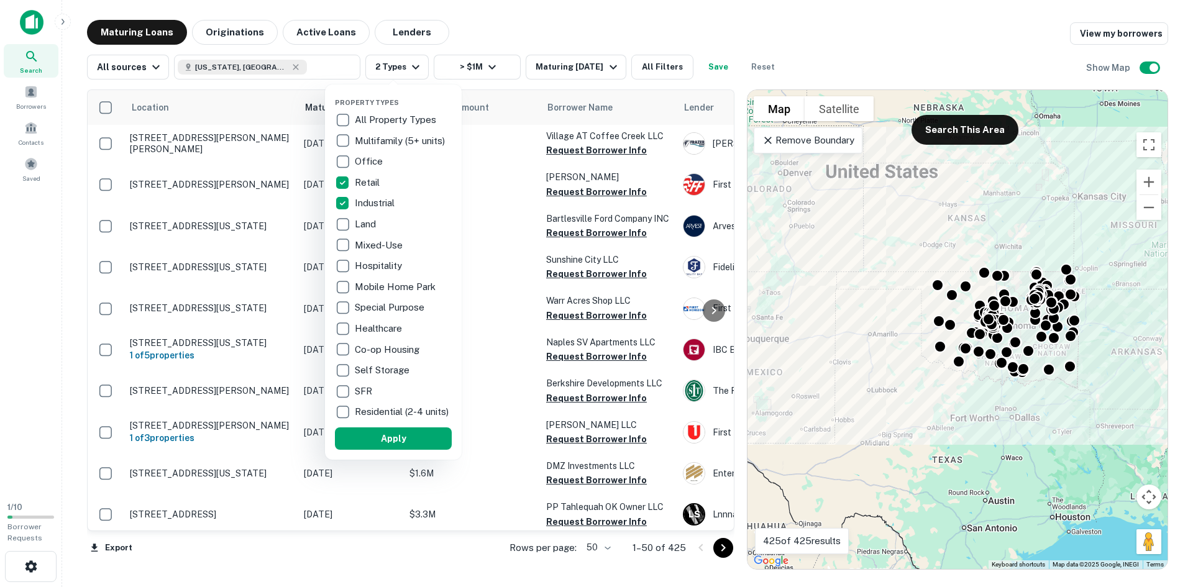
click at [251, 66] on div at bounding box center [596, 293] width 1193 height 587
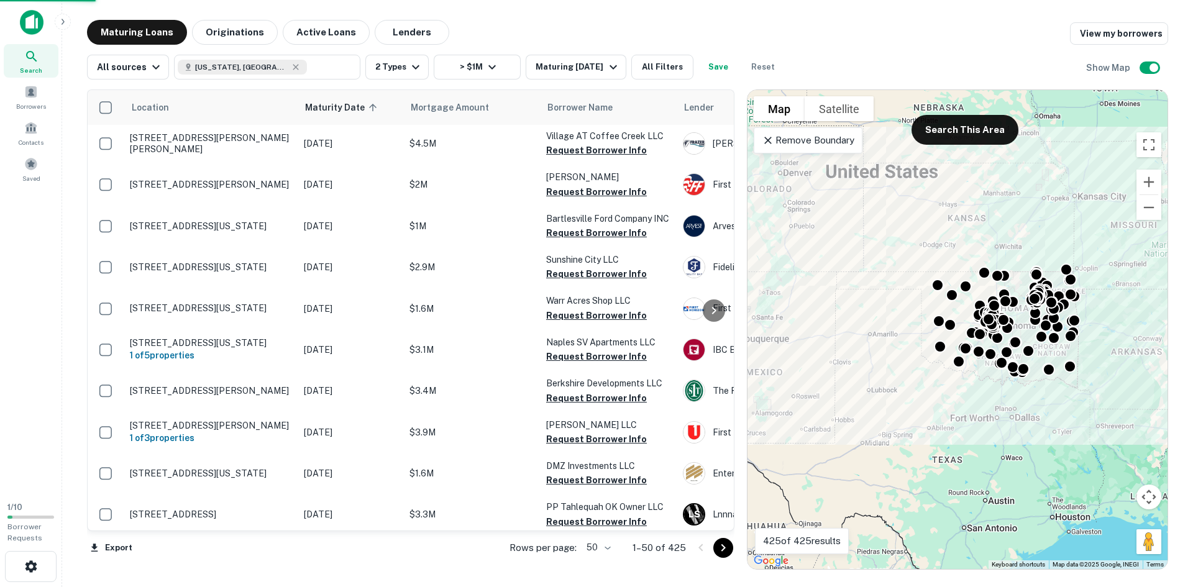
click at [255, 65] on div at bounding box center [596, 293] width 1193 height 587
click at [253, 66] on div "Property Types All Property Types Multifamily (5+ units) Office Retail Industri…" at bounding box center [596, 293] width 1193 height 587
click at [290, 63] on div "Property Types All Property Types Multifamily (5+ units) Office Retail Industri…" at bounding box center [596, 293] width 1193 height 587
click at [25, 61] on div "Property Types All Property Types Multifamily (5+ units) Office Retail Industri…" at bounding box center [596, 293] width 1193 height 587
click at [27, 59] on div "Property Types All Property Types Multifamily (5+ units) Office Retail Industri…" at bounding box center [596, 293] width 1193 height 587
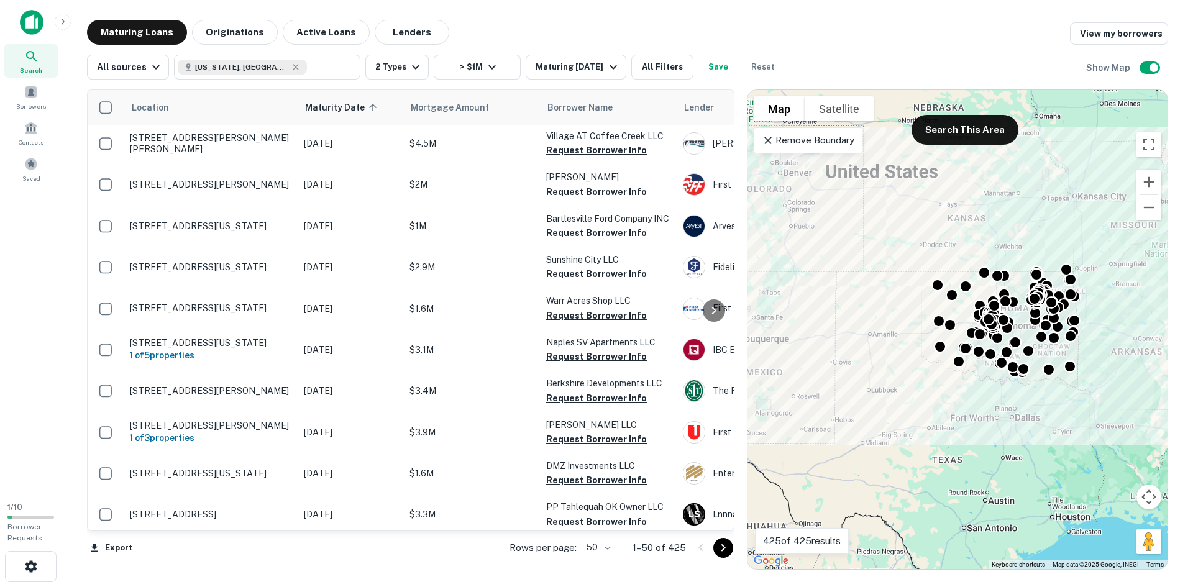
click at [693, 23] on div "Property Types All Property Types Multifamily (5+ units) Office Retail Industri…" at bounding box center [596, 293] width 1193 height 587
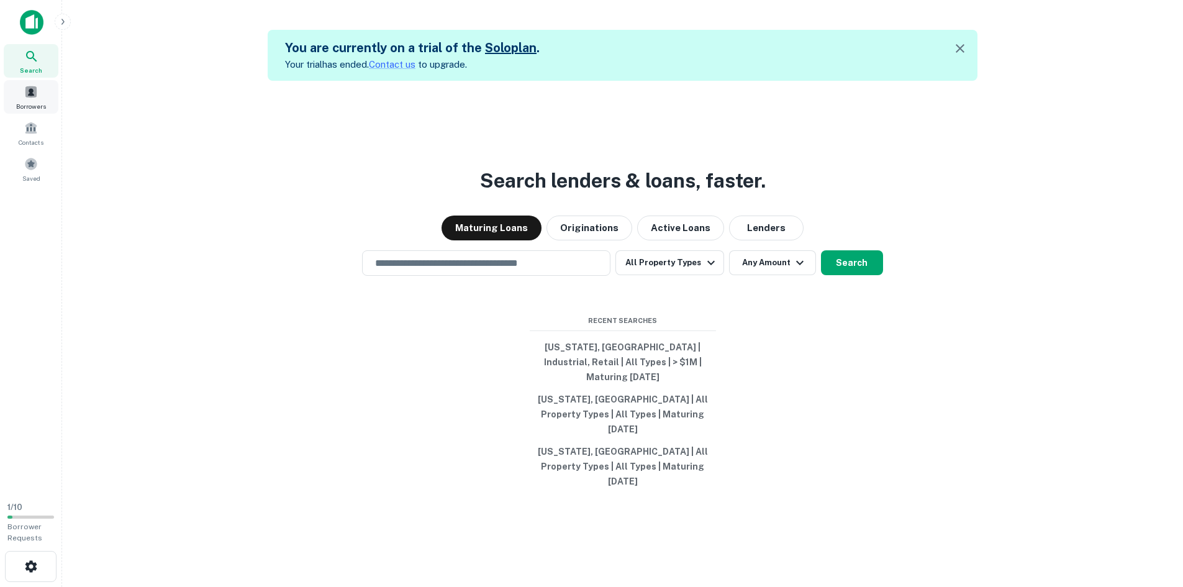
click at [21, 93] on div "Borrowers" at bounding box center [31, 97] width 55 height 34
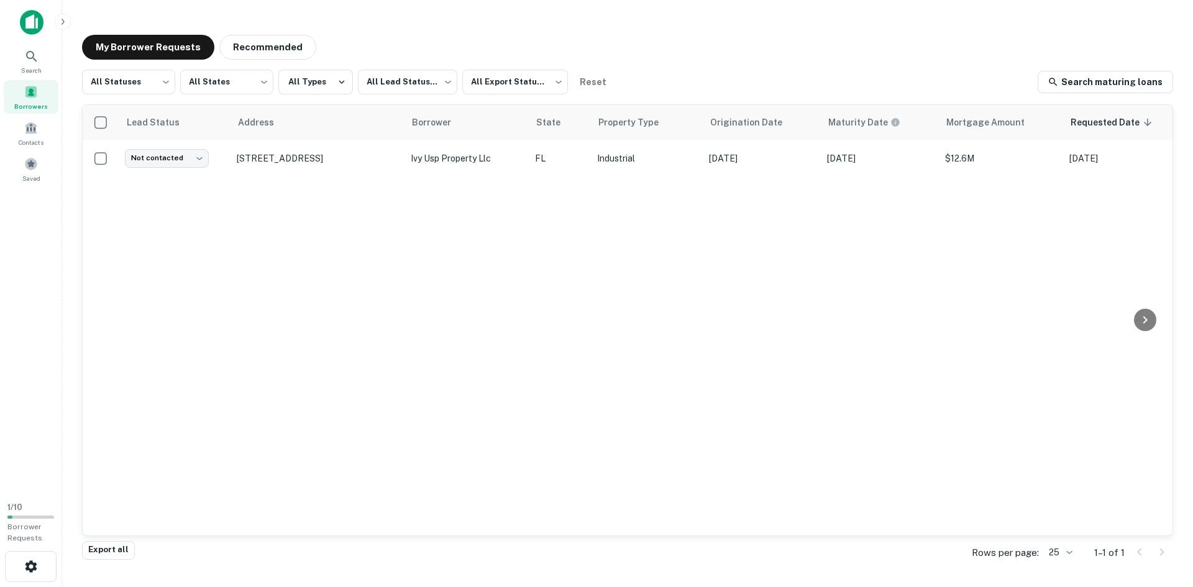
click at [1091, 78] on link "Search maturing loans" at bounding box center [1104, 82] width 135 height 22
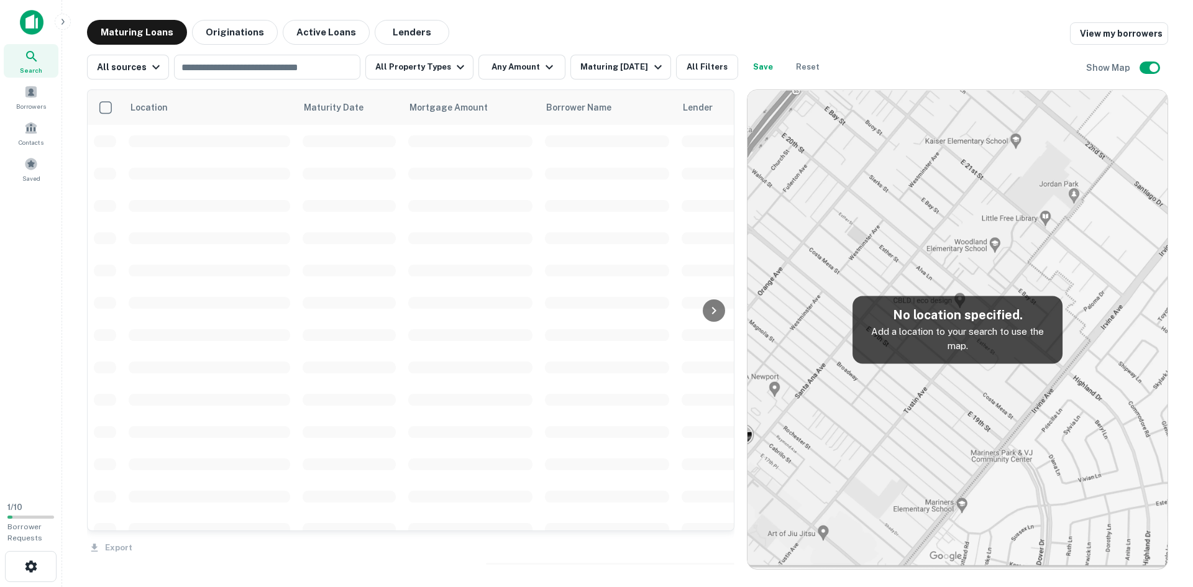
click at [36, 61] on icon at bounding box center [31, 56] width 11 height 11
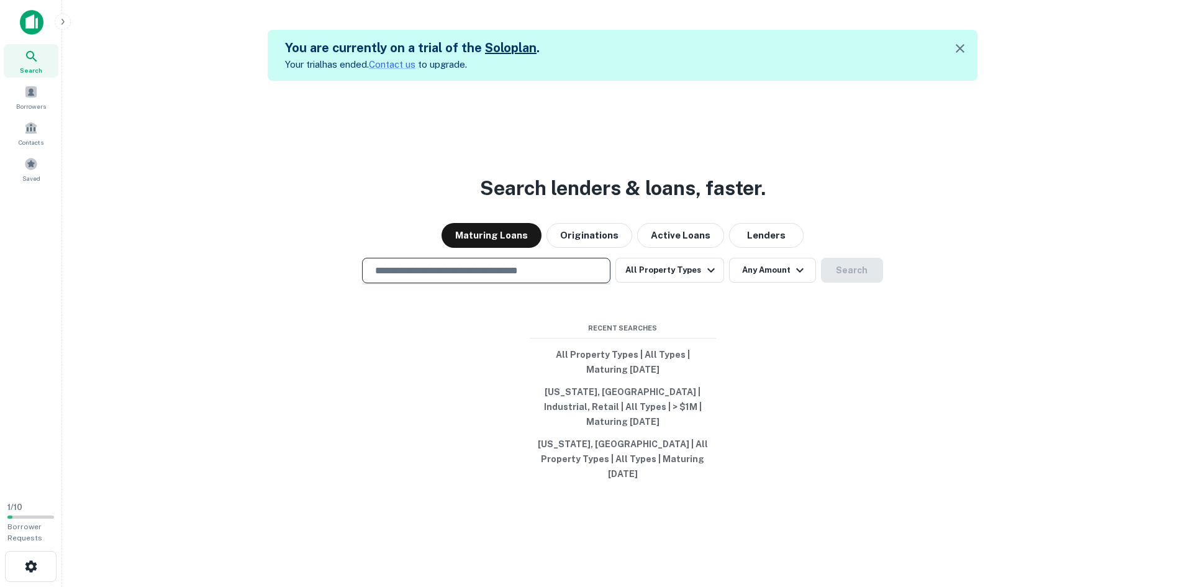
click at [533, 278] on input "text" at bounding box center [486, 270] width 237 height 14
type input "**********"
click at [863, 281] on button "Search" at bounding box center [852, 270] width 62 height 25
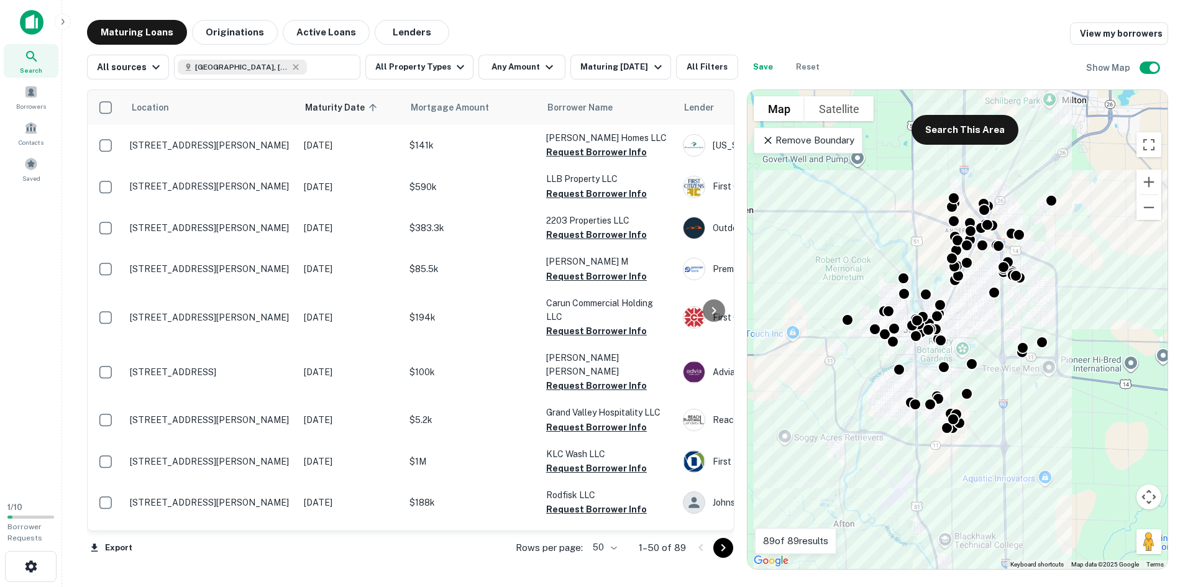
click at [763, 137] on icon at bounding box center [768, 140] width 12 height 12
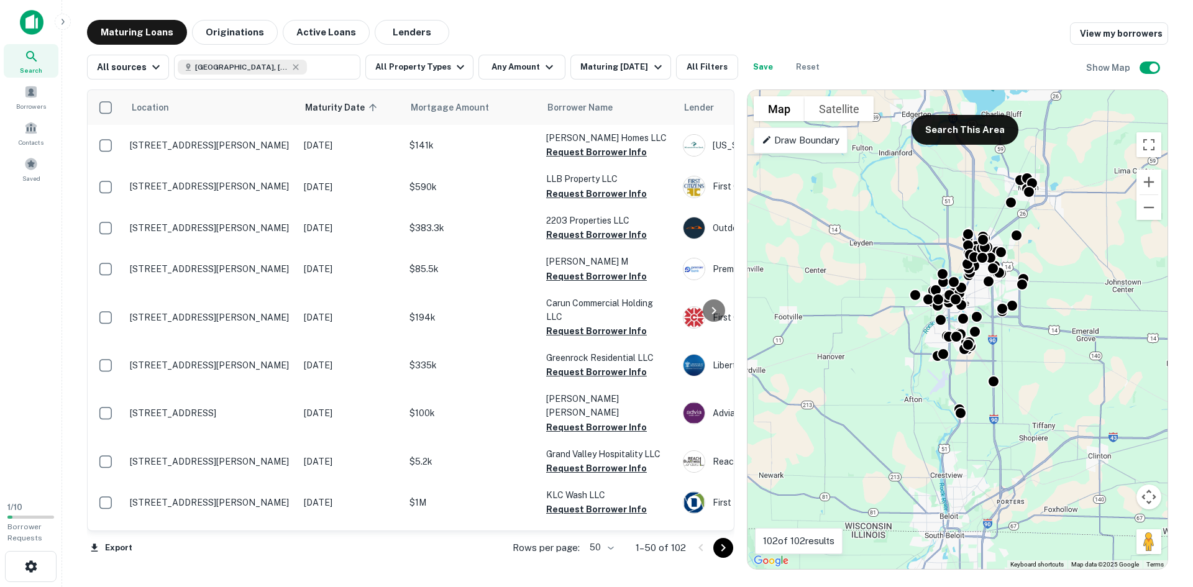
drag, startPoint x: 1078, startPoint y: 245, endPoint x: 1025, endPoint y: 262, distance: 54.8
click at [1025, 262] on div "To activate drag with keyboard, press Alt + Enter. Once in keyboard drag state,…" at bounding box center [957, 329] width 420 height 479
click at [987, 125] on button "Search This Area" at bounding box center [964, 130] width 107 height 30
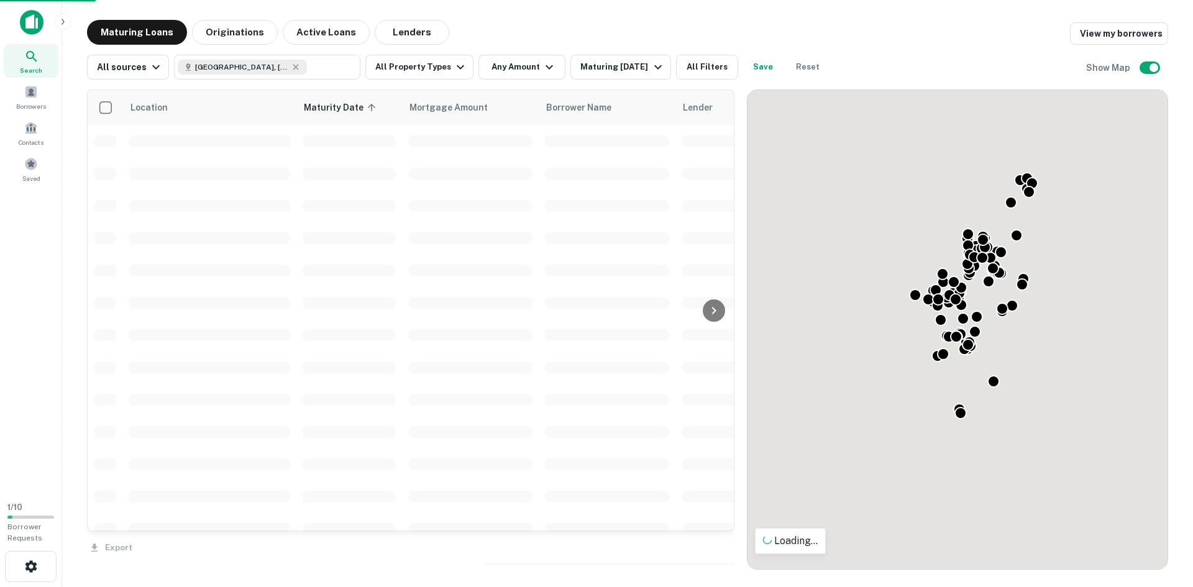
click at [435, 72] on button "All Property Types" at bounding box center [419, 67] width 108 height 25
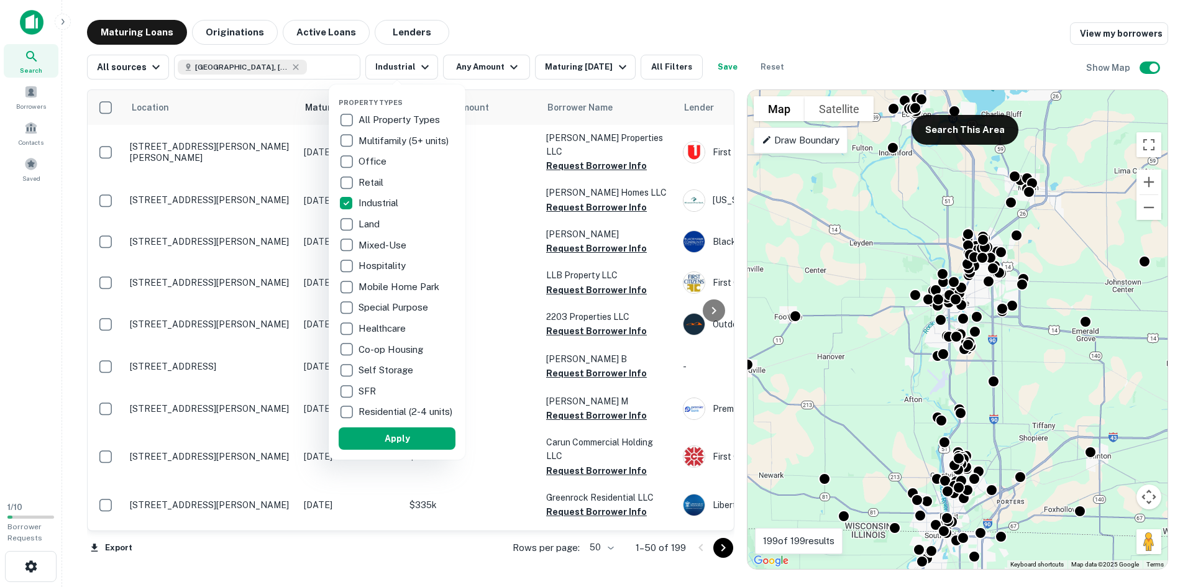
click at [508, 73] on div at bounding box center [596, 293] width 1193 height 587
click at [508, 68] on div at bounding box center [596, 293] width 1193 height 587
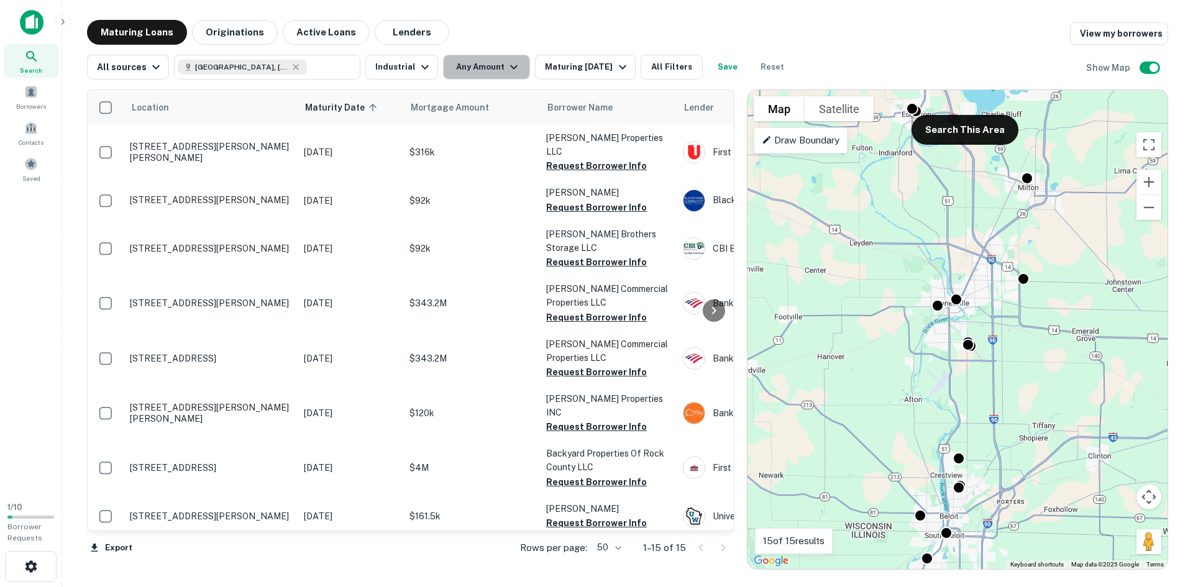
click at [474, 64] on button "Any Amount" at bounding box center [486, 67] width 87 height 25
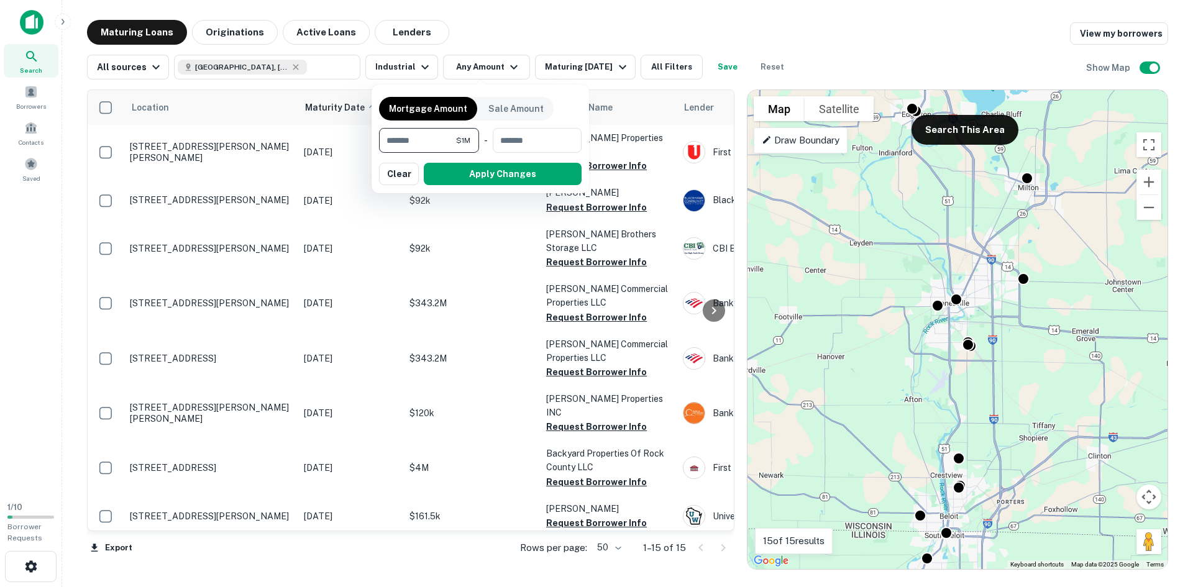
type input "*******"
click at [502, 173] on button "Apply Changes" at bounding box center [503, 174] width 158 height 22
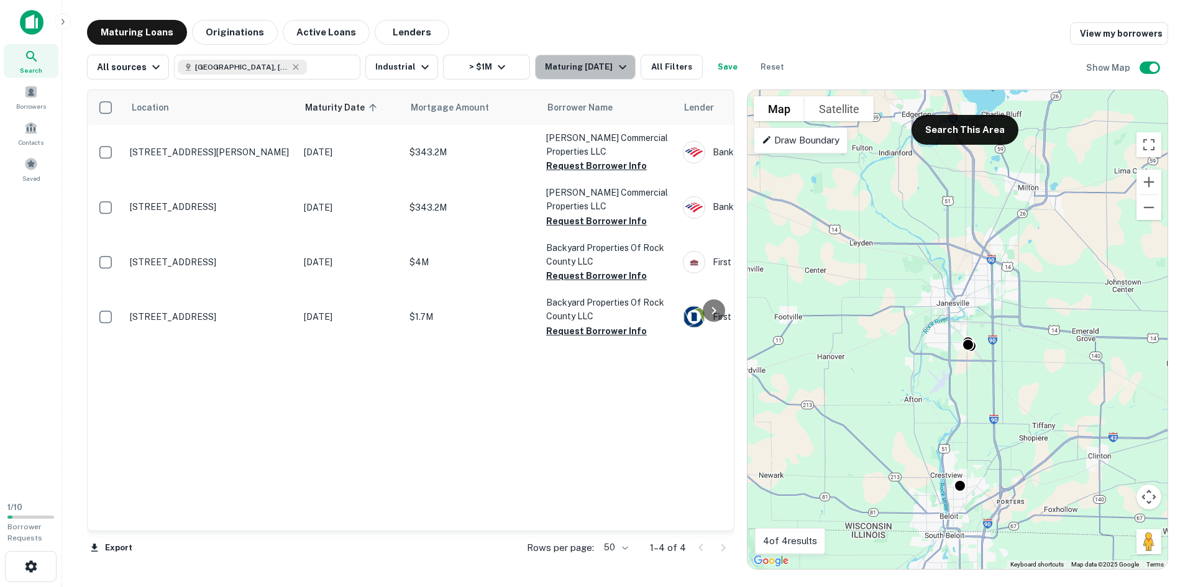
click at [591, 72] on div "Maturing In 1 Year" at bounding box center [587, 67] width 84 height 15
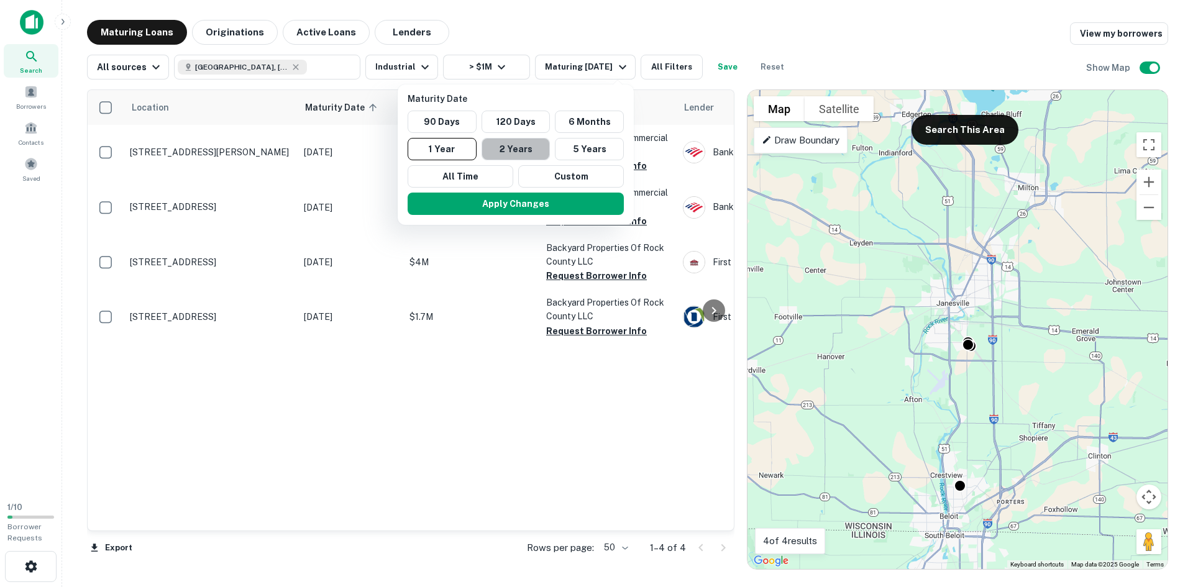
click at [531, 148] on button "2 Years" at bounding box center [515, 149] width 69 height 22
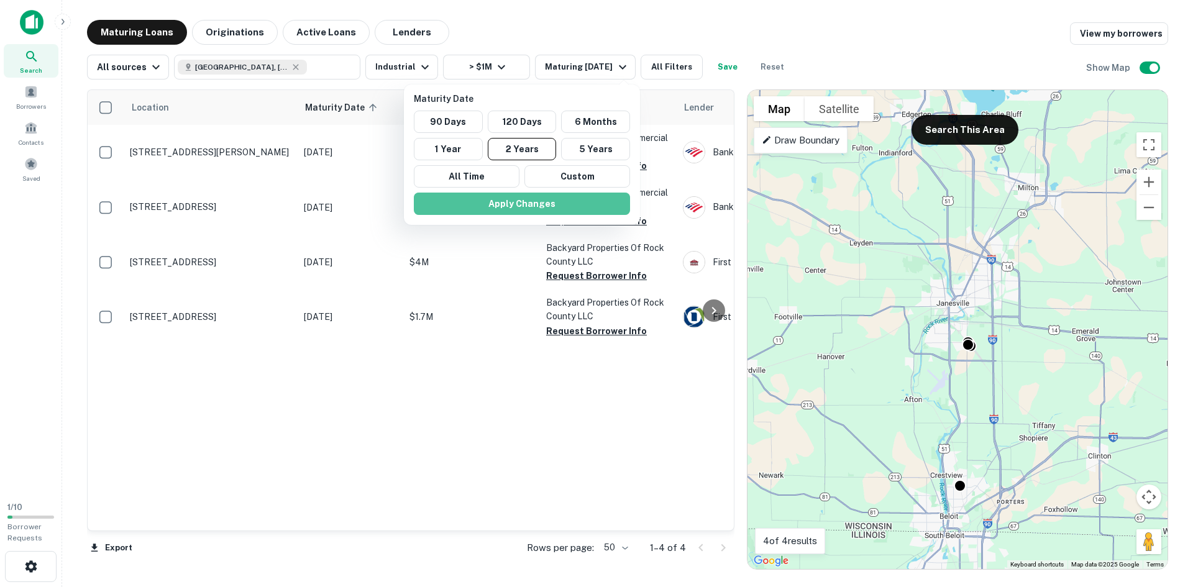
click at [548, 204] on button "Apply Changes" at bounding box center [522, 204] width 216 height 22
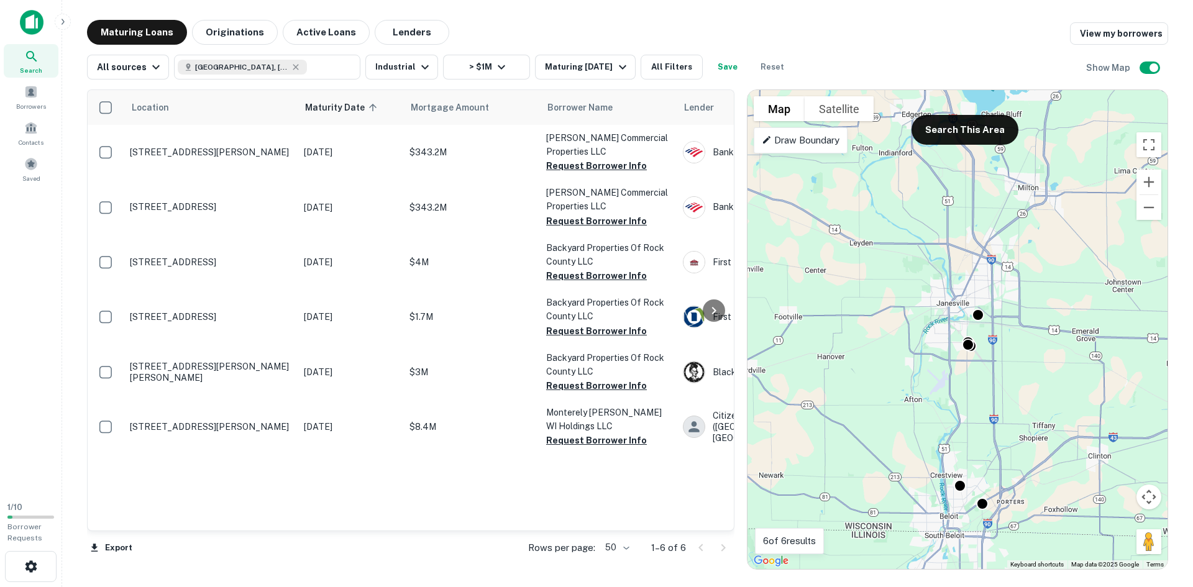
click at [709, 315] on icon at bounding box center [713, 310] width 15 height 15
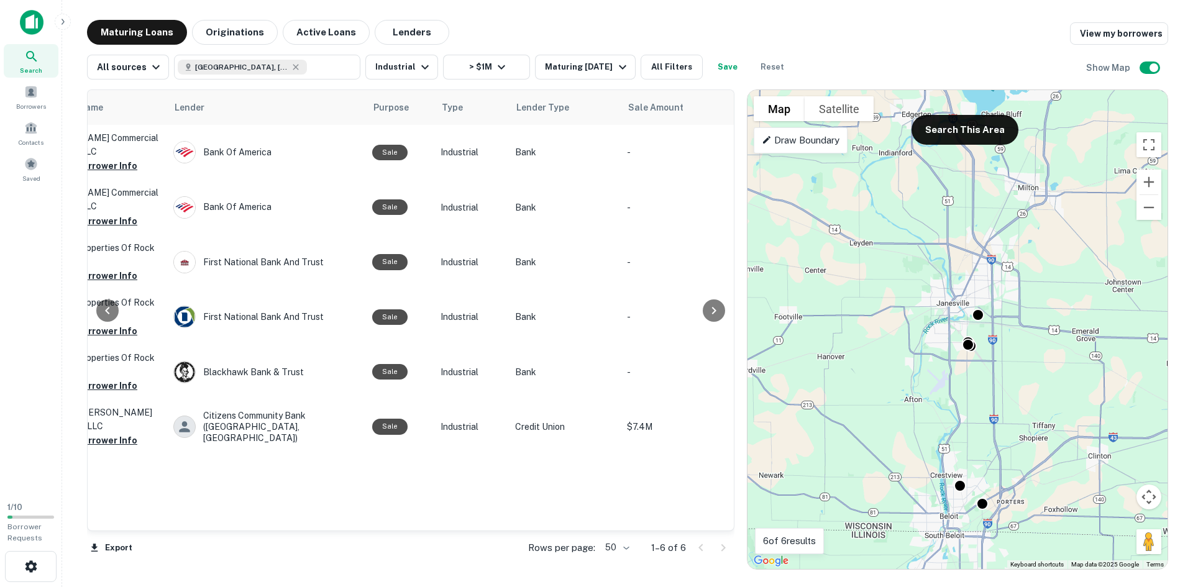
scroll to position [0, 522]
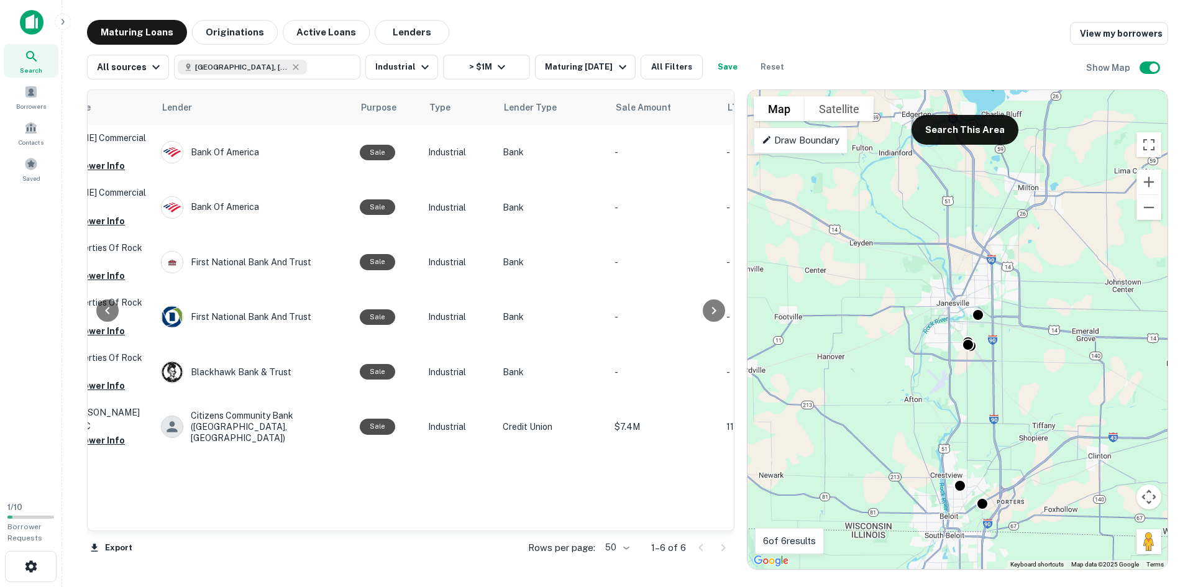
click at [102, 311] on icon at bounding box center [107, 310] width 15 height 15
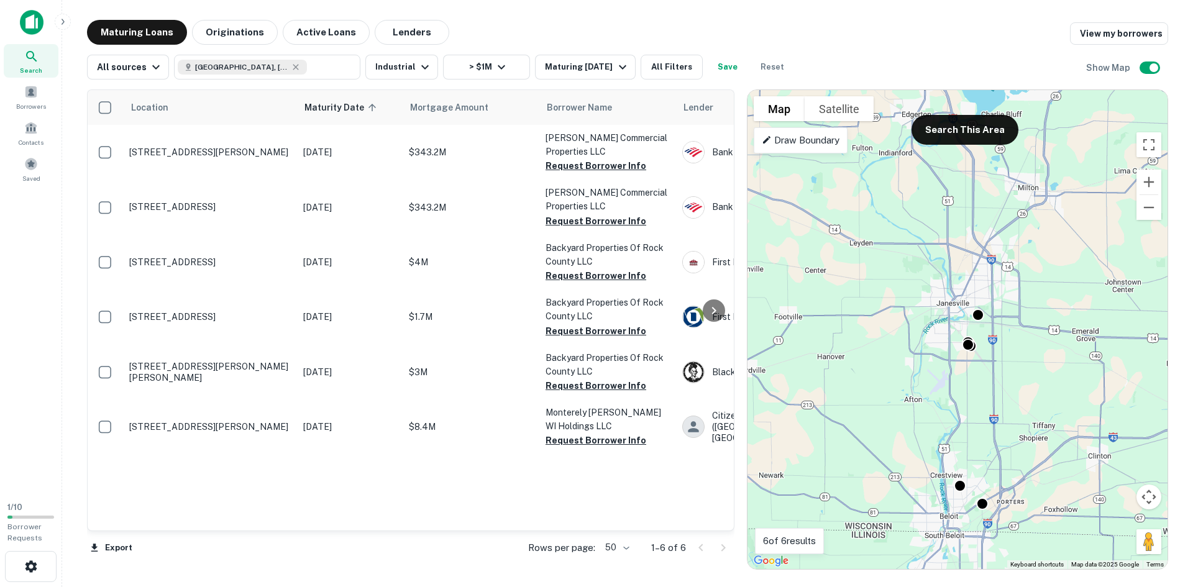
scroll to position [0, 0]
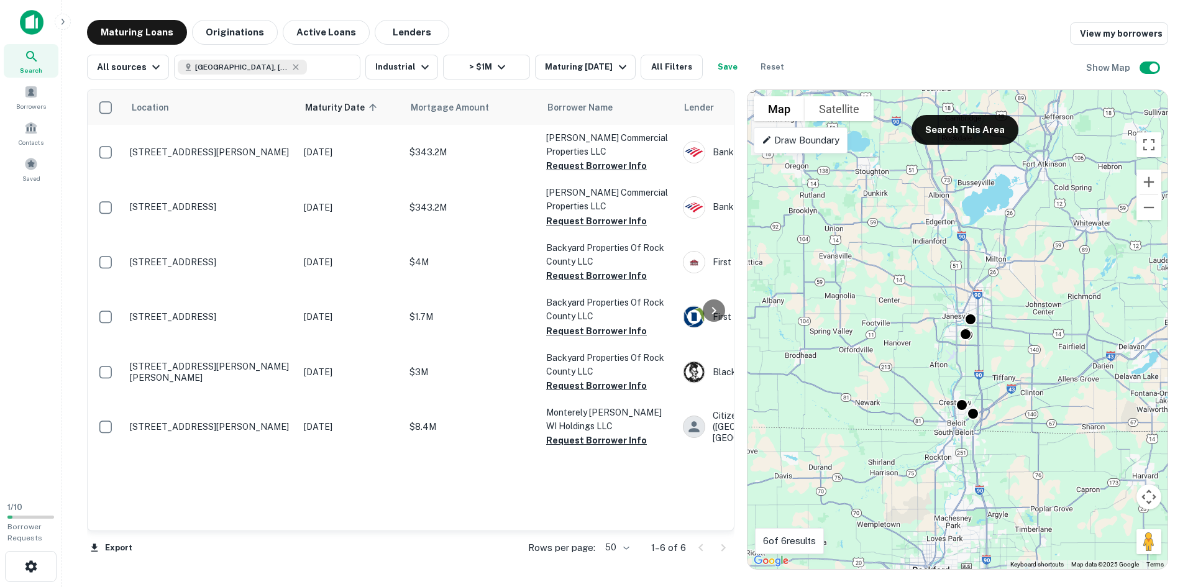
drag, startPoint x: 976, startPoint y: 223, endPoint x: 988, endPoint y: 240, distance: 20.2
click at [988, 240] on div "To activate drag with keyboard, press Alt + Enter. Once in keyboard drag state,…" at bounding box center [957, 329] width 420 height 479
click at [997, 138] on button "Search This Area" at bounding box center [964, 130] width 107 height 30
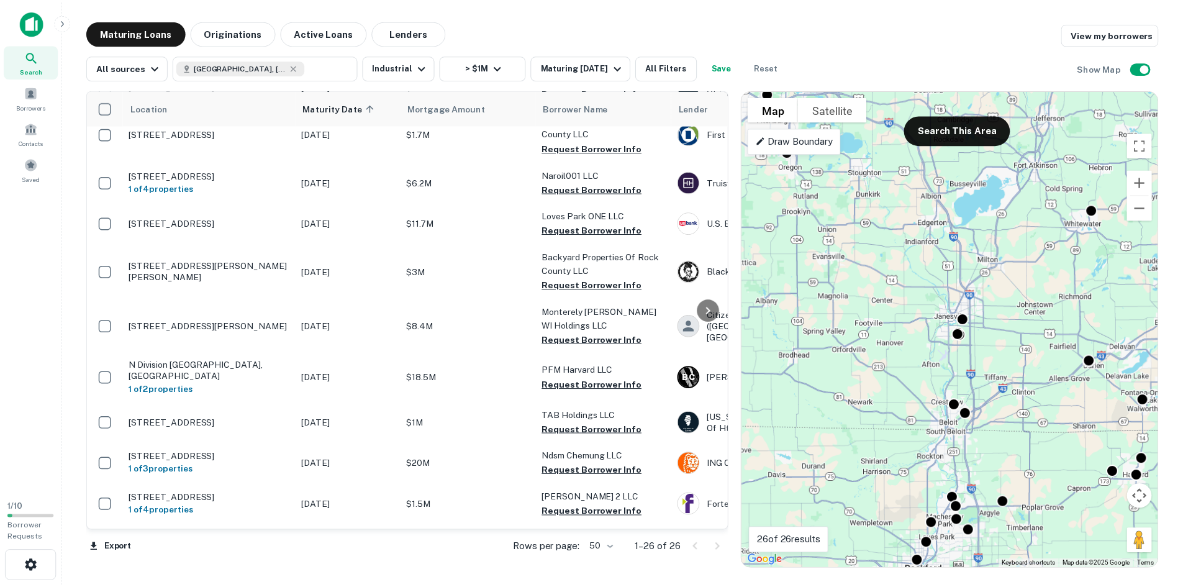
scroll to position [781, 0]
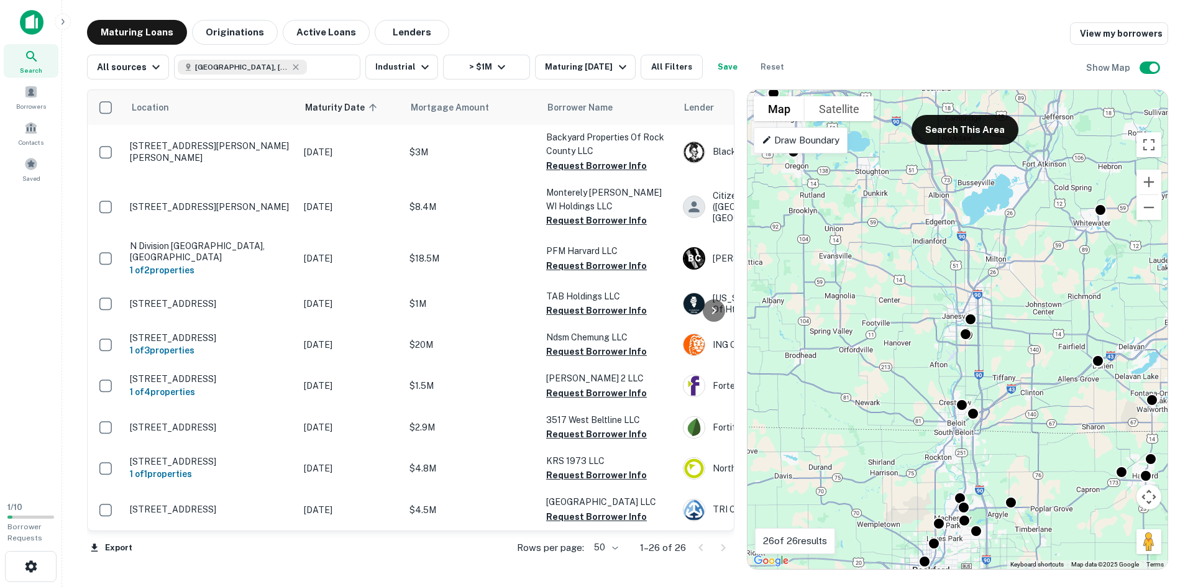
click at [194, 456] on p "[STREET_ADDRESS]" at bounding box center [210, 461] width 161 height 11
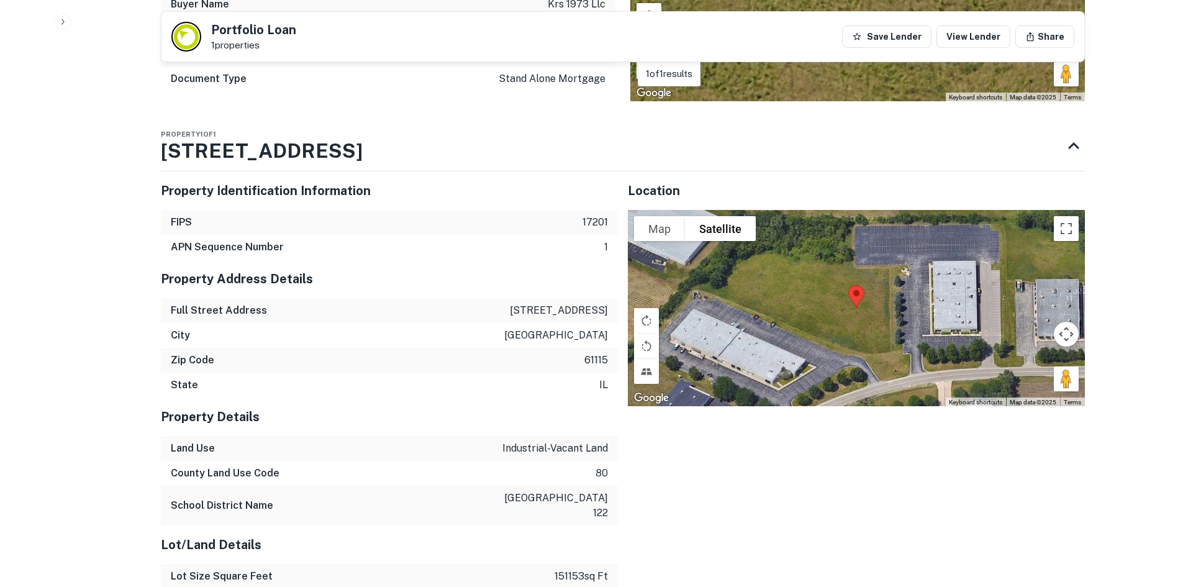
scroll to position [807, 0]
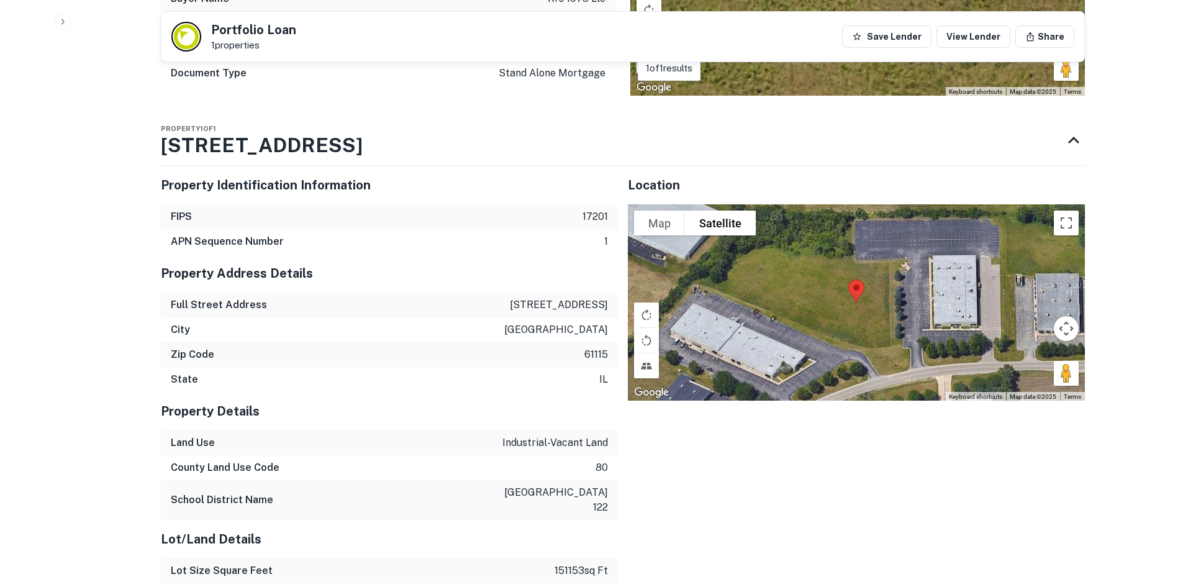
click at [227, 142] on h3 "[STREET_ADDRESS]" at bounding box center [262, 145] width 202 height 30
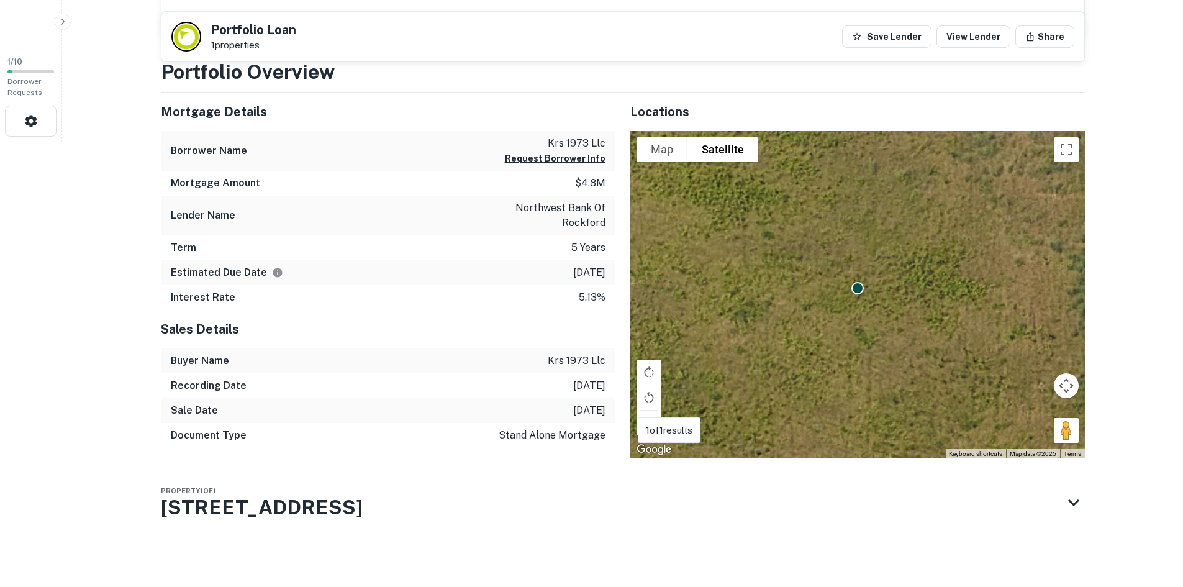
click at [227, 493] on h3 "[STREET_ADDRESS]" at bounding box center [262, 508] width 202 height 30
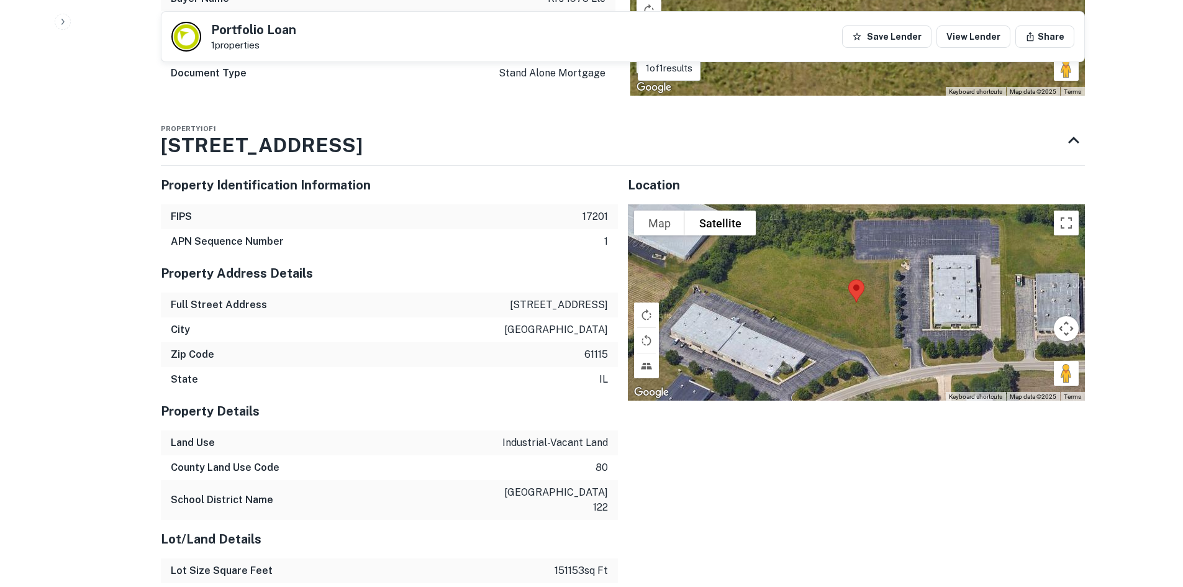
click at [227, 143] on h3 "[STREET_ADDRESS]" at bounding box center [262, 145] width 202 height 30
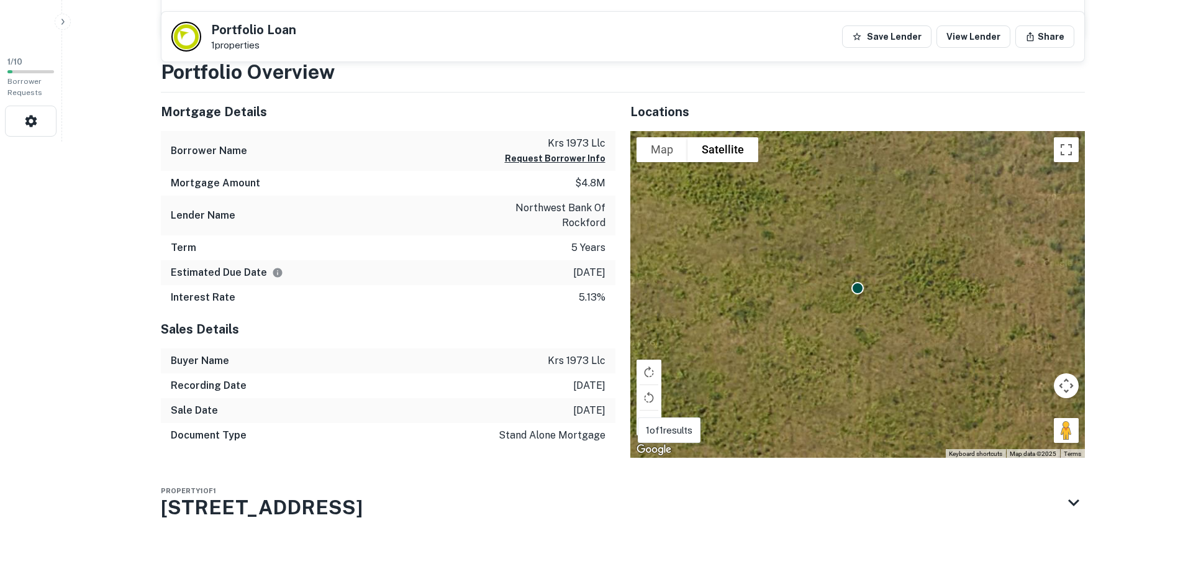
scroll to position [445, 0]
drag, startPoint x: 352, startPoint y: 504, endPoint x: 118, endPoint y: 476, distance: 235.8
click at [174, 494] on div "Property 1 of 1 [STREET_ADDRESS]" at bounding box center [612, 503] width 902 height 50
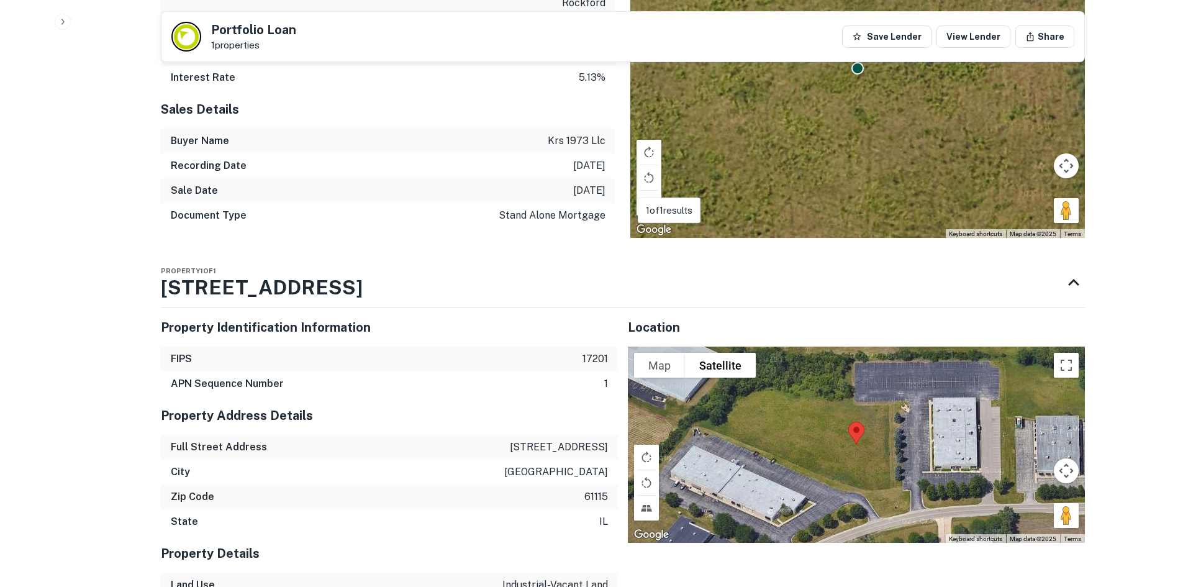
scroll to position [807, 0]
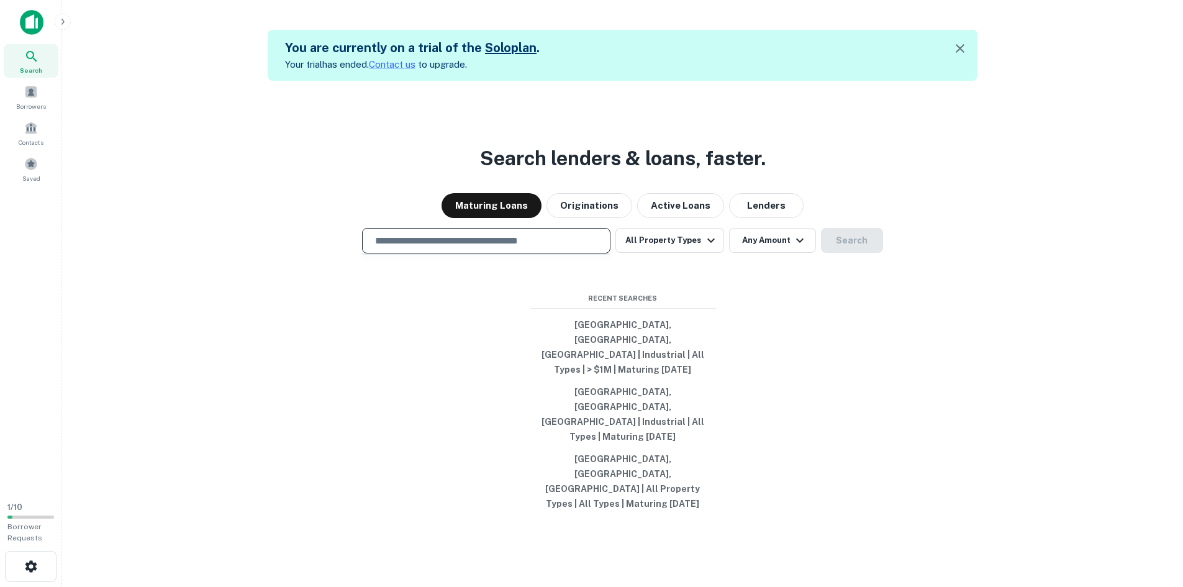
click at [532, 248] on input "text" at bounding box center [486, 241] width 237 height 14
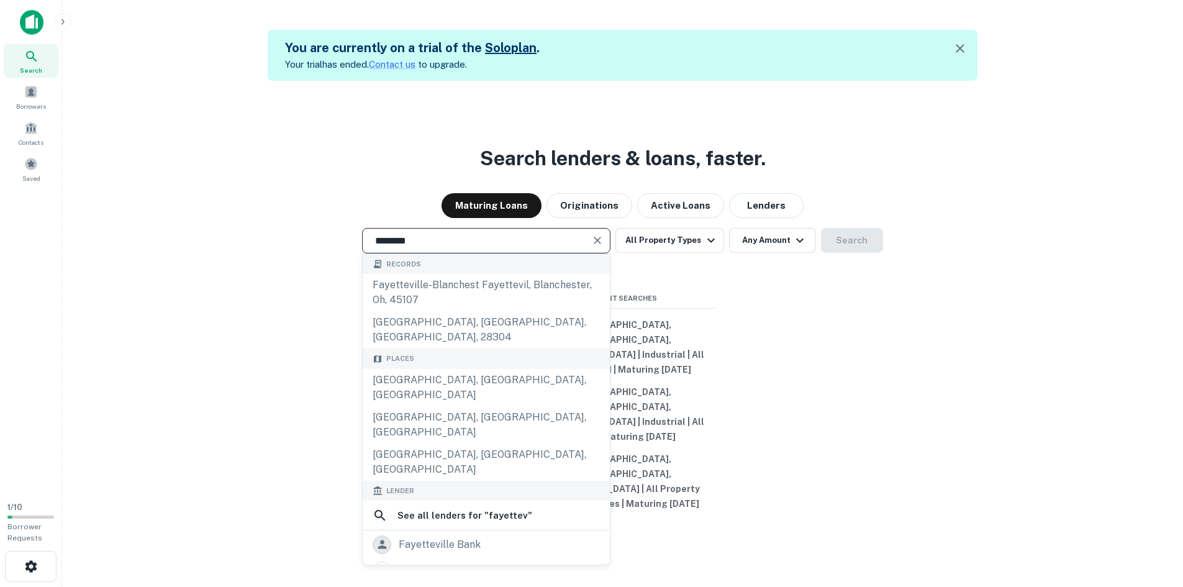
click at [425, 432] on div "[GEOGRAPHIC_DATA], [GEOGRAPHIC_DATA], [GEOGRAPHIC_DATA]" at bounding box center [486, 424] width 247 height 37
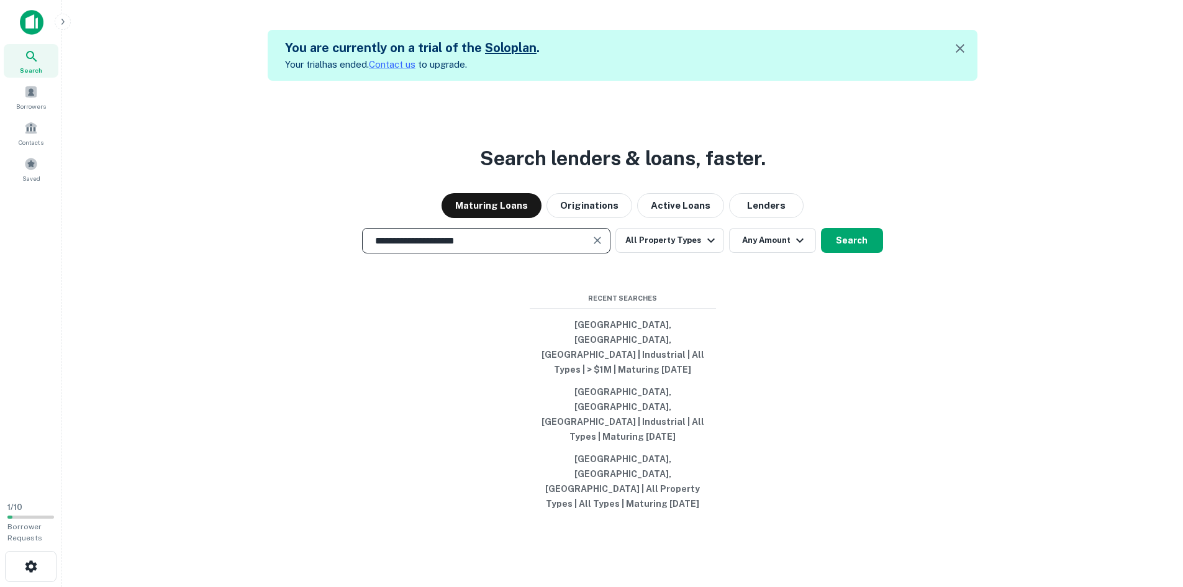
type input "**********"
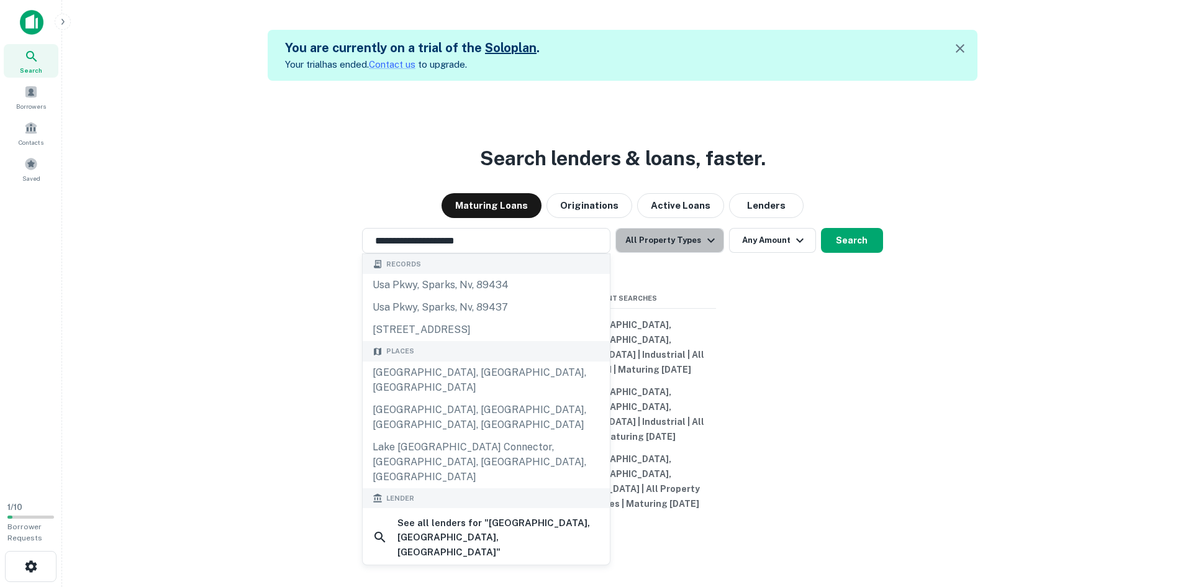
click at [683, 253] on button "All Property Types" at bounding box center [670, 240] width 108 height 25
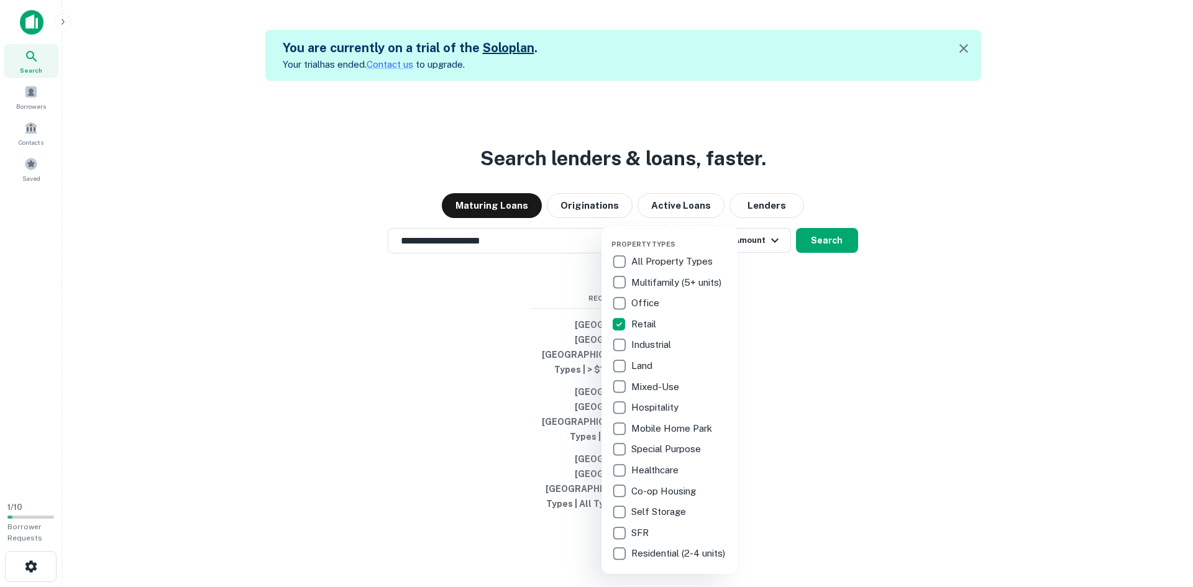
click at [824, 284] on div at bounding box center [596, 293] width 1193 height 587
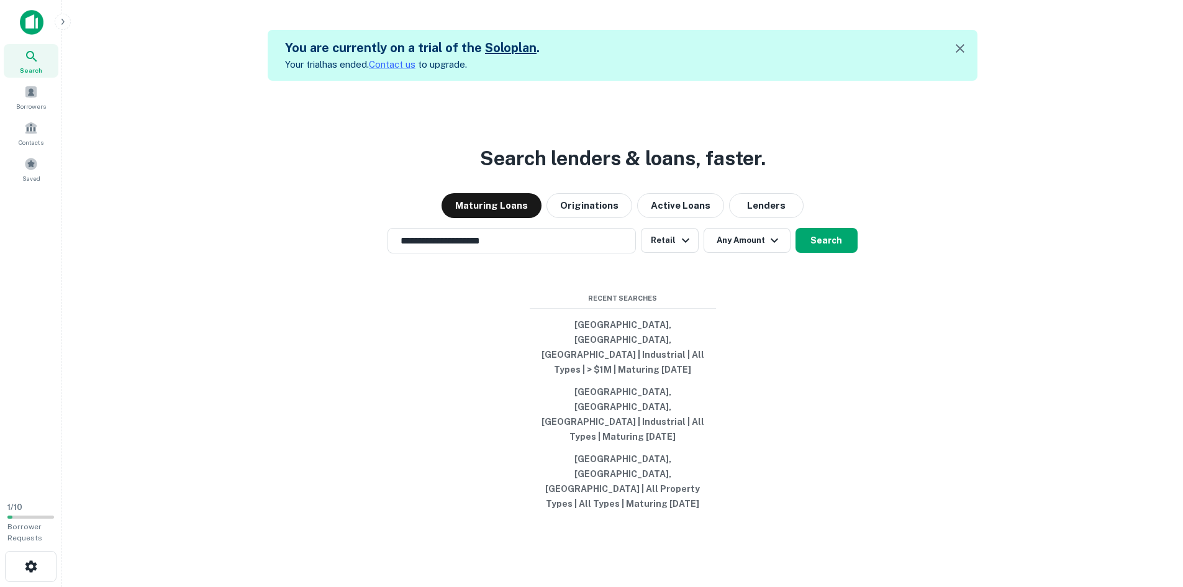
click at [612, 218] on button "Originations" at bounding box center [590, 205] width 86 height 25
click at [763, 253] on button "Any Amount" at bounding box center [747, 240] width 87 height 25
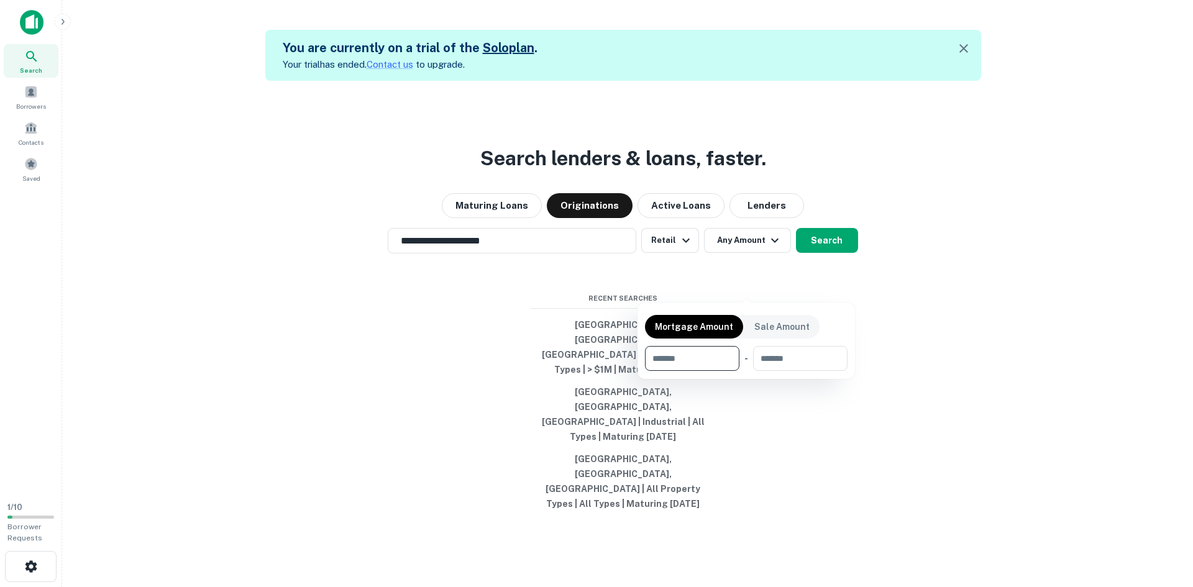
click at [683, 358] on input "number" at bounding box center [688, 358] width 86 height 25
type input "******"
click at [816, 282] on div at bounding box center [596, 293] width 1193 height 587
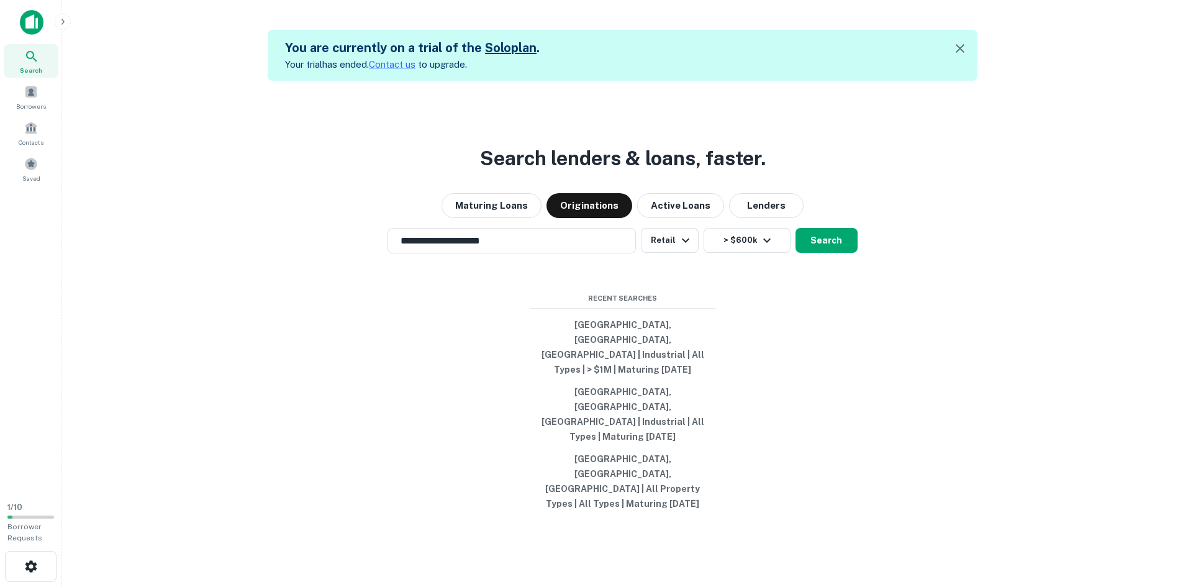
click at [833, 253] on button "Search" at bounding box center [827, 240] width 62 height 25
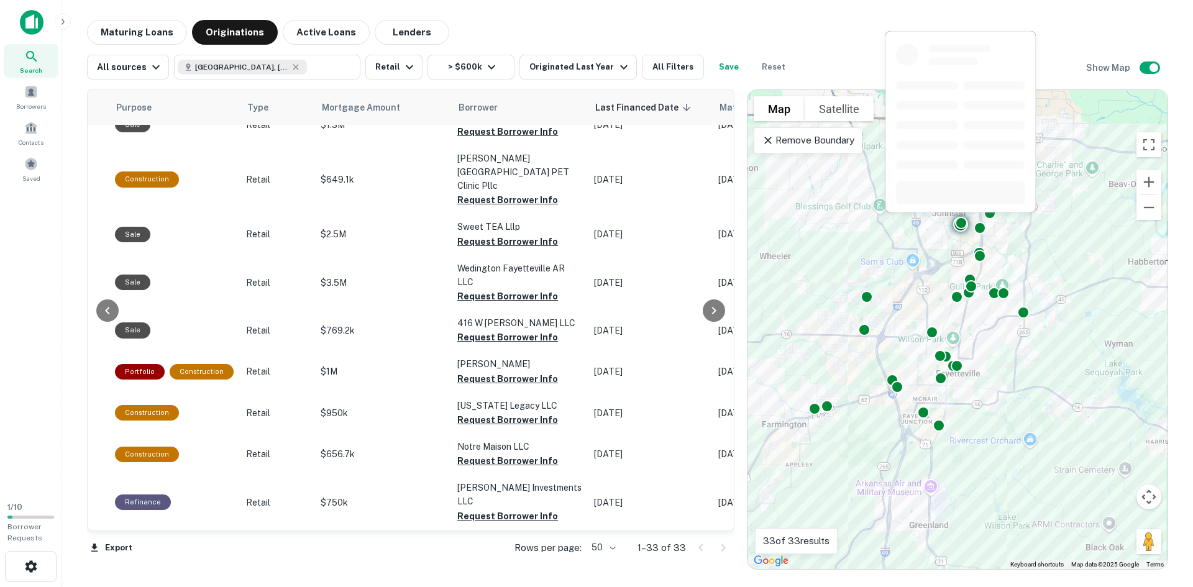
scroll to position [0, 388]
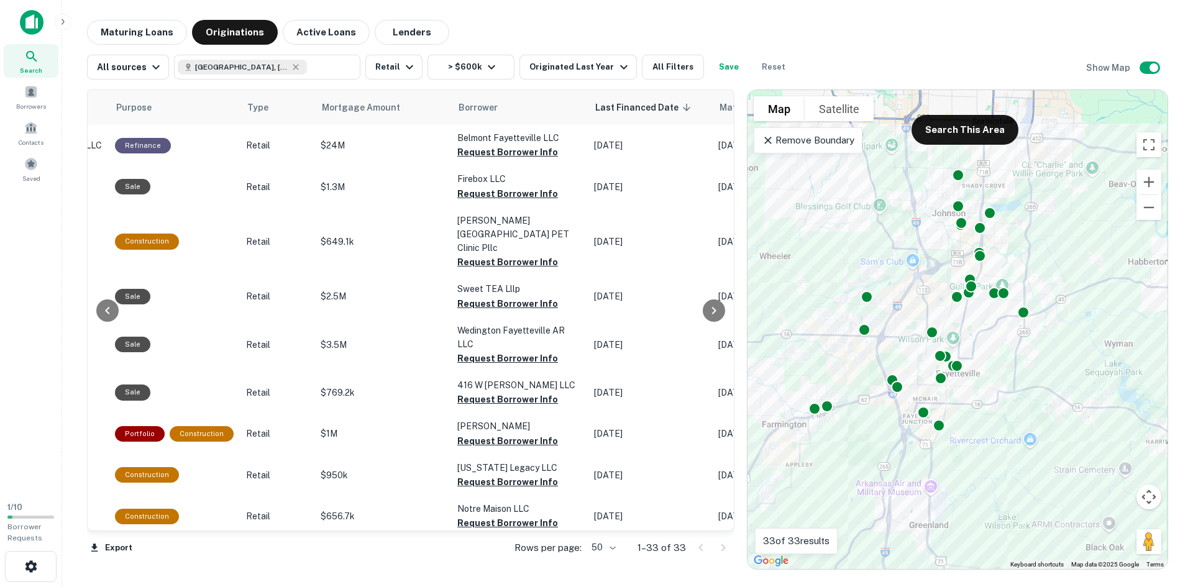
click at [486, 109] on span "Borrower" at bounding box center [477, 107] width 39 height 15
click at [463, 108] on icon at bounding box center [466, 107] width 6 height 10
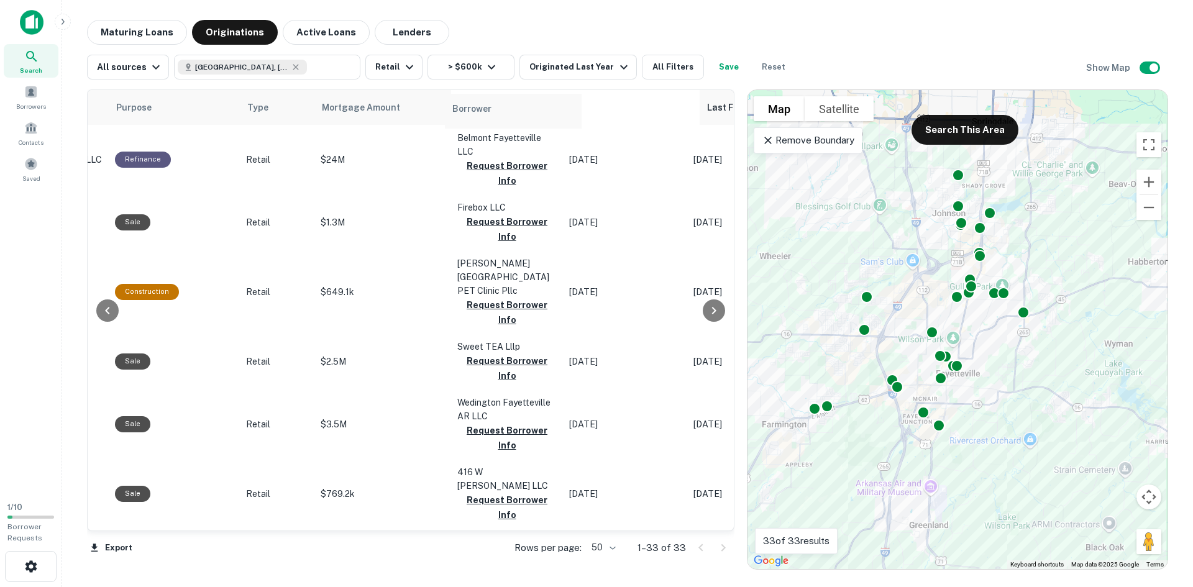
drag, startPoint x: 466, startPoint y: 106, endPoint x: 465, endPoint y: 114, distance: 8.3
click at [465, 114] on tr "Location Lender Purpose Type Mortgage Amount Borrower Last Financed Date sorted…" at bounding box center [649, 107] width 1899 height 35
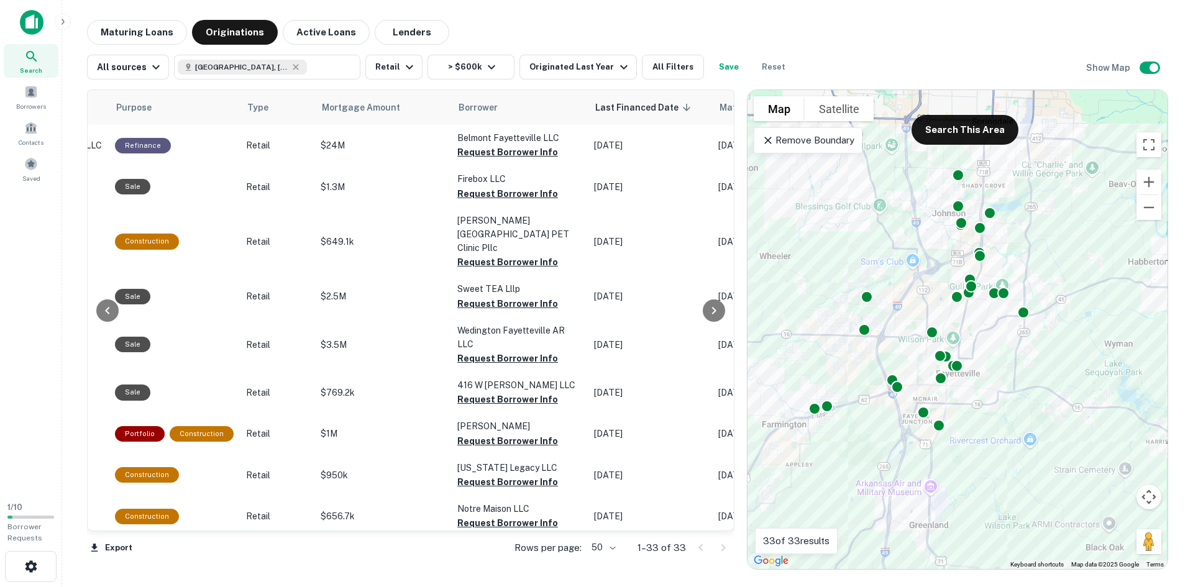
click at [473, 108] on span "Borrower" at bounding box center [477, 107] width 39 height 15
click at [463, 107] on icon at bounding box center [466, 107] width 6 height 10
click at [491, 109] on span "Borrower" at bounding box center [477, 107] width 39 height 15
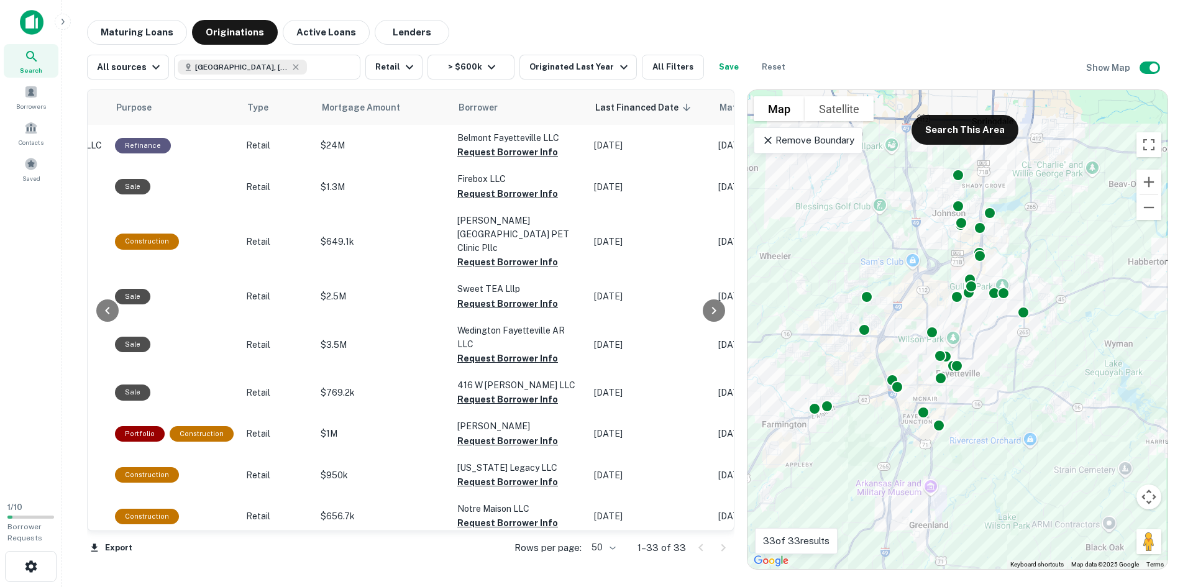
click at [491, 109] on span "Borrower" at bounding box center [477, 107] width 39 height 15
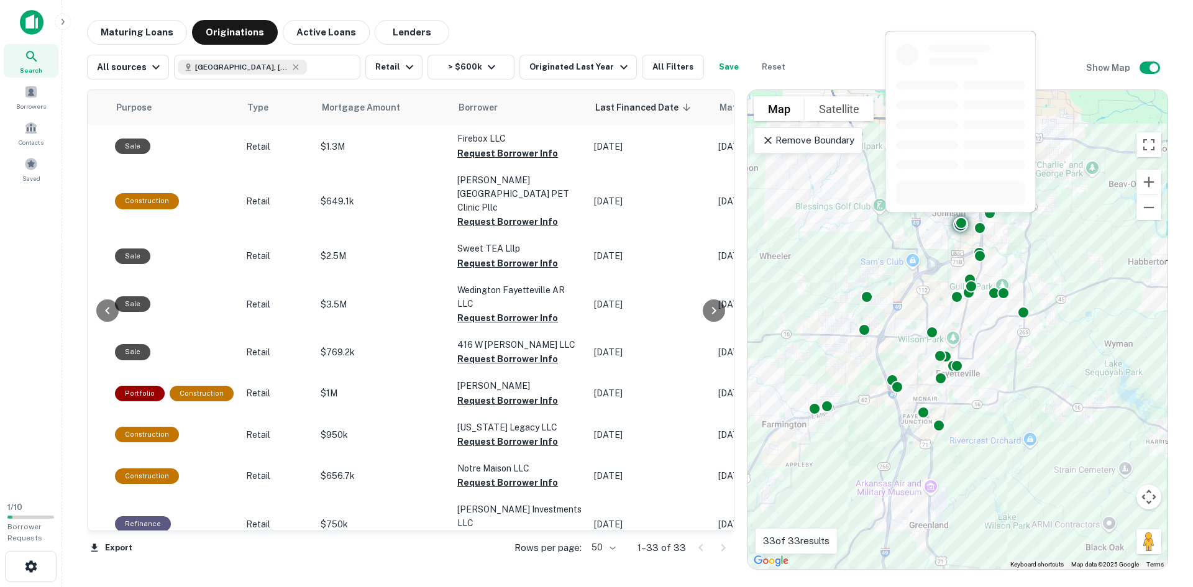
scroll to position [62, 388]
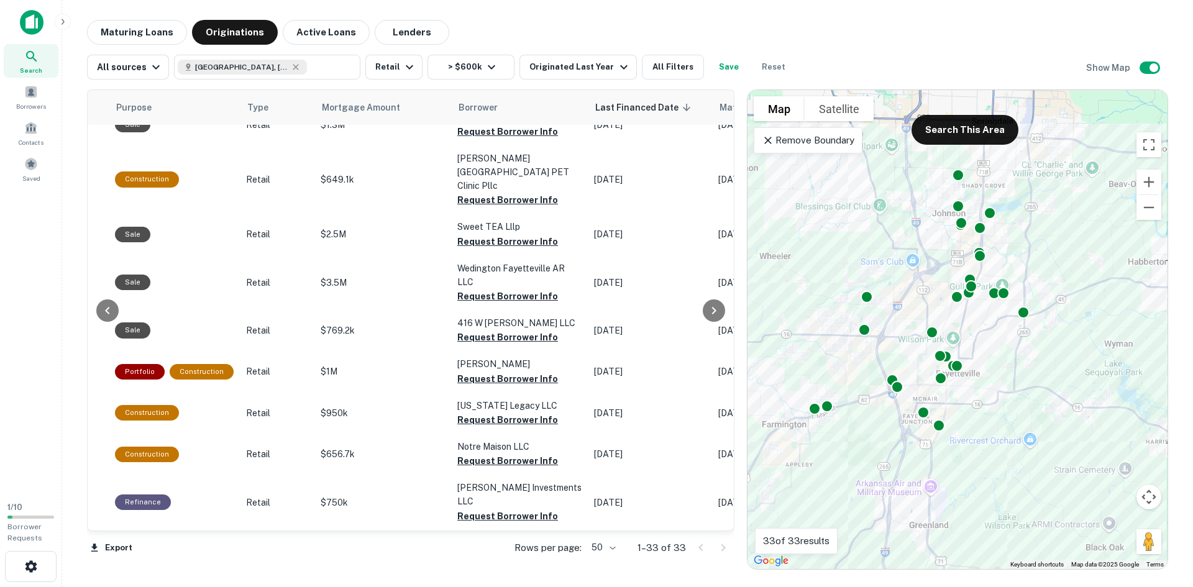
click at [320, 32] on button "Active Loans" at bounding box center [326, 32] width 87 height 25
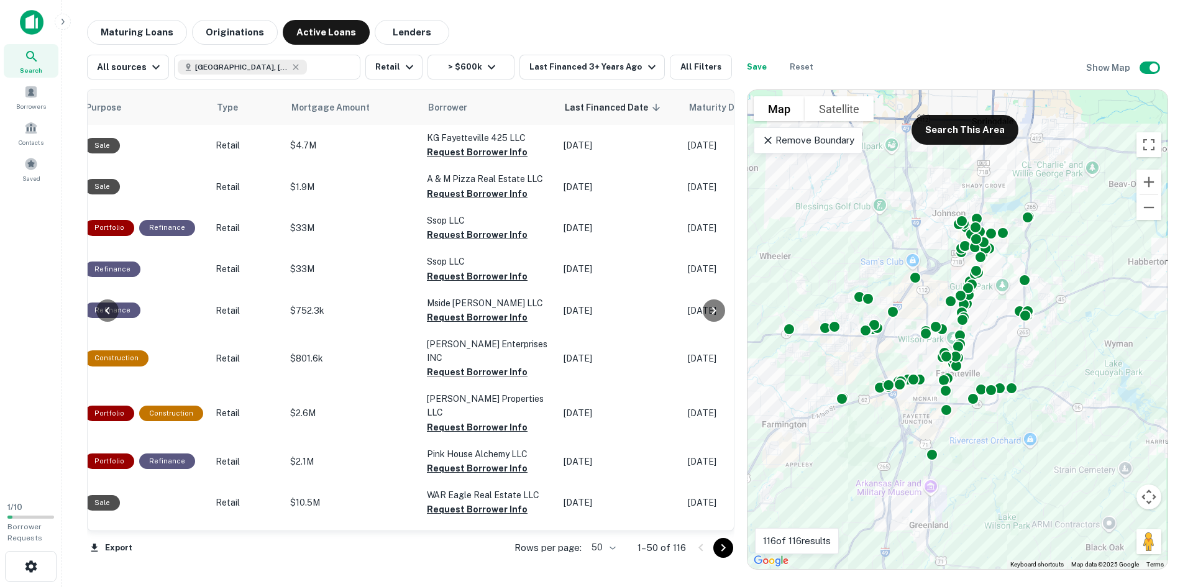
scroll to position [0, 428]
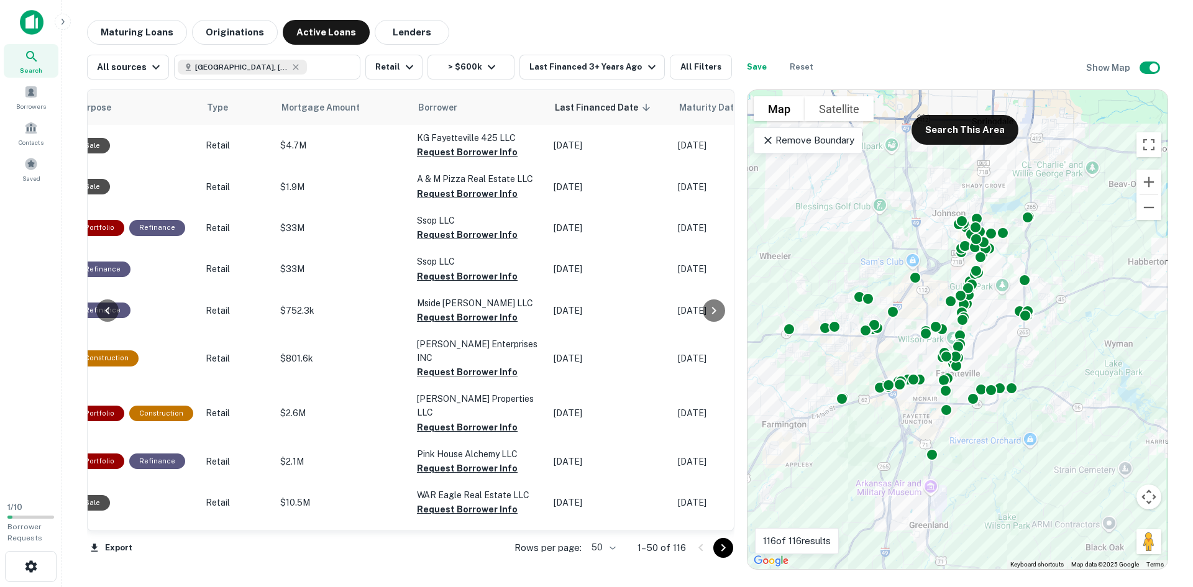
click at [418, 111] on icon at bounding box center [418, 107] width 0 height 15
click at [437, 110] on span "Borrower" at bounding box center [437, 107] width 39 height 15
click at [133, 39] on button "Maturing Loans" at bounding box center [137, 32] width 100 height 25
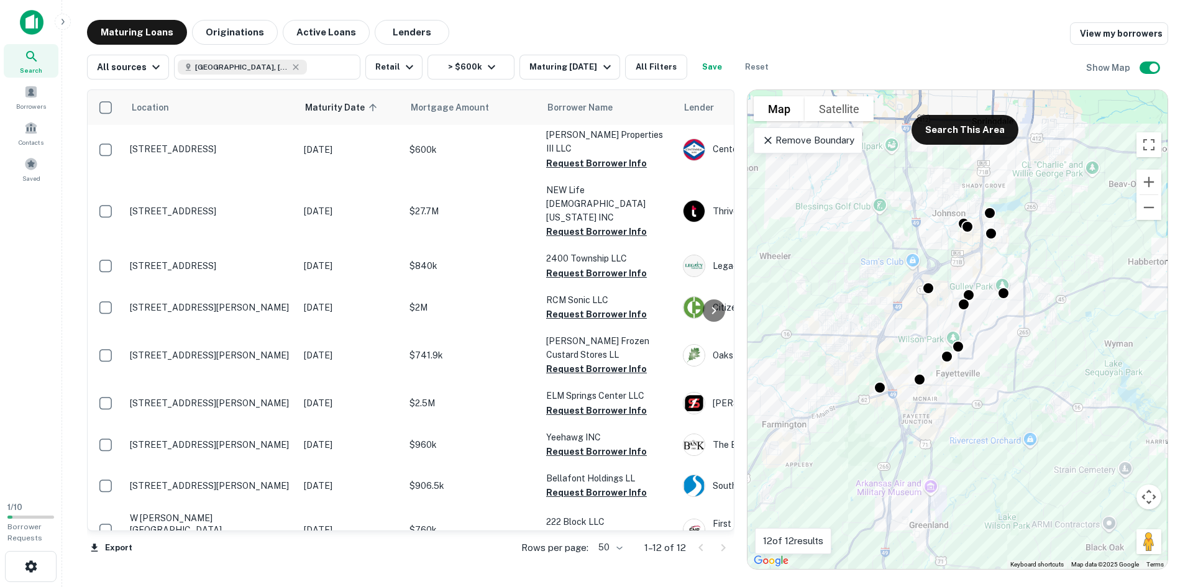
scroll to position [62, 0]
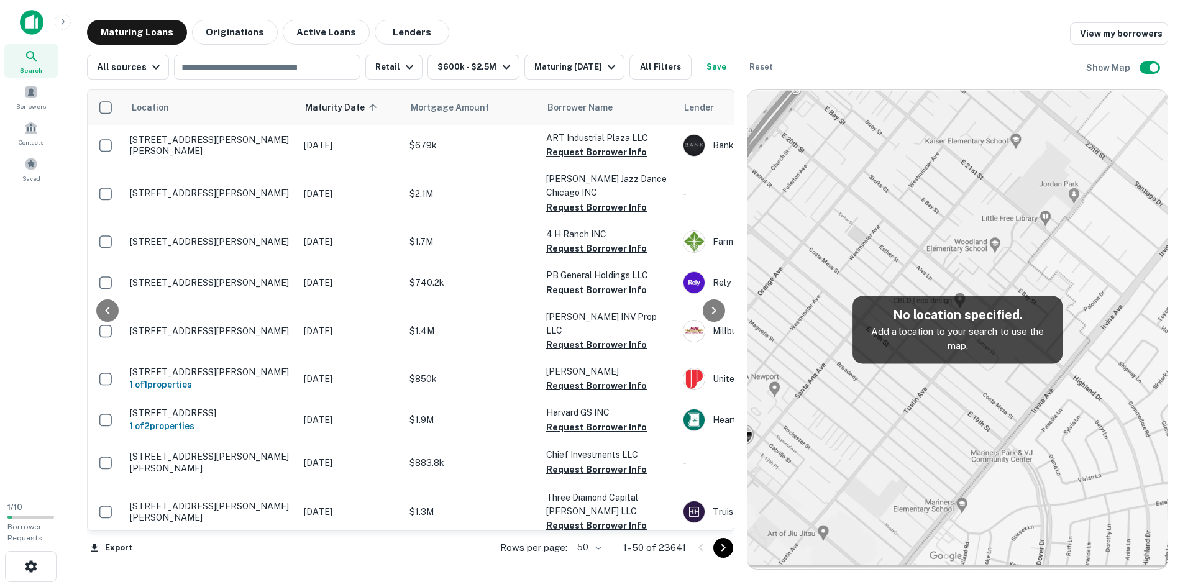
scroll to position [1785, 522]
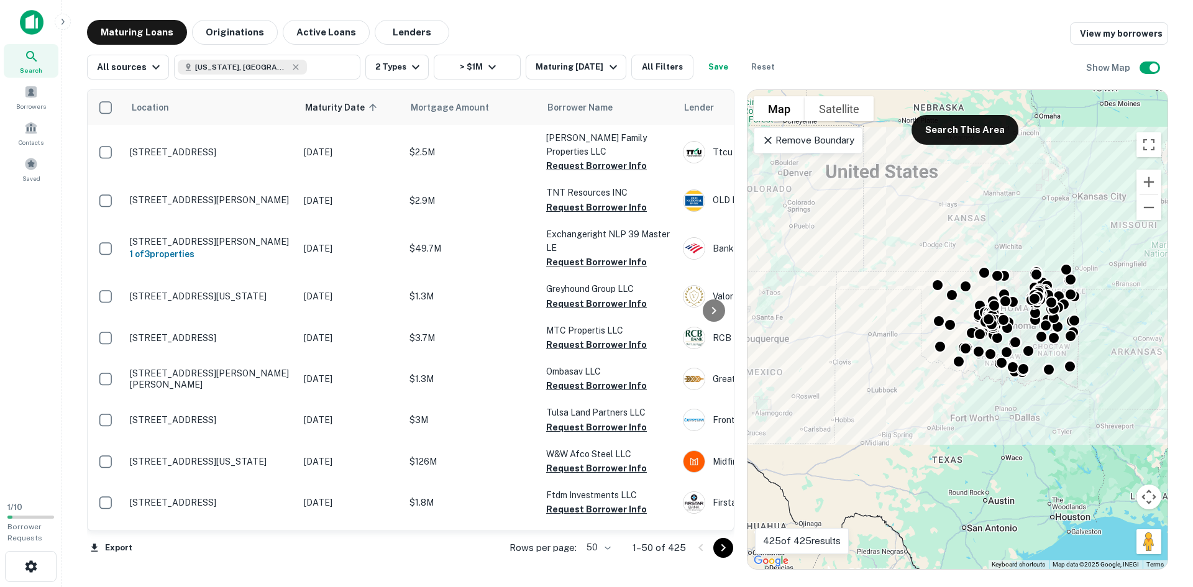
scroll to position [1366, 0]
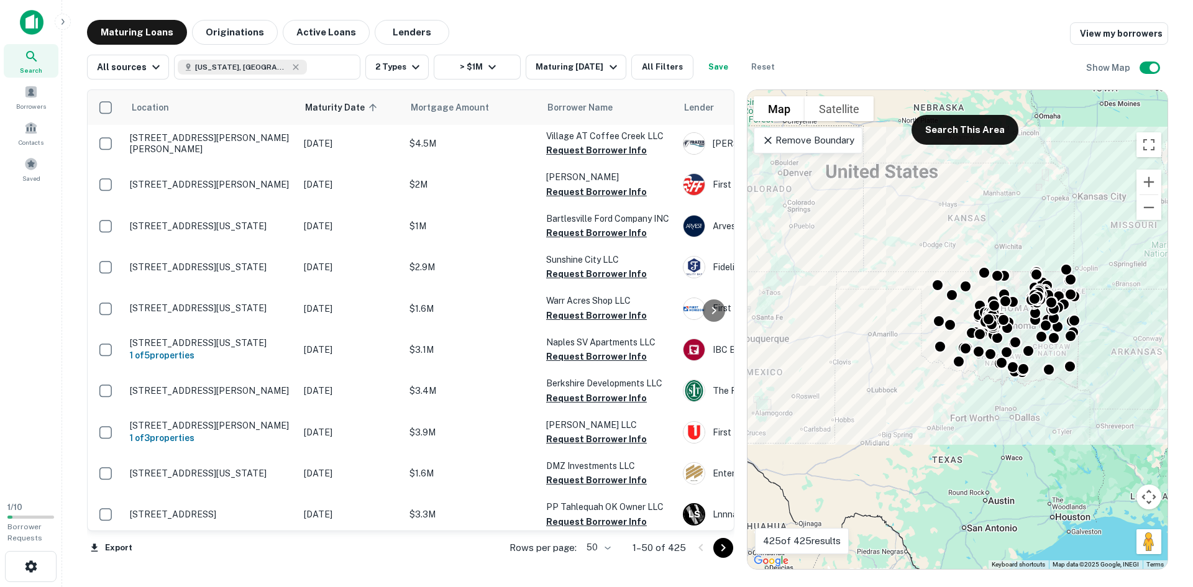
click at [727, 378] on div "Property Types All Property Types Multifamily (5+ units) Office Retail Industri…" at bounding box center [596, 293] width 1193 height 587
drag, startPoint x: 727, startPoint y: 378, endPoint x: 725, endPoint y: 409, distance: 30.5
click at [725, 409] on div "Property Types All Property Types Multifamily (5+ units) Office Retail Industri…" at bounding box center [596, 293] width 1193 height 587
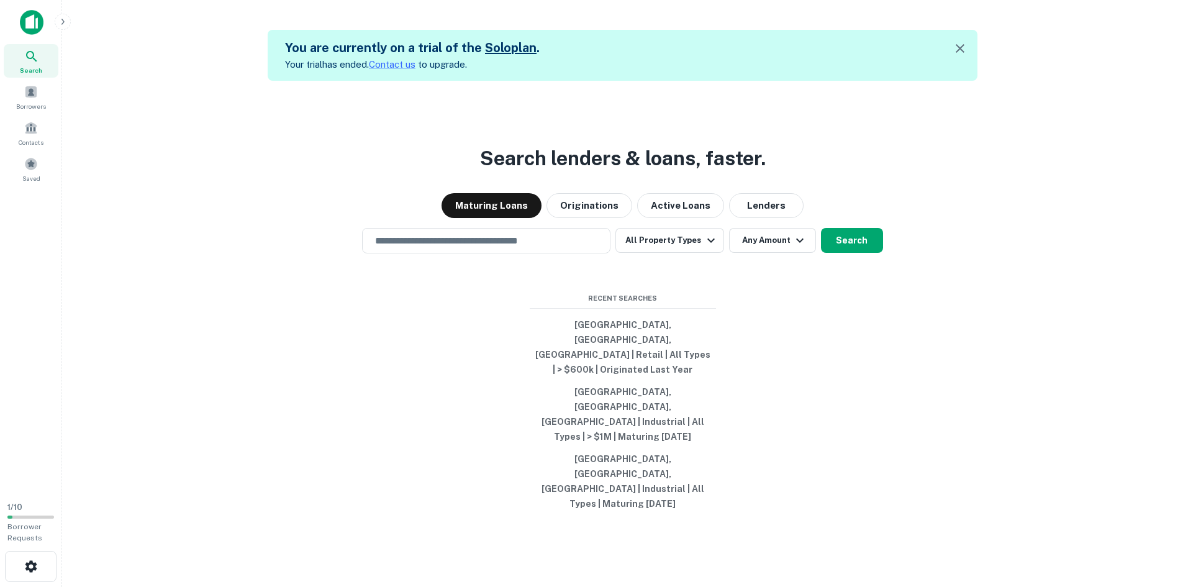
click at [692, 218] on button "Active Loans" at bounding box center [680, 205] width 87 height 25
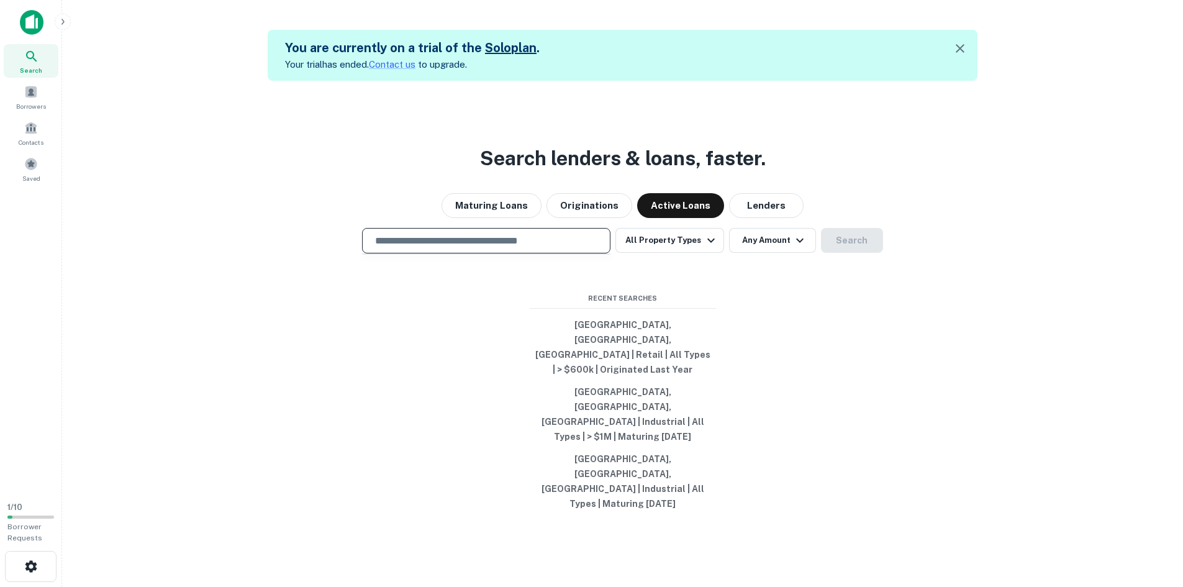
drag, startPoint x: 528, startPoint y: 290, endPoint x: 525, endPoint y: 278, distance: 12.8
click at [528, 248] on input "text" at bounding box center [486, 241] width 237 height 14
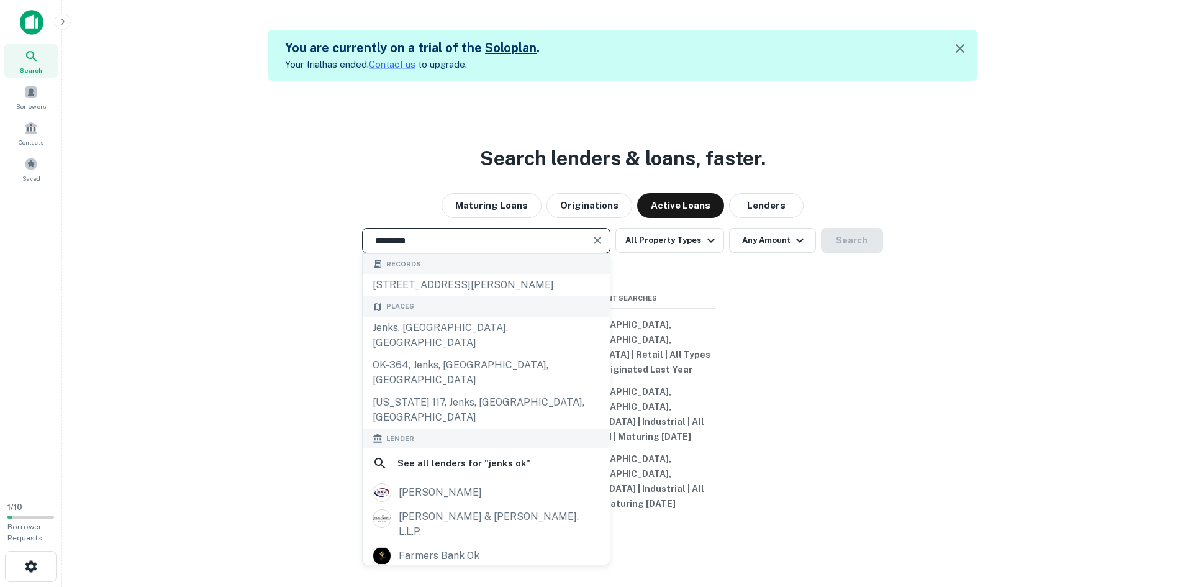
click at [464, 354] on div "Jenks, [GEOGRAPHIC_DATA], [GEOGRAPHIC_DATA]" at bounding box center [486, 335] width 247 height 37
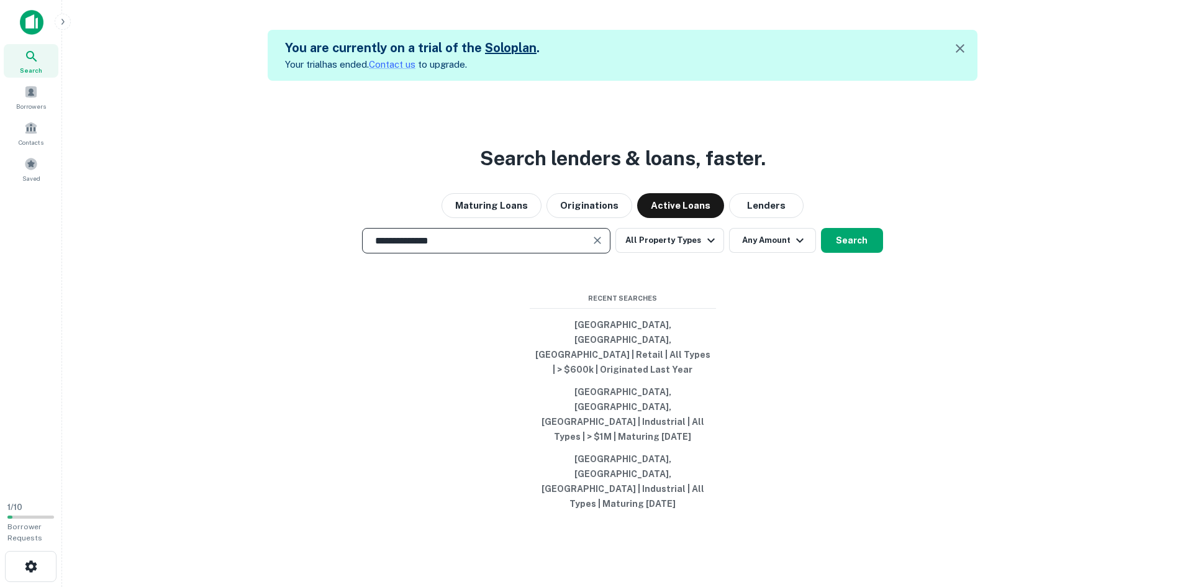
type input "**********"
click at [876, 253] on button "Search" at bounding box center [852, 240] width 62 height 25
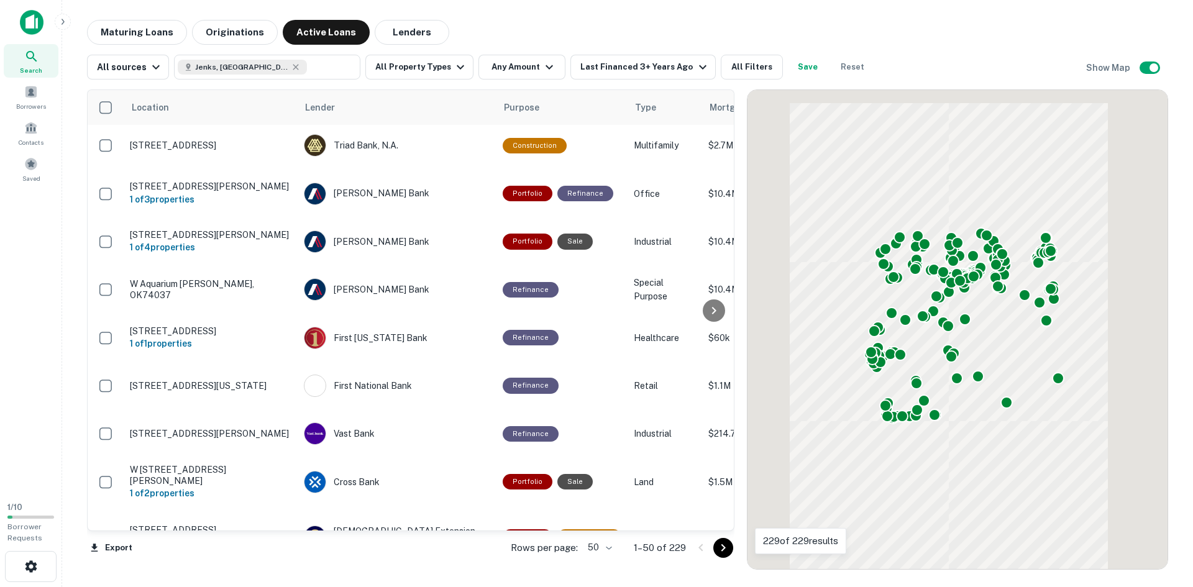
click at [428, 65] on button "All Property Types" at bounding box center [419, 67] width 108 height 25
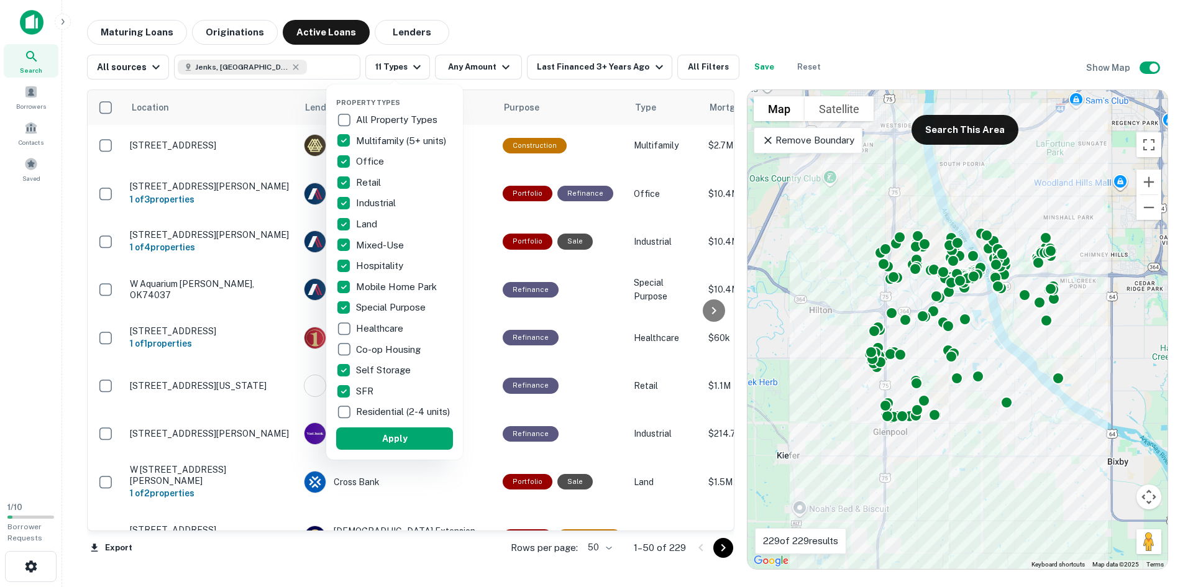
click at [947, 130] on div at bounding box center [596, 293] width 1193 height 587
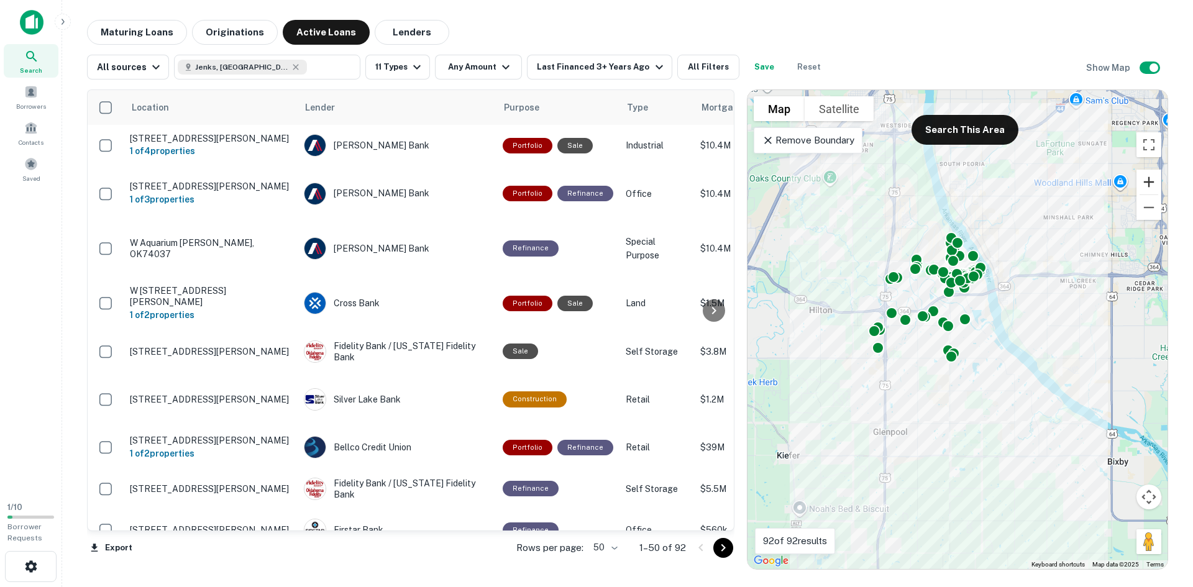
click at [1145, 184] on button "Zoom in" at bounding box center [1148, 182] width 25 height 25
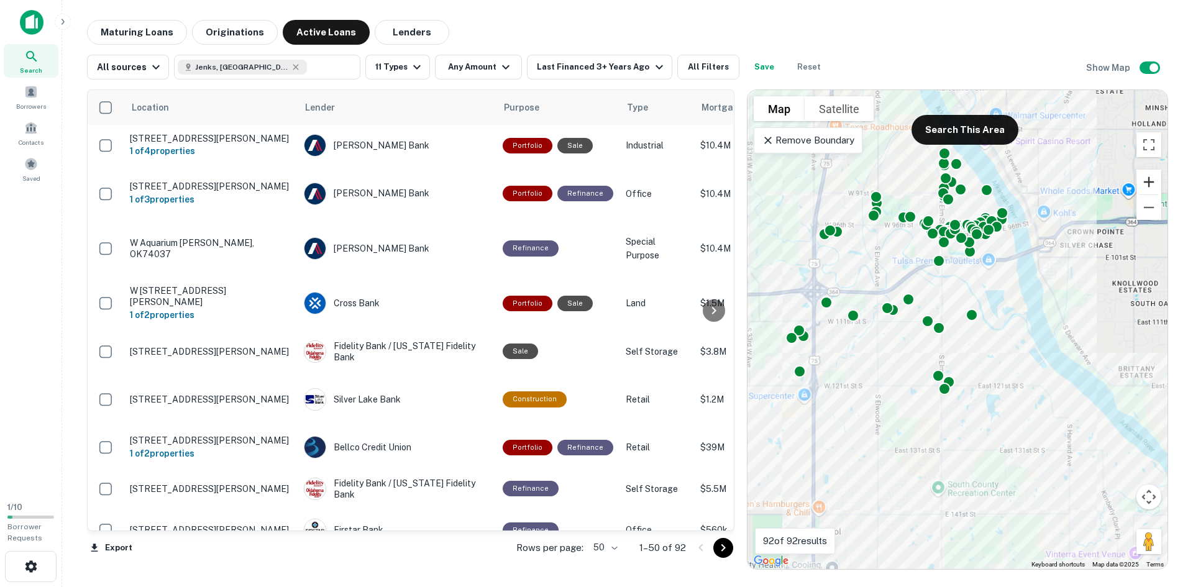
click at [1145, 184] on button "Zoom in" at bounding box center [1148, 182] width 25 height 25
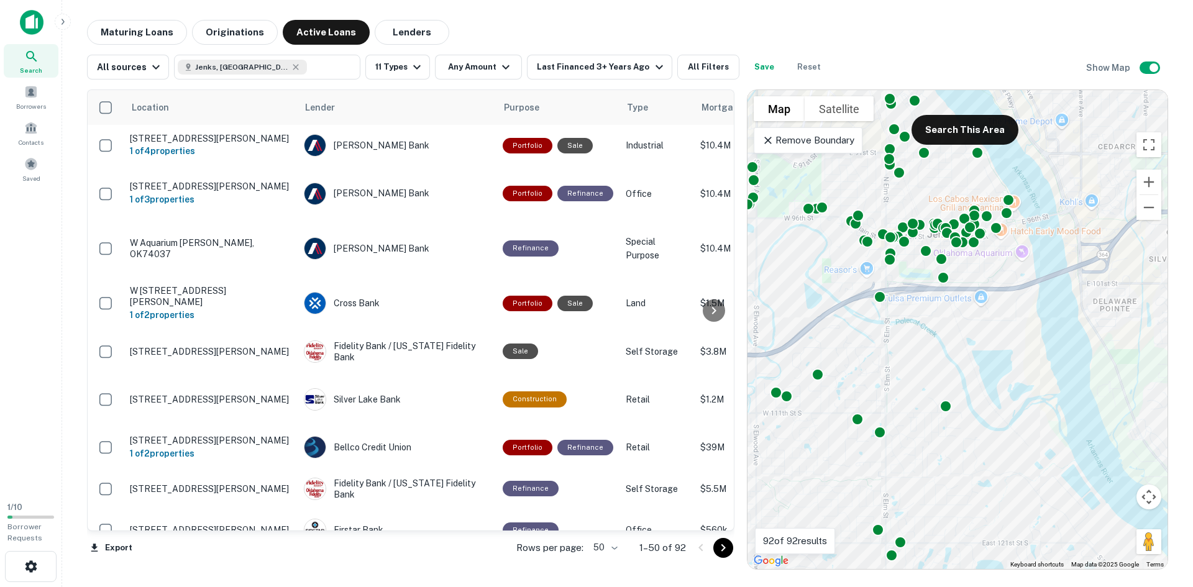
drag, startPoint x: 900, startPoint y: 280, endPoint x: 861, endPoint y: 380, distance: 107.4
click at [861, 380] on div "To activate drag with keyboard, press Alt + Enter. Once in keyboard drag state,…" at bounding box center [957, 329] width 420 height 479
click at [1149, 179] on button "Zoom in" at bounding box center [1148, 182] width 25 height 25
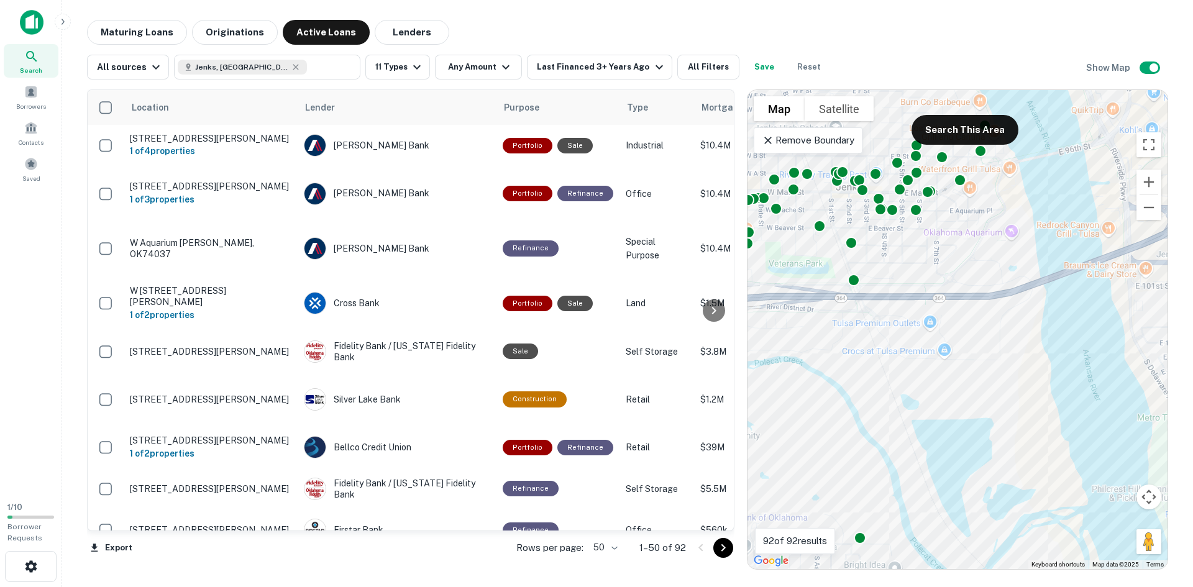
drag, startPoint x: 1048, startPoint y: 248, endPoint x: 967, endPoint y: 296, distance: 94.4
click at [967, 296] on div "To activate drag with keyboard, press Alt + Enter. Once in keyboard drag state,…" at bounding box center [957, 329] width 420 height 479
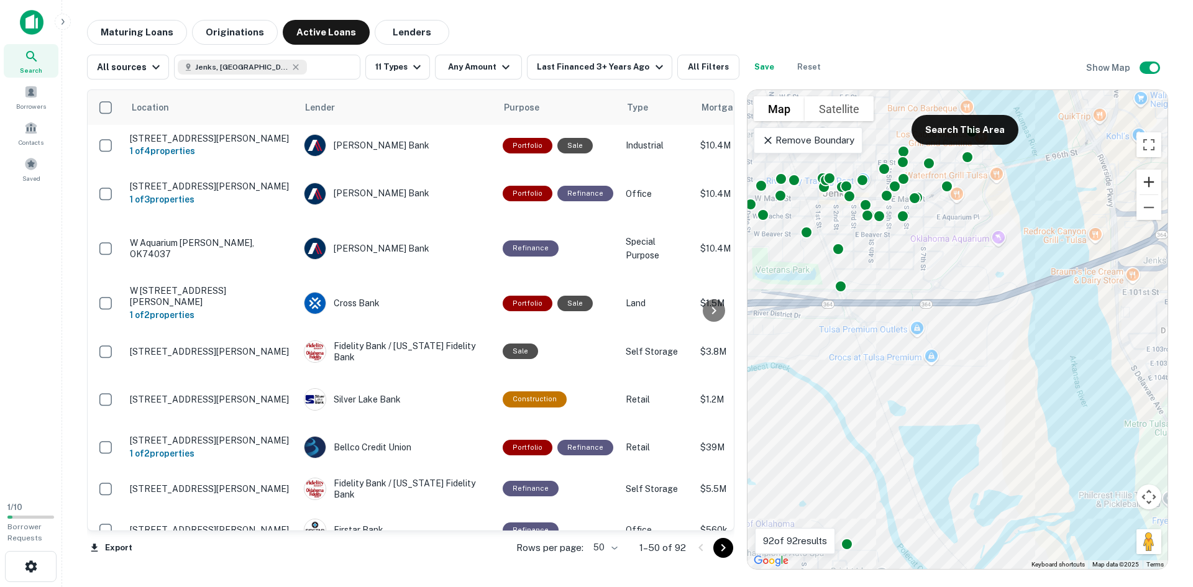
click at [1147, 181] on button "Zoom in" at bounding box center [1148, 182] width 25 height 25
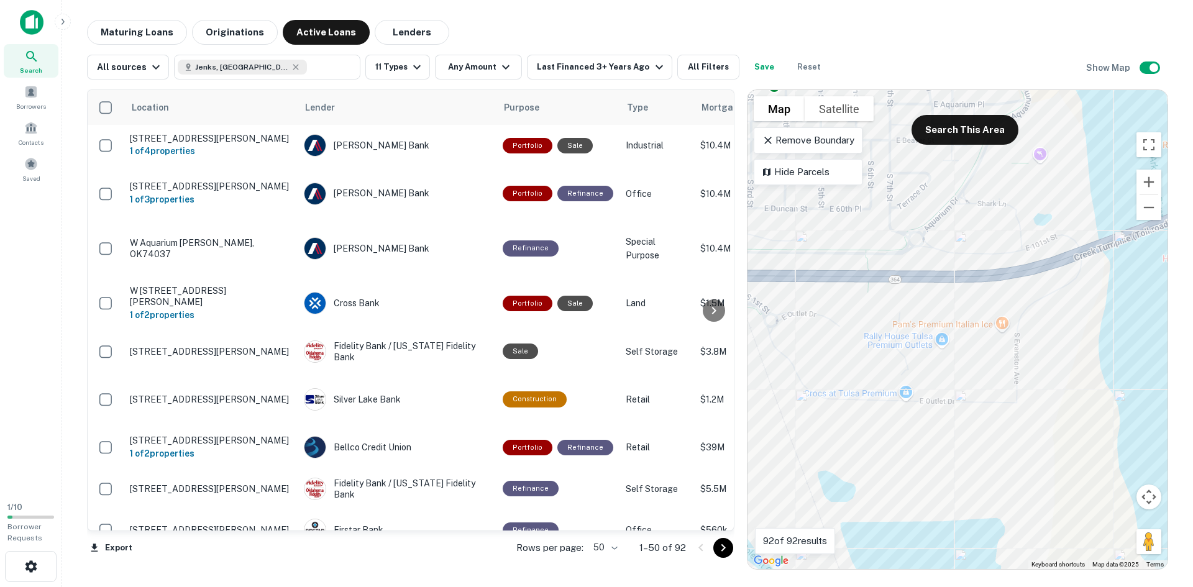
click at [965, 127] on button "Search This Area" at bounding box center [964, 130] width 107 height 30
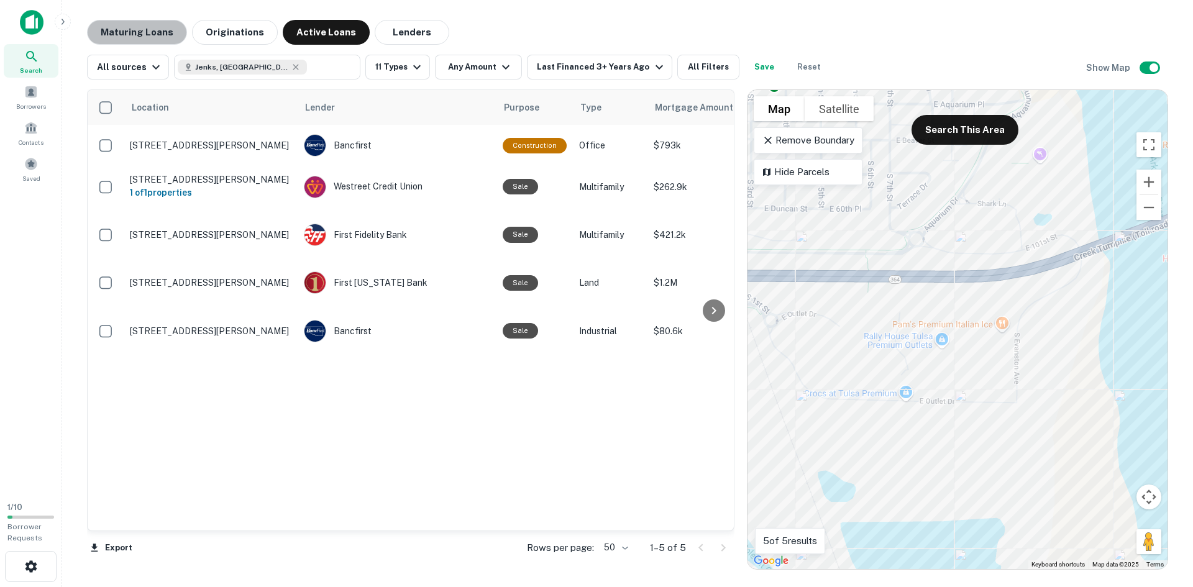
click at [138, 34] on button "Maturing Loans" at bounding box center [137, 32] width 100 height 25
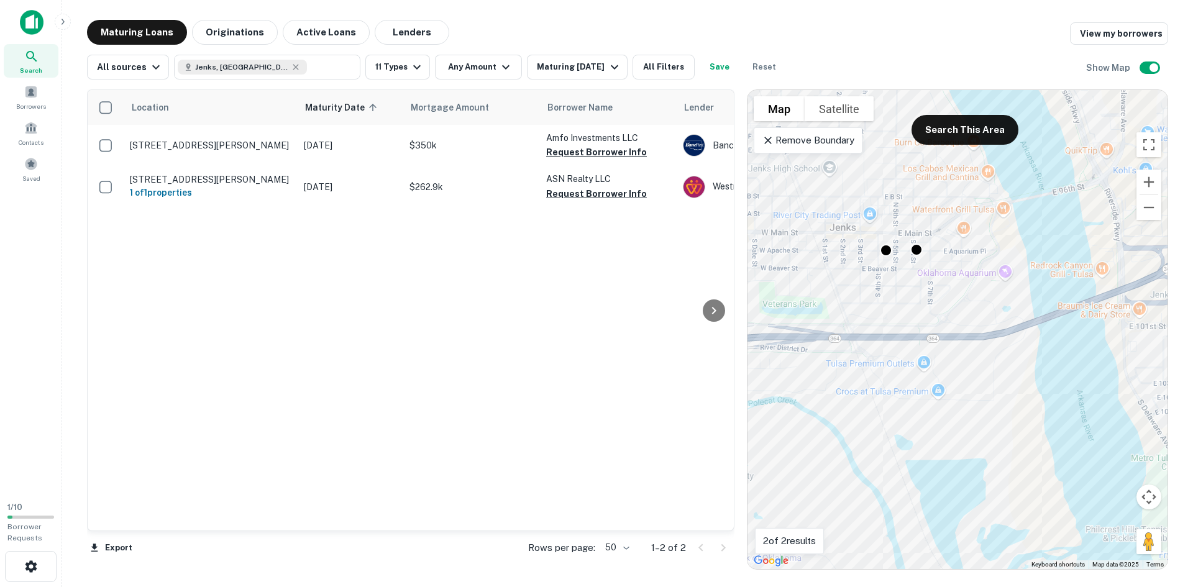
click at [393, 71] on button "11 Types" at bounding box center [397, 67] width 65 height 25
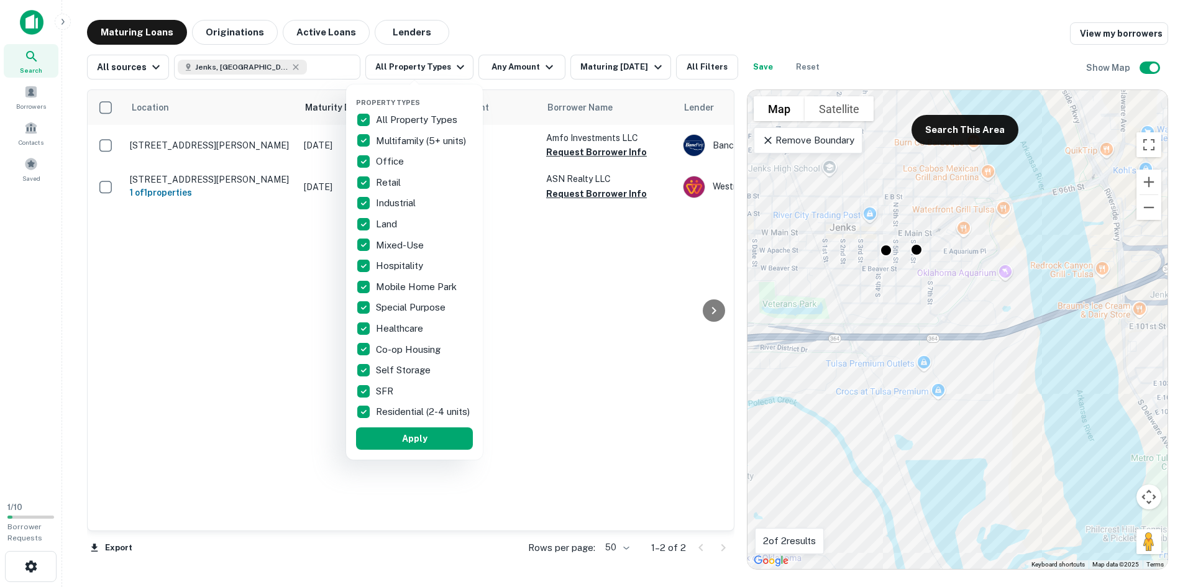
click at [415, 447] on button "Apply" at bounding box center [414, 438] width 117 height 22
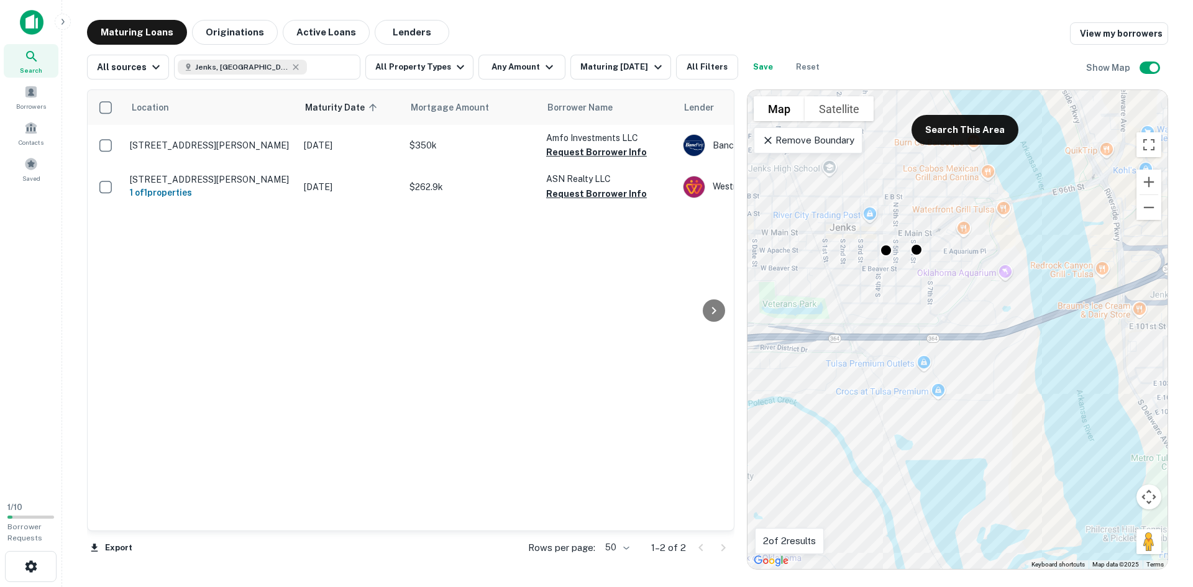
click at [309, 34] on button "Active Loans" at bounding box center [326, 32] width 87 height 25
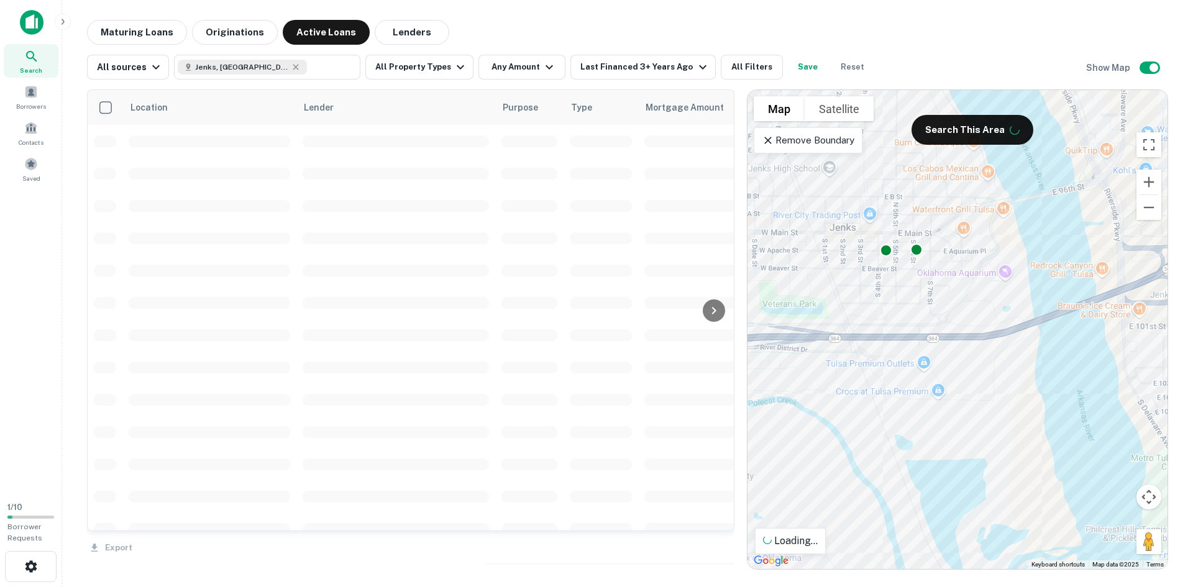
click at [243, 27] on button "Originations" at bounding box center [235, 32] width 86 height 25
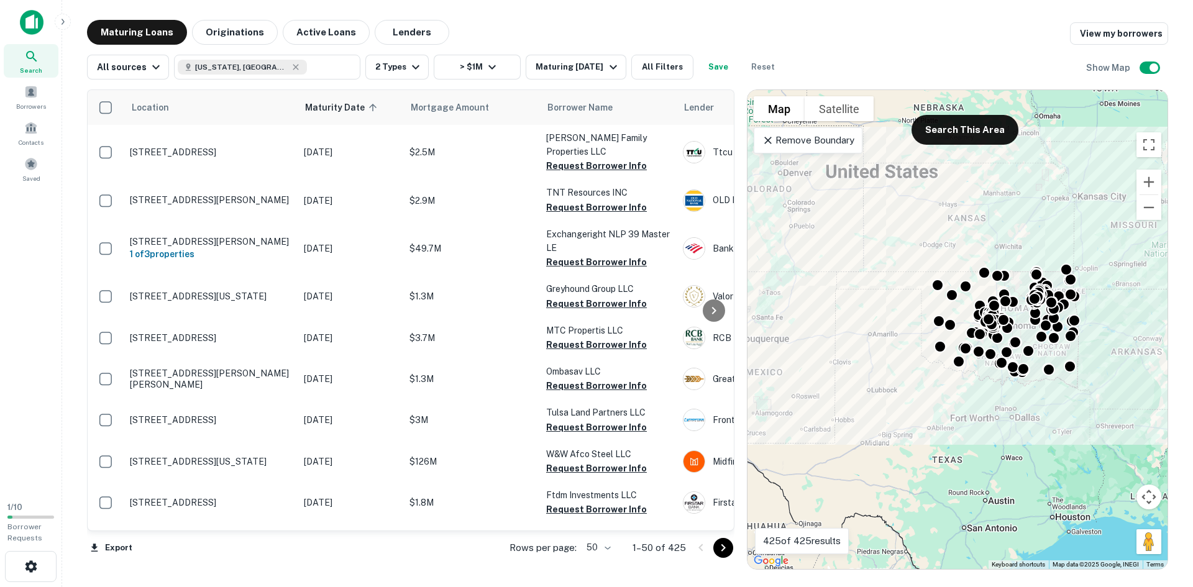
scroll to position [1366, 0]
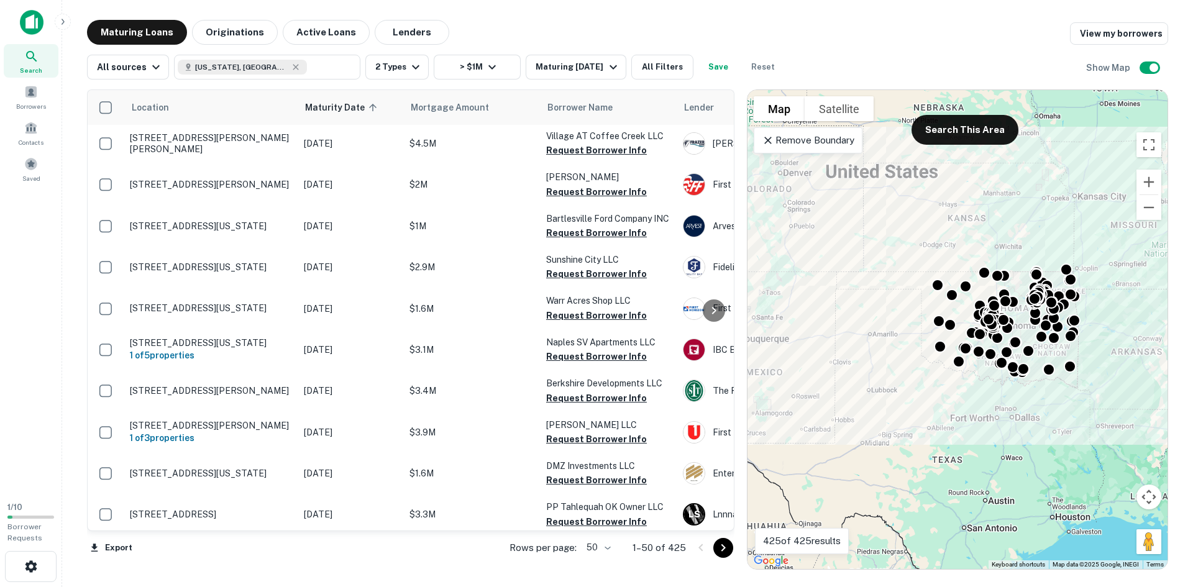
drag, startPoint x: 267, startPoint y: 380, endPoint x: 175, endPoint y: 375, distance: 92.1
click at [175, 375] on div "Property Types All Property Types Multifamily (5+ units) Office Retail Industri…" at bounding box center [596, 293] width 1193 height 587
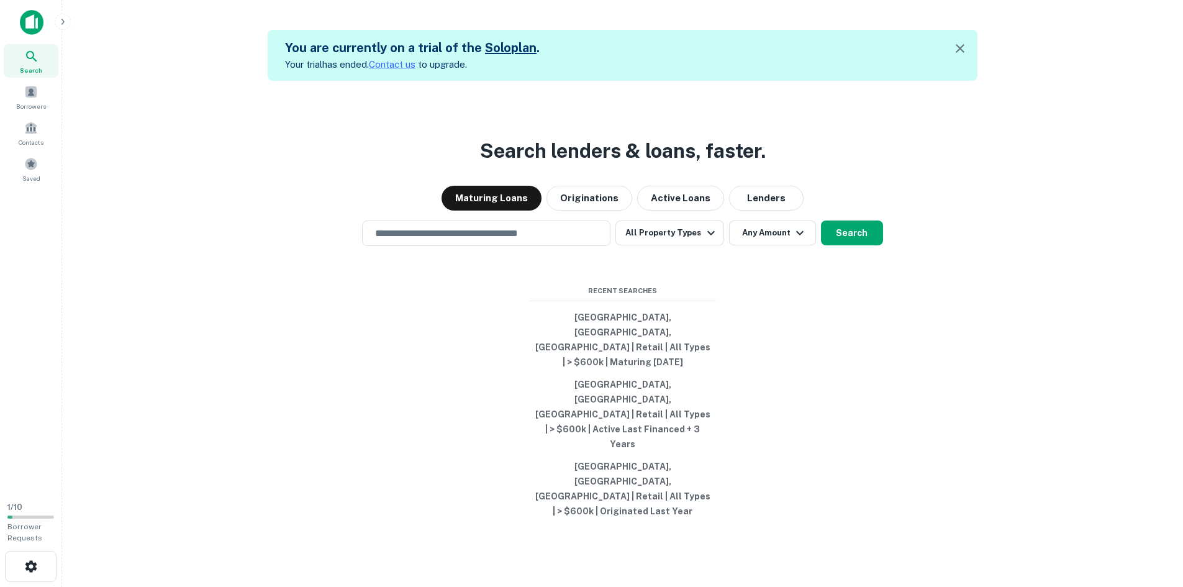
click at [430, 240] on input "text" at bounding box center [486, 233] width 237 height 14
click at [281, 225] on div "Search lenders & loans, faster. Maturing Loans Originations Active Loans Lender…" at bounding box center [622, 374] width 1101 height 587
click at [463, 240] on input "text" at bounding box center [486, 233] width 237 height 14
click at [418, 211] on div "Maturing Loans Originations Active Loans Lenders" at bounding box center [622, 198] width 1101 height 25
click at [445, 240] on input "text" at bounding box center [486, 233] width 237 height 14
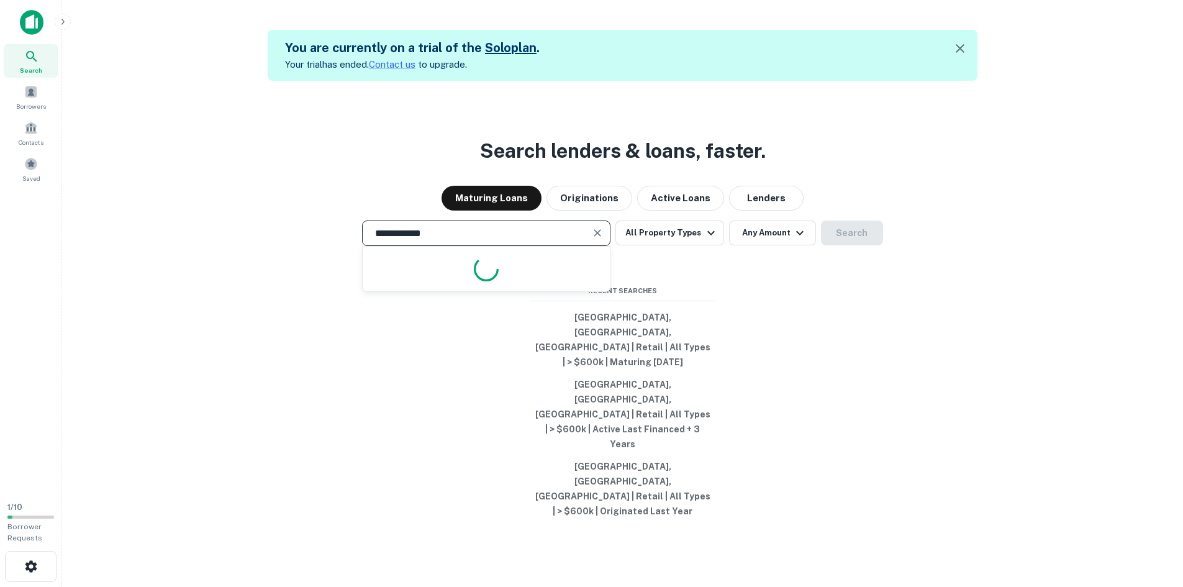
type input "**********"
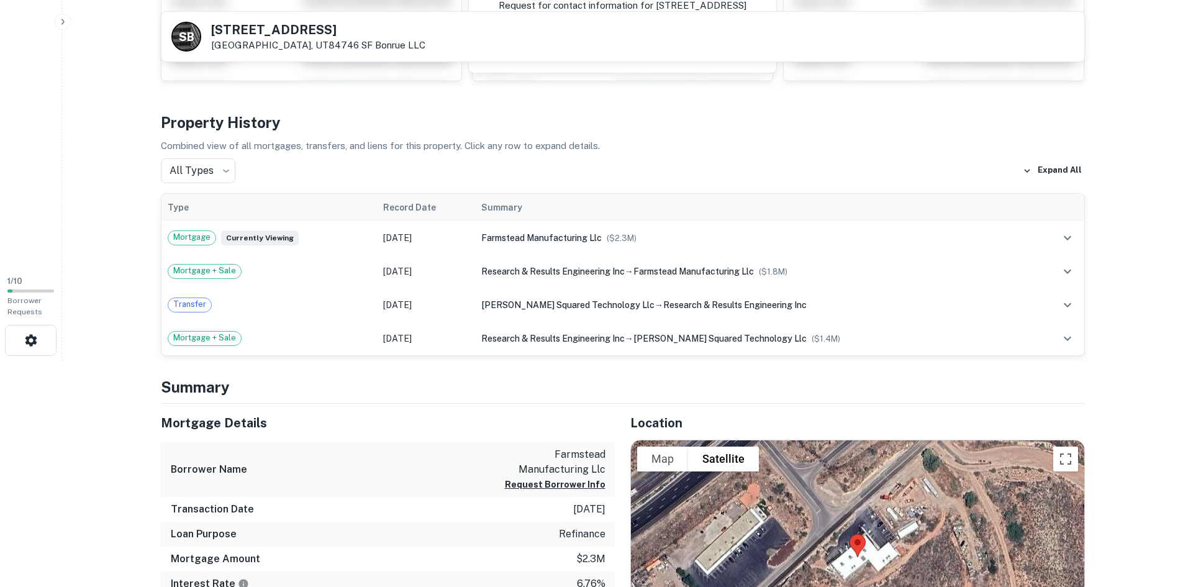
scroll to position [84, 0]
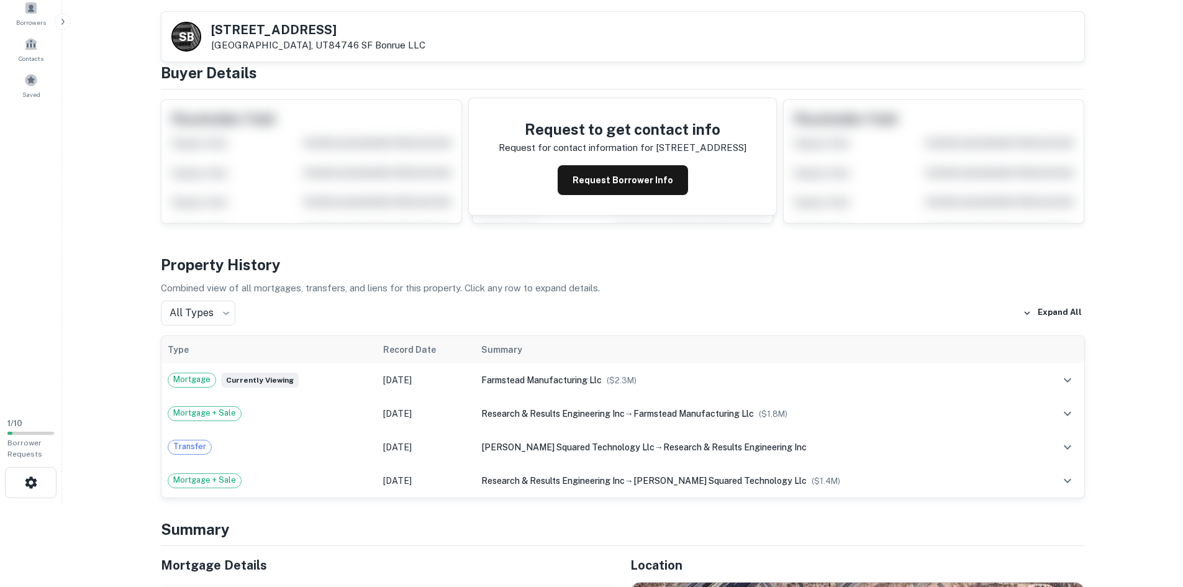
click at [577, 383] on span "farmstead manufacturing llc" at bounding box center [541, 380] width 120 height 10
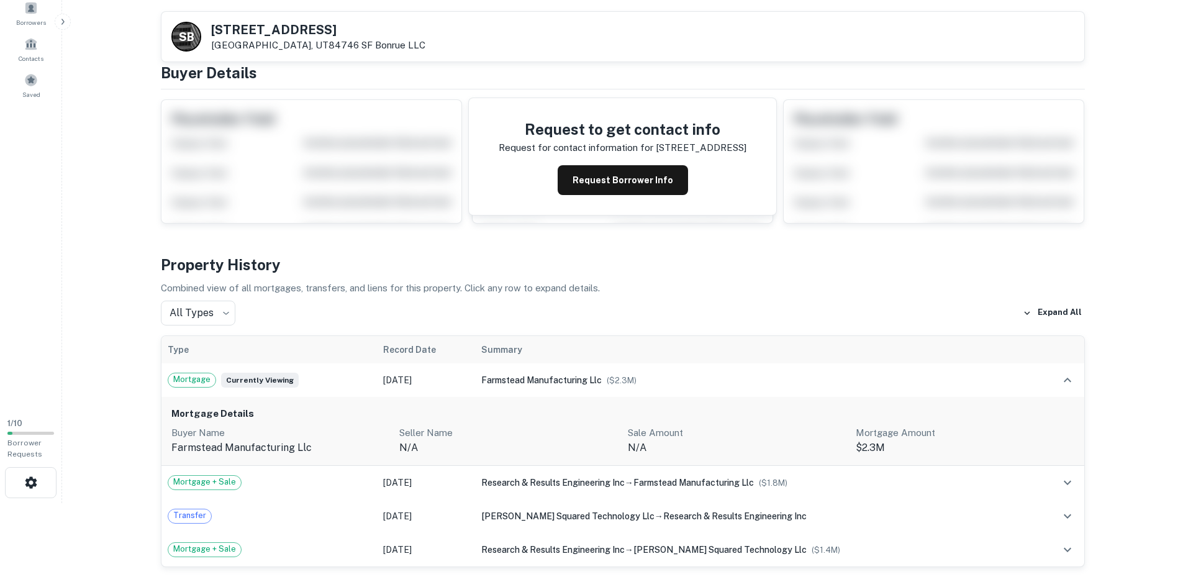
click at [624, 489] on div "research & results engineering inc → farmstead manufacturing llc ($ 1.8M )" at bounding box center [754, 483] width 546 height 14
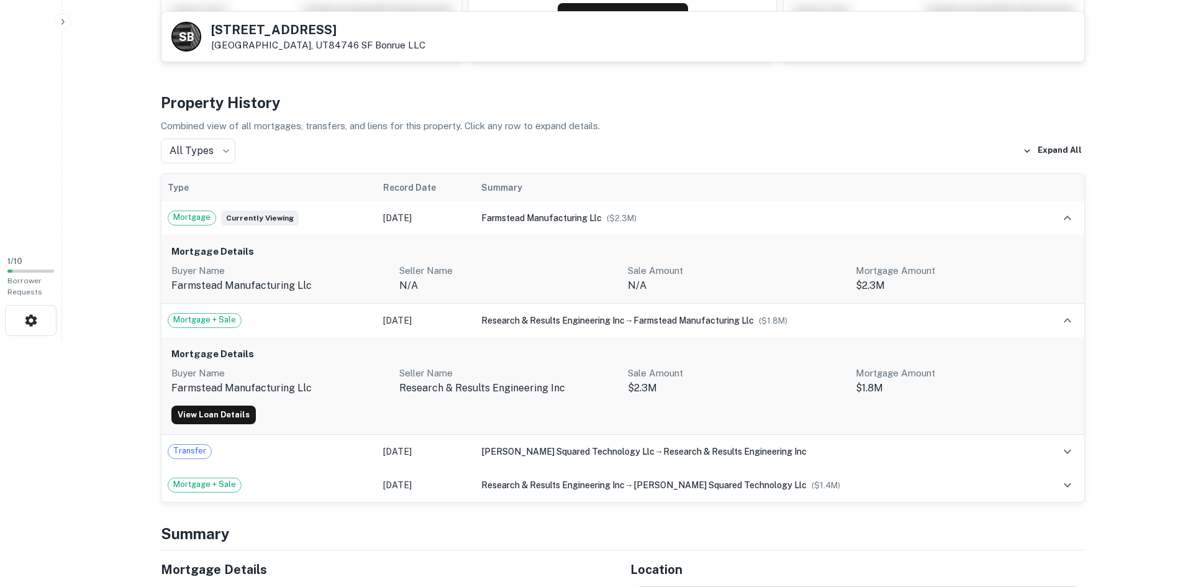
scroll to position [248, 0]
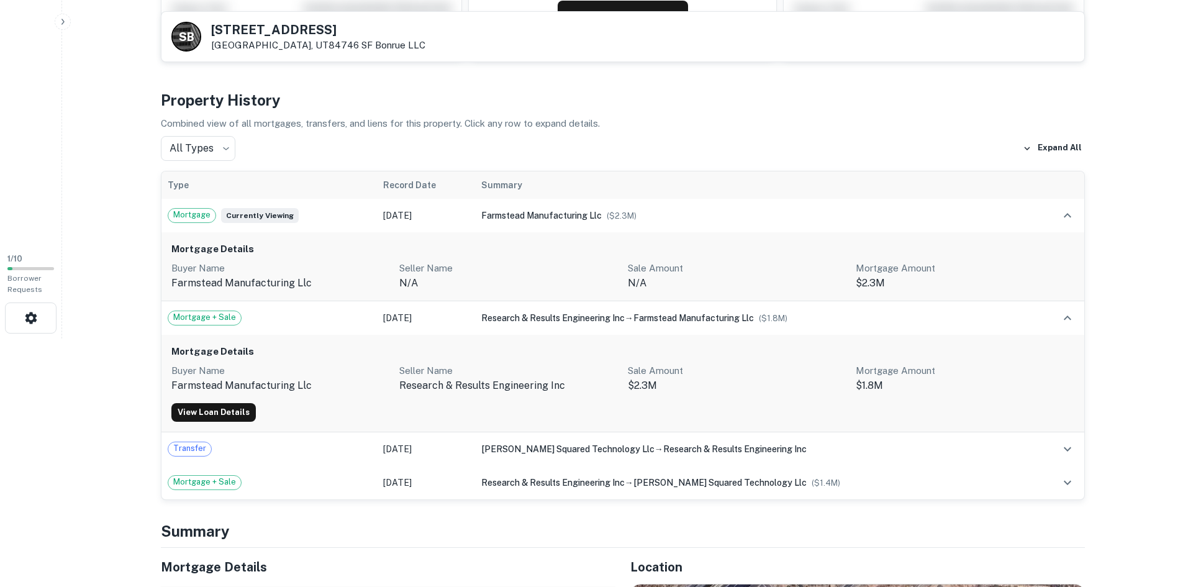
click at [184, 214] on span "Mortgage" at bounding box center [191, 215] width 47 height 12
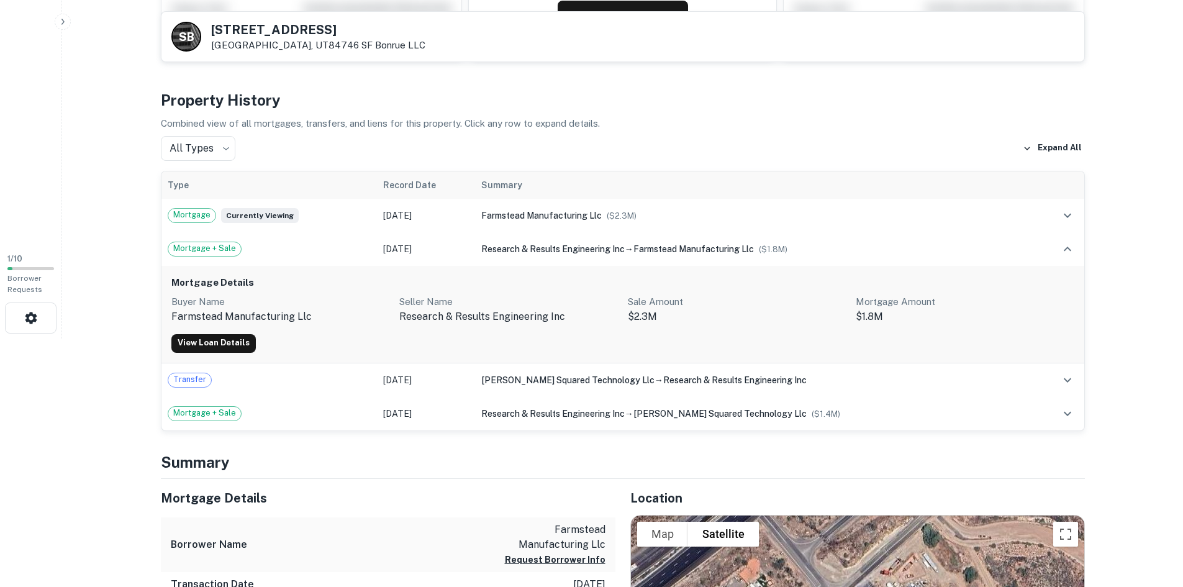
click at [183, 214] on span "Mortgage" at bounding box center [191, 215] width 47 height 12
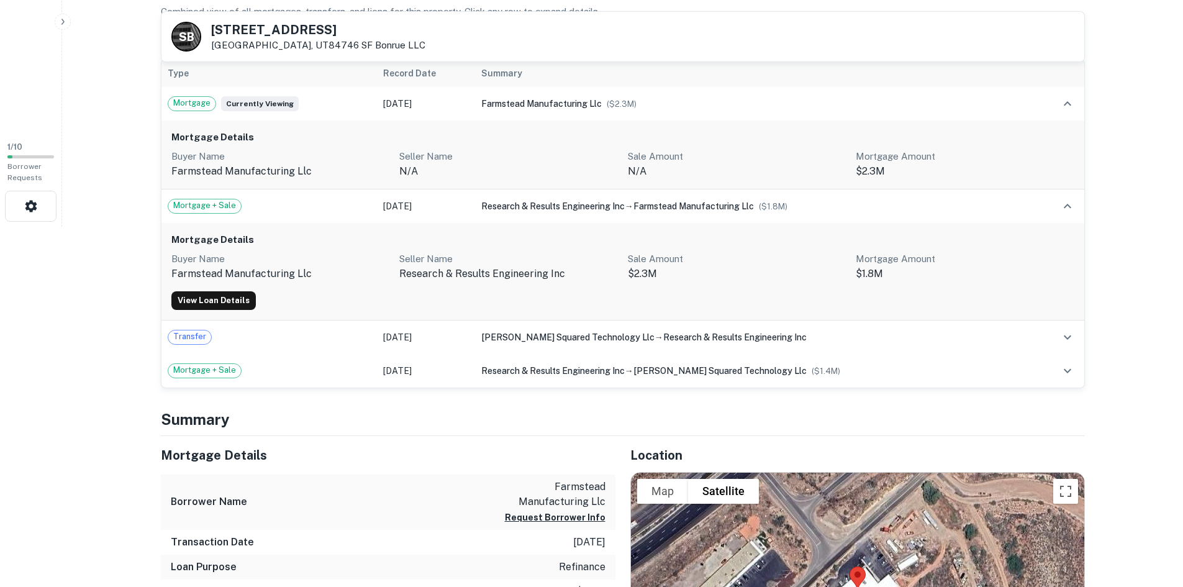
scroll to position [497, 0]
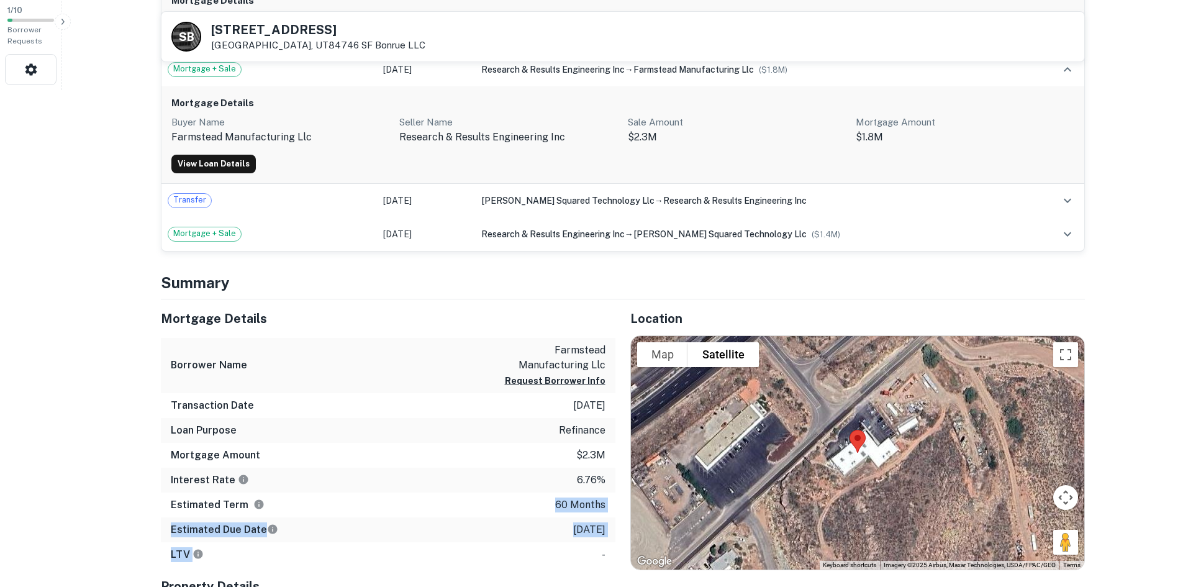
drag, startPoint x: 559, startPoint y: 507, endPoint x: 599, endPoint y: 550, distance: 59.3
click at [599, 550] on div "Mortgage Details Borrower Name farmstead manufacturing llc Request Borrower Inf…" at bounding box center [388, 433] width 455 height 268
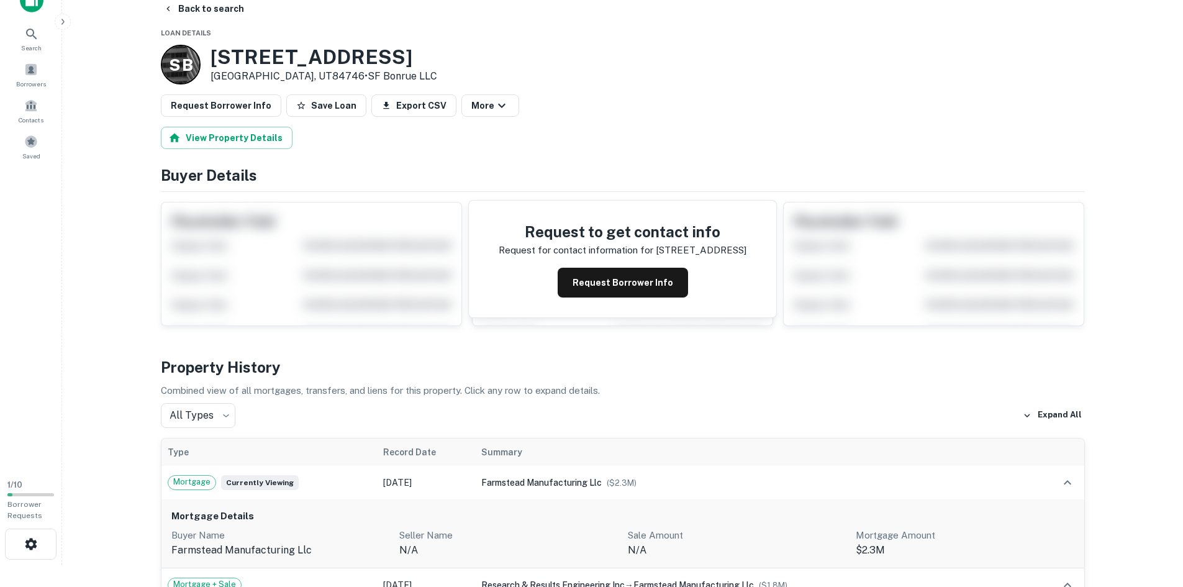
scroll to position [0, 0]
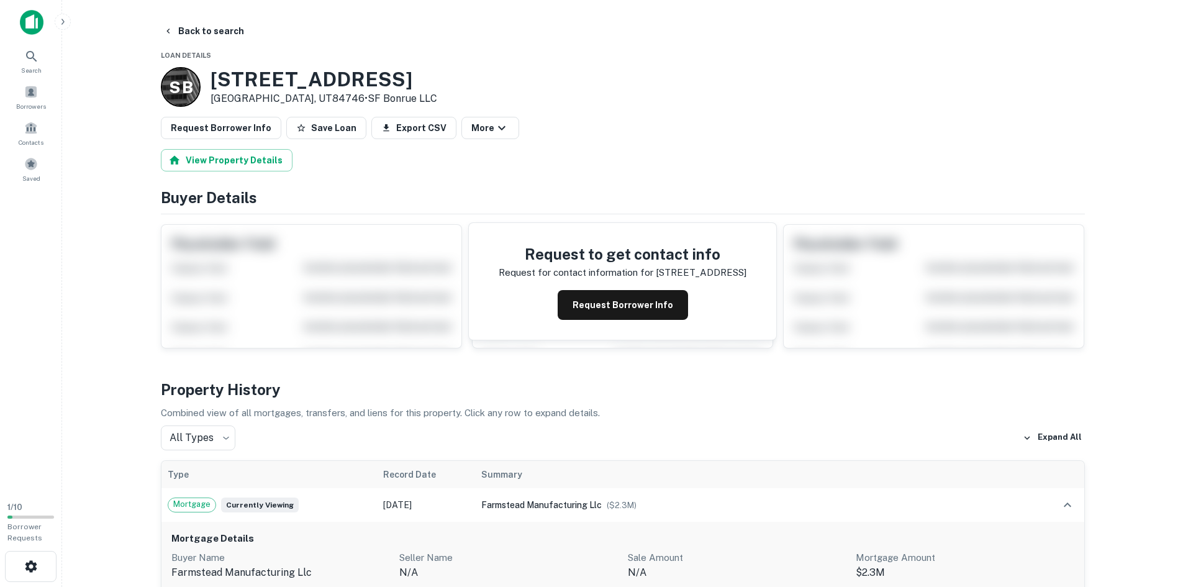
click at [211, 38] on button "Back to search" at bounding box center [203, 31] width 91 height 22
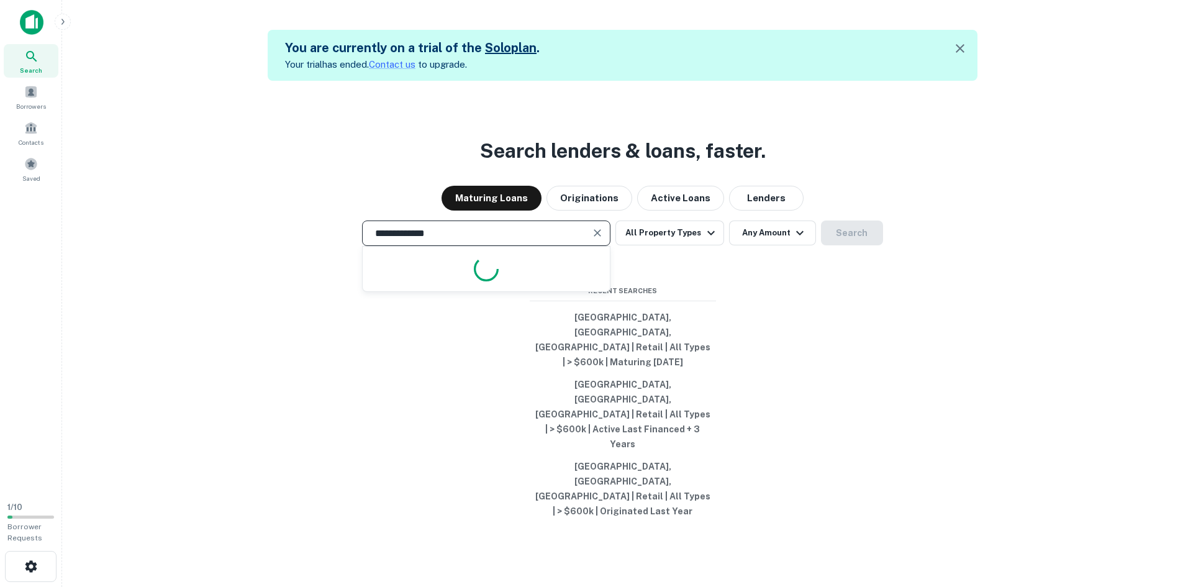
click at [499, 240] on input "**********" at bounding box center [477, 233] width 219 height 14
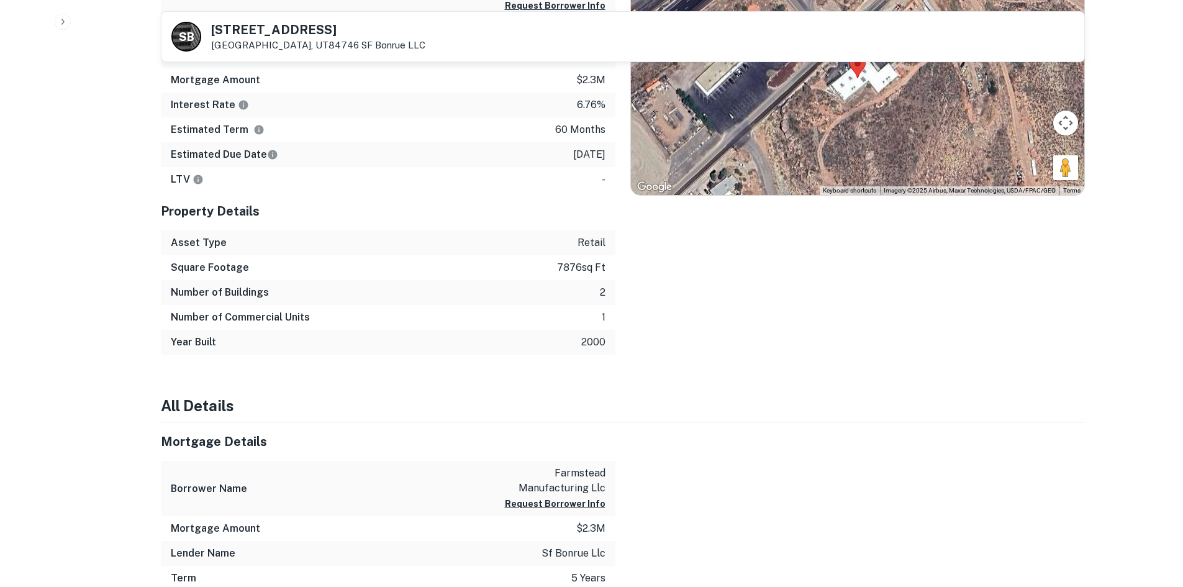
scroll to position [519, 0]
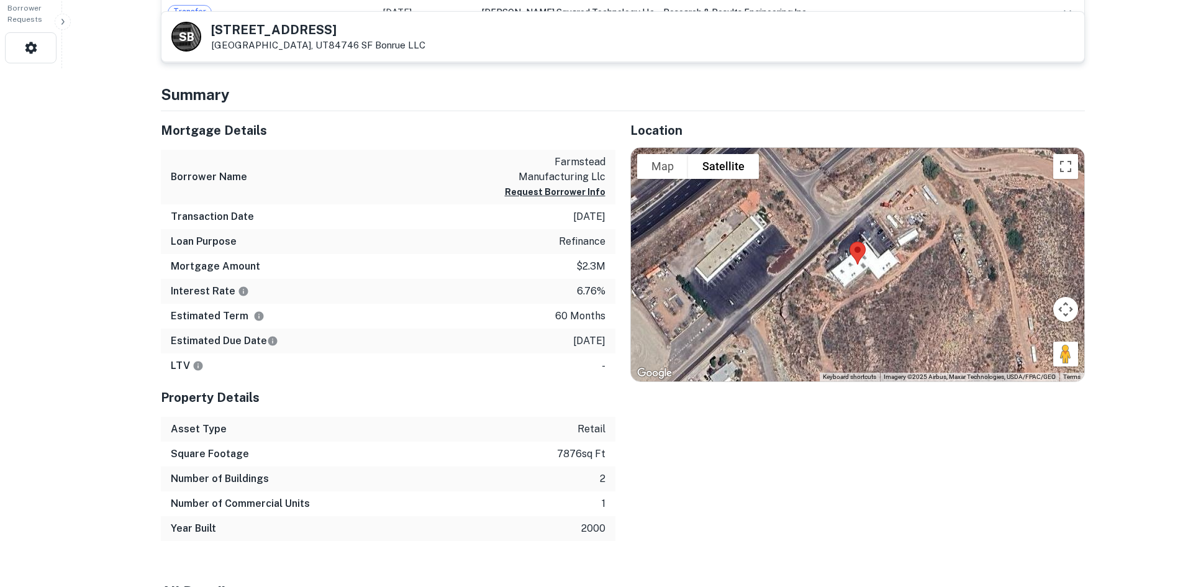
click at [643, 216] on div at bounding box center [857, 265] width 453 height 234
drag, startPoint x: 593, startPoint y: 217, endPoint x: 534, endPoint y: 217, distance: 59.0
click at [534, 217] on div "Transaction Date [DATE]" at bounding box center [388, 216] width 455 height 25
click at [594, 216] on p "[DATE]" at bounding box center [589, 216] width 32 height 15
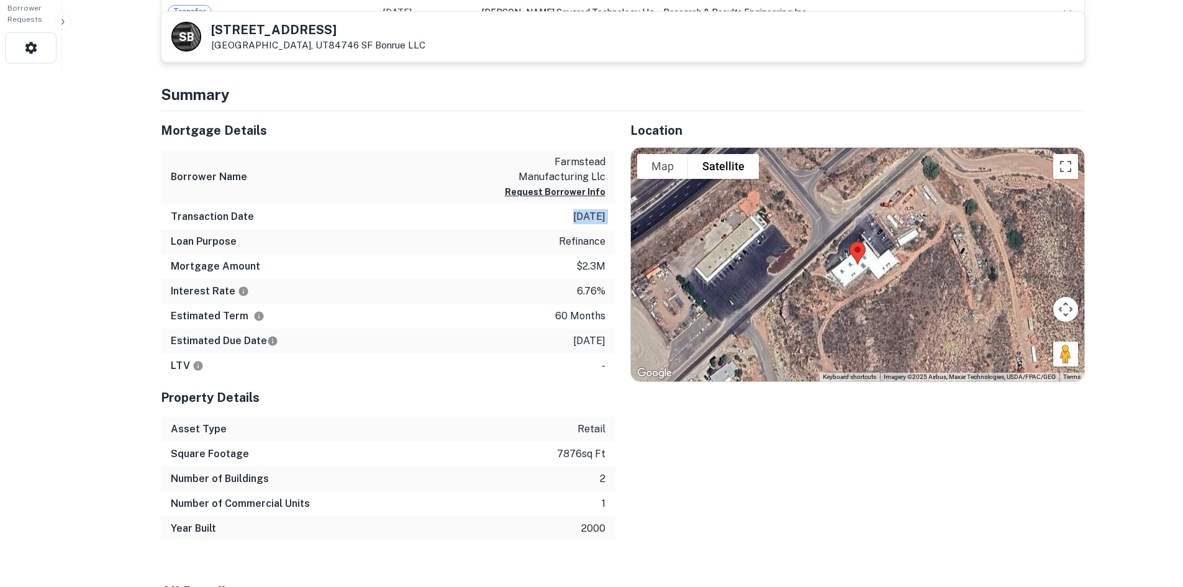
click at [594, 216] on p "[DATE]" at bounding box center [589, 216] width 32 height 15
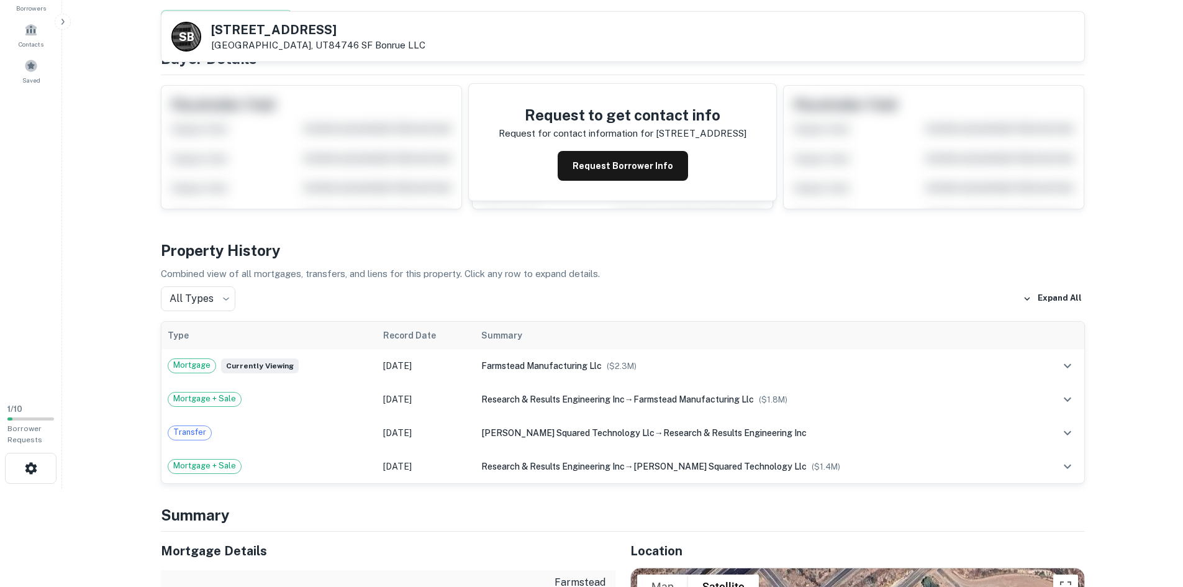
scroll to position [0, 0]
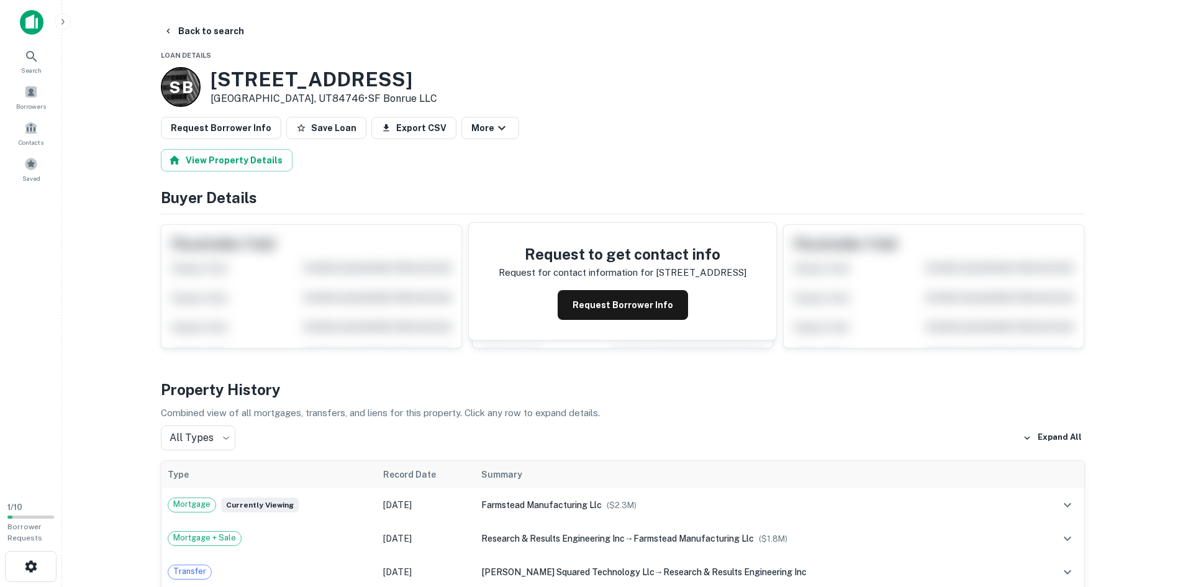
click at [170, 30] on icon "button" at bounding box center [168, 31] width 10 height 10
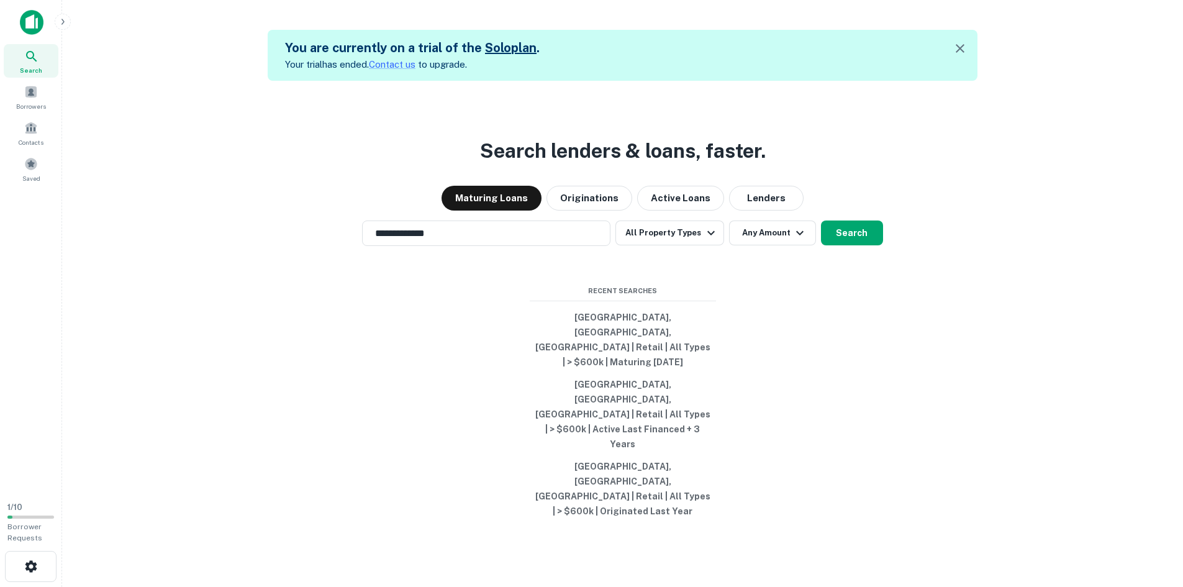
click at [568, 211] on button "Originations" at bounding box center [590, 198] width 86 height 25
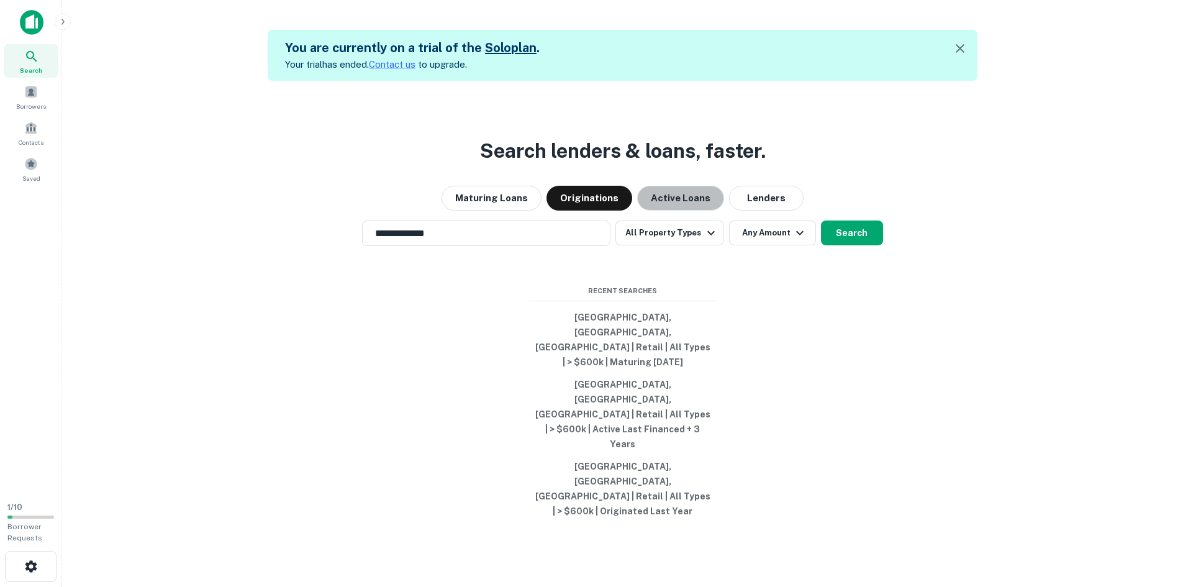
click at [678, 211] on button "Active Loans" at bounding box center [680, 198] width 87 height 25
click at [845, 245] on button "Search" at bounding box center [852, 233] width 62 height 25
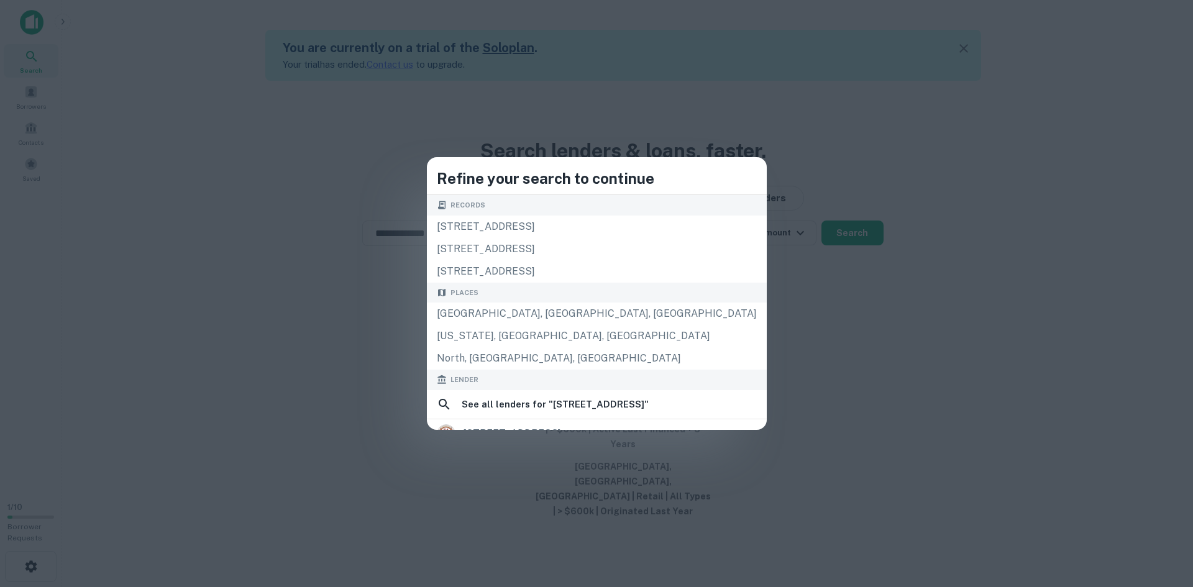
click at [586, 224] on div "[STREET_ADDRESS]" at bounding box center [597, 227] width 340 height 22
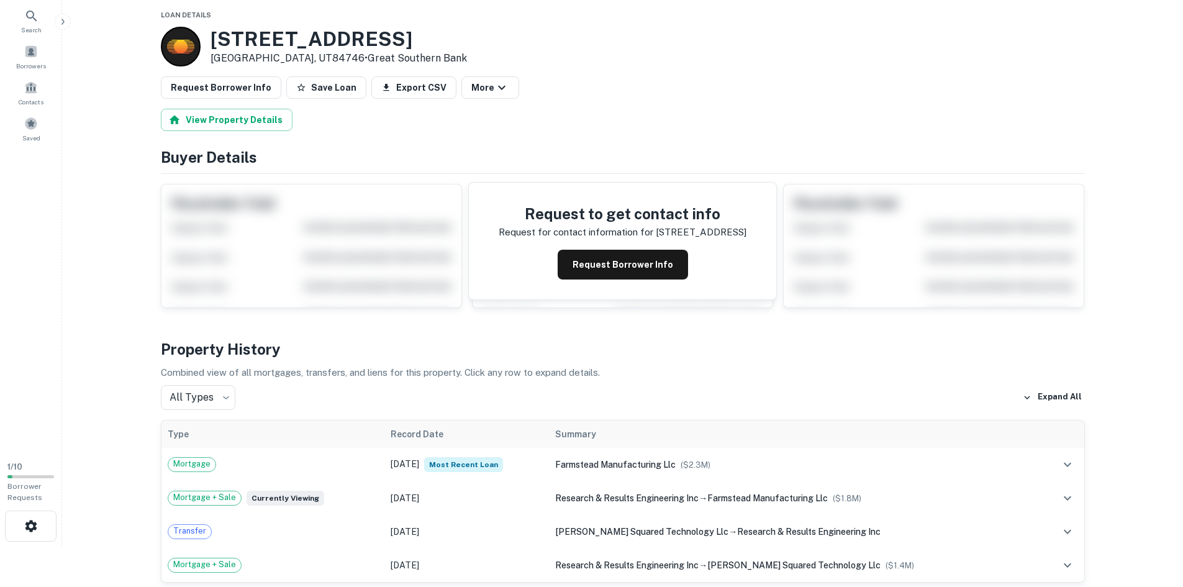
scroll to position [62, 0]
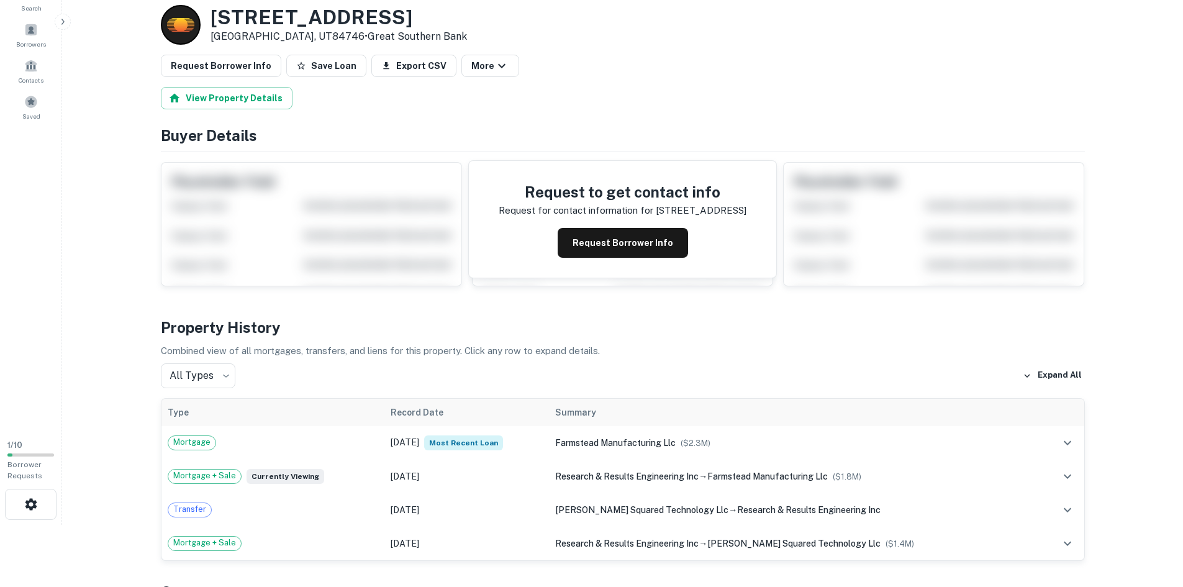
click at [417, 446] on td "[DATE] Most Recent Loan" at bounding box center [466, 443] width 165 height 34
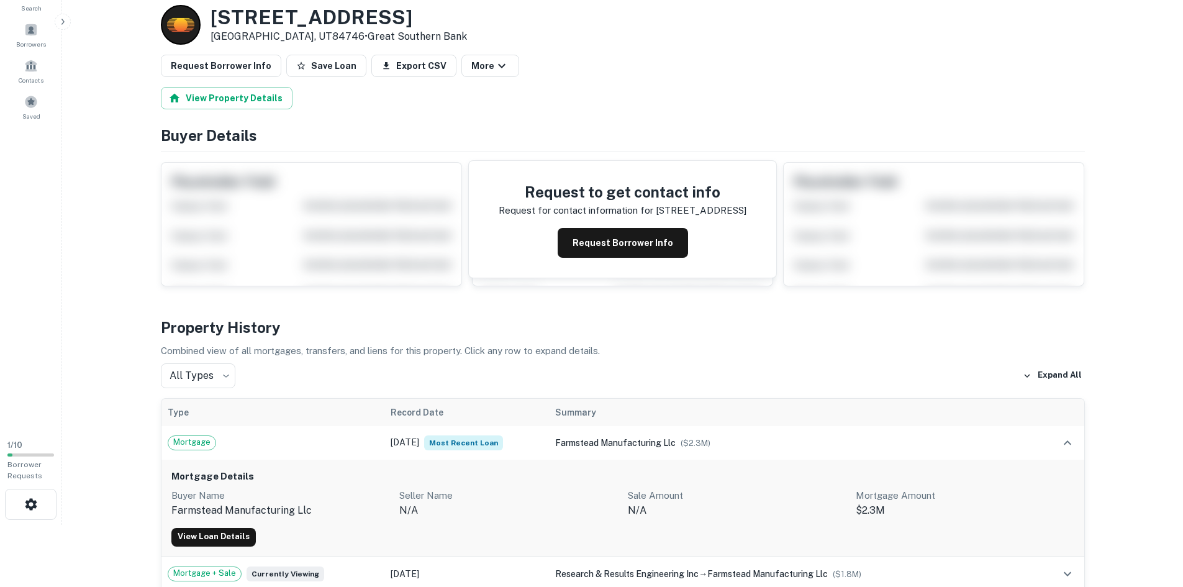
click at [228, 542] on link "View Loan Details" at bounding box center [213, 537] width 84 height 19
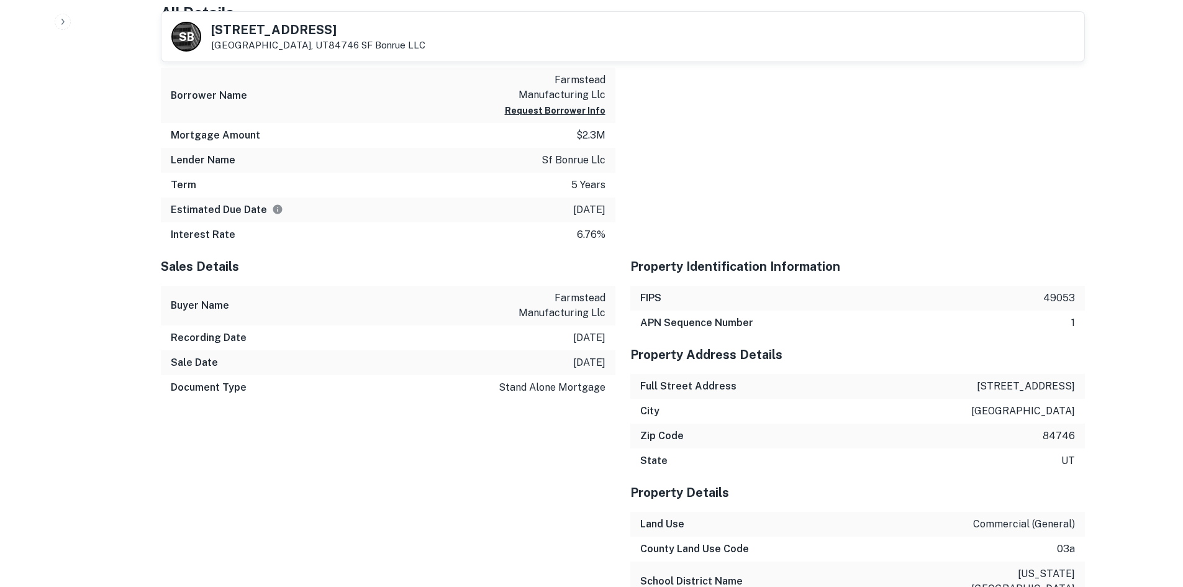
scroll to position [988, 0]
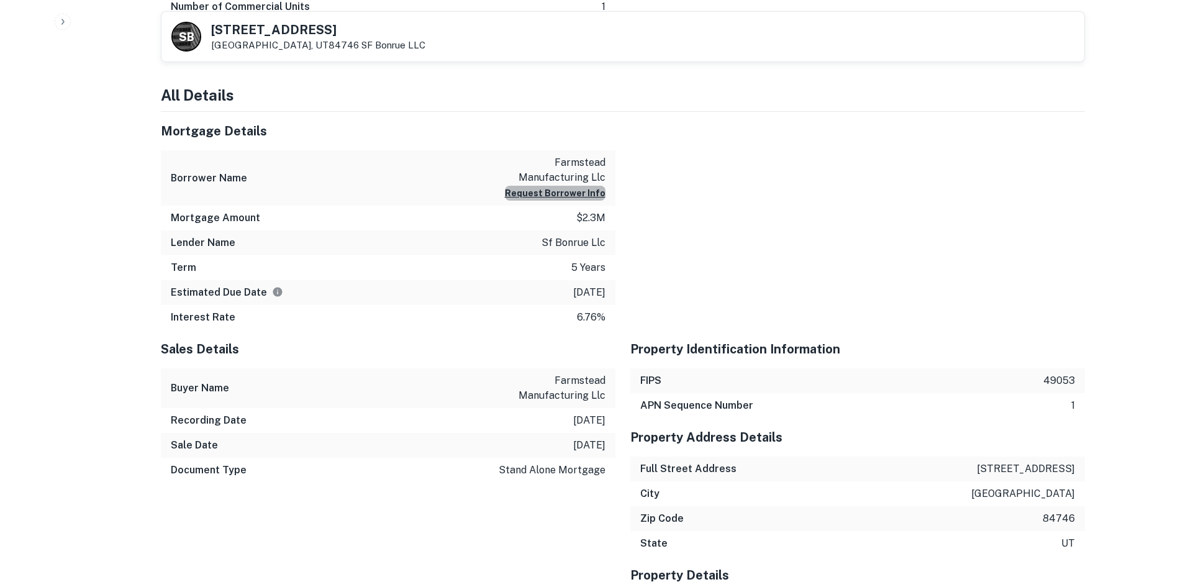
click at [584, 194] on button "Request Borrower Info" at bounding box center [555, 193] width 101 height 15
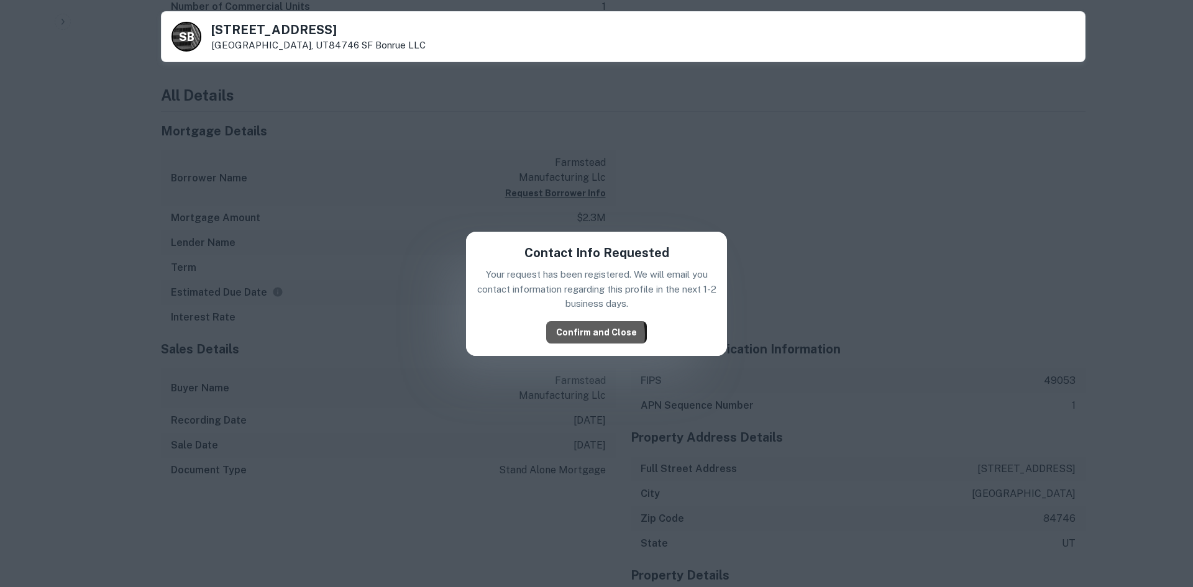
click at [589, 334] on button "Confirm and Close" at bounding box center [596, 332] width 101 height 22
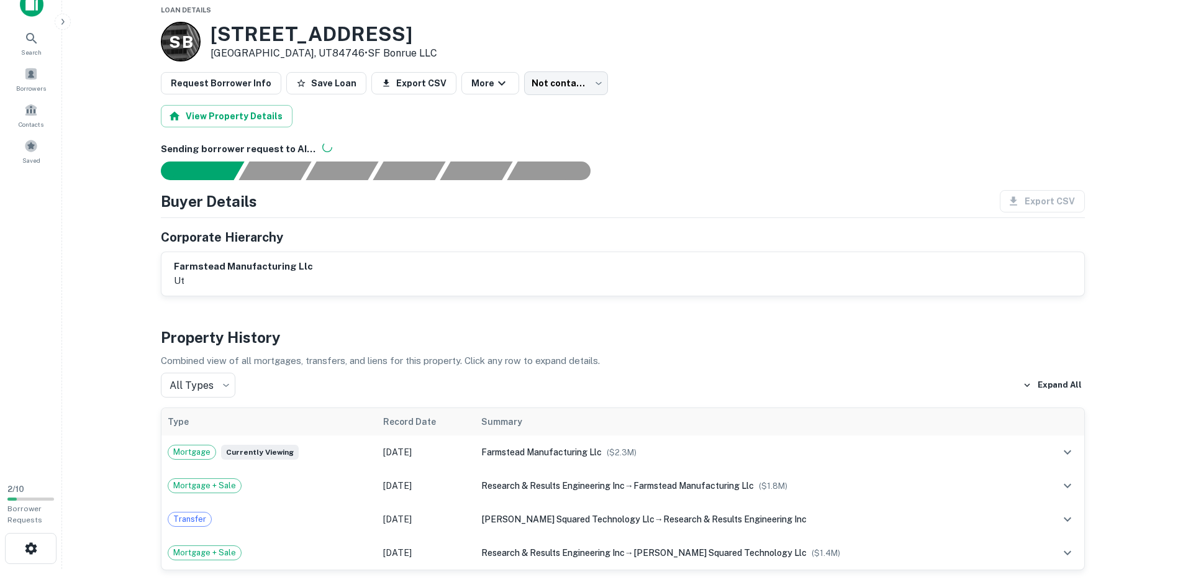
scroll to position [0, 0]
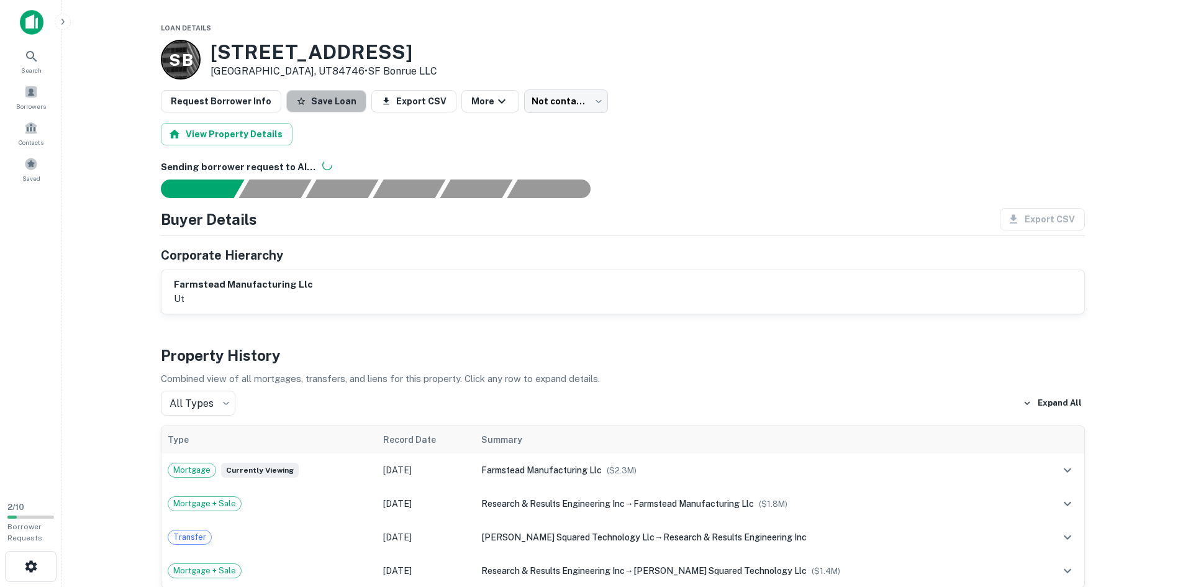
click at [331, 101] on button "Save Loan" at bounding box center [326, 101] width 80 height 22
click at [30, 95] on span at bounding box center [31, 92] width 14 height 14
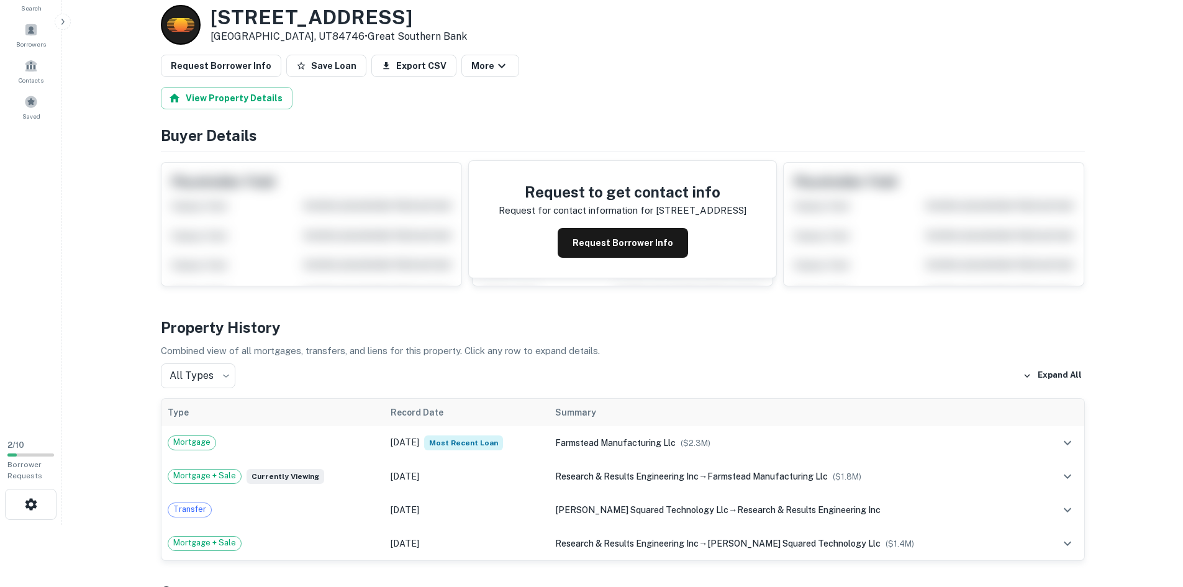
scroll to position [62, 0]
click at [346, 481] on div "Mortgage + Sale Currently viewing" at bounding box center [273, 476] width 211 height 15
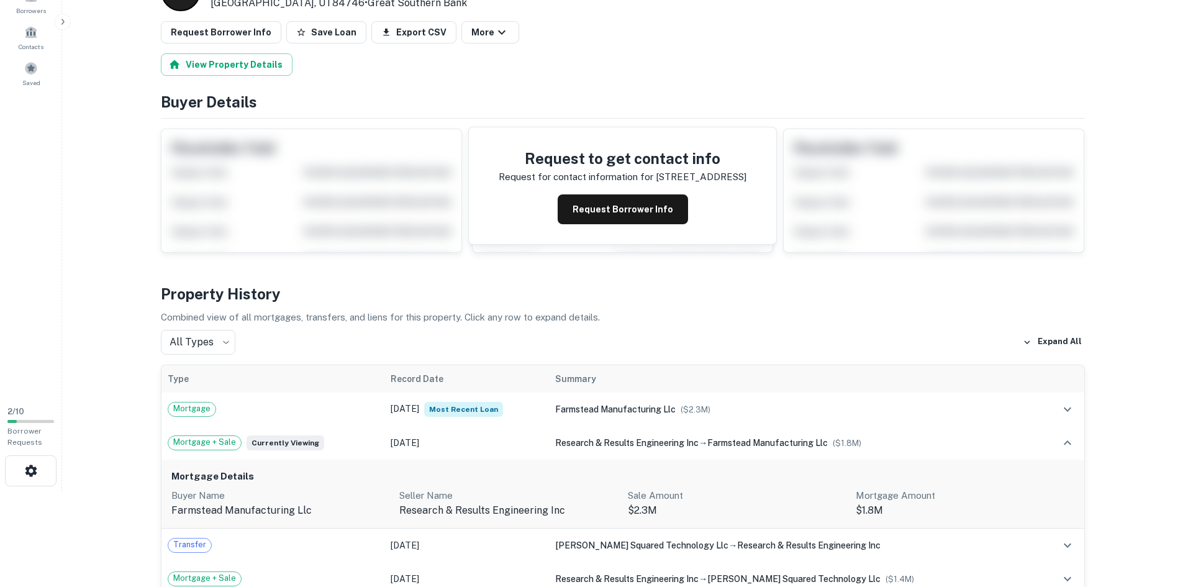
scroll to position [124, 0]
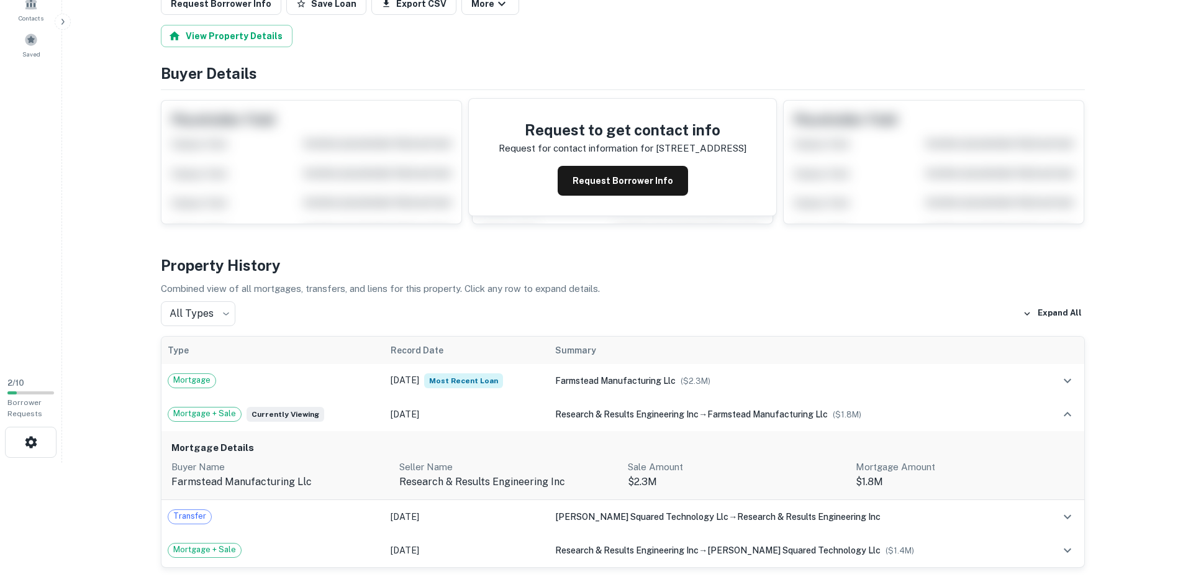
click at [214, 448] on h6 "Mortgage Details" at bounding box center [622, 448] width 903 height 14
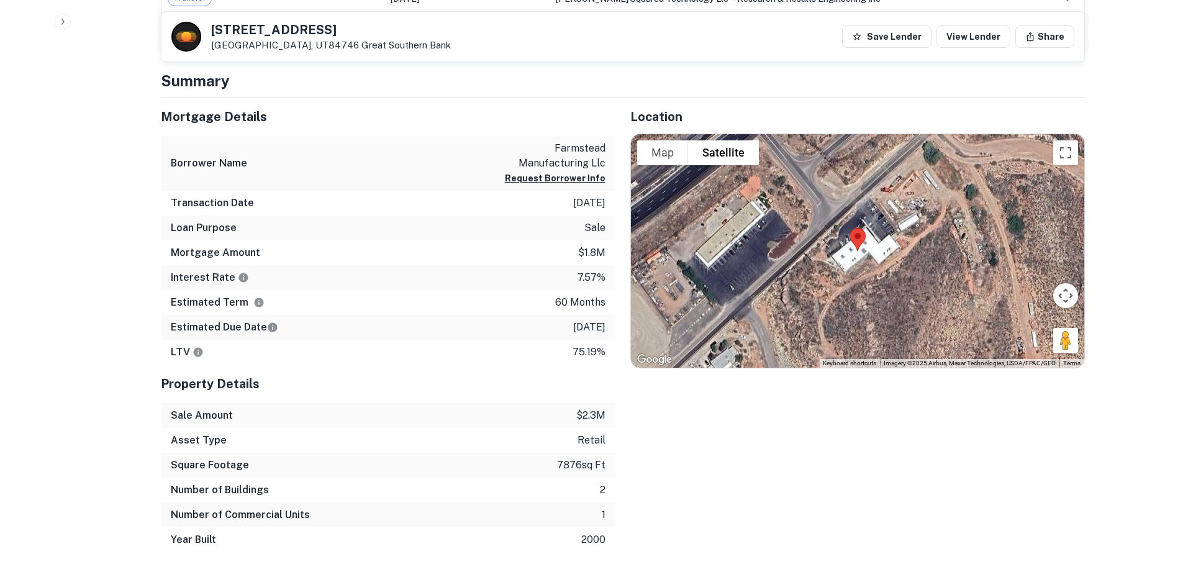
scroll to position [621, 0]
